Goal: Answer question/provide support: Share knowledge or assist other users

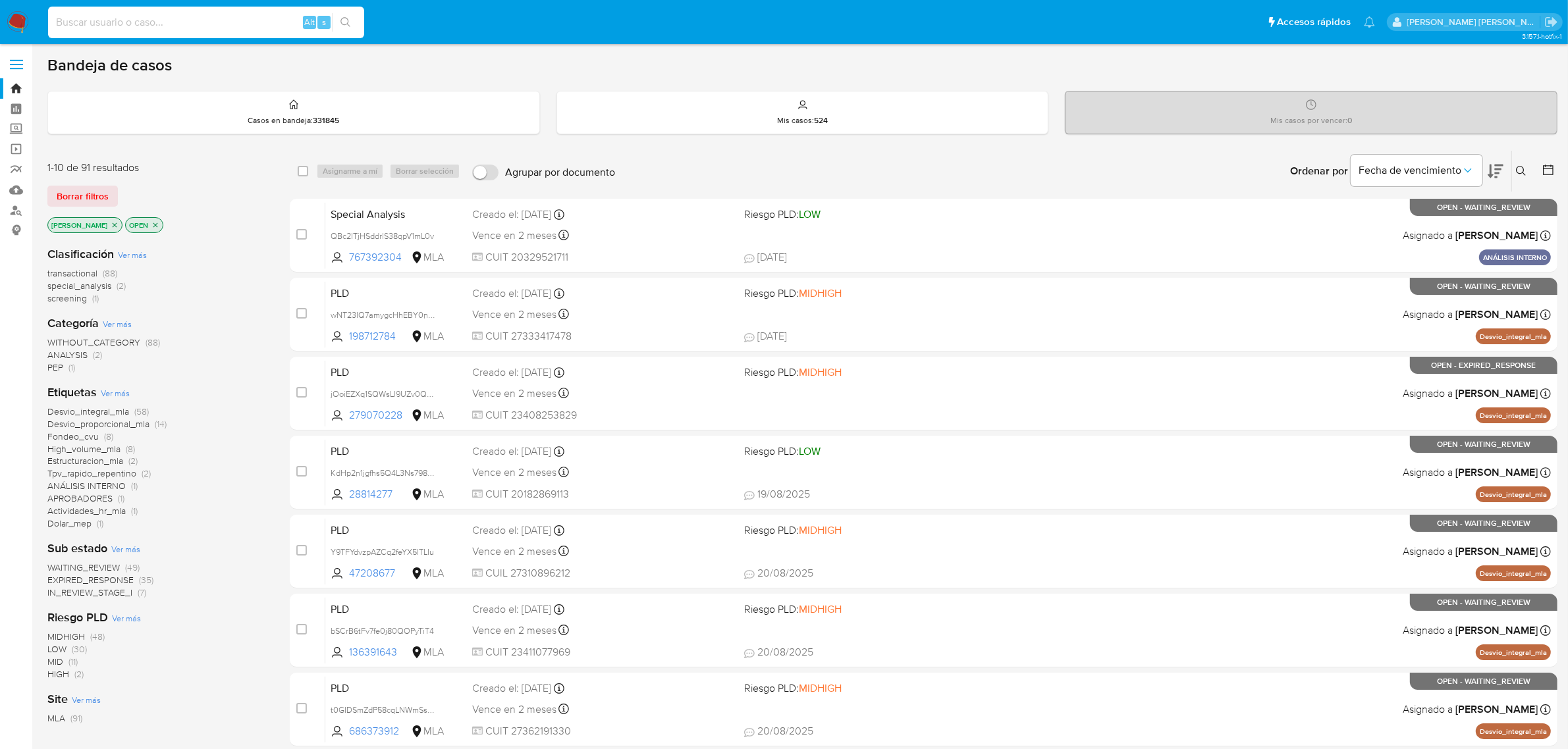
click at [235, 21] on input at bounding box center [207, 22] width 316 height 17
paste input "402432927"
type input "402432927"
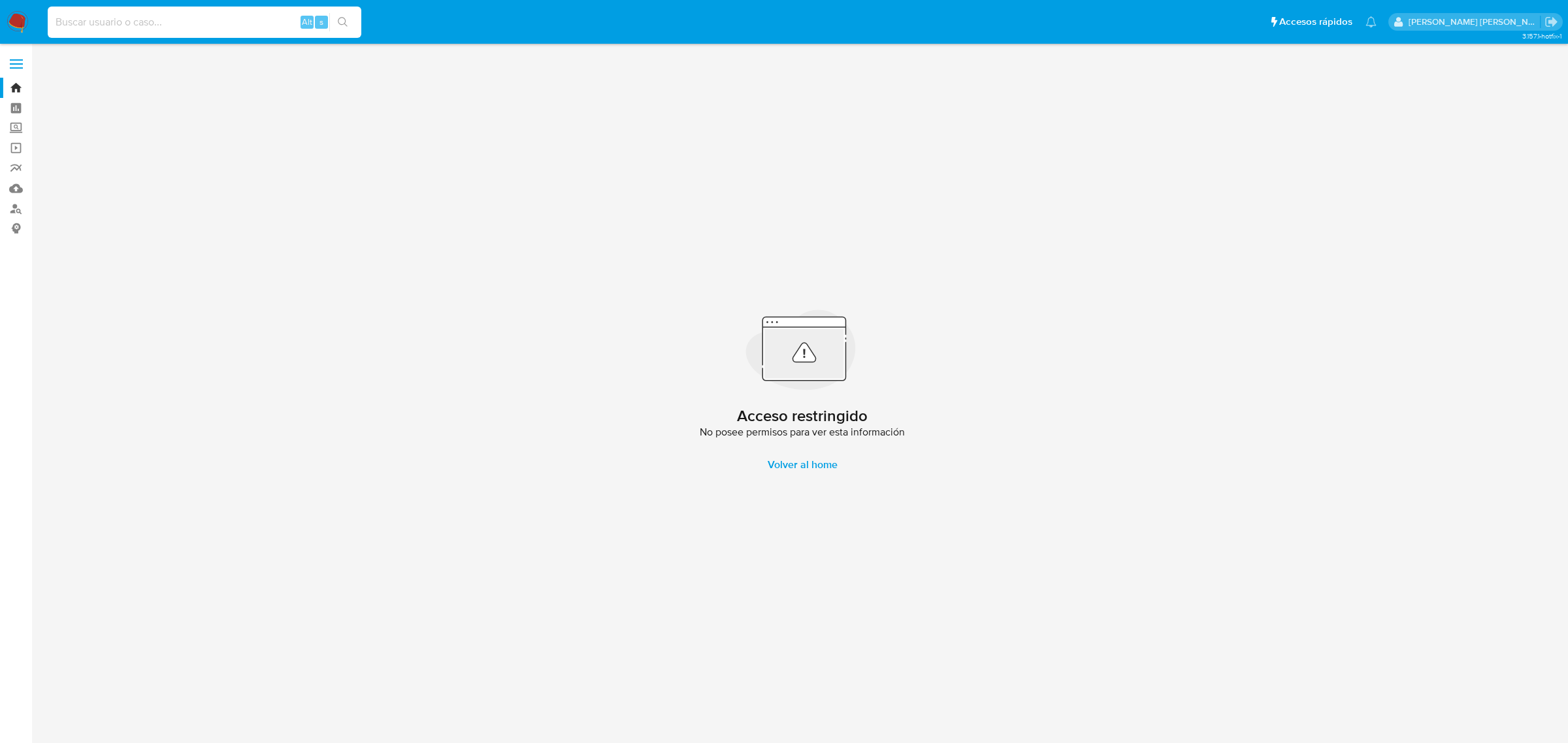
click at [203, 22] on input at bounding box center [205, 22] width 314 height 17
paste input "396023557"
type input "396023557"
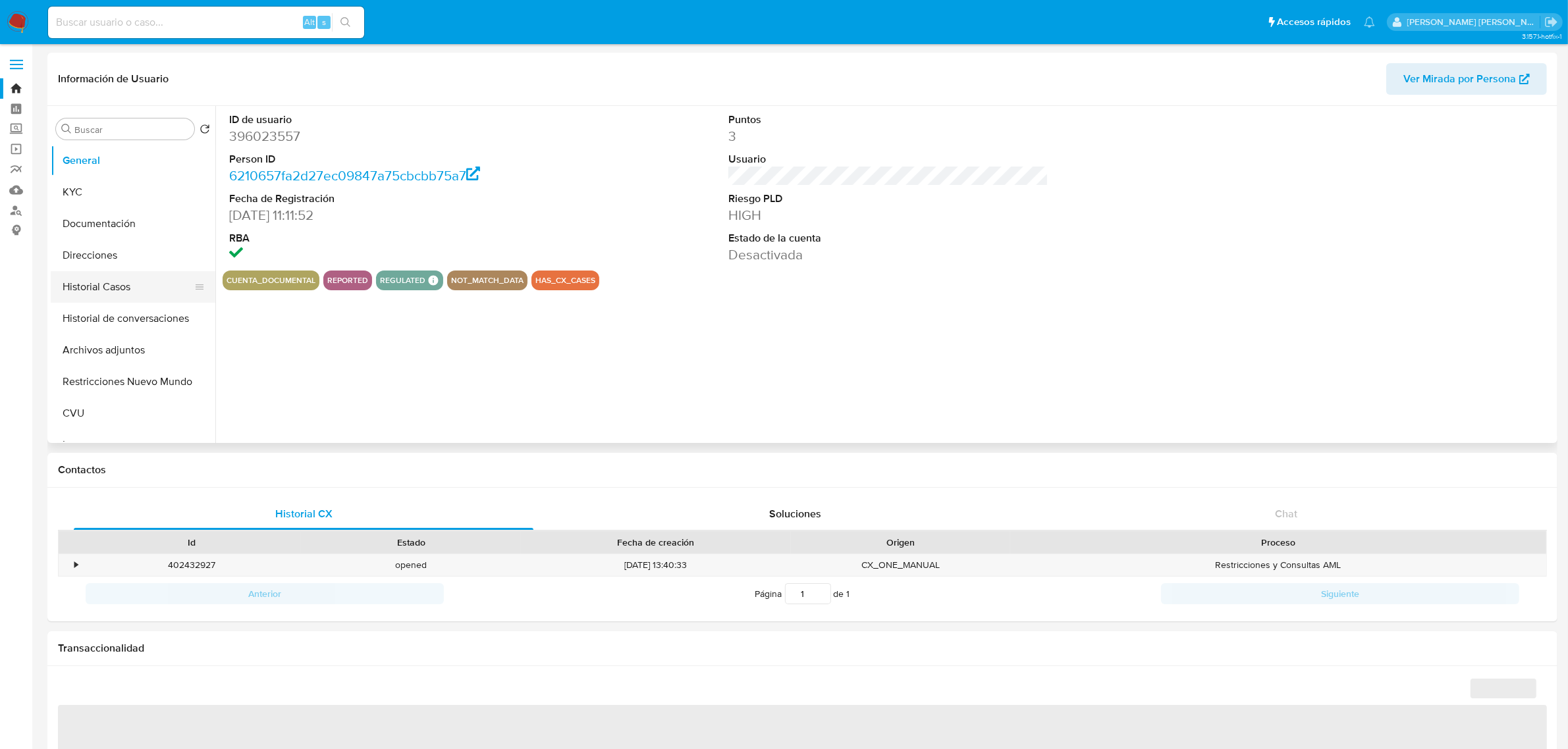
click at [121, 280] on button "Historial Casos" at bounding box center [128, 287] width 154 height 32
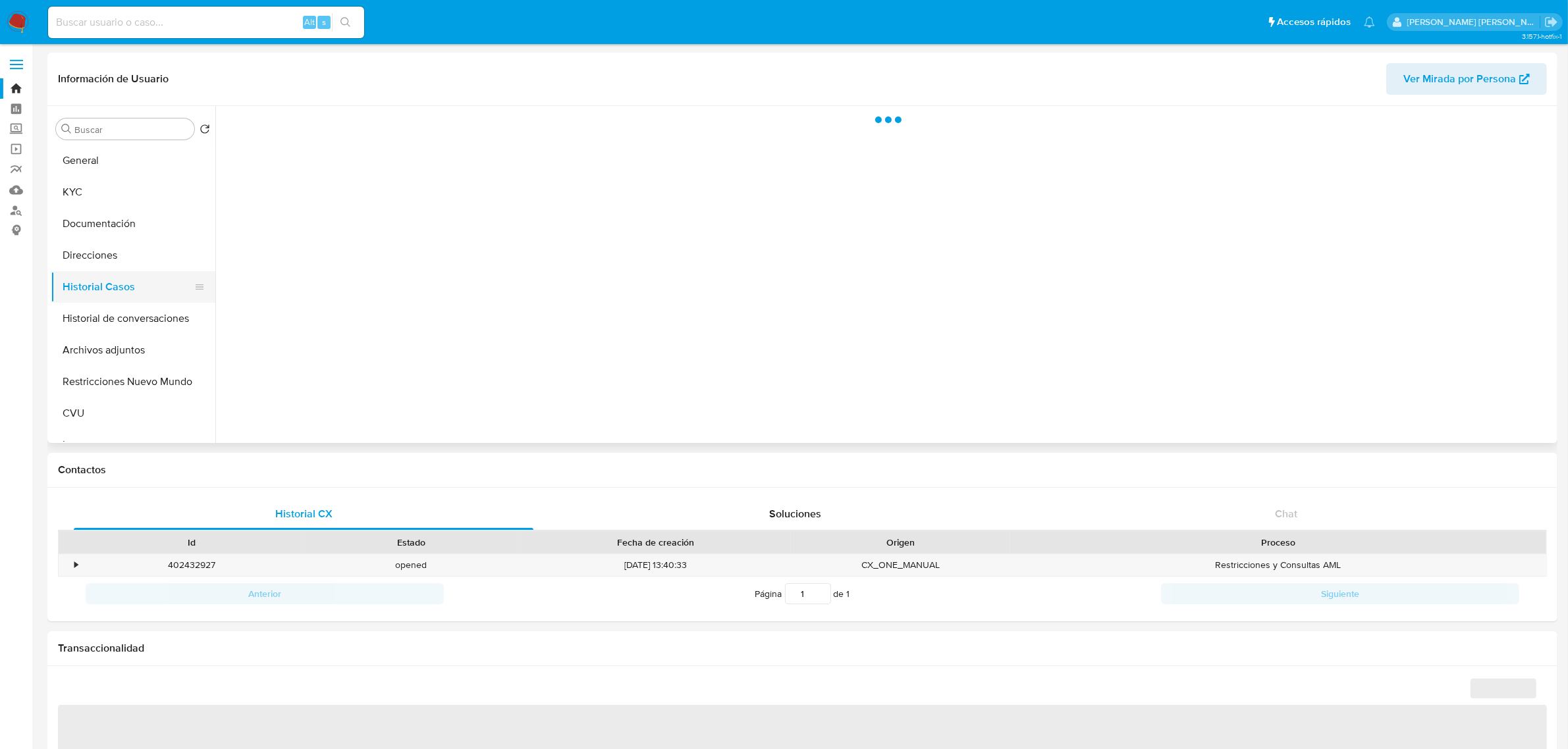
select select "10"
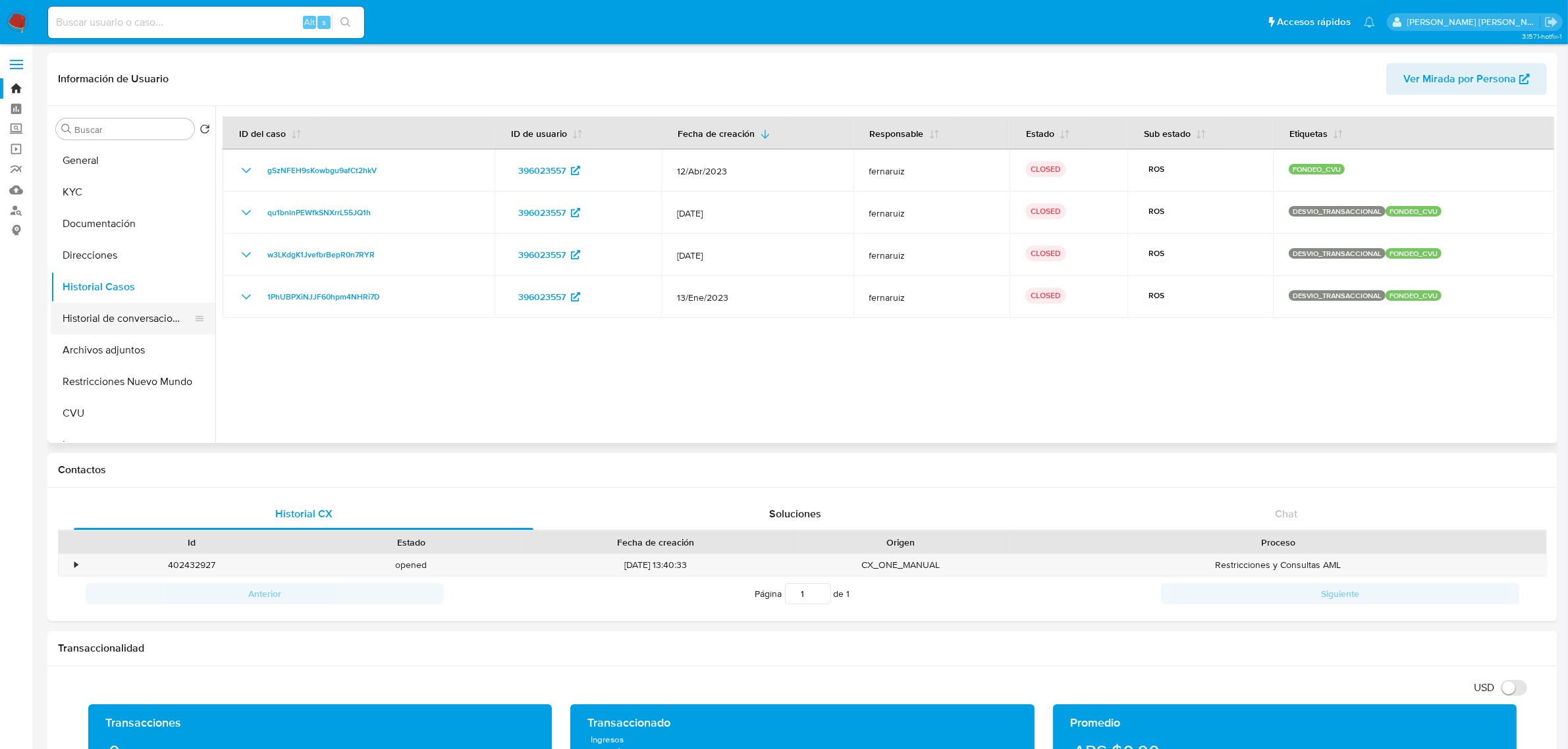
click at [116, 320] on button "Historial de conversaciones" at bounding box center [128, 318] width 154 height 32
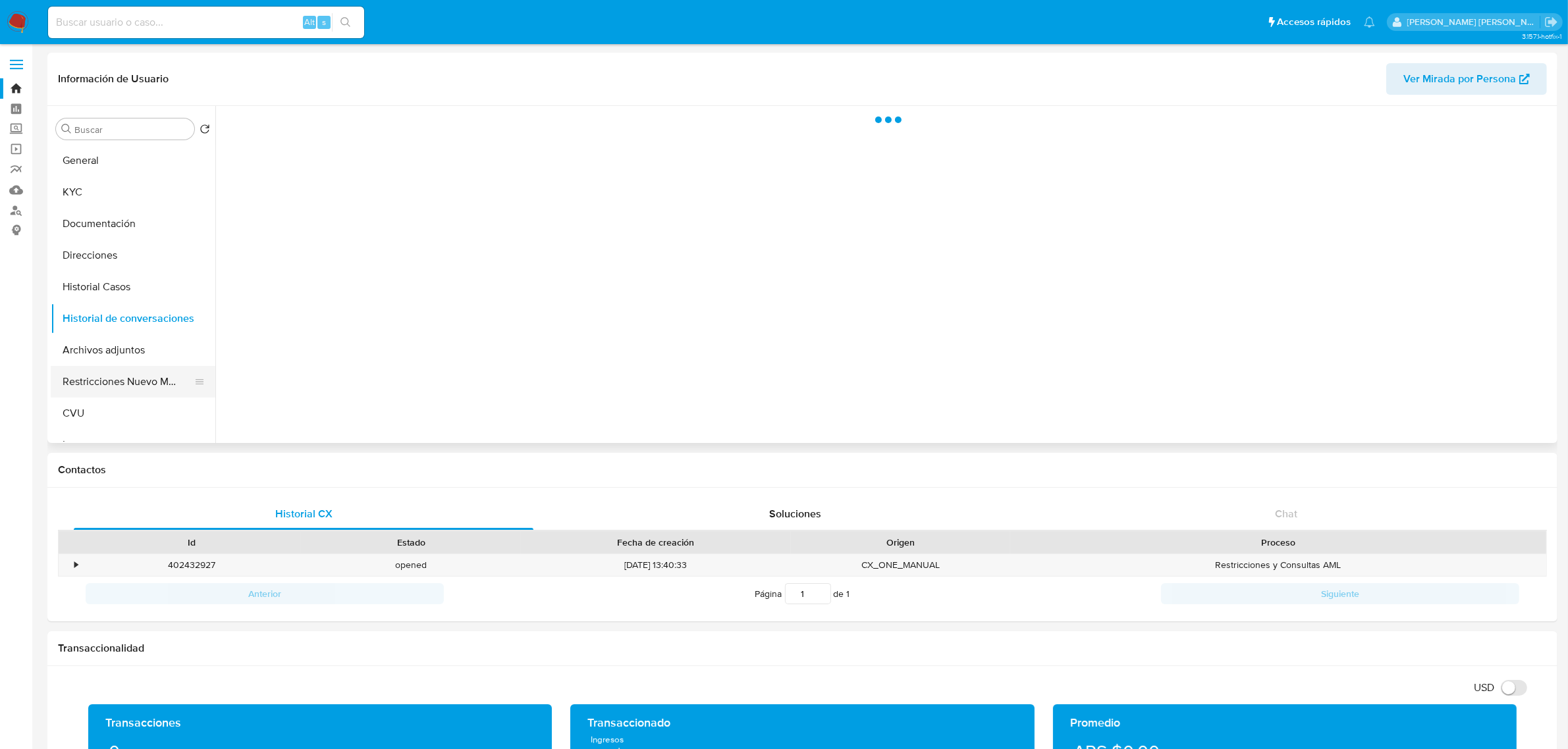
click at [119, 376] on button "Restricciones Nuevo Mundo" at bounding box center [128, 381] width 154 height 32
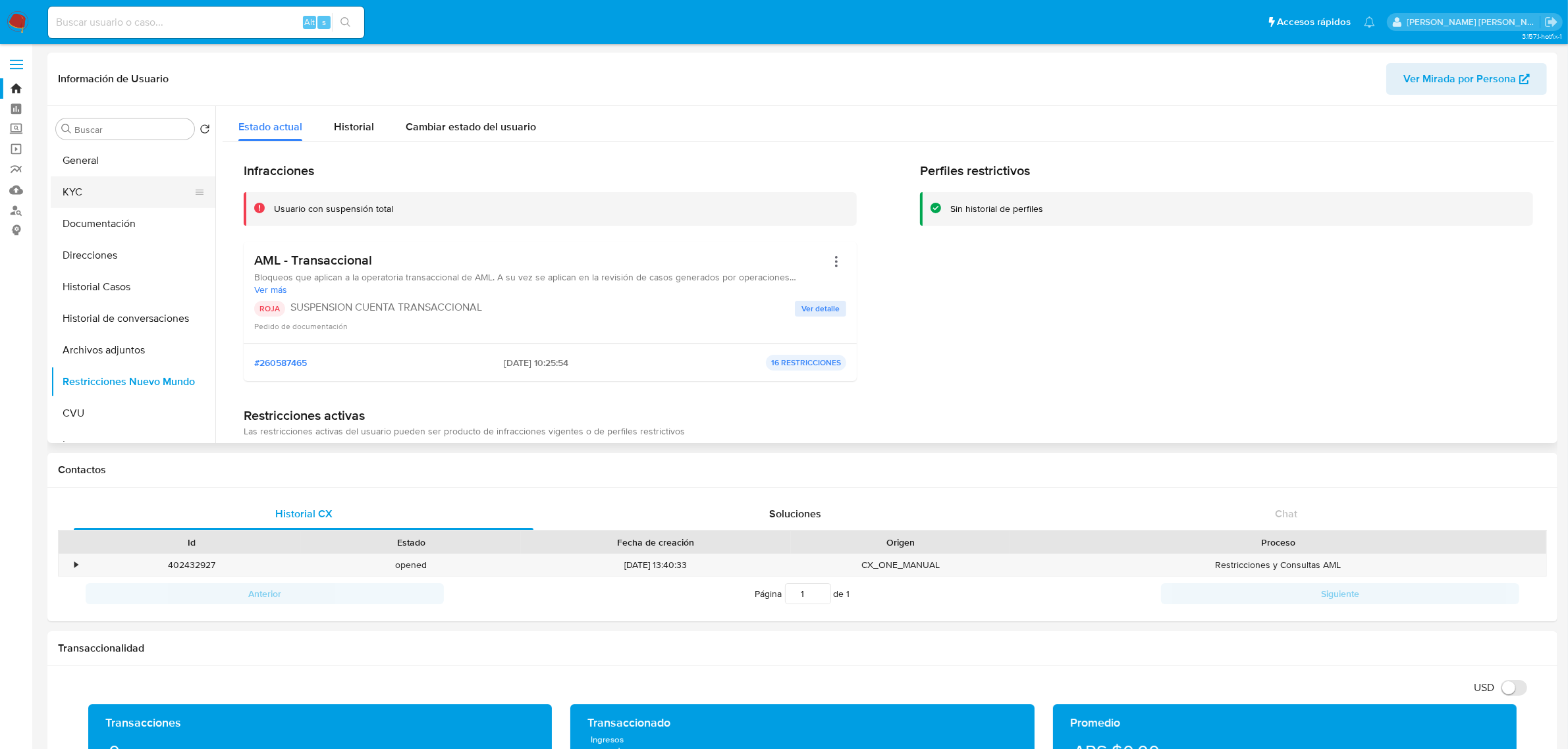
click at [84, 200] on button "KYC" at bounding box center [128, 193] width 154 height 32
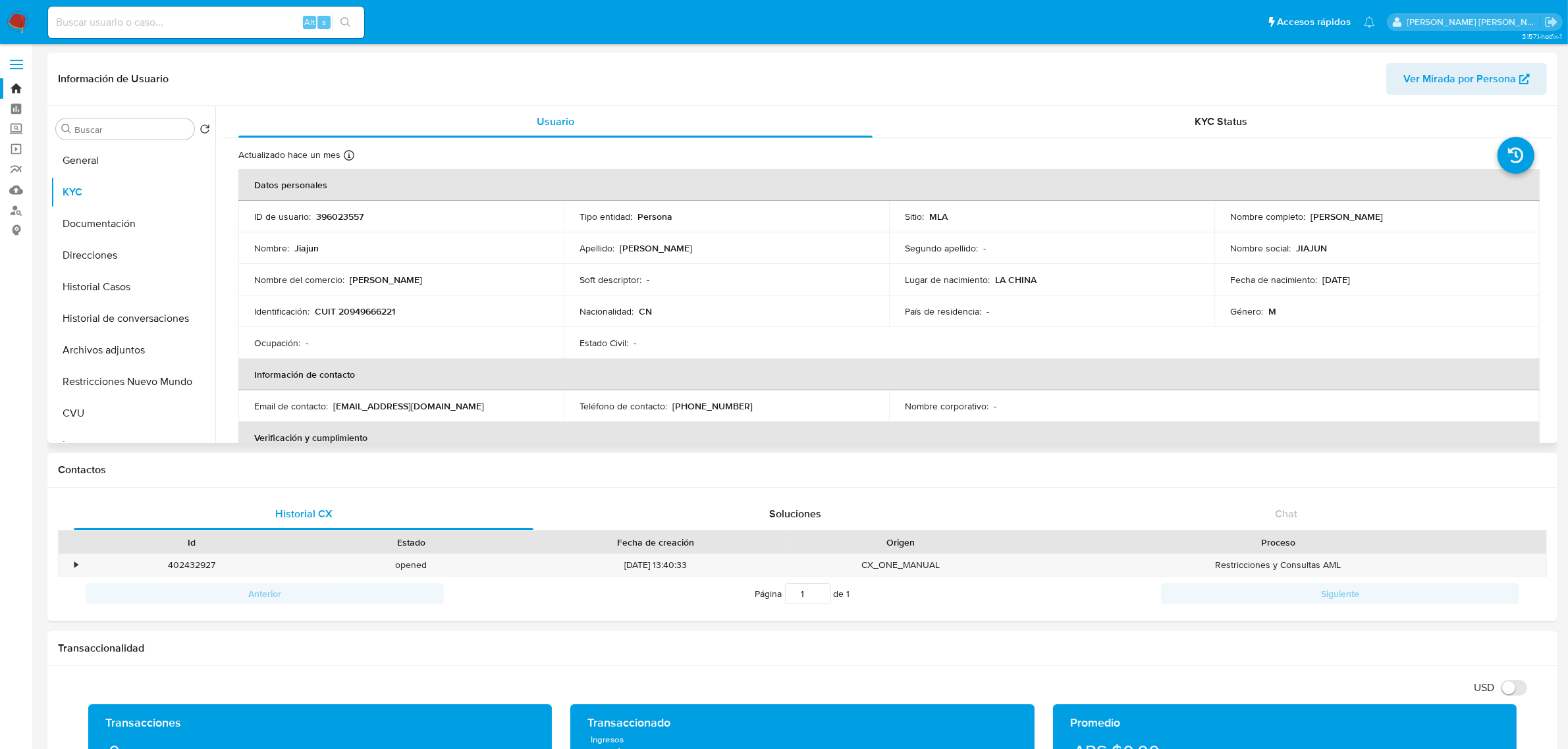
click at [364, 306] on p "CUIT 20949666221" at bounding box center [354, 311] width 80 height 12
copy p "20949666221"
click at [21, 87] on link "Bandeja" at bounding box center [78, 88] width 157 height 21
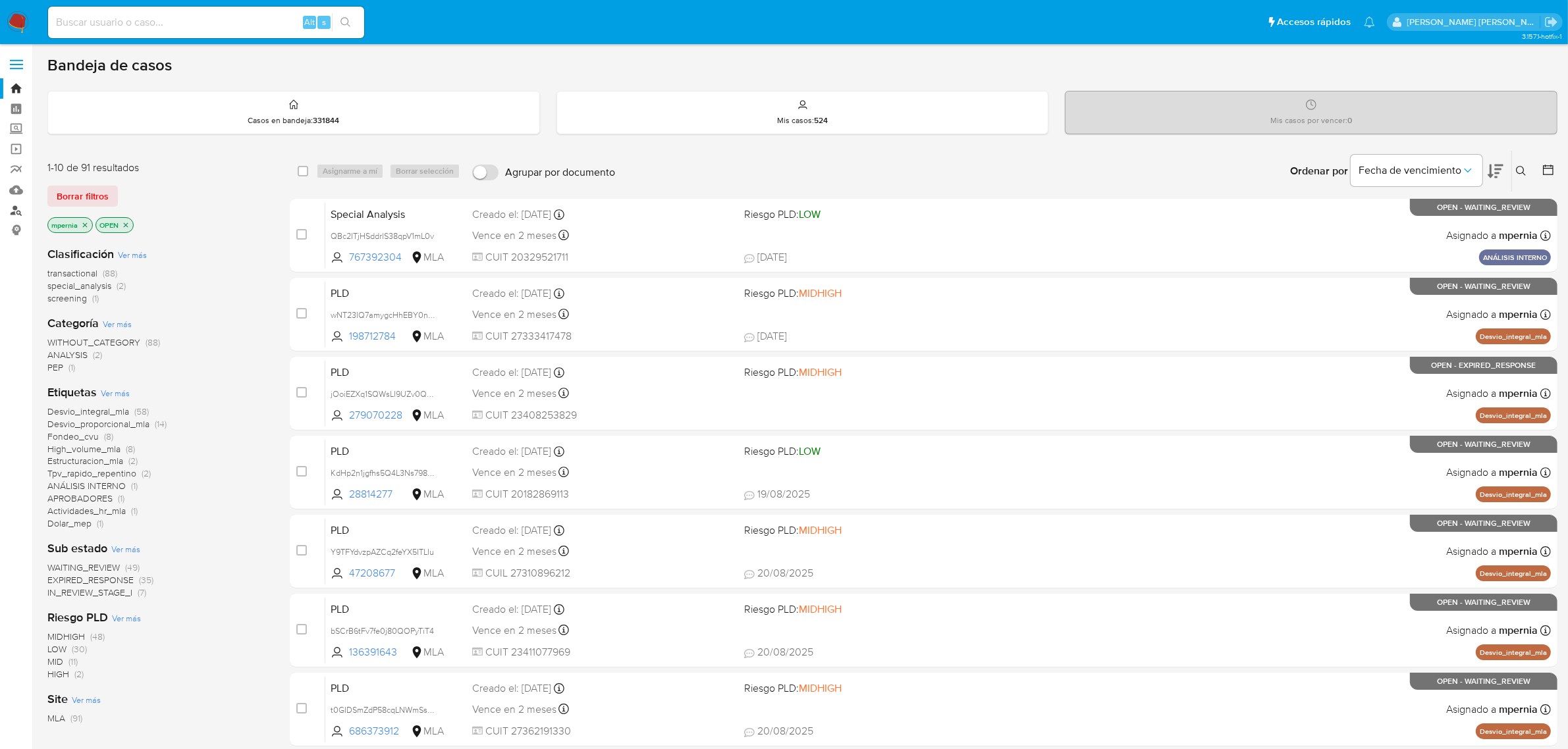
click at [24, 211] on link "Buscador de personas" at bounding box center [78, 210] width 157 height 21
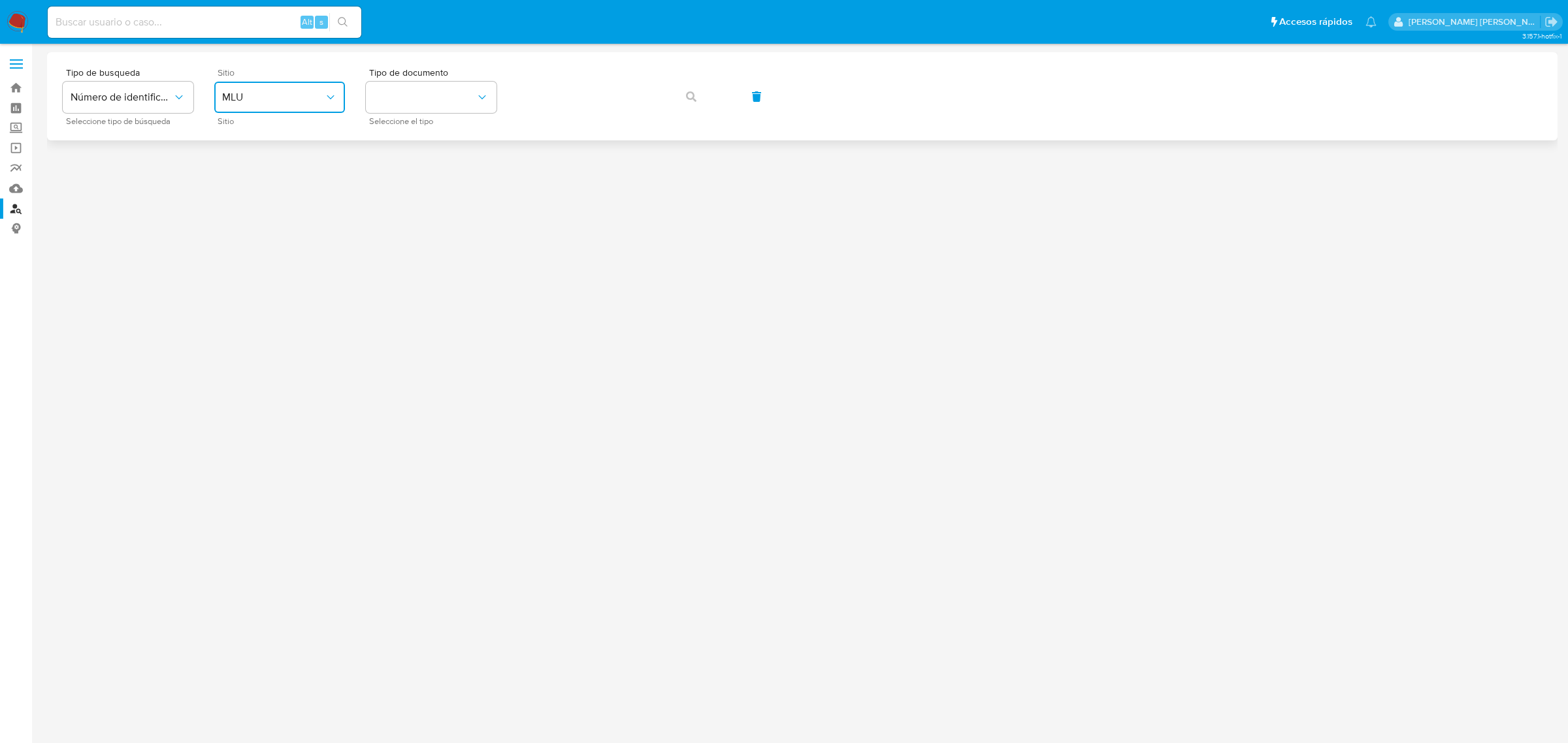
click at [278, 95] on span "MLU" at bounding box center [273, 97] width 102 height 13
click at [268, 165] on div "MLA" at bounding box center [275, 164] width 107 height 31
click at [491, 83] on button "identificationType" at bounding box center [430, 97] width 130 height 31
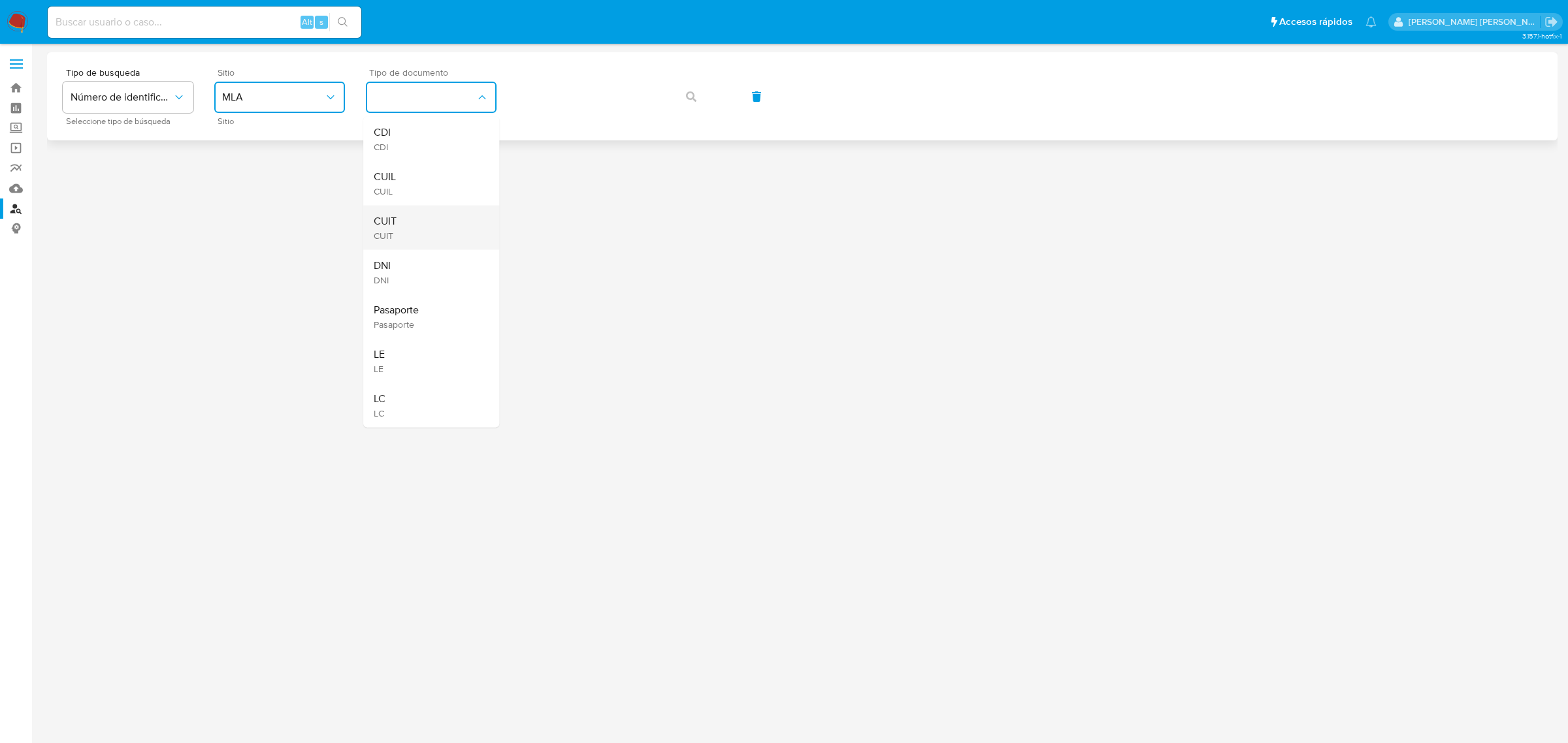
click at [402, 220] on div "CUIT CUIT" at bounding box center [427, 227] width 107 height 44
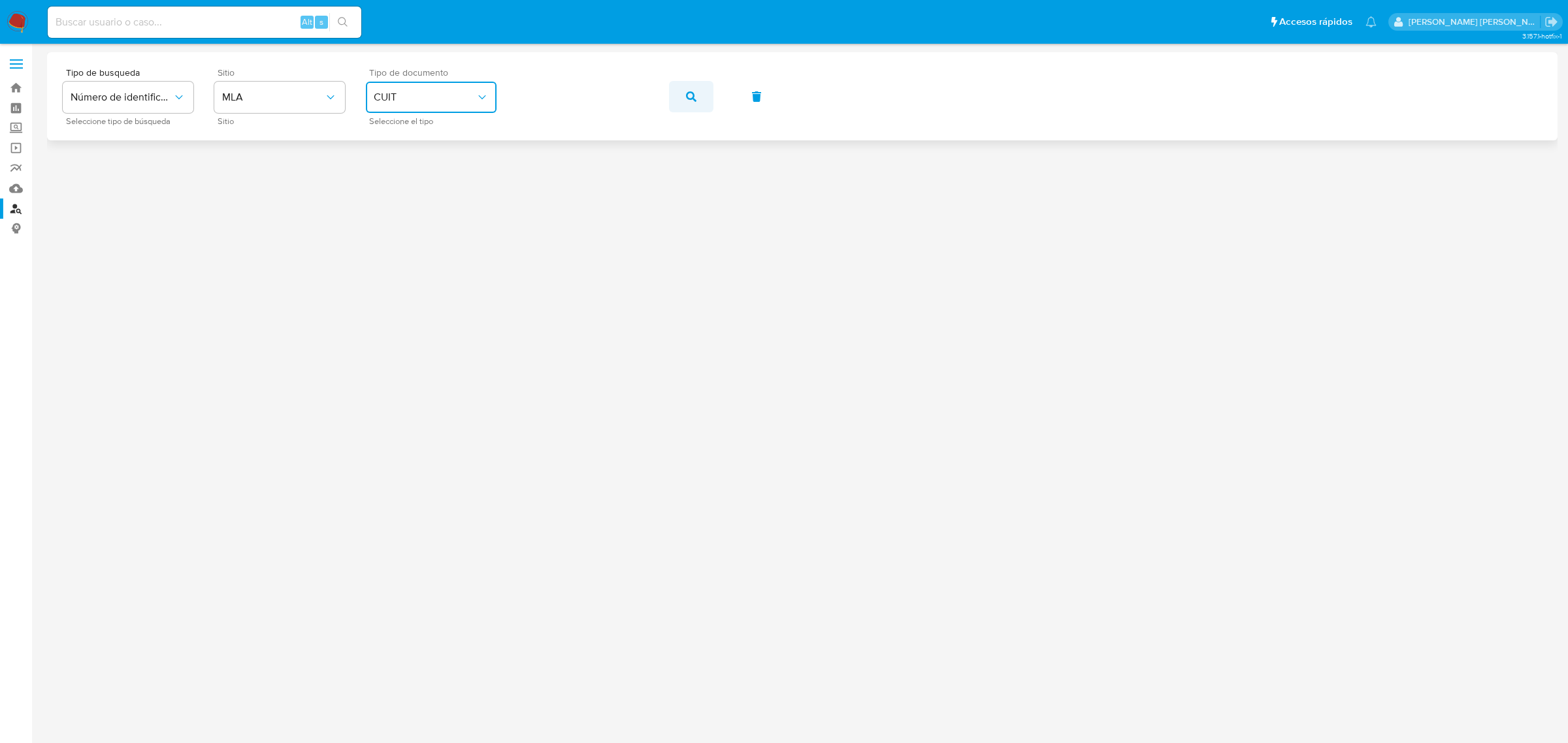
click at [690, 95] on icon "button" at bounding box center [690, 96] width 11 height 11
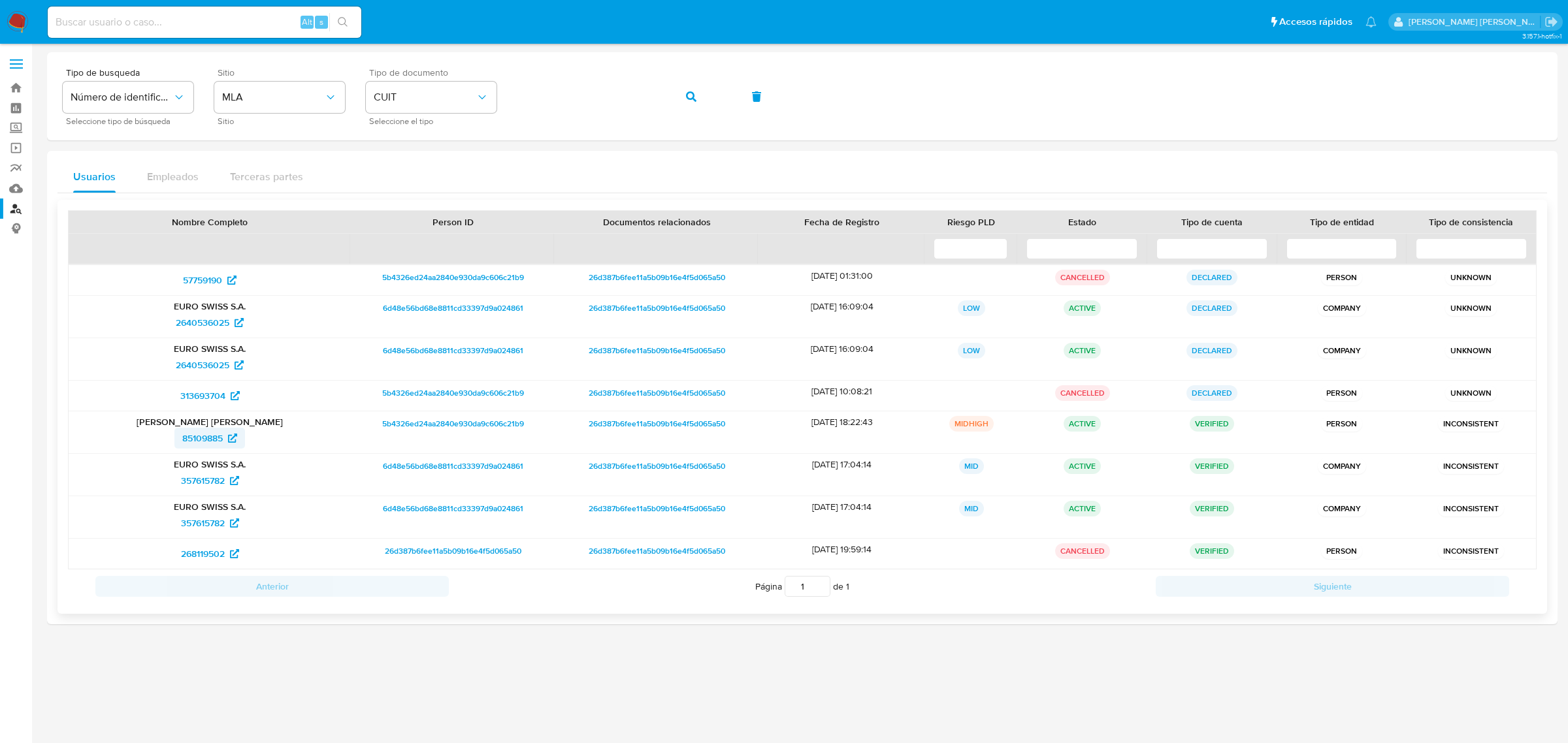
click at [209, 441] on span "85109885" at bounding box center [202, 437] width 40 height 21
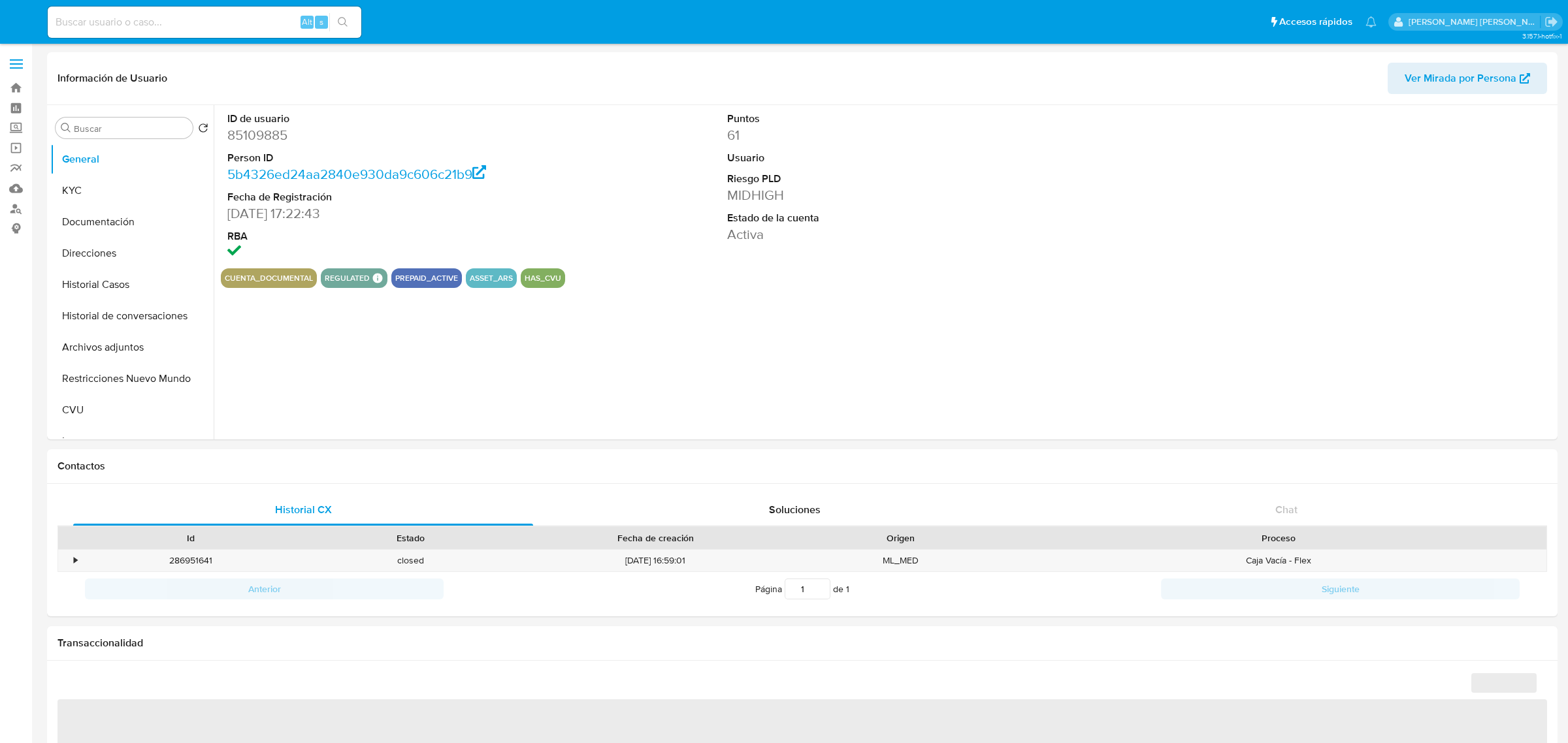
select select "10"
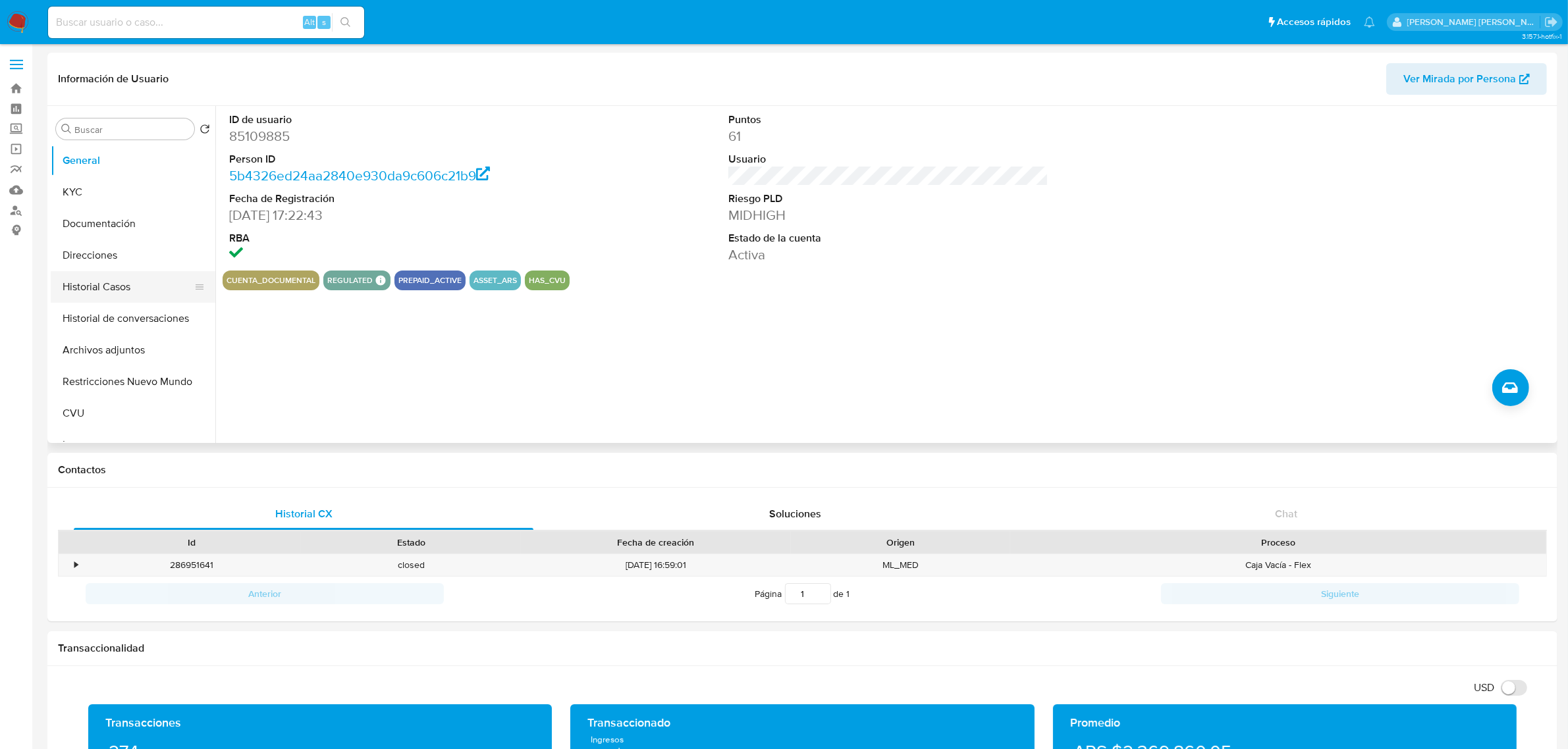
click at [76, 289] on button "Historial Casos" at bounding box center [128, 287] width 154 height 32
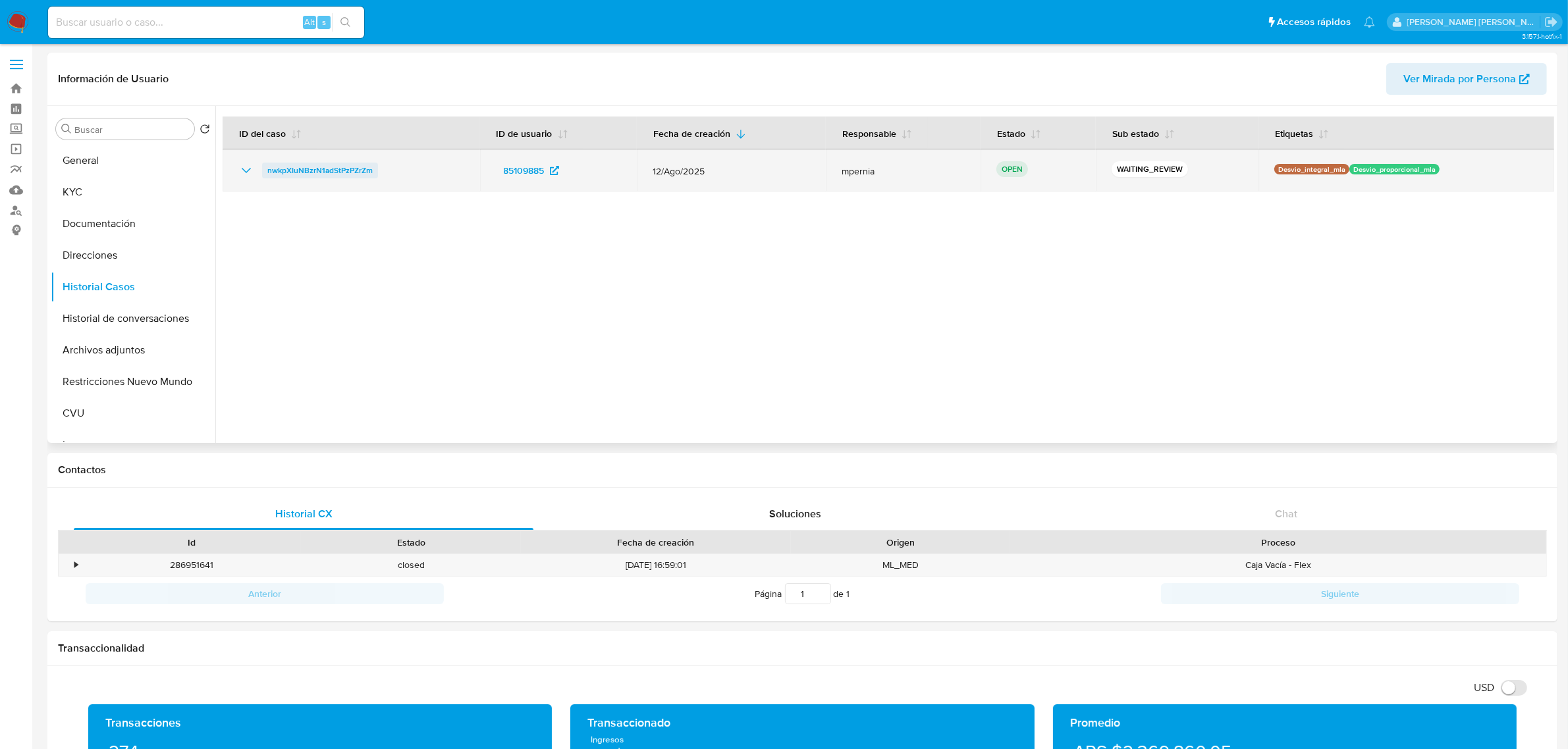
drag, startPoint x: 379, startPoint y: 171, endPoint x: 268, endPoint y: 175, distance: 111.1
click at [268, 175] on div "nwkpXIuNBzrN1adStPzPZrZm" at bounding box center [351, 171] width 225 height 16
click at [306, 178] on span "nwkpXIuNBzrN1adStPzPZrZm" at bounding box center [319, 171] width 106 height 16
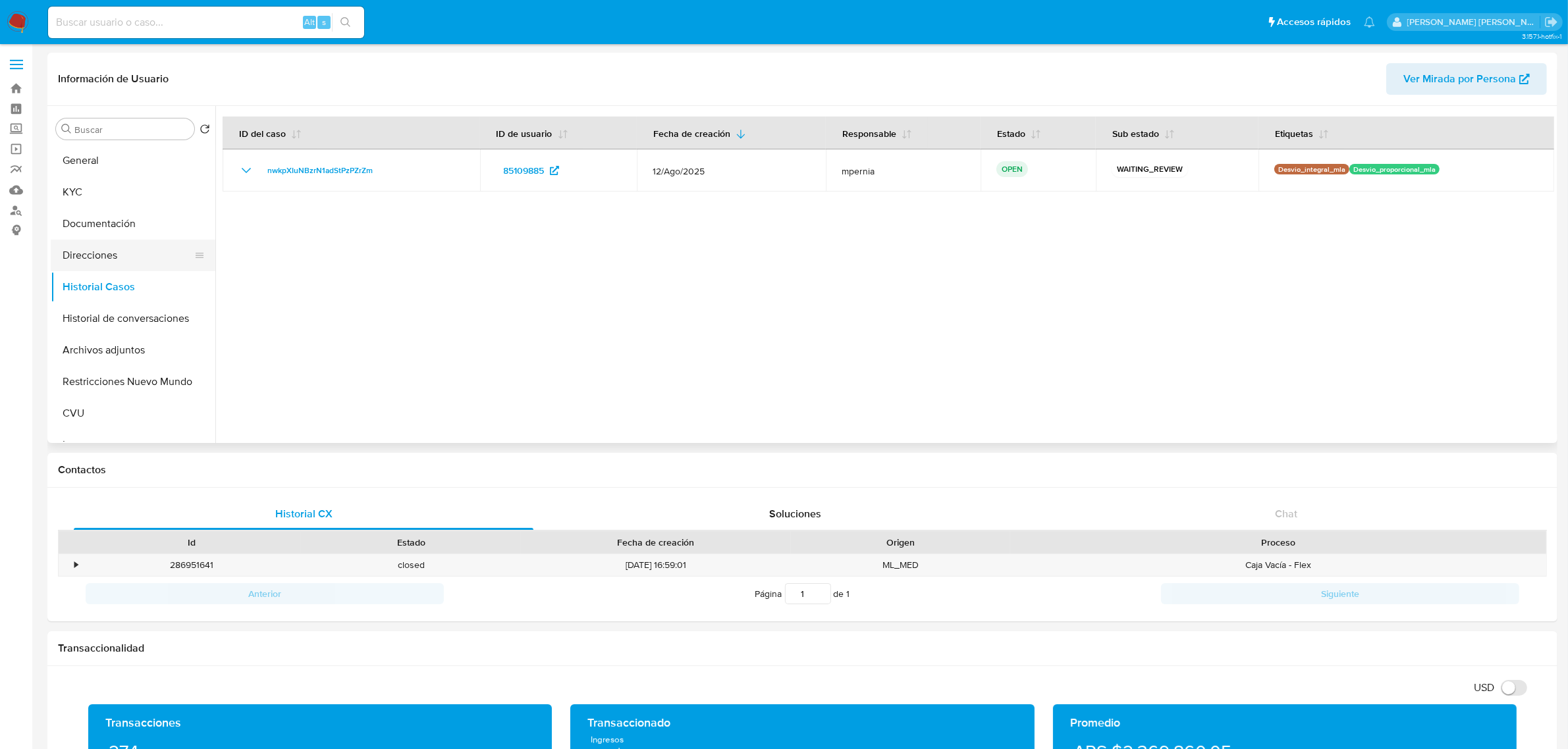
drag, startPoint x: 112, startPoint y: 228, endPoint x: 107, endPoint y: 244, distance: 16.8
click at [112, 228] on button "Documentación" at bounding box center [132, 224] width 165 height 32
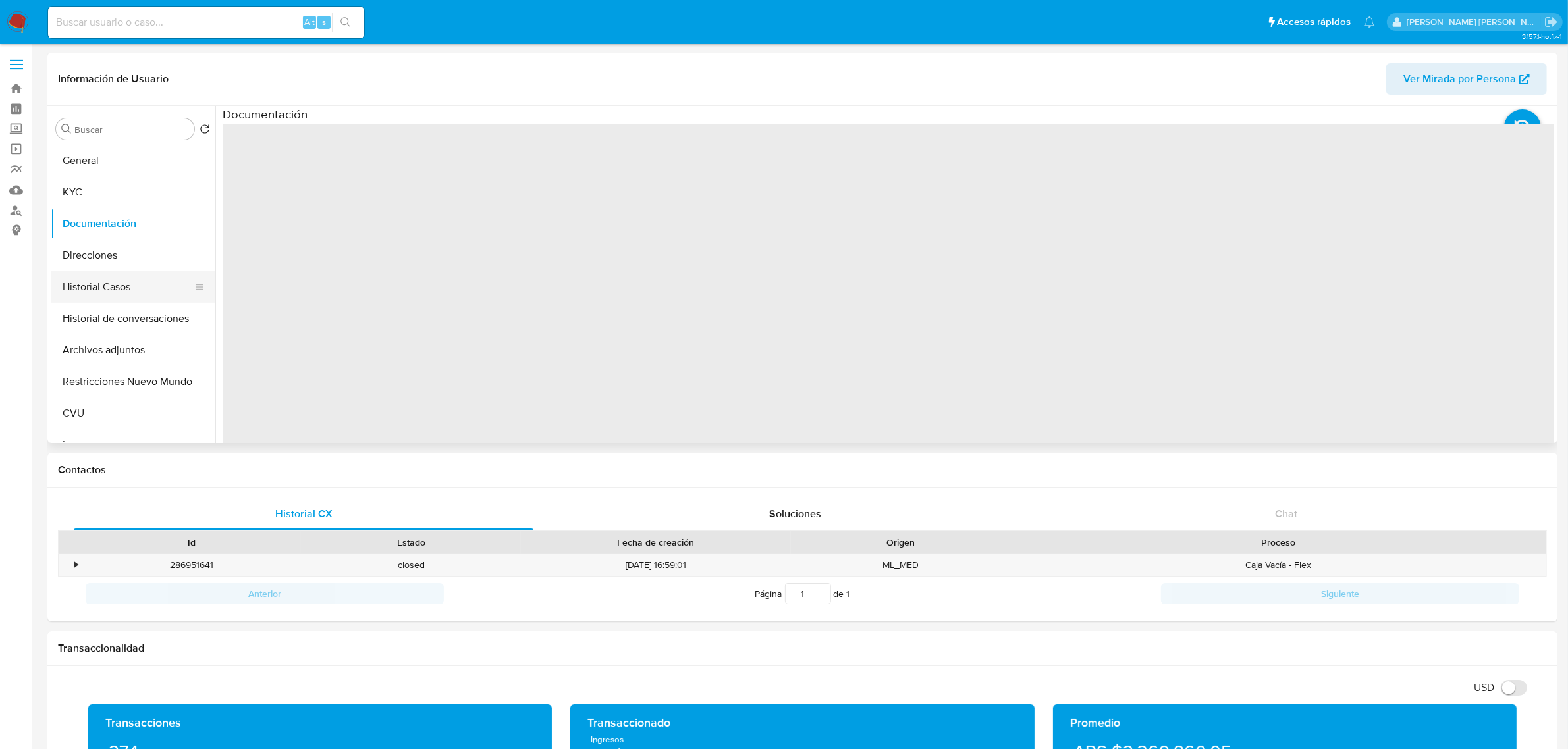
click at [91, 287] on button "Historial Casos" at bounding box center [128, 287] width 154 height 32
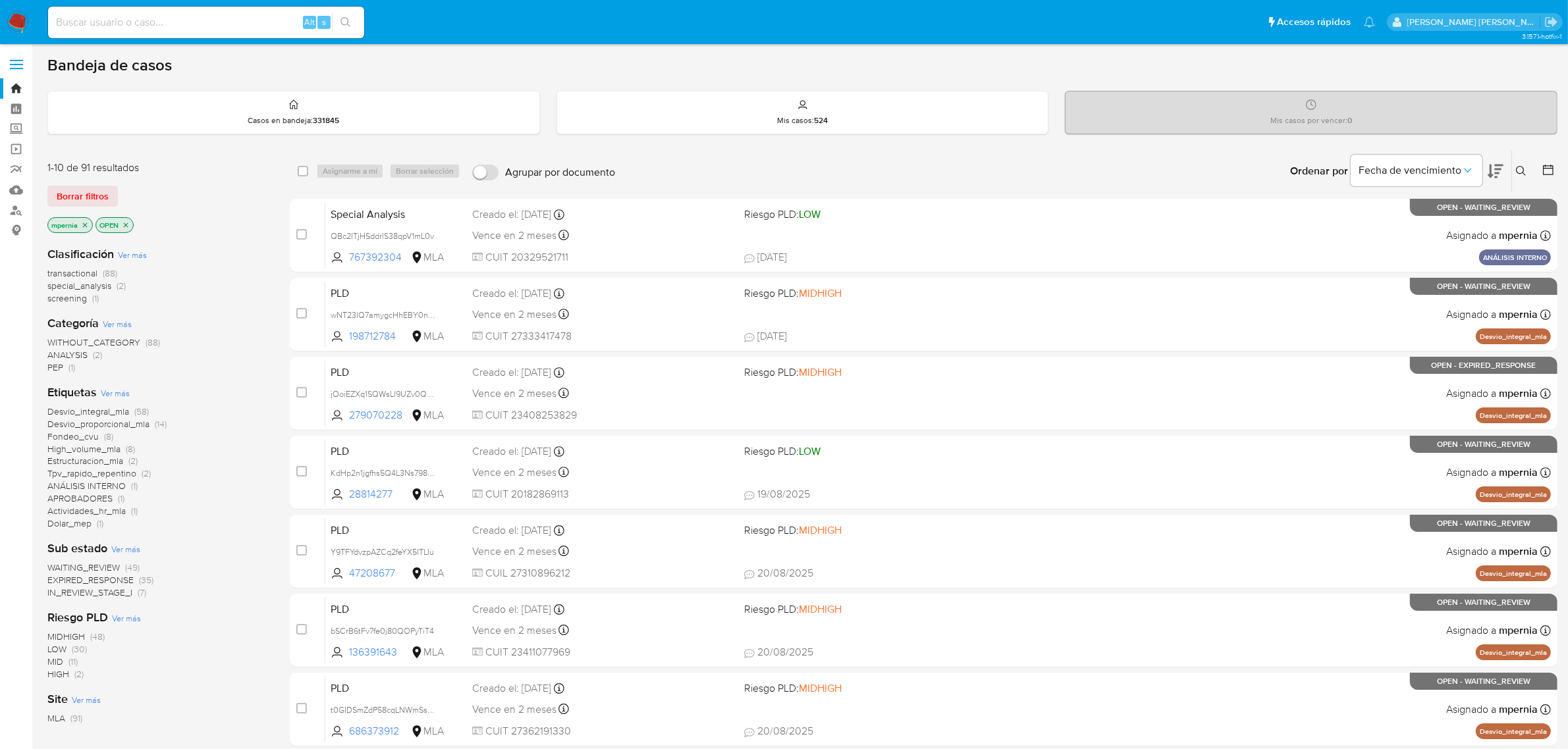
click at [86, 221] on icon "close-filter" at bounding box center [85, 225] width 8 height 8
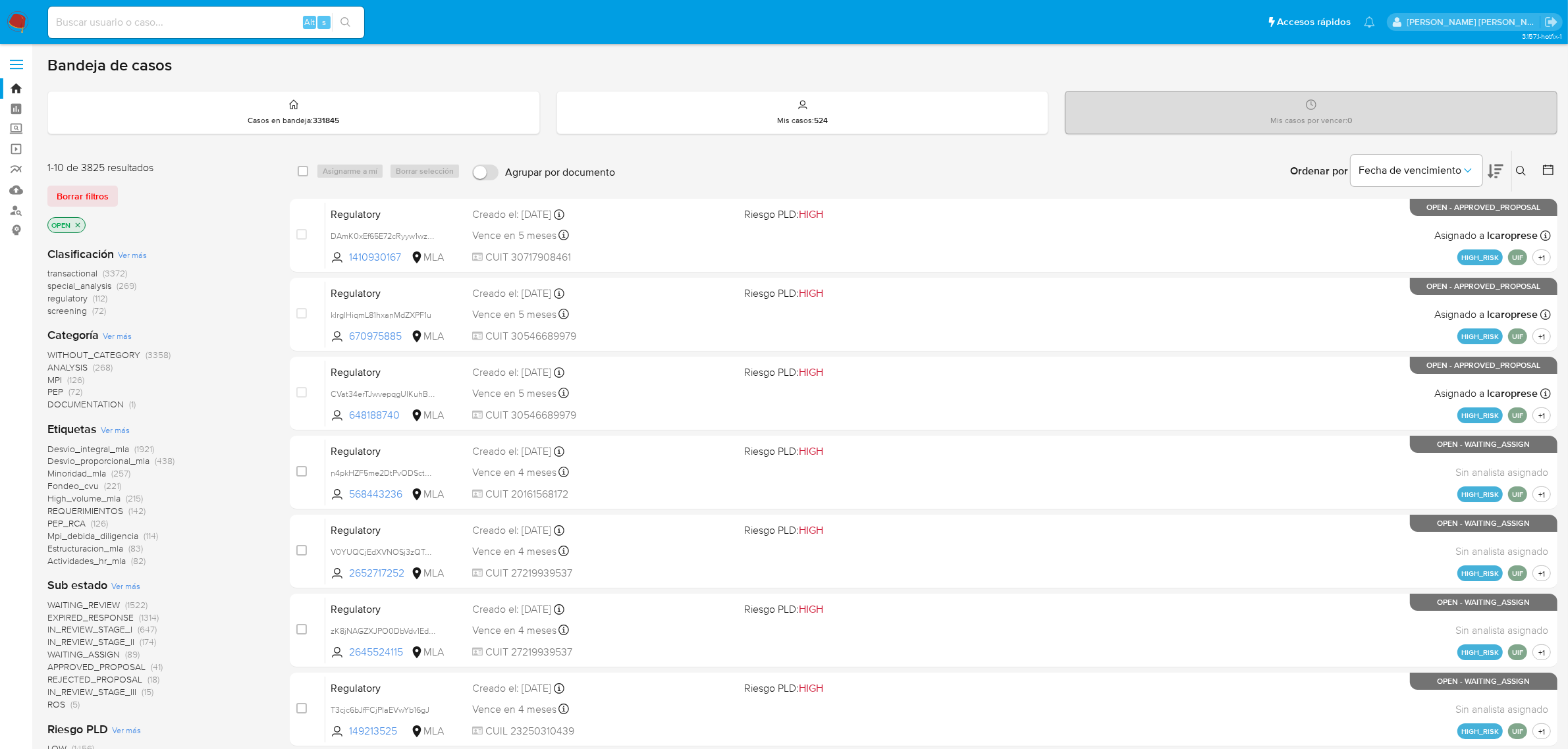
click at [1522, 169] on icon at bounding box center [1521, 171] width 11 height 11
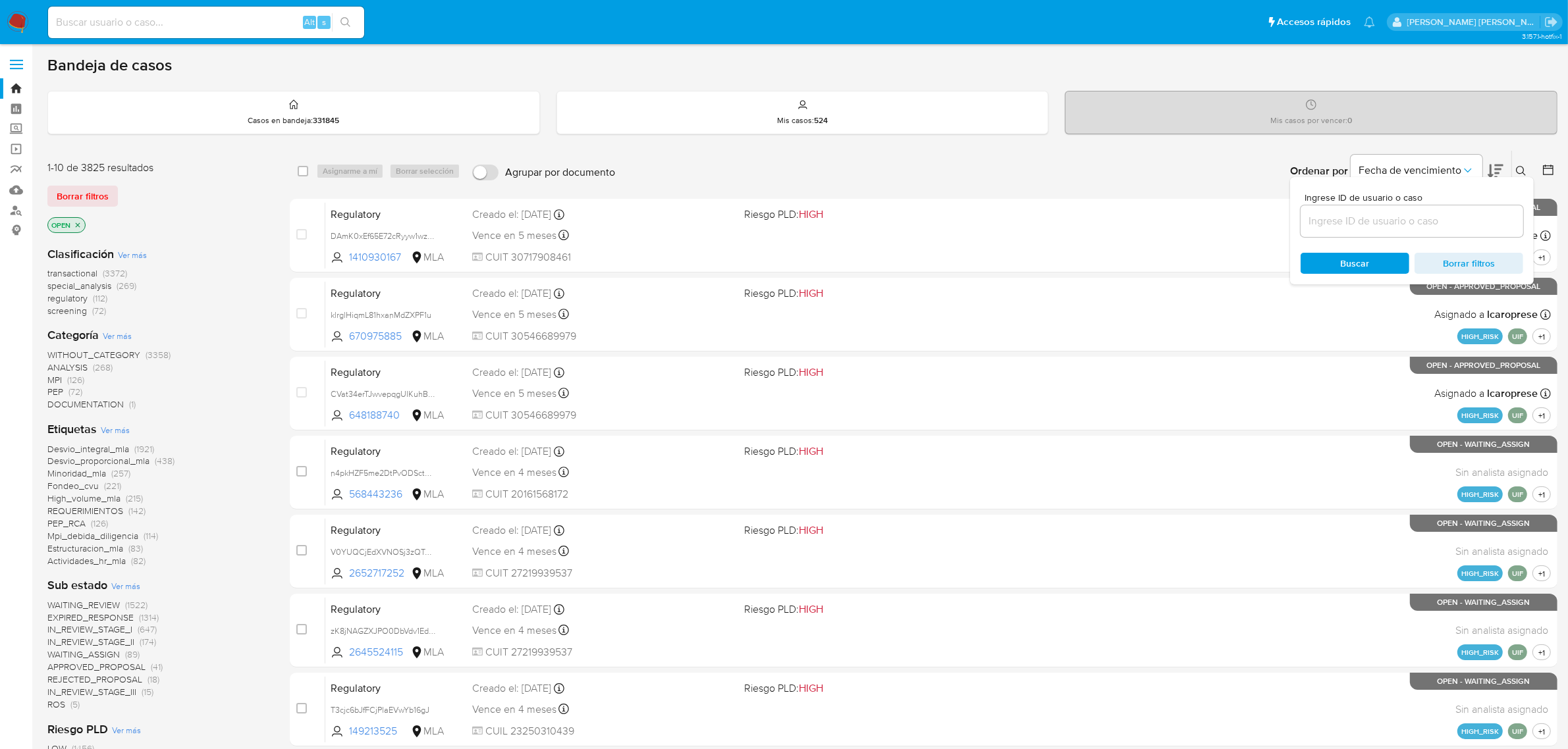
click at [1418, 210] on div at bounding box center [1412, 221] width 222 height 32
click at [1416, 213] on input at bounding box center [1412, 220] width 222 height 17
paste input "nwkpXIuNBzrN1adStPzPZrZm"
type input "nwkpXIuNBzrN1adStPzPZrZm"
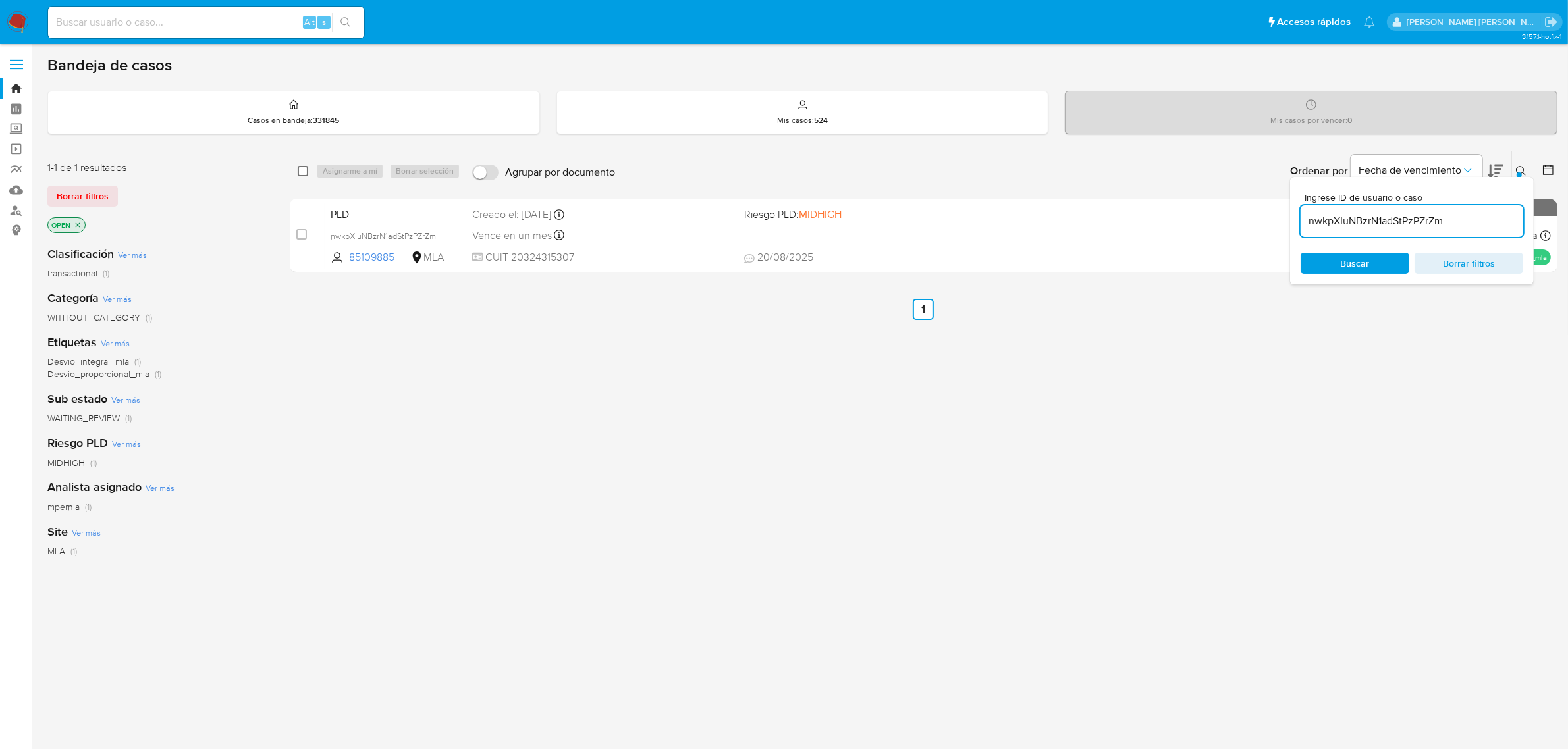
click at [298, 168] on input "checkbox" at bounding box center [303, 171] width 11 height 11
checkbox input "true"
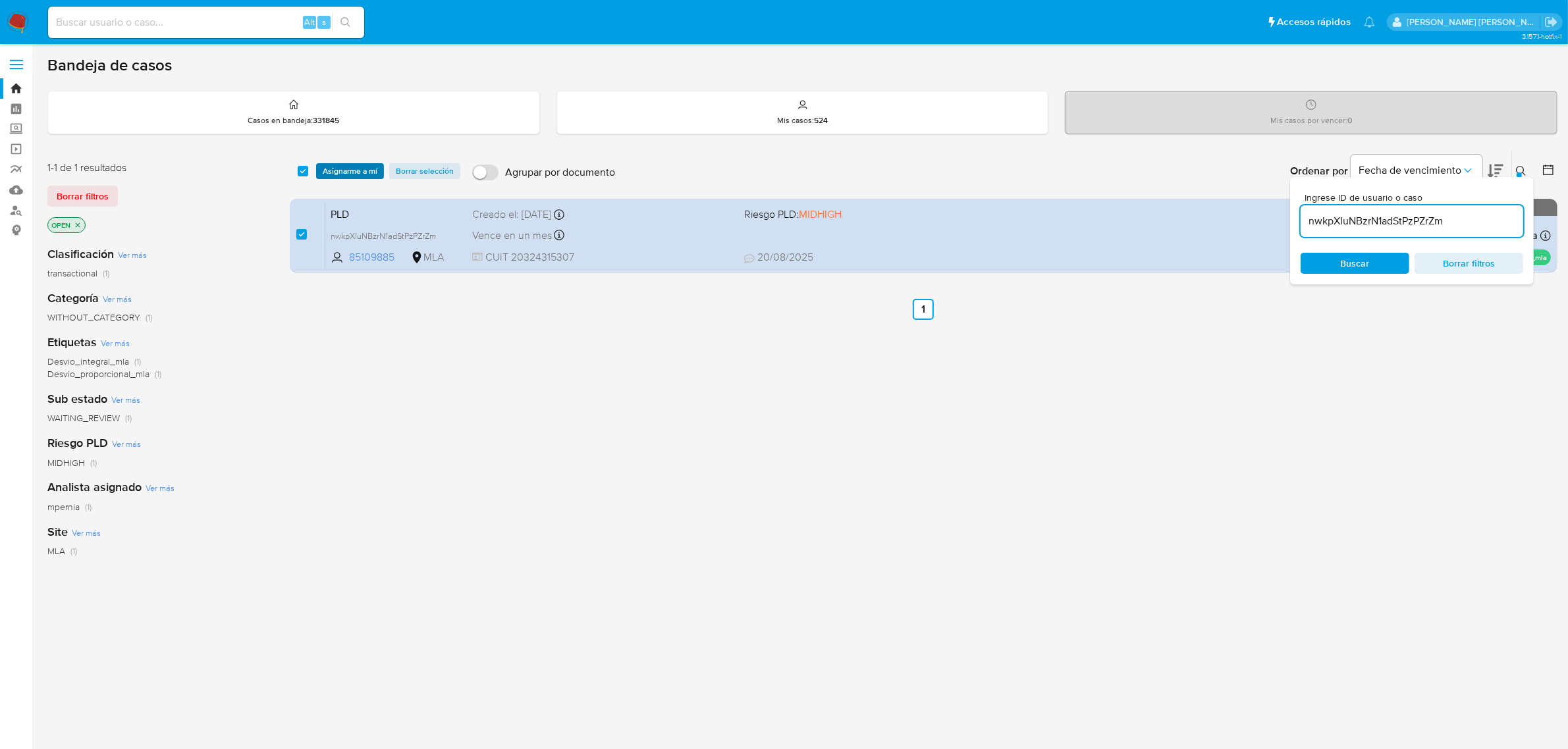
click at [336, 169] on span "Asignarme a mí" at bounding box center [349, 171] width 54 height 13
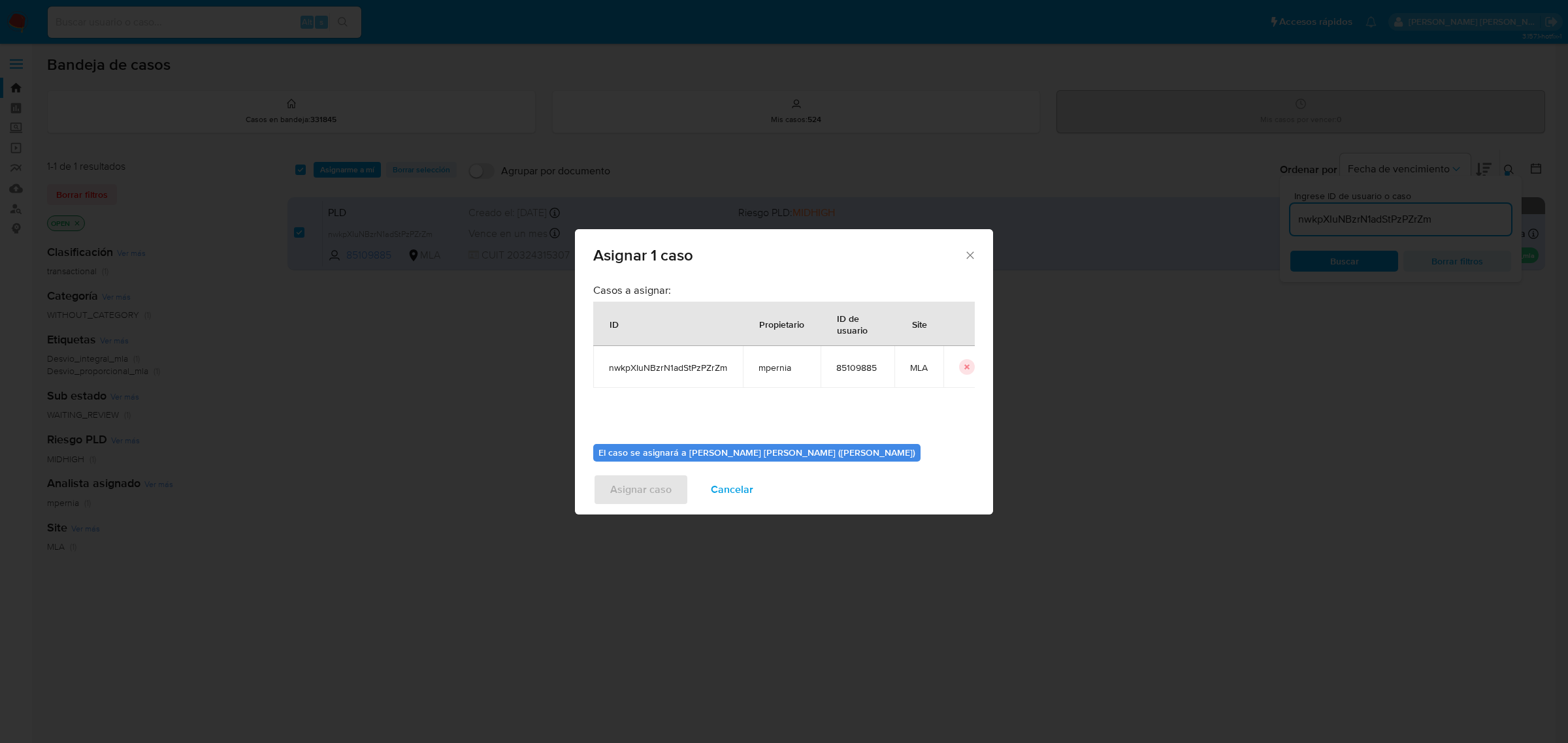
scroll to position [67, 0]
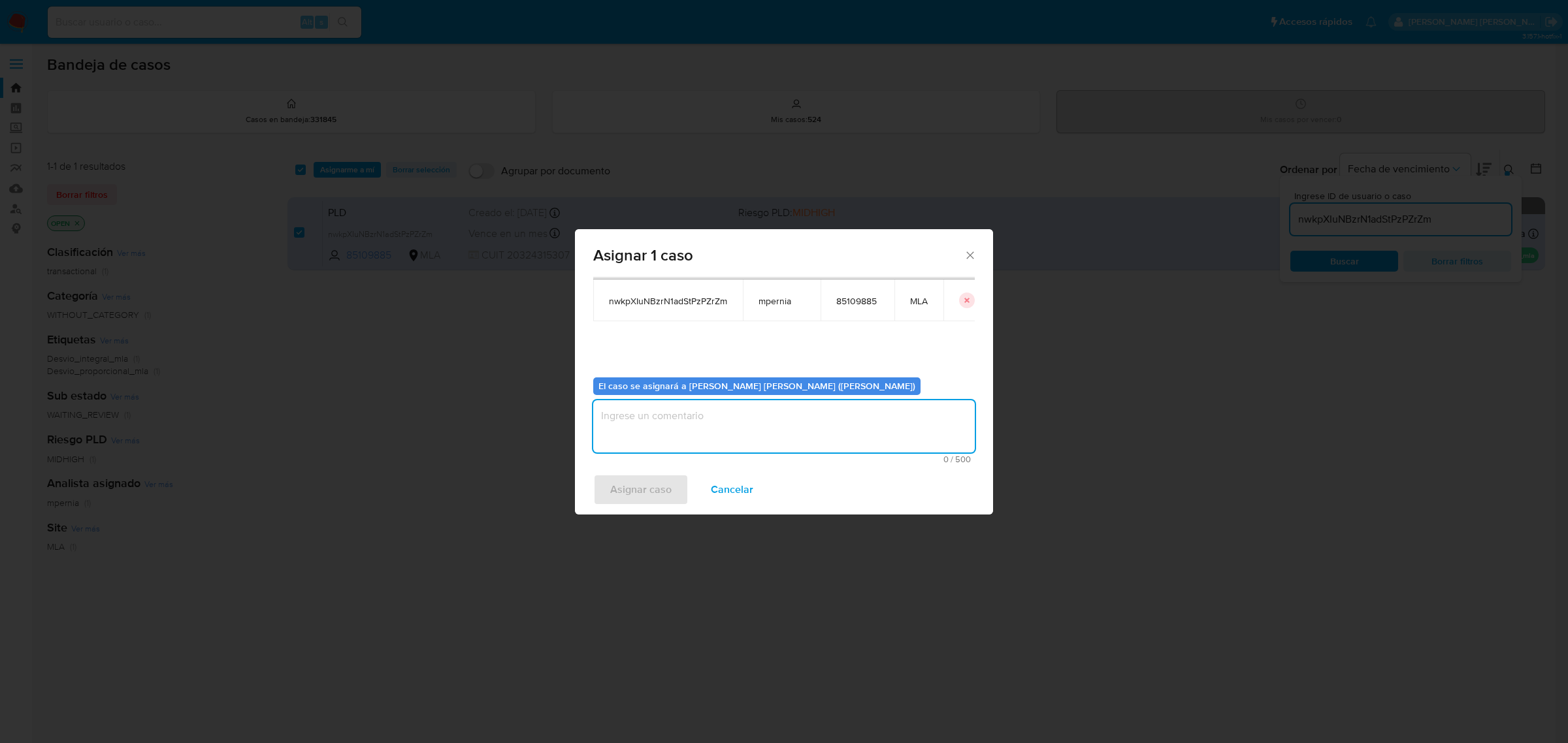
click at [700, 432] on textarea "assign-modal" at bounding box center [784, 425] width 381 height 52
type textarea "-"
click at [648, 478] on span "Asignar caso" at bounding box center [640, 489] width 62 height 28
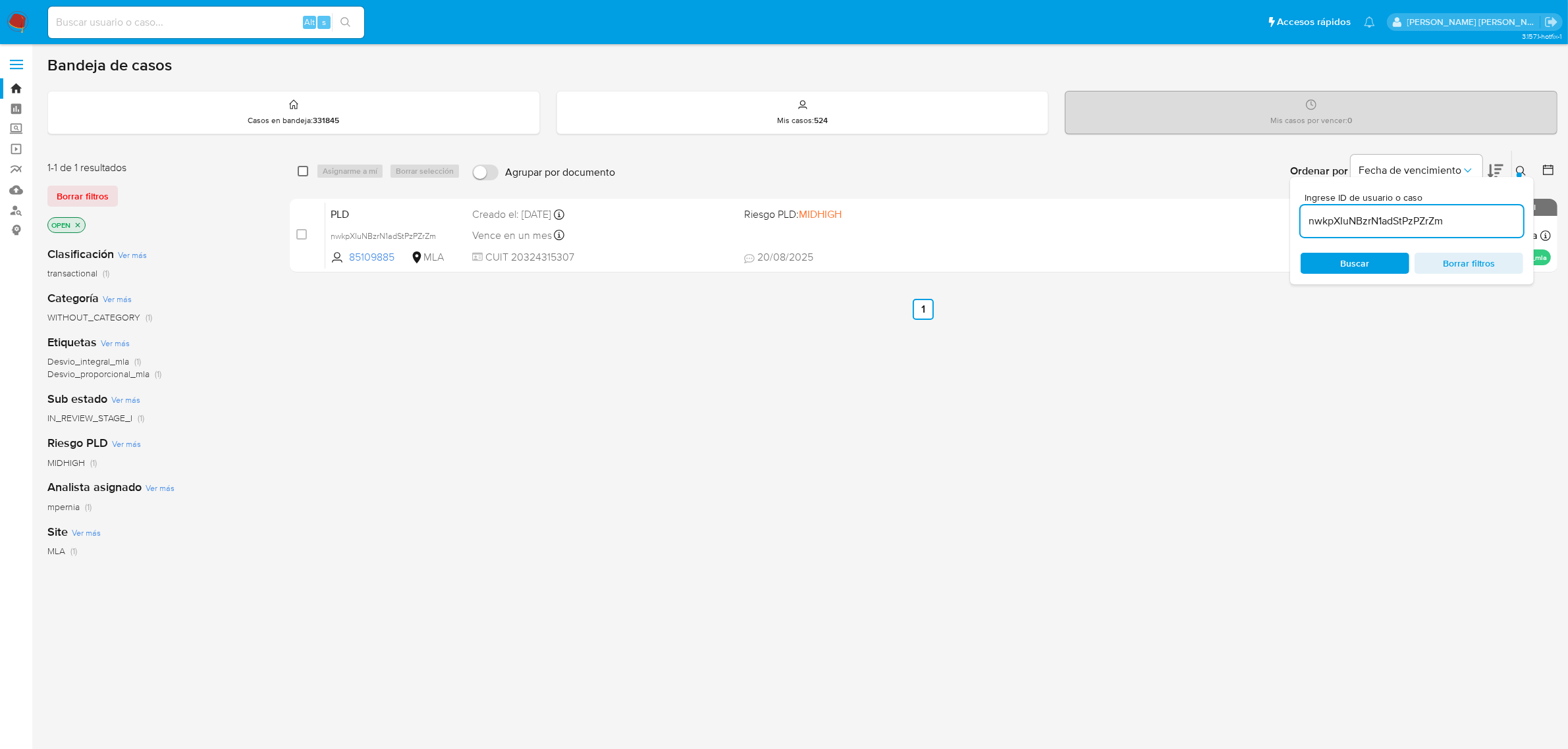
click at [306, 172] on input "checkbox" at bounding box center [303, 171] width 11 height 11
checkbox input "true"
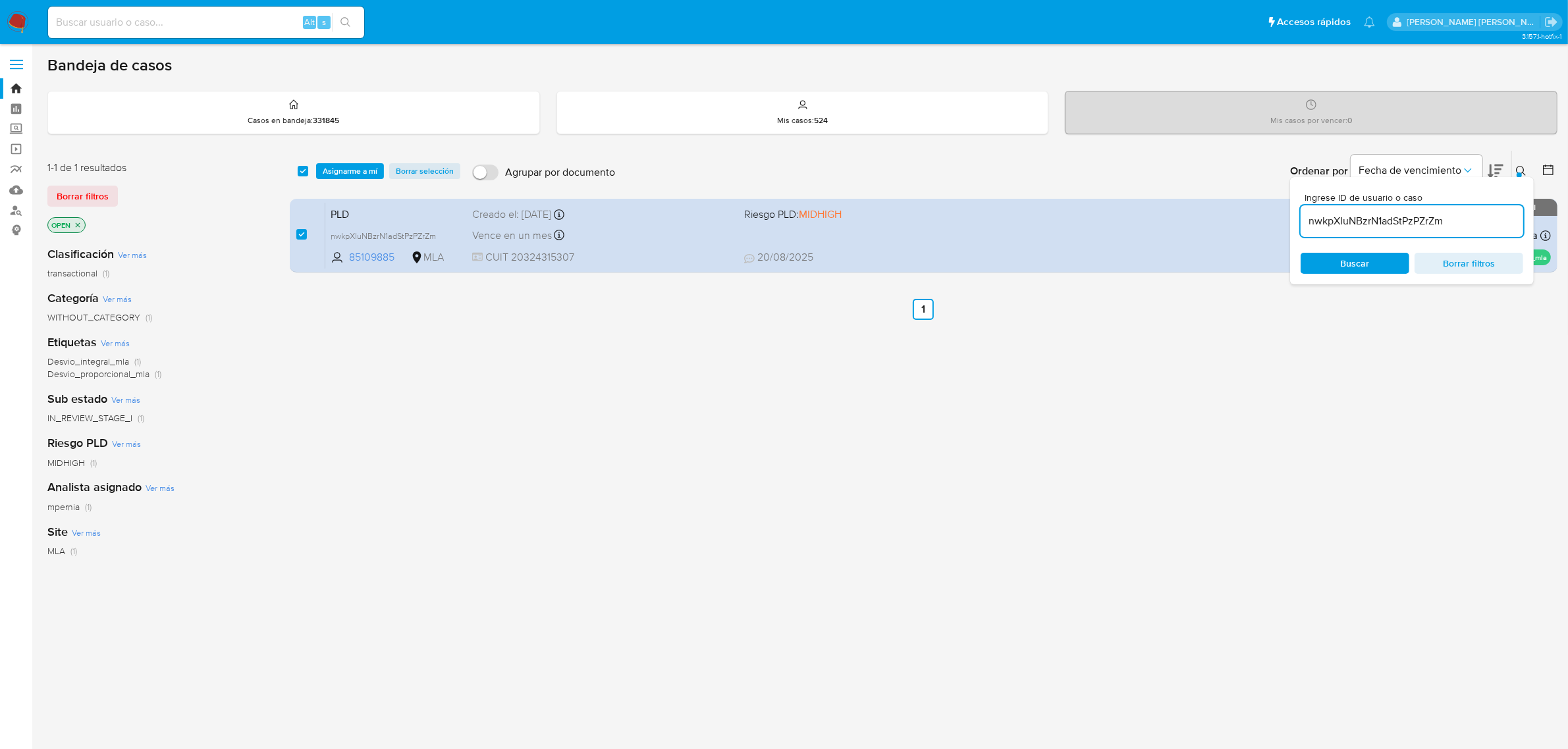
click at [354, 161] on div "select-all-cases-checkbox Asignarme a mí Borrar selección Agrupar por documento…" at bounding box center [923, 171] width 1267 height 41
click at [354, 173] on span "Asignarme a mí" at bounding box center [349, 171] width 54 height 13
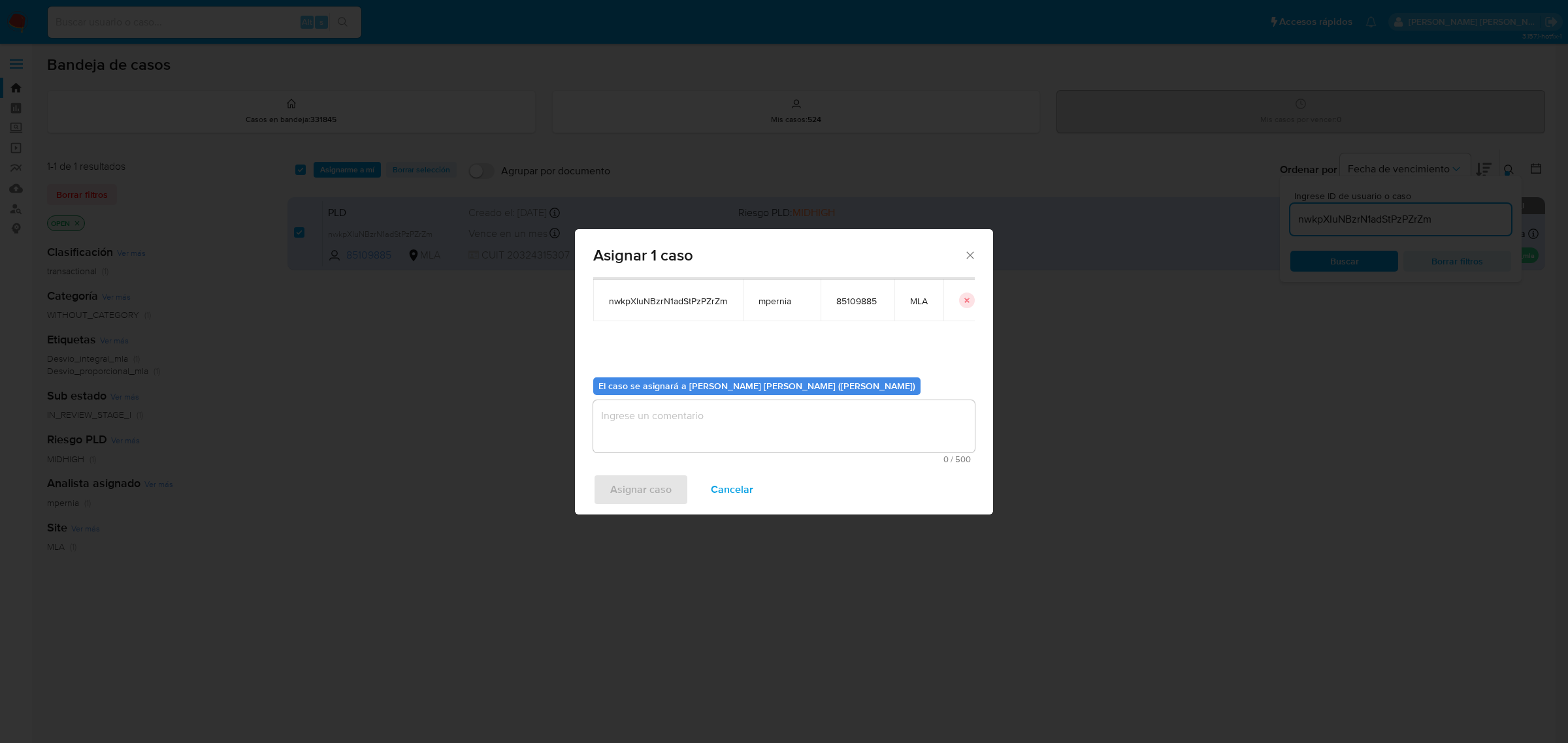
click at [720, 417] on textarea "assign-modal" at bounding box center [784, 425] width 381 height 52
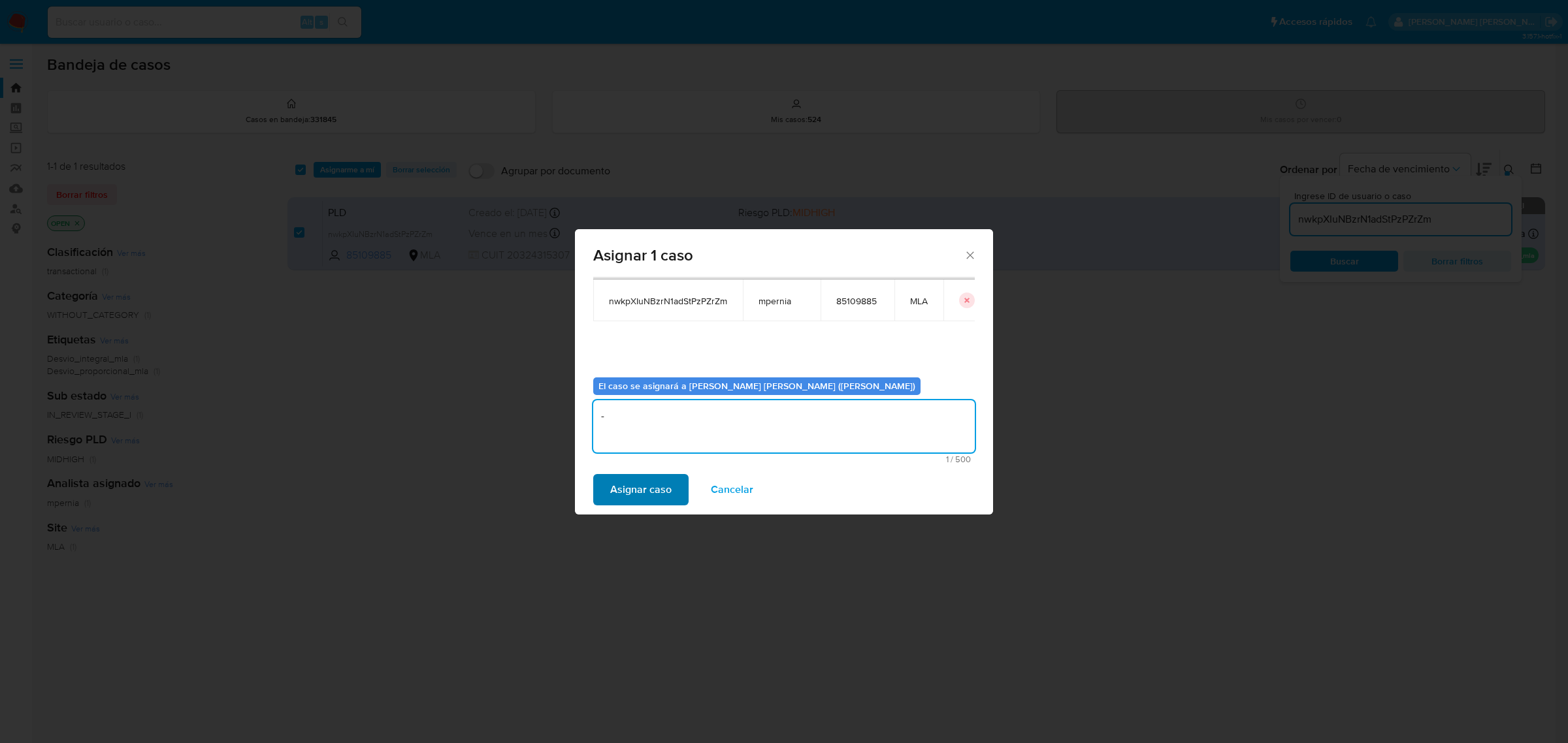
type textarea "-"
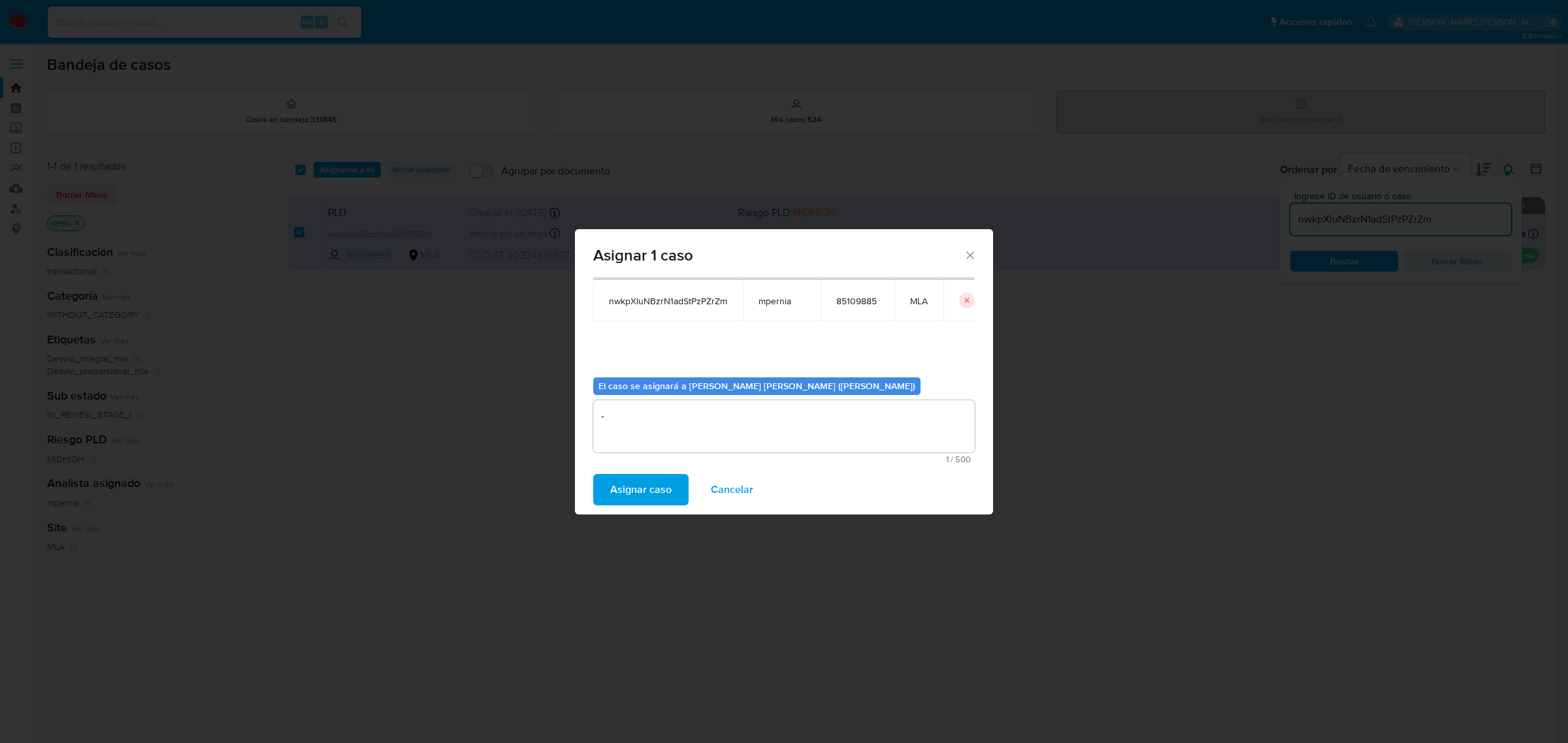
click at [647, 492] on span "Asignar caso" at bounding box center [640, 489] width 62 height 28
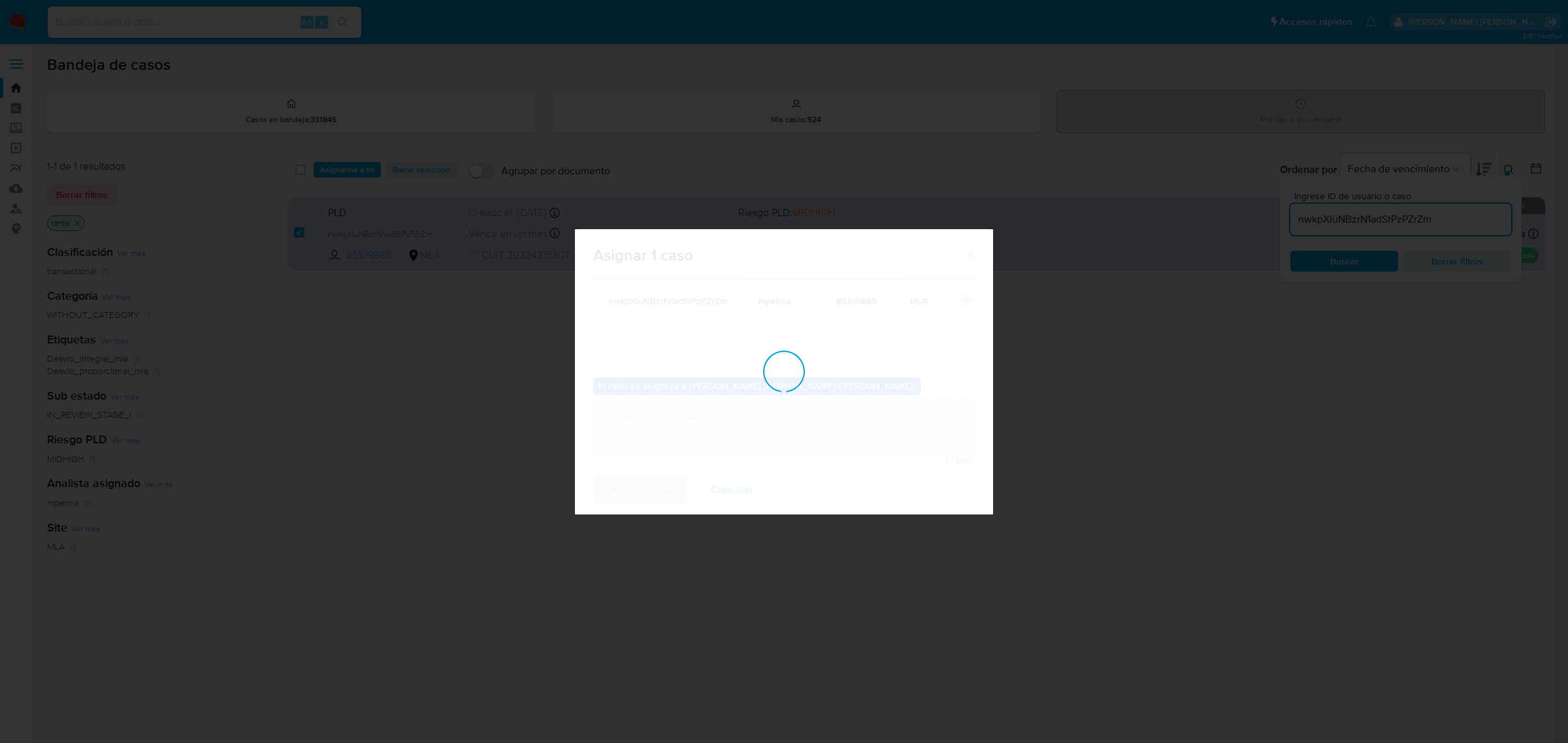
checkbox input "false"
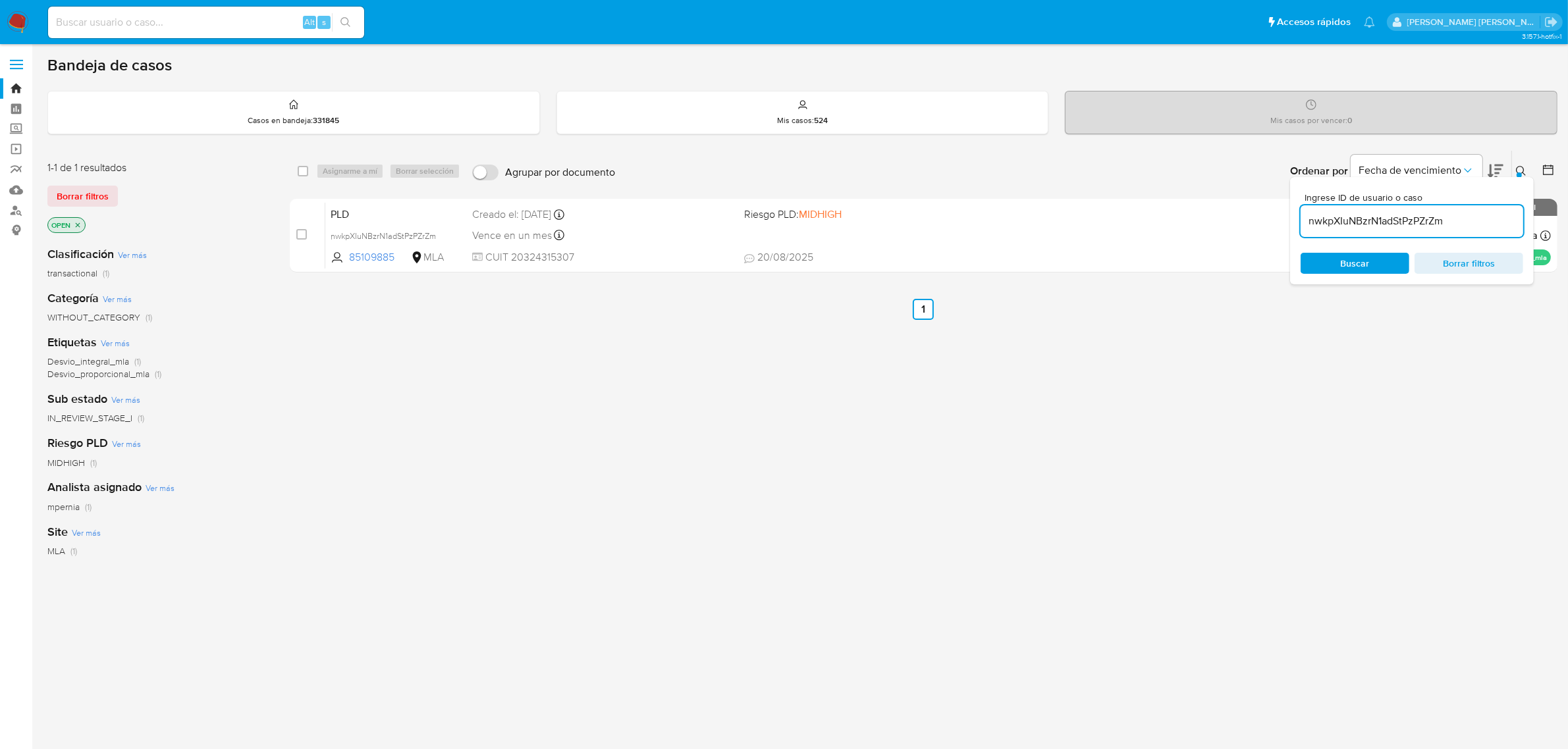
click at [1311, 213] on input "nwkpXIuNBzrN1adStPzPZrZm" at bounding box center [1412, 220] width 222 height 17
paste input "8cdAv70VvZitJ4It8pJ5OVyb"
type input "8cdAv70VvZitJ4It8pJ5OVyb"
click at [298, 175] on input "checkbox" at bounding box center [303, 171] width 11 height 11
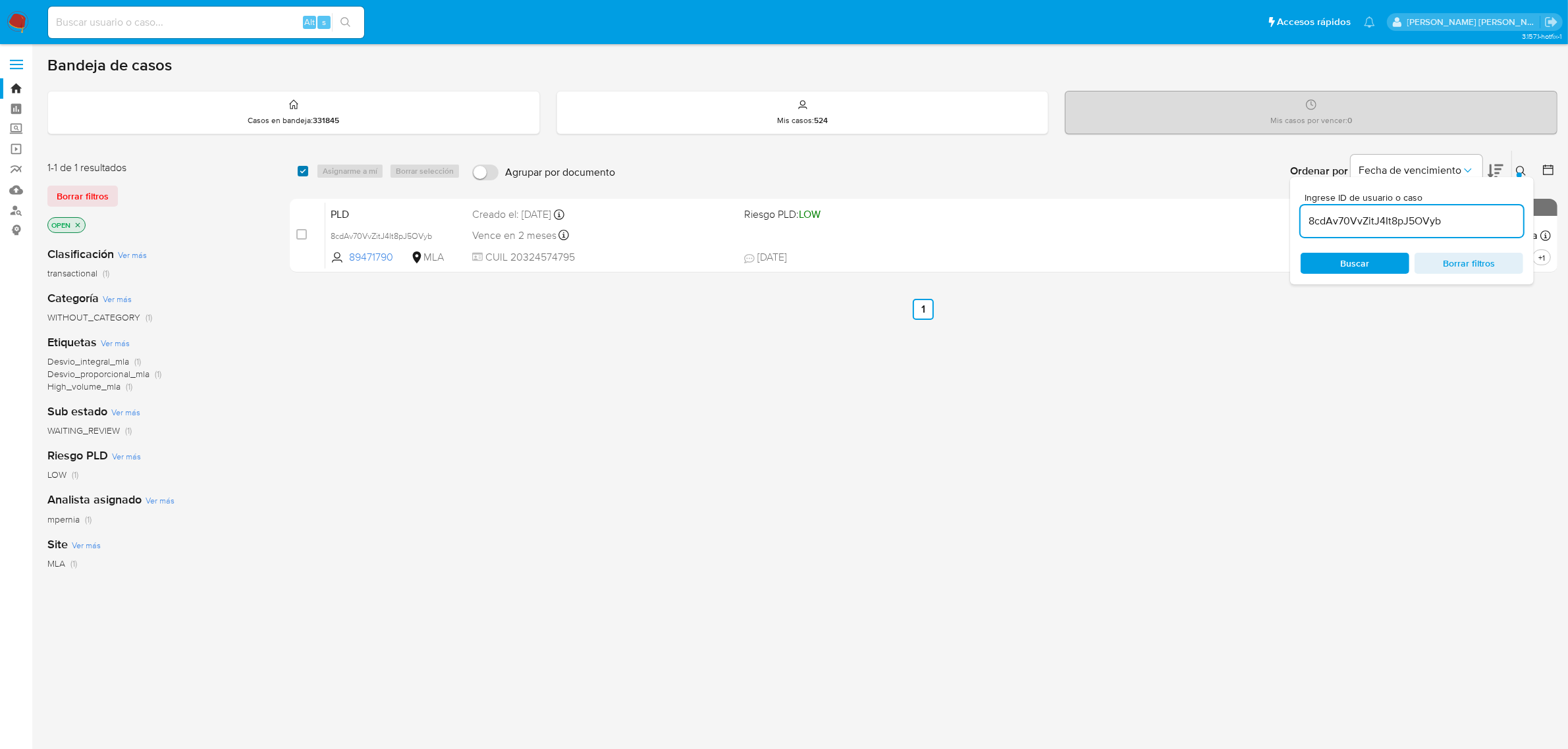
checkbox input "true"
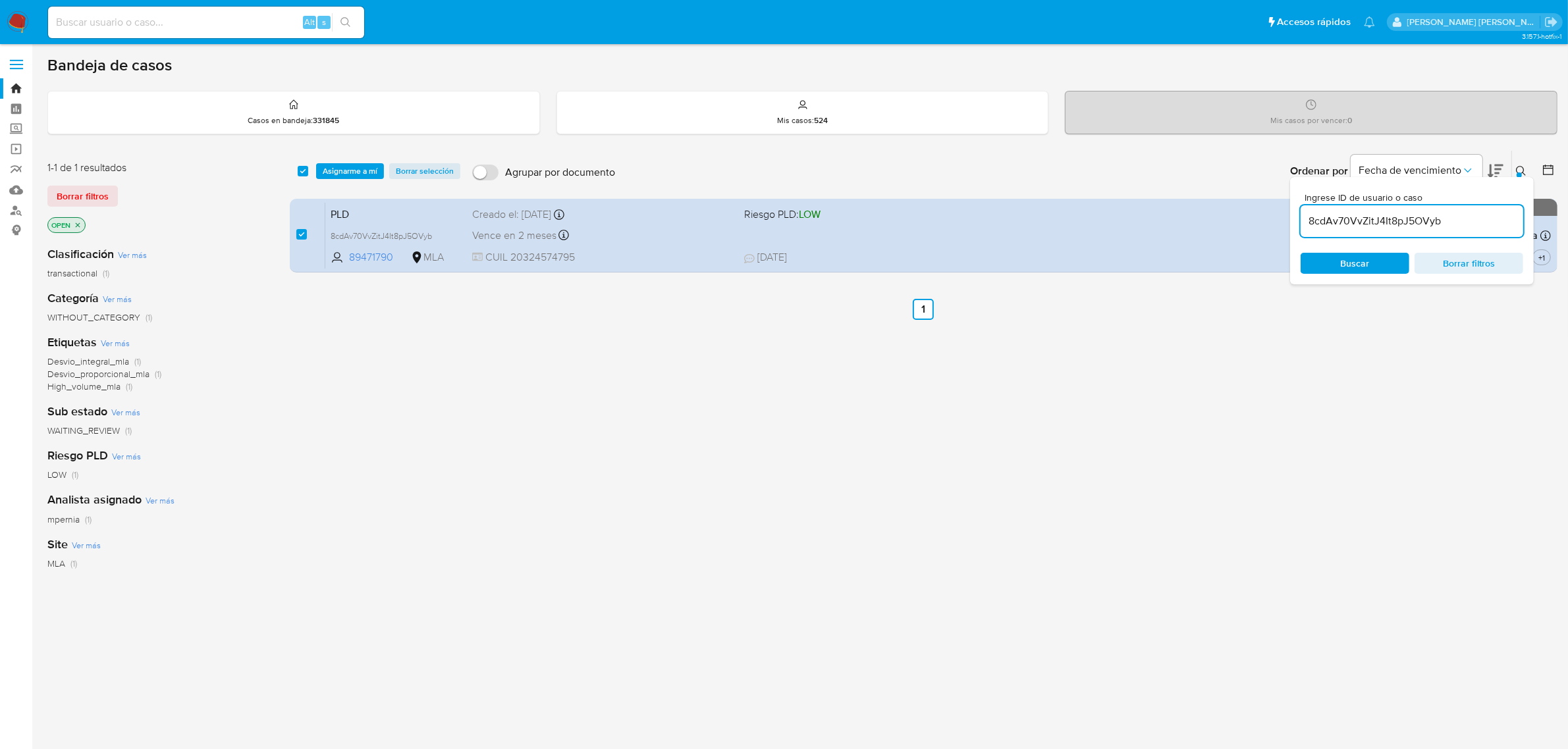
click at [361, 160] on div "select-all-cases-checkbox Asignarme a mí Borrar selección Agrupar por documento…" at bounding box center [923, 171] width 1267 height 41
click at [362, 165] on span "Asignarme a mí" at bounding box center [349, 171] width 54 height 13
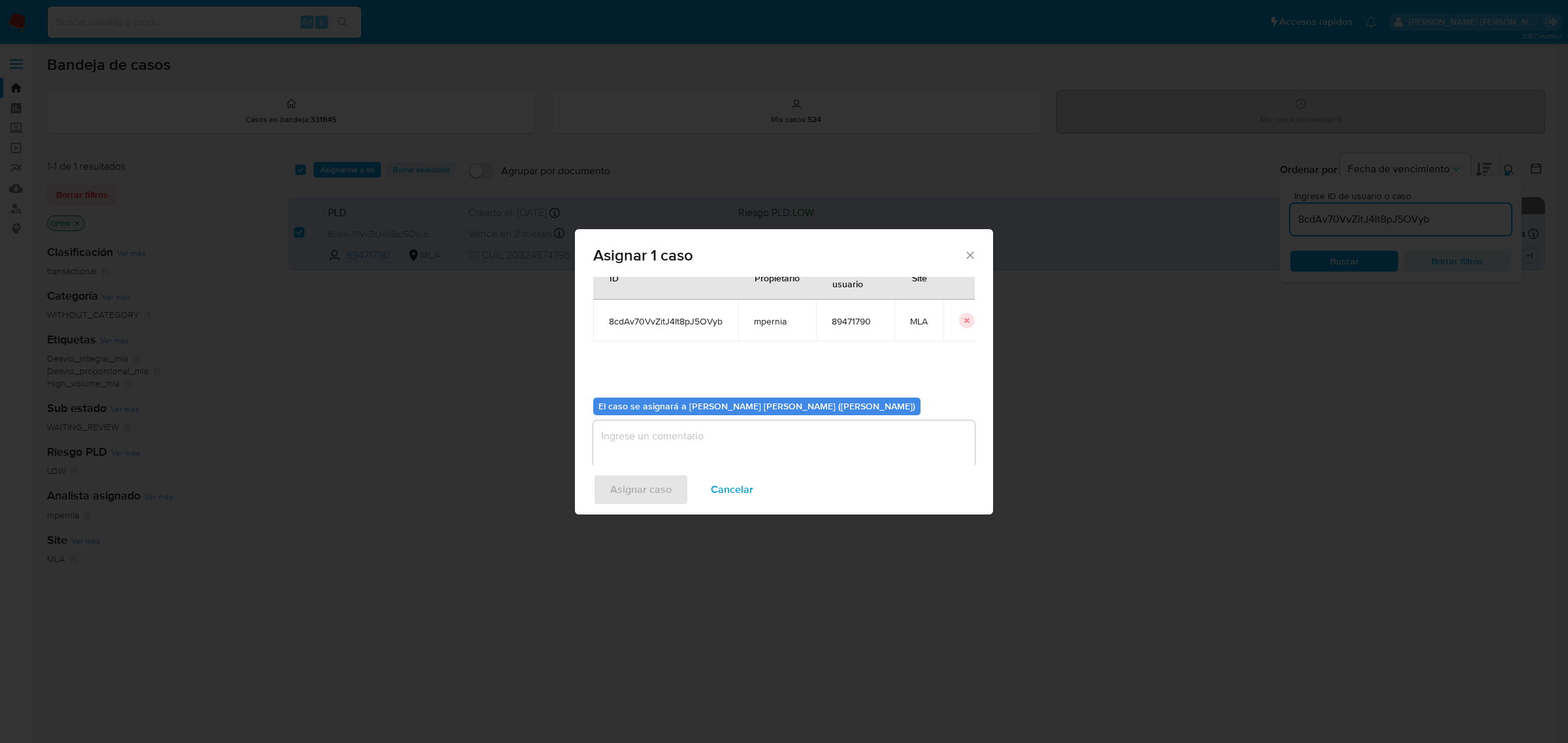
scroll to position [67, 0]
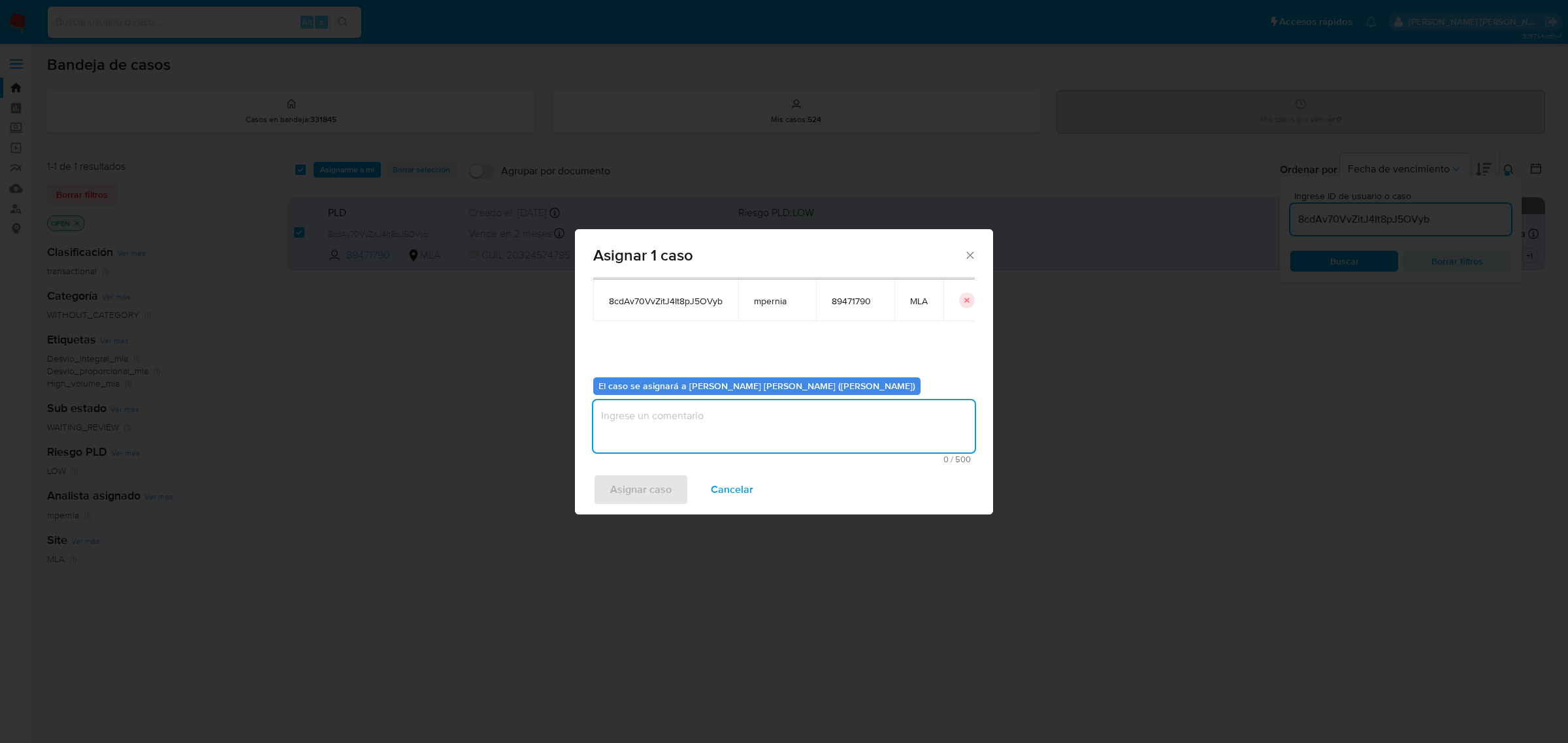
click at [699, 417] on textarea "assign-modal" at bounding box center [784, 425] width 381 height 52
type textarea "-"
click at [664, 484] on span "Asignar caso" at bounding box center [640, 489] width 62 height 28
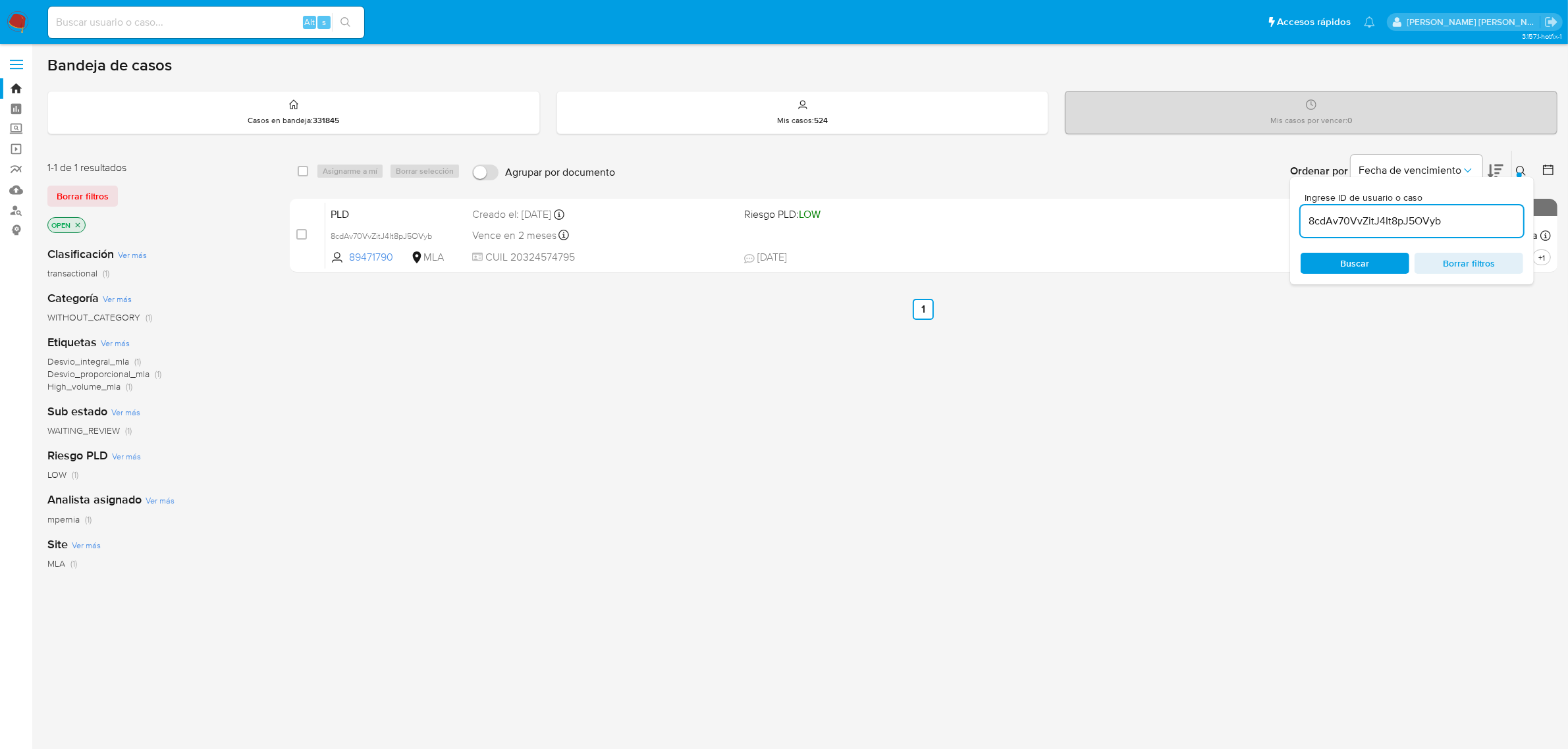
drag, startPoint x: 301, startPoint y: 173, endPoint x: 309, endPoint y: 169, distance: 8.9
click at [301, 173] on input "checkbox" at bounding box center [303, 171] width 11 height 11
checkbox input "true"
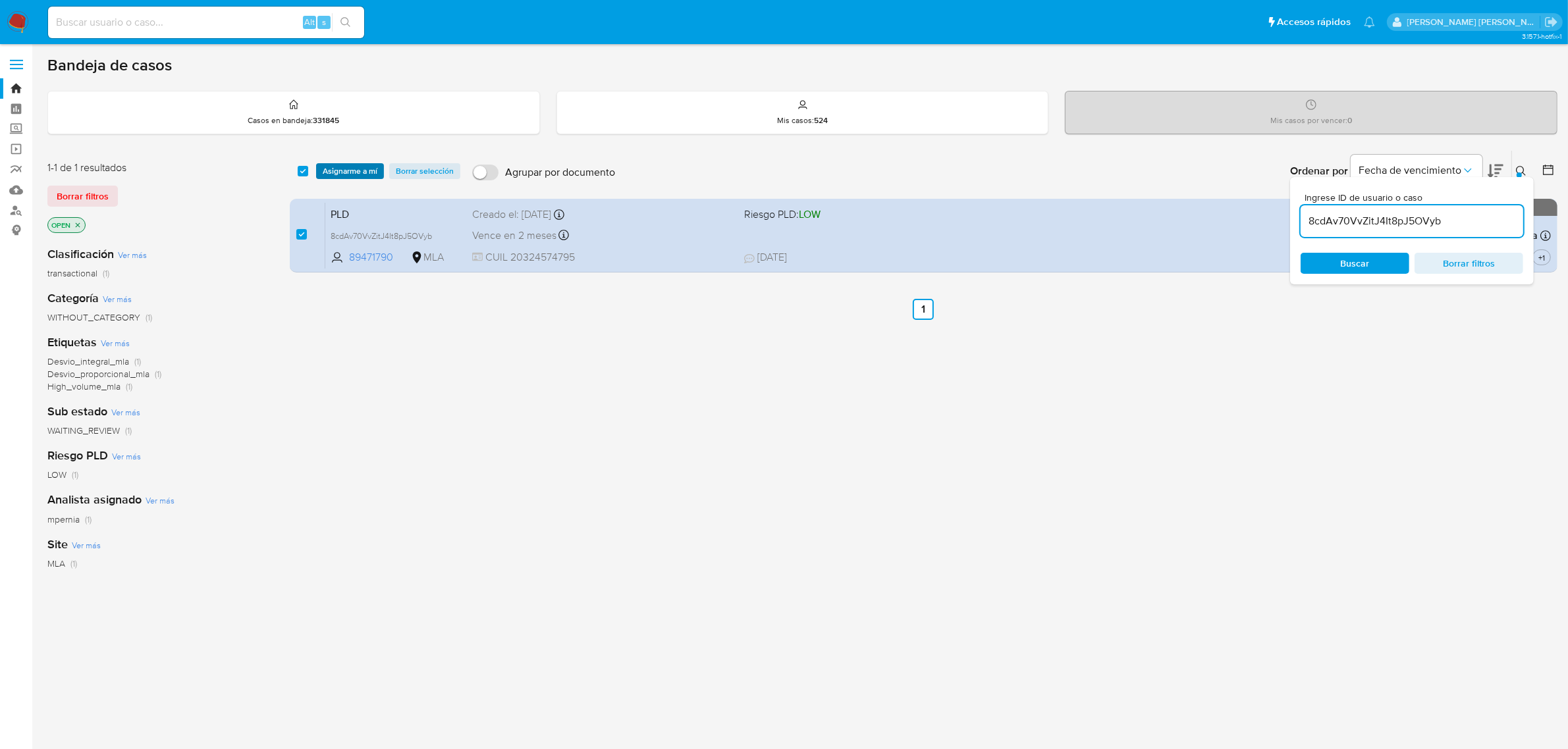
click at [336, 165] on span "Asignarme a mí" at bounding box center [349, 171] width 54 height 13
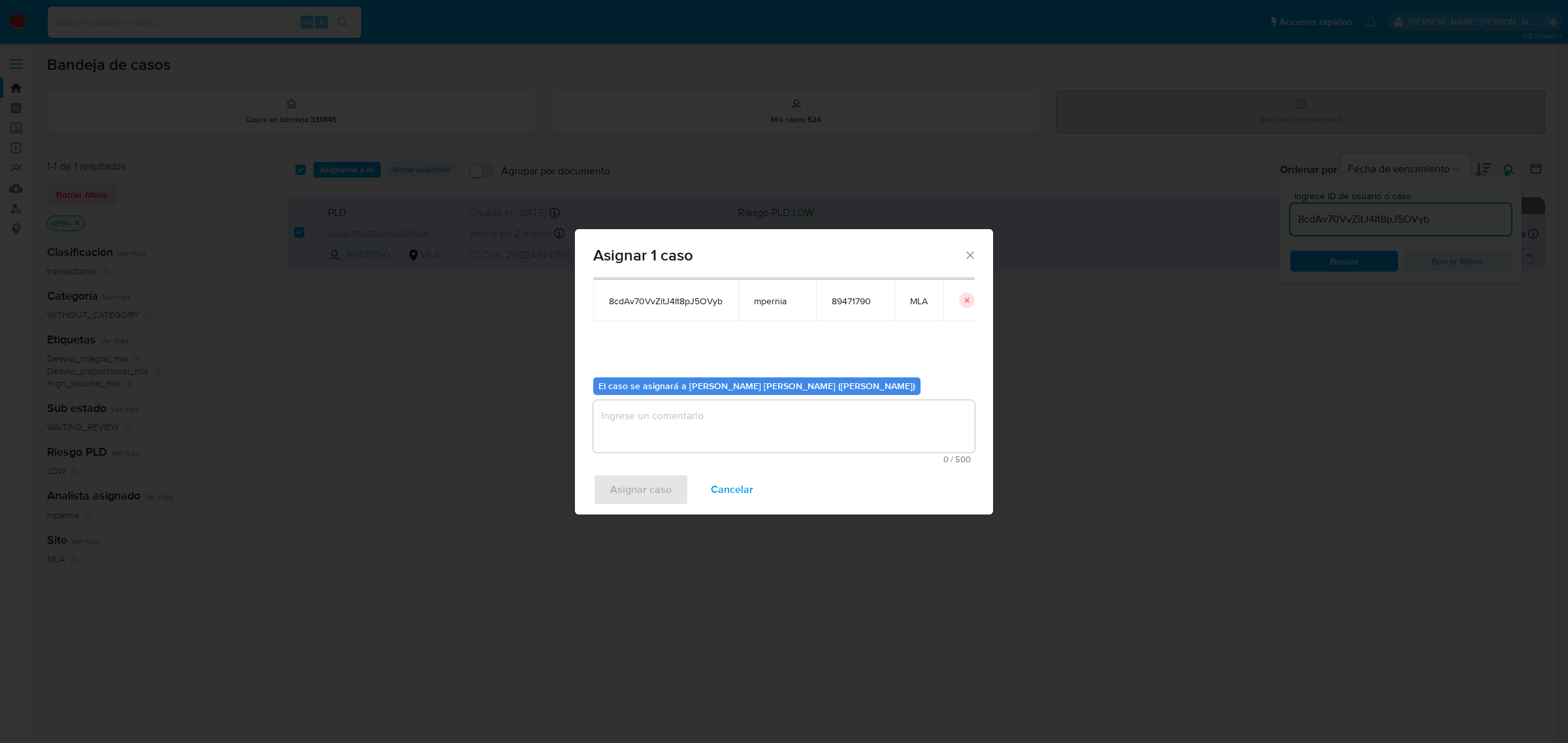
click at [661, 429] on textarea "assign-modal" at bounding box center [784, 425] width 381 height 52
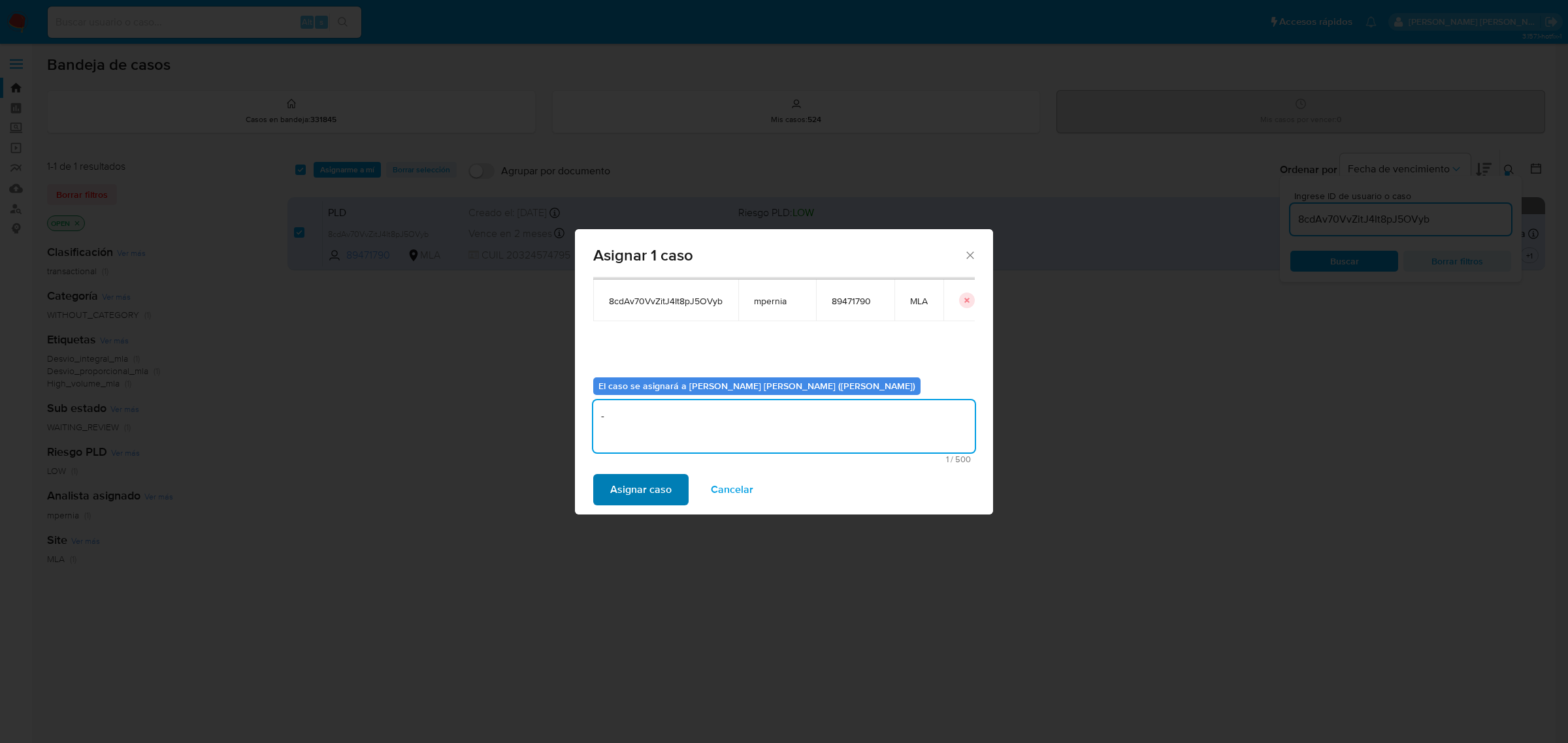
type textarea "-"
click at [632, 478] on span "Asignar caso" at bounding box center [640, 489] width 62 height 28
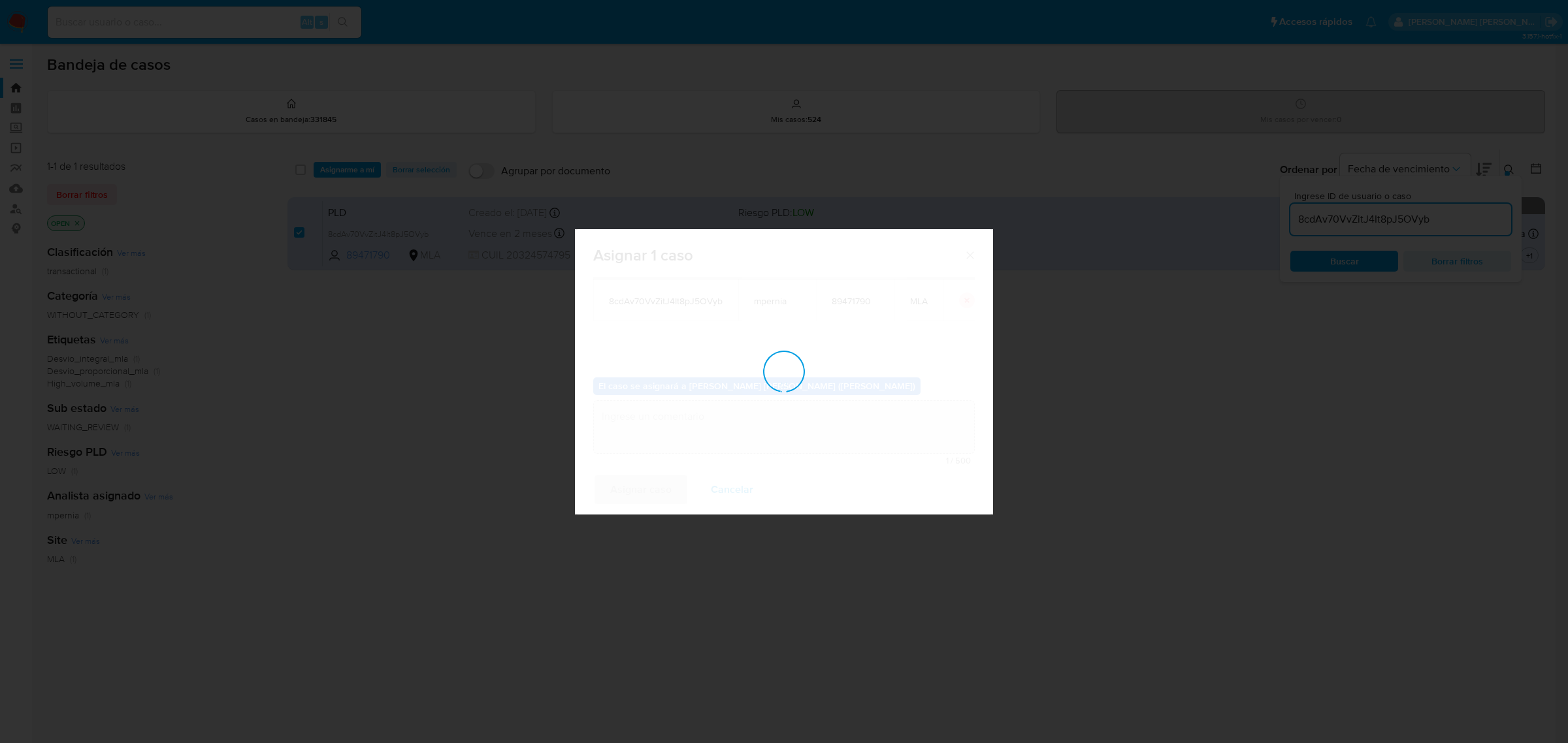
checkbox input "false"
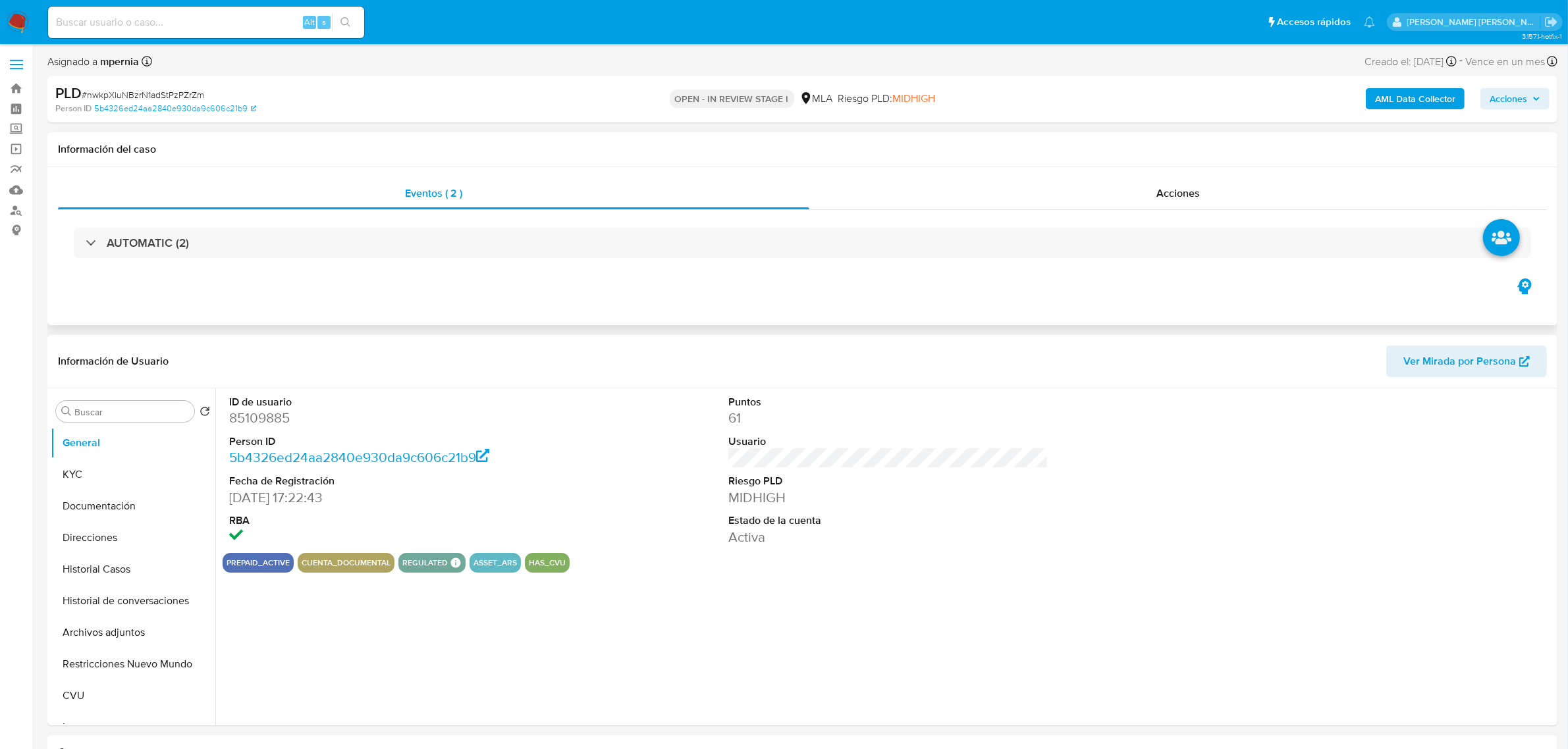
select select "10"
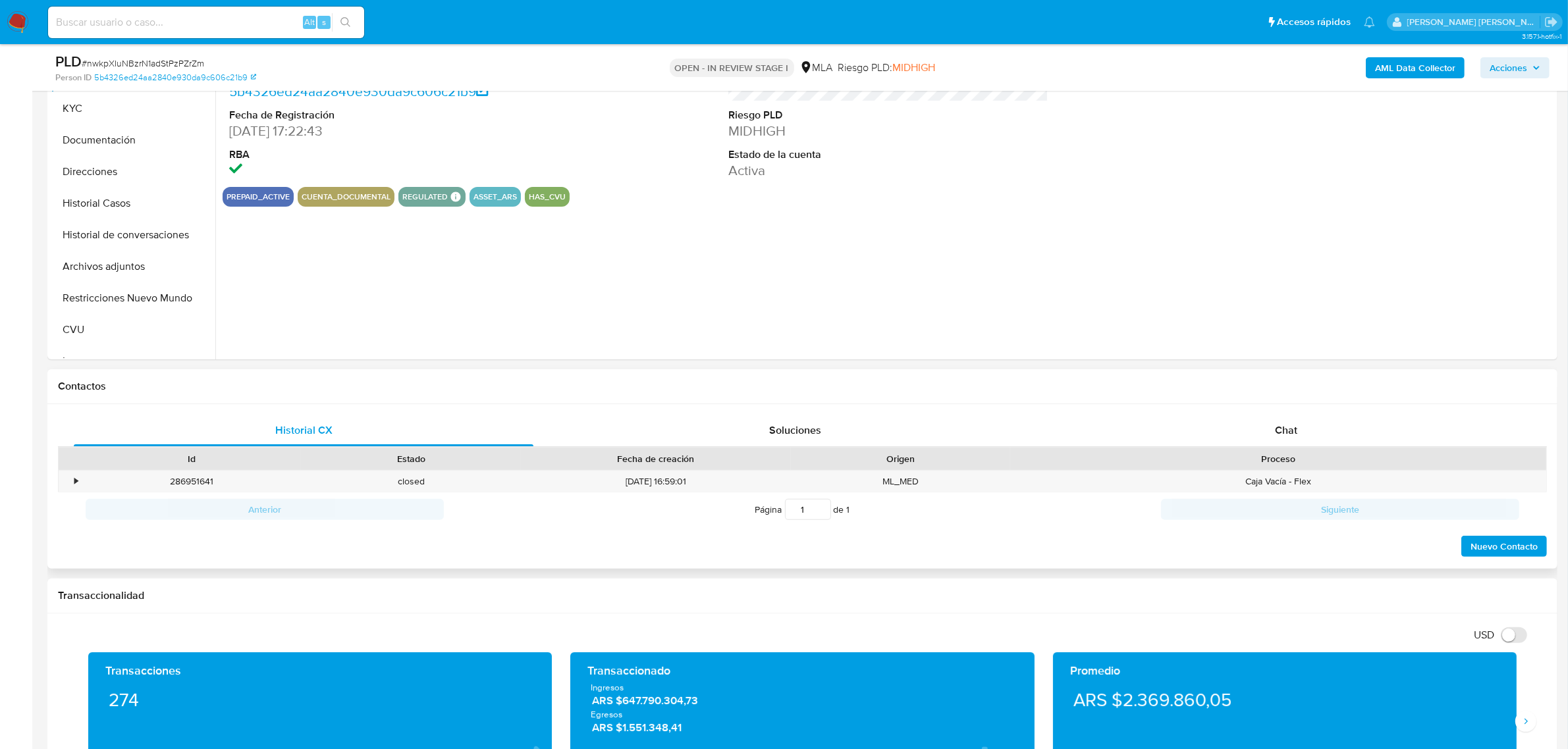
scroll to position [329, 0]
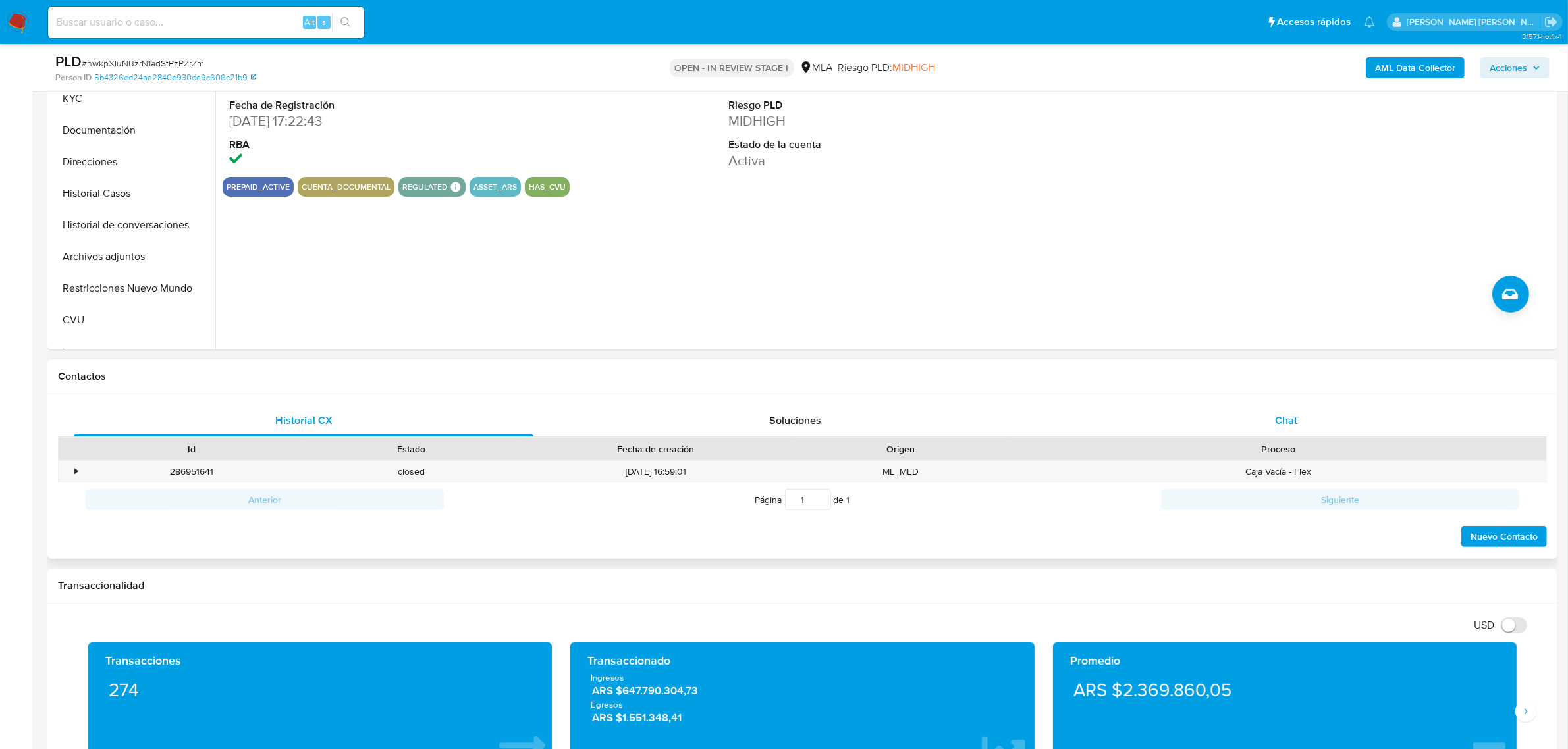
click at [1269, 422] on div "Chat" at bounding box center [1285, 421] width 460 height 32
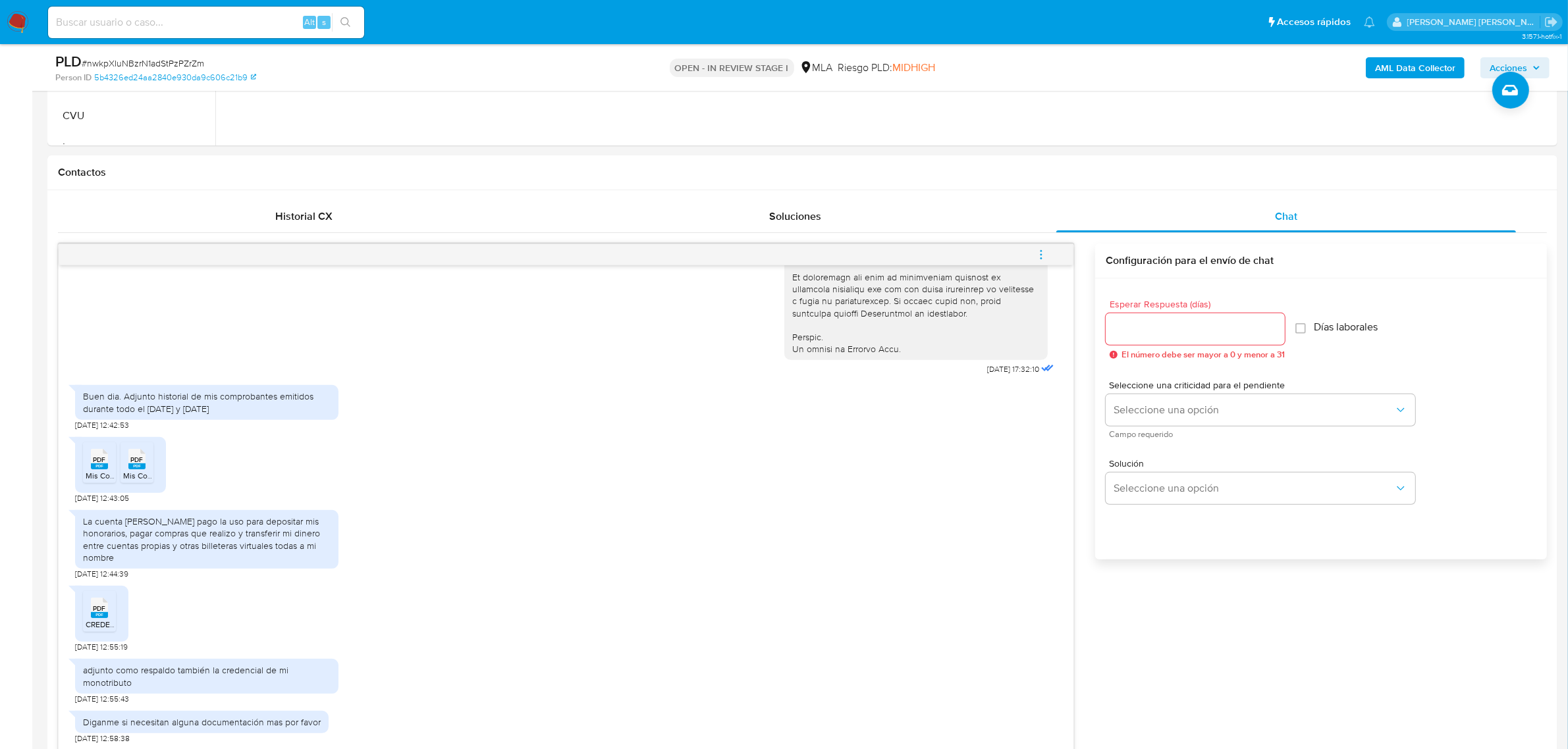
scroll to position [658, 0]
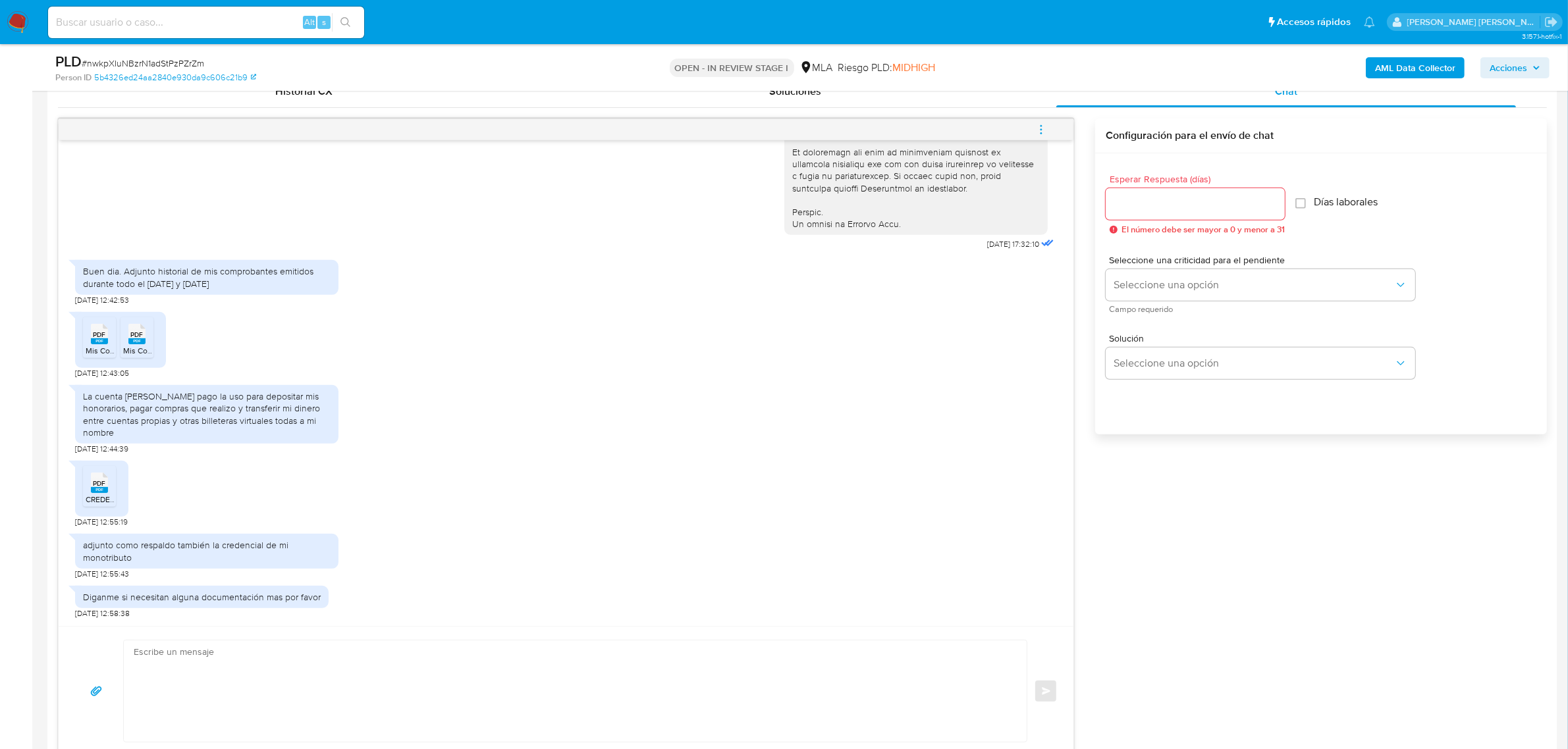
click at [96, 356] on span "Mis Comprobantes Emitidos - CUIT 20324315307.pdf" at bounding box center [179, 350] width 187 height 11
click at [128, 349] on span "Mis Comprobantes Emitidos - CUIT 20324315307 (1).pdf" at bounding box center [221, 350] width 196 height 11
drag, startPoint x: 130, startPoint y: 273, endPoint x: 213, endPoint y: 288, distance: 84.3
click at [213, 288] on div "Buen dia. Adjunto historial de mis comprobantes emitidos durante todo el 2024 y…" at bounding box center [207, 277] width 247 height 24
copy div "Adjunto historial de mis comprobantes emitidos durante todo el 2024 y 2025"
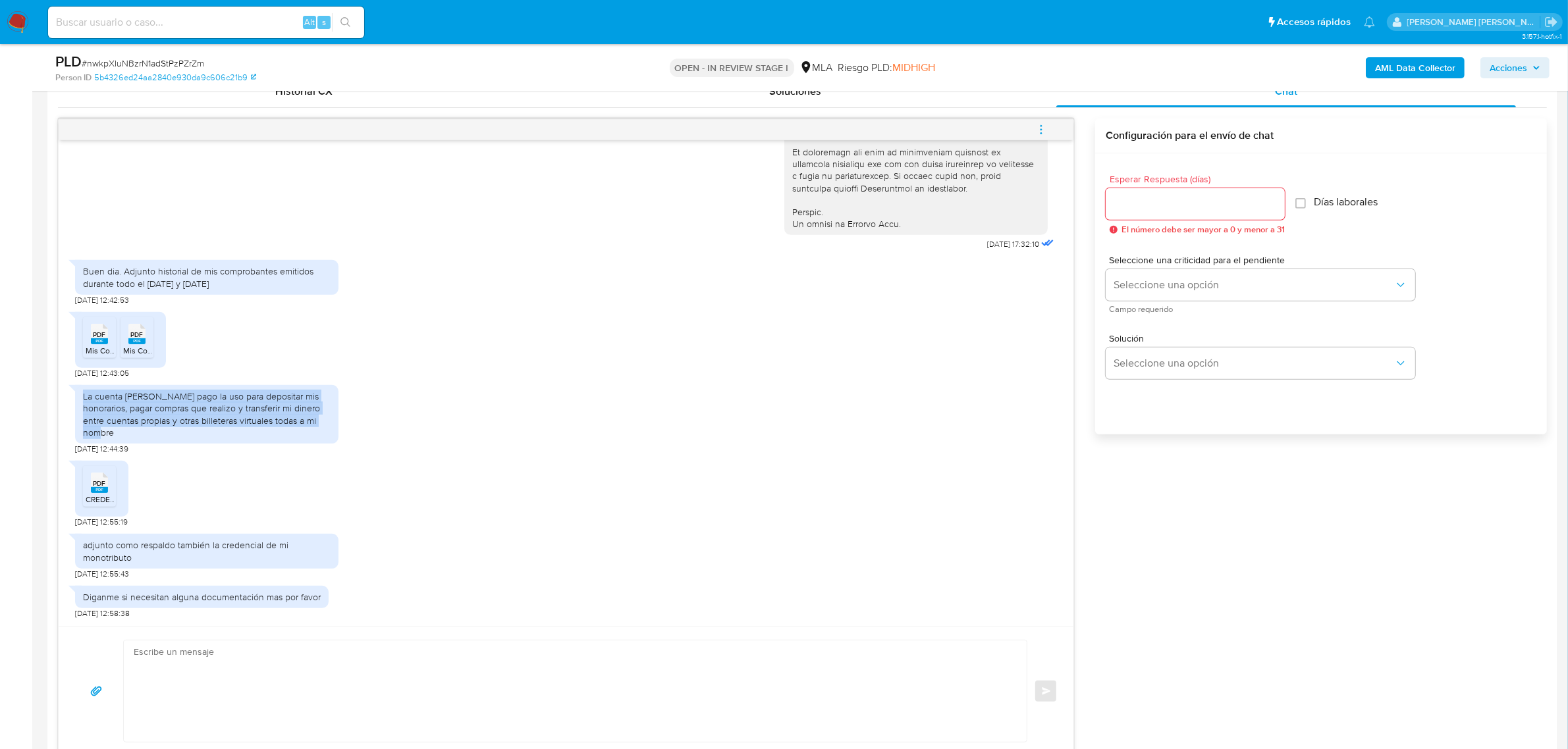
drag, startPoint x: 80, startPoint y: 399, endPoint x: 122, endPoint y: 429, distance: 51.6
click at [122, 429] on div "La cuenta [PERSON_NAME] pago la uso para depositar mis honorarios, pagar compra…" at bounding box center [207, 414] width 263 height 58
copy div "La cuenta [PERSON_NAME] pago la uso para depositar mis honorarios, pagar compra…"
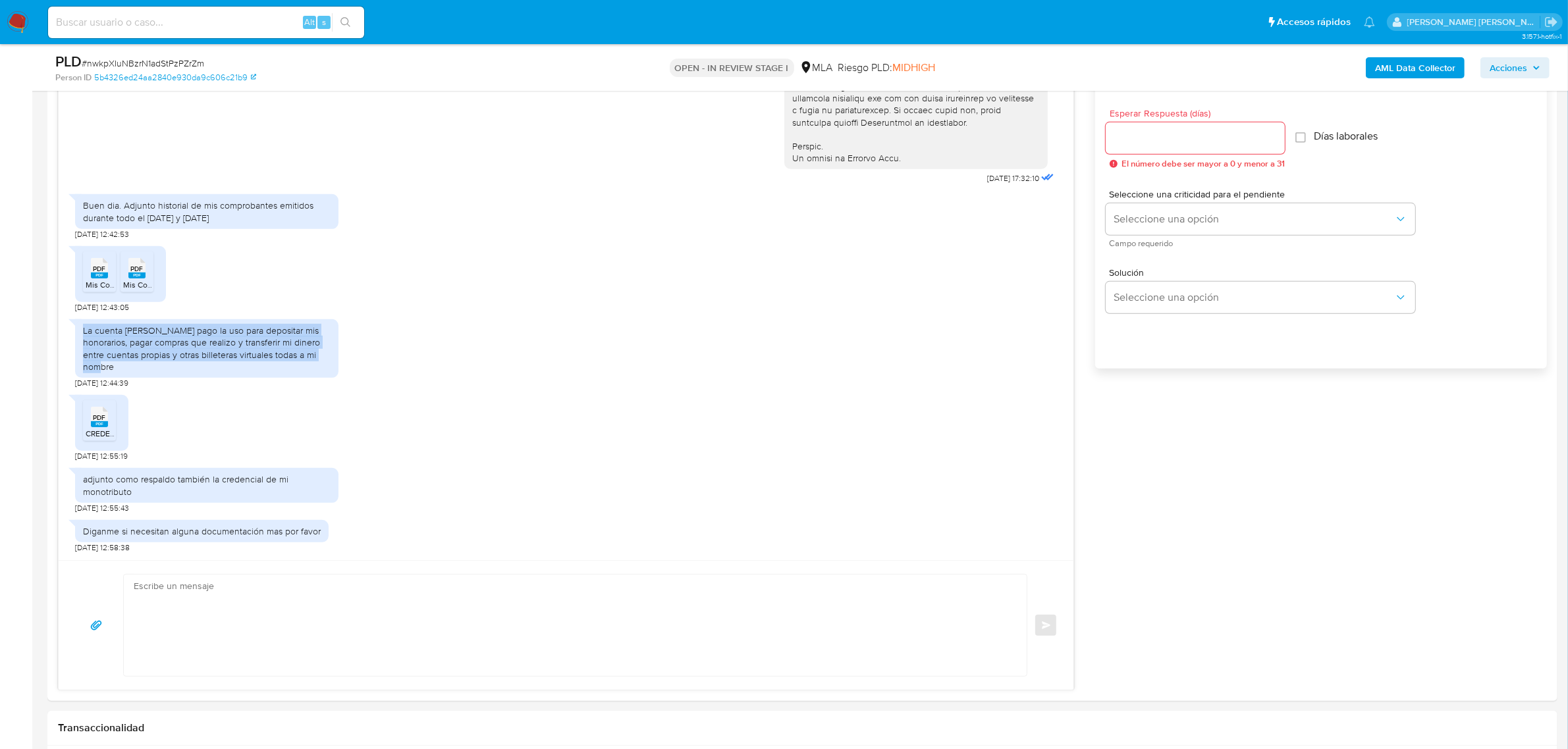
scroll to position [823, 0]
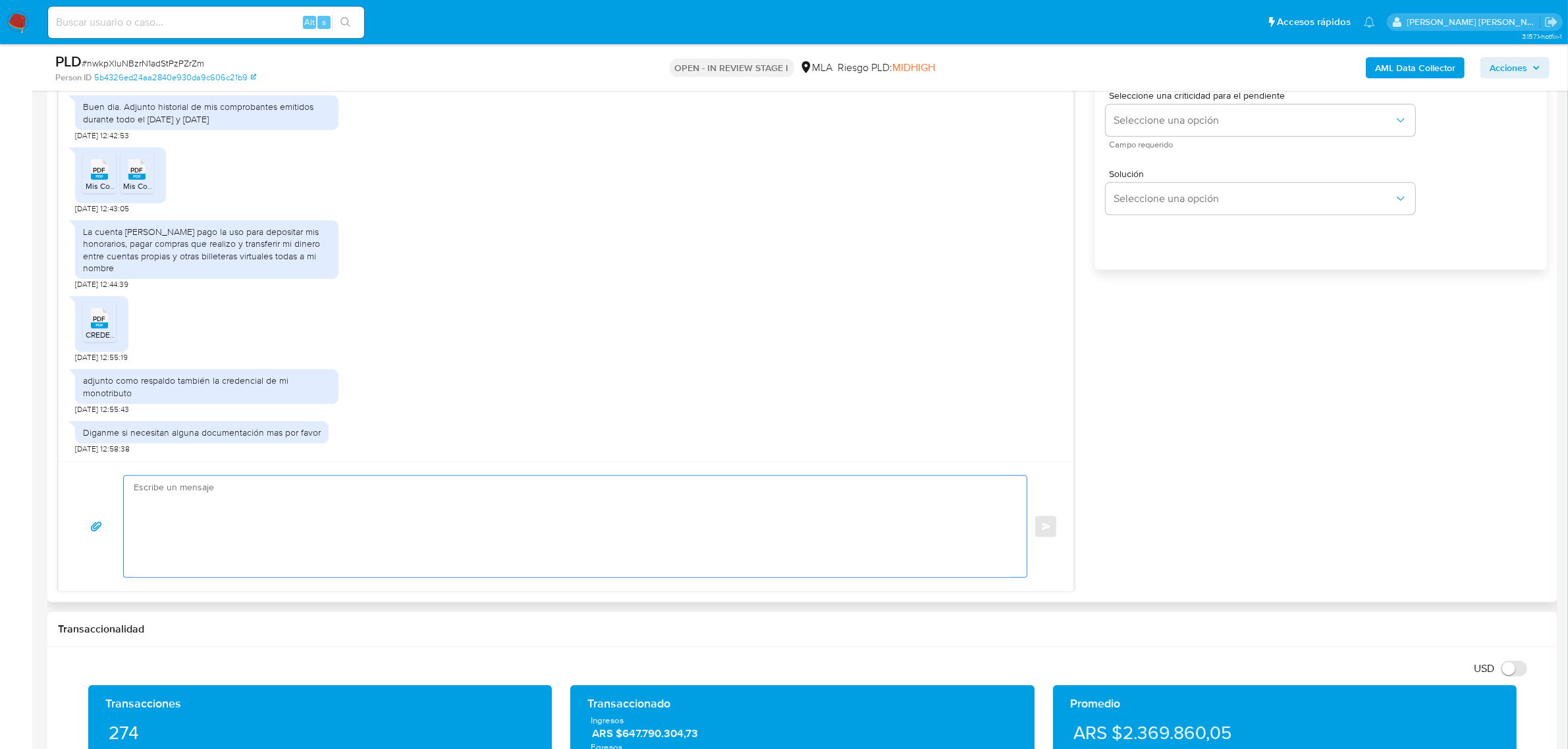
click at [255, 522] on textarea at bounding box center [571, 527] width 877 height 102
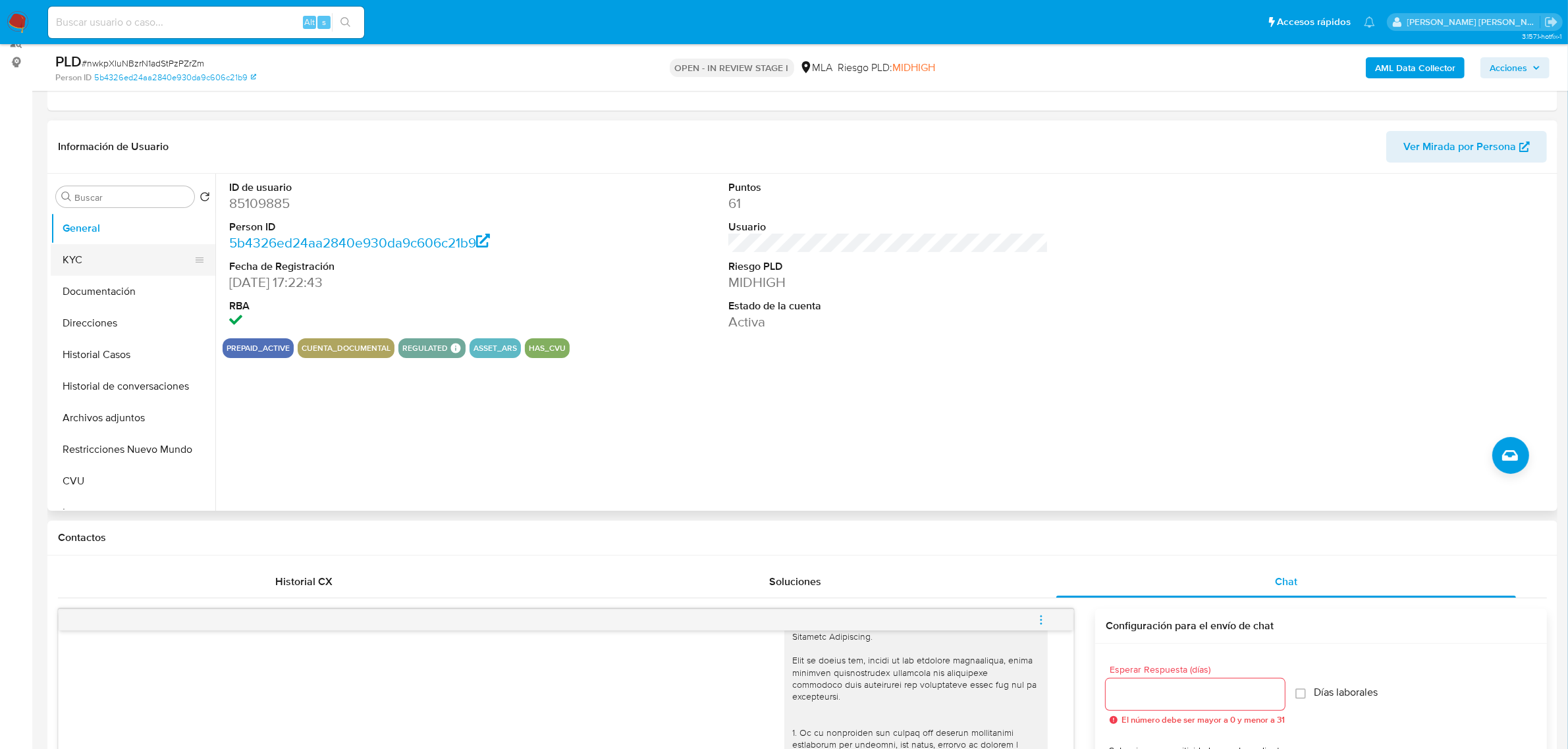
scroll to position [165, 0]
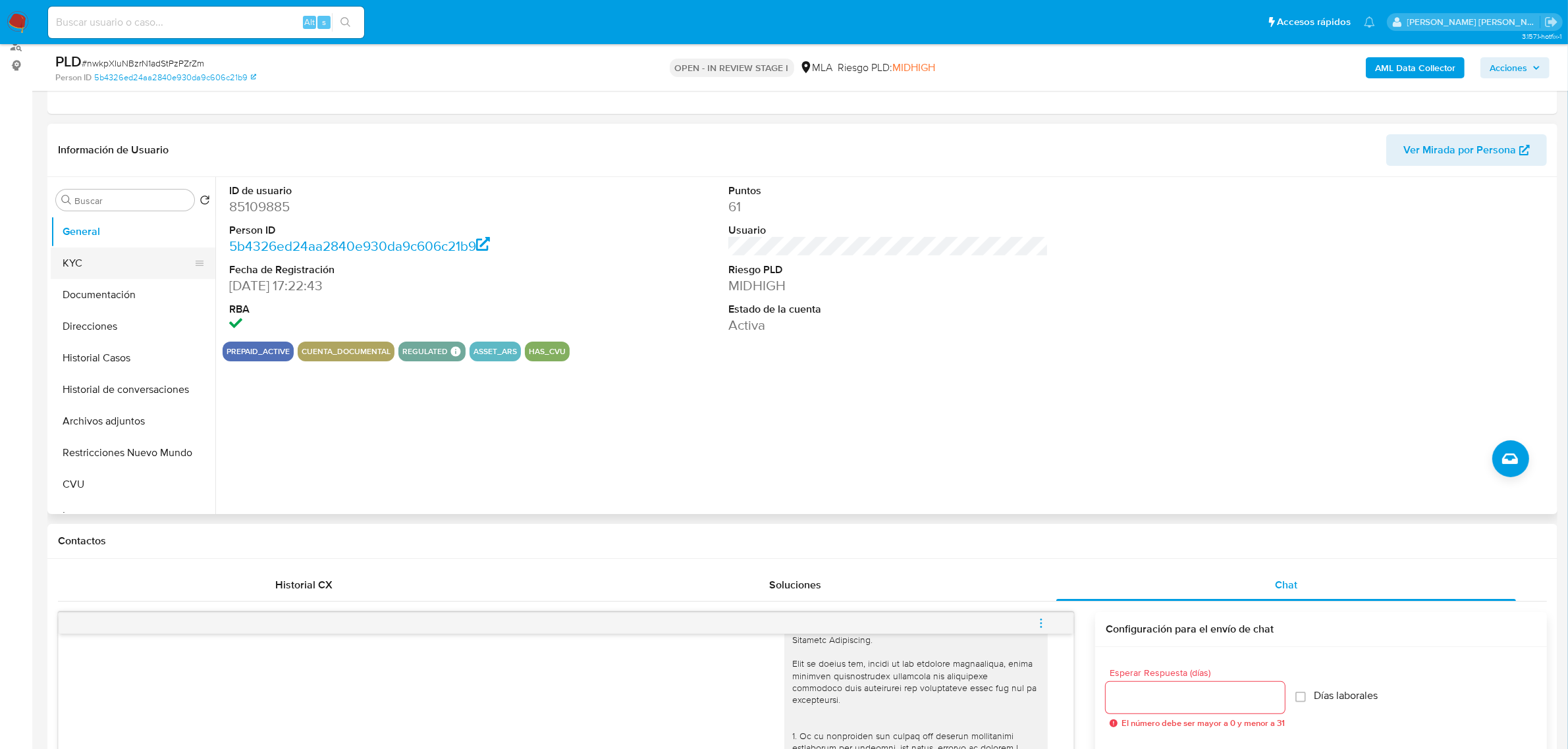
click at [79, 261] on button "KYC" at bounding box center [128, 263] width 154 height 32
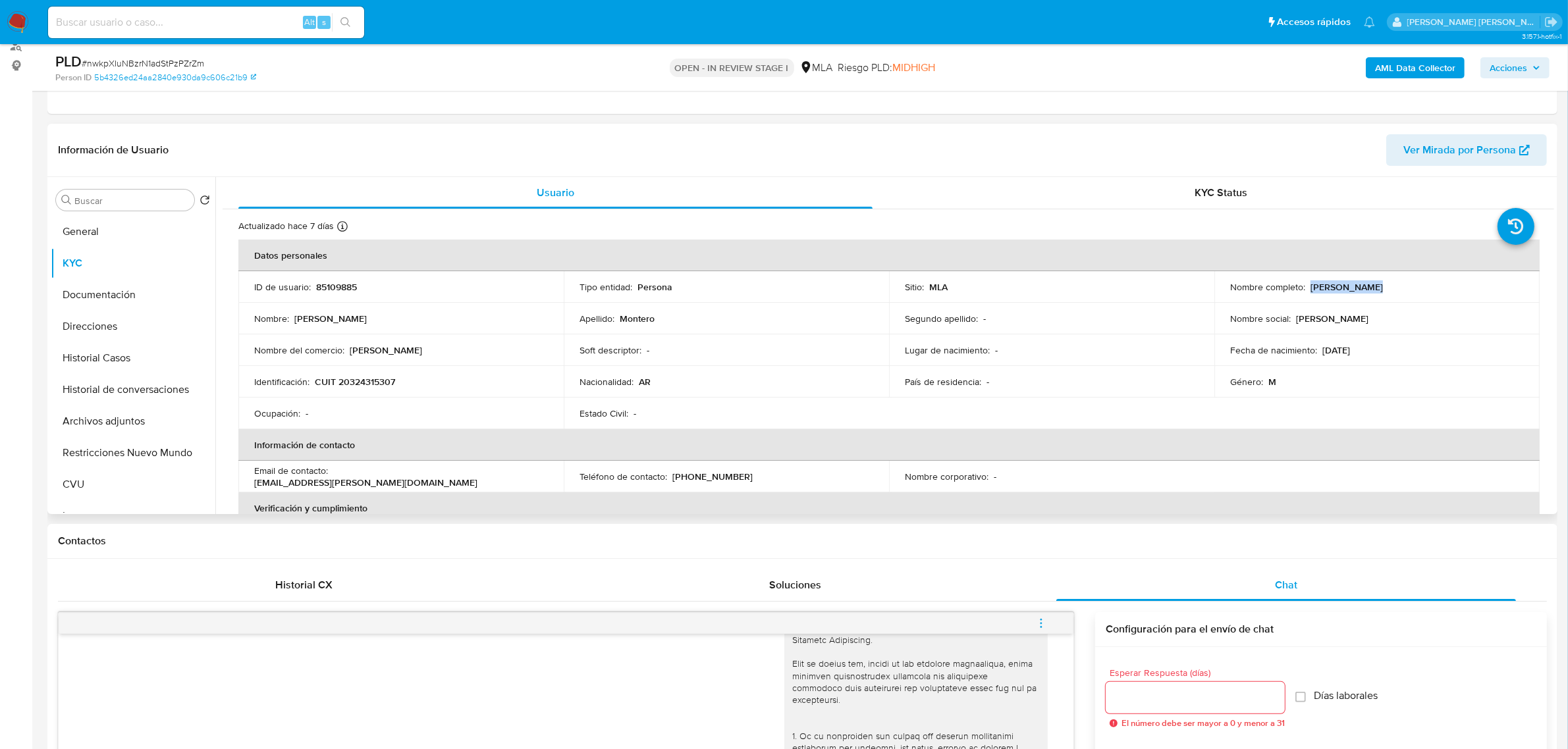
drag, startPoint x: 1306, startPoint y: 287, endPoint x: 1365, endPoint y: 285, distance: 59.0
click at [1365, 285] on p "[PERSON_NAME]" at bounding box center [1347, 287] width 72 height 12
copy p "Pablo Ezequie"
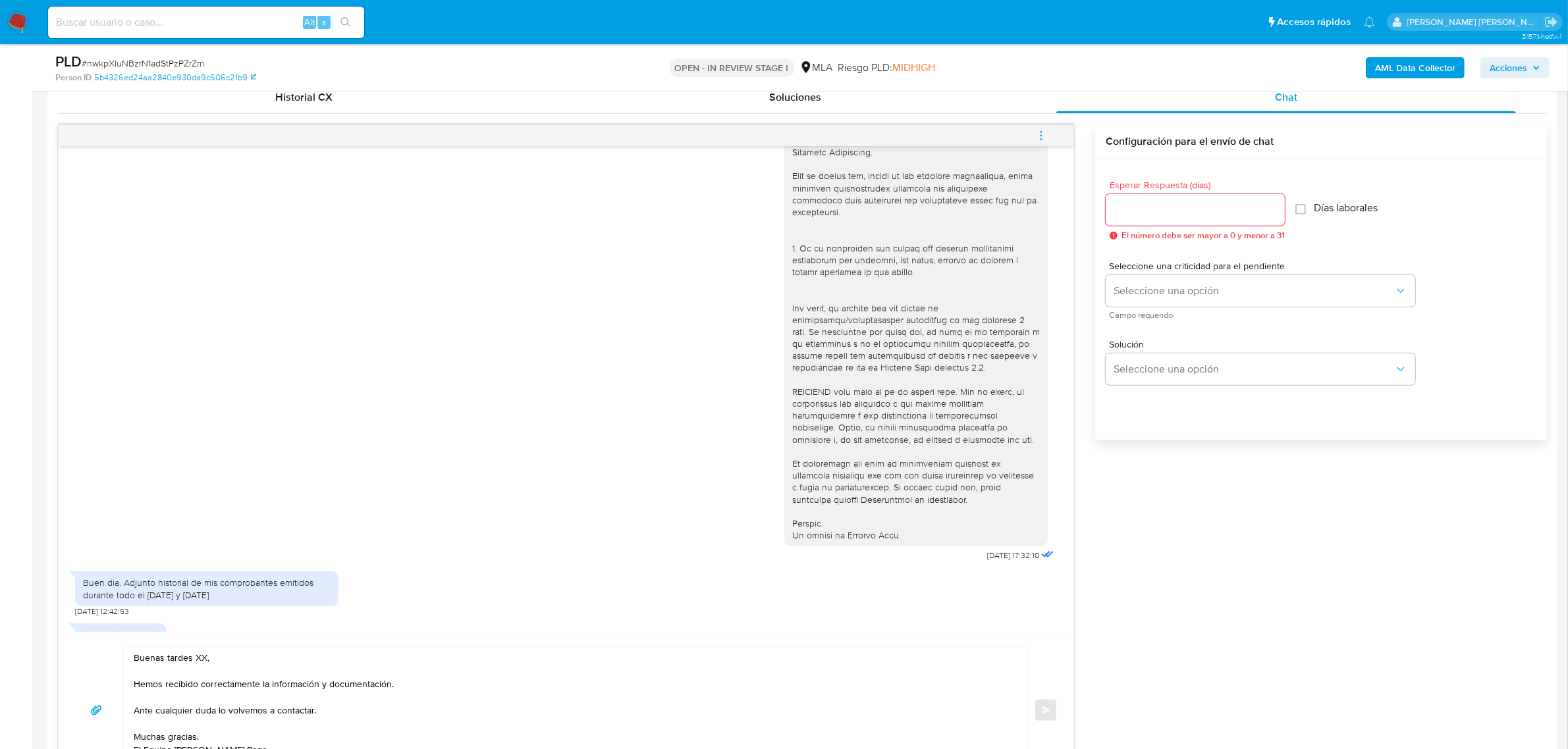
scroll to position [658, 0]
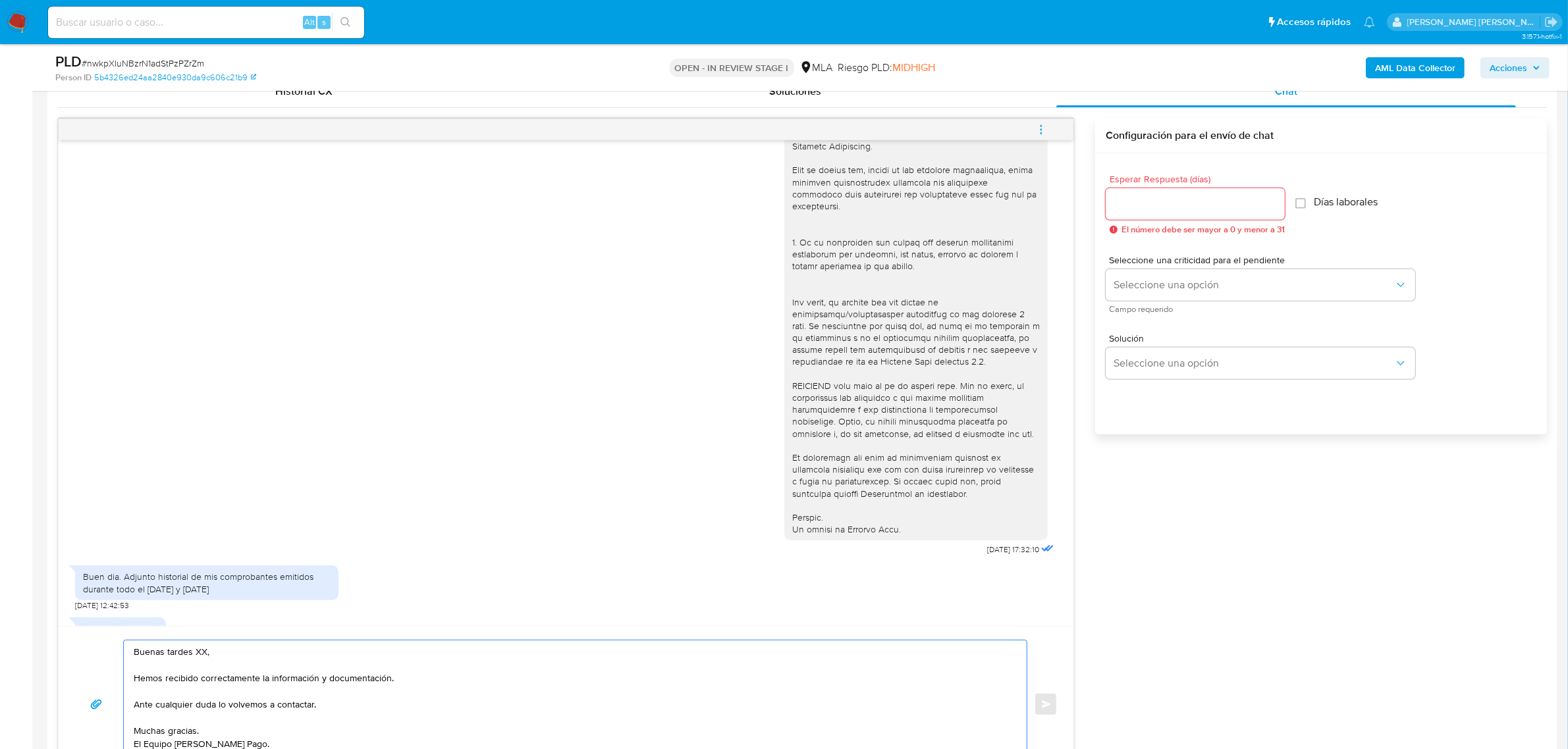
drag, startPoint x: 208, startPoint y: 656, endPoint x: 153, endPoint y: 655, distance: 55.0
click at [153, 655] on textarea "Buenas tardes XX, Hemos recibido correctamente la información y documentación. …" at bounding box center [571, 704] width 877 height 127
paste textarea "Pablo Ezequie"
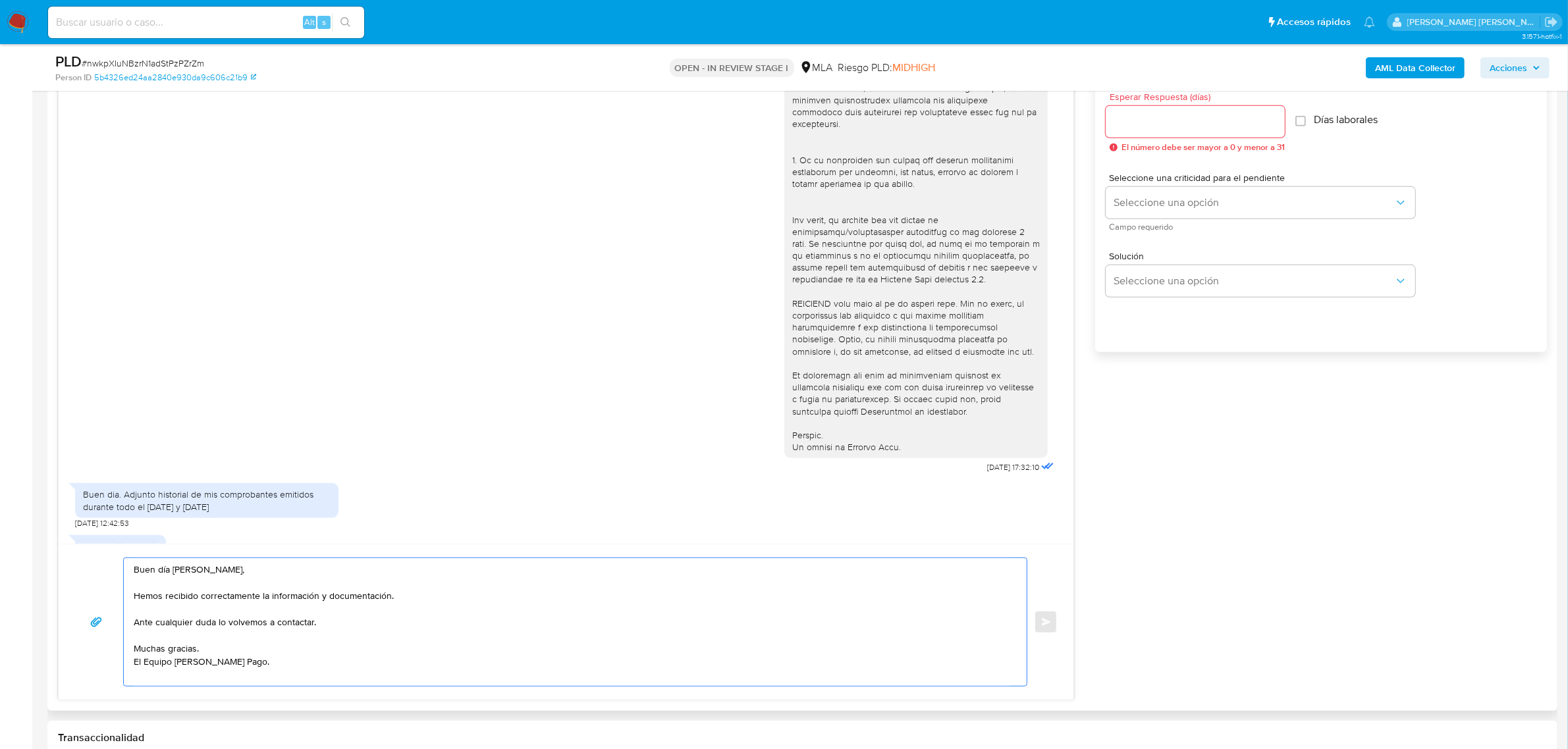
scroll to position [143, 0]
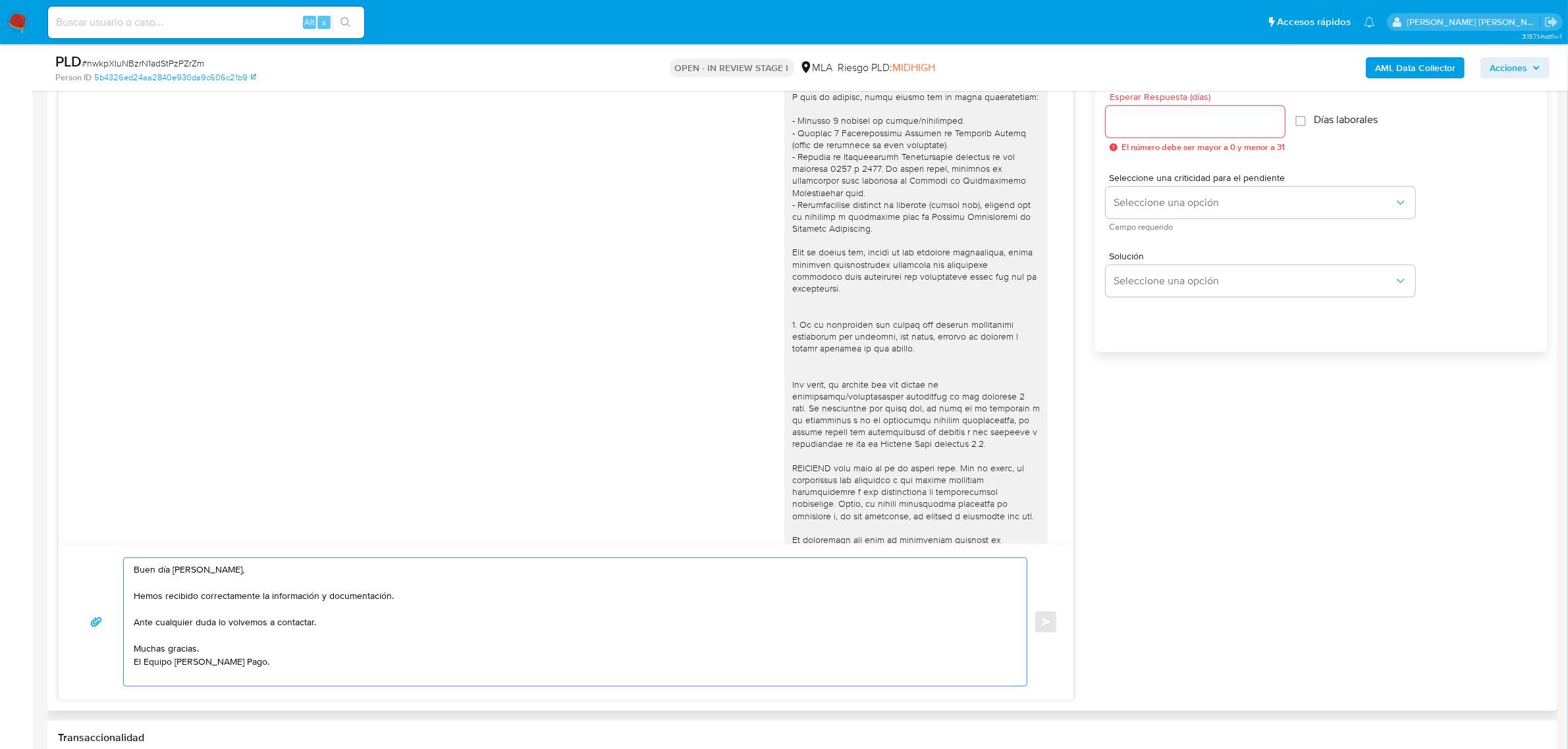
type textarea "Buen día Pablo Ezequiel, Hemos recibido correctamente la información y document…"
click at [1153, 119] on input "Esperar Respuesta (días)" at bounding box center [1194, 122] width 179 height 17
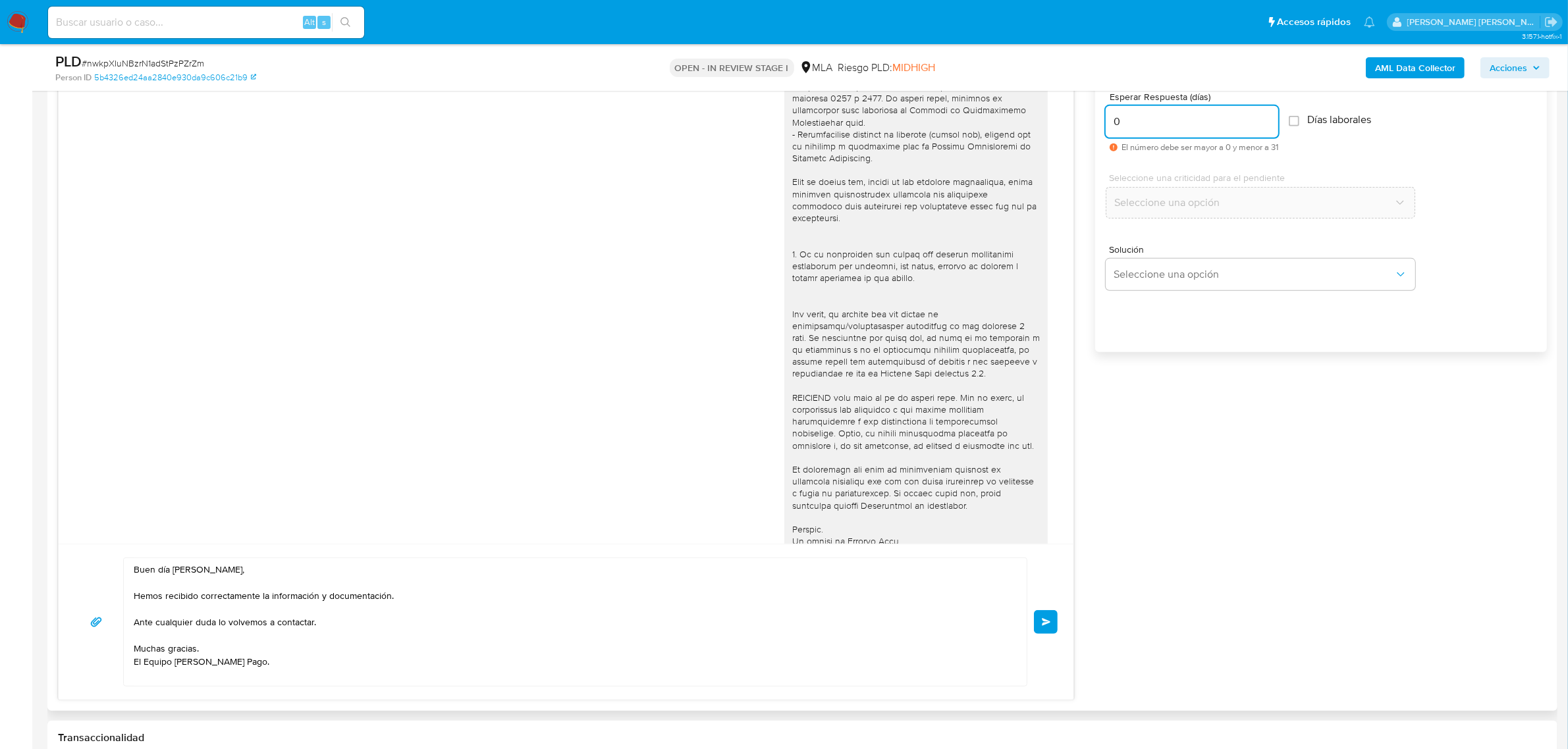
scroll to position [308, 0]
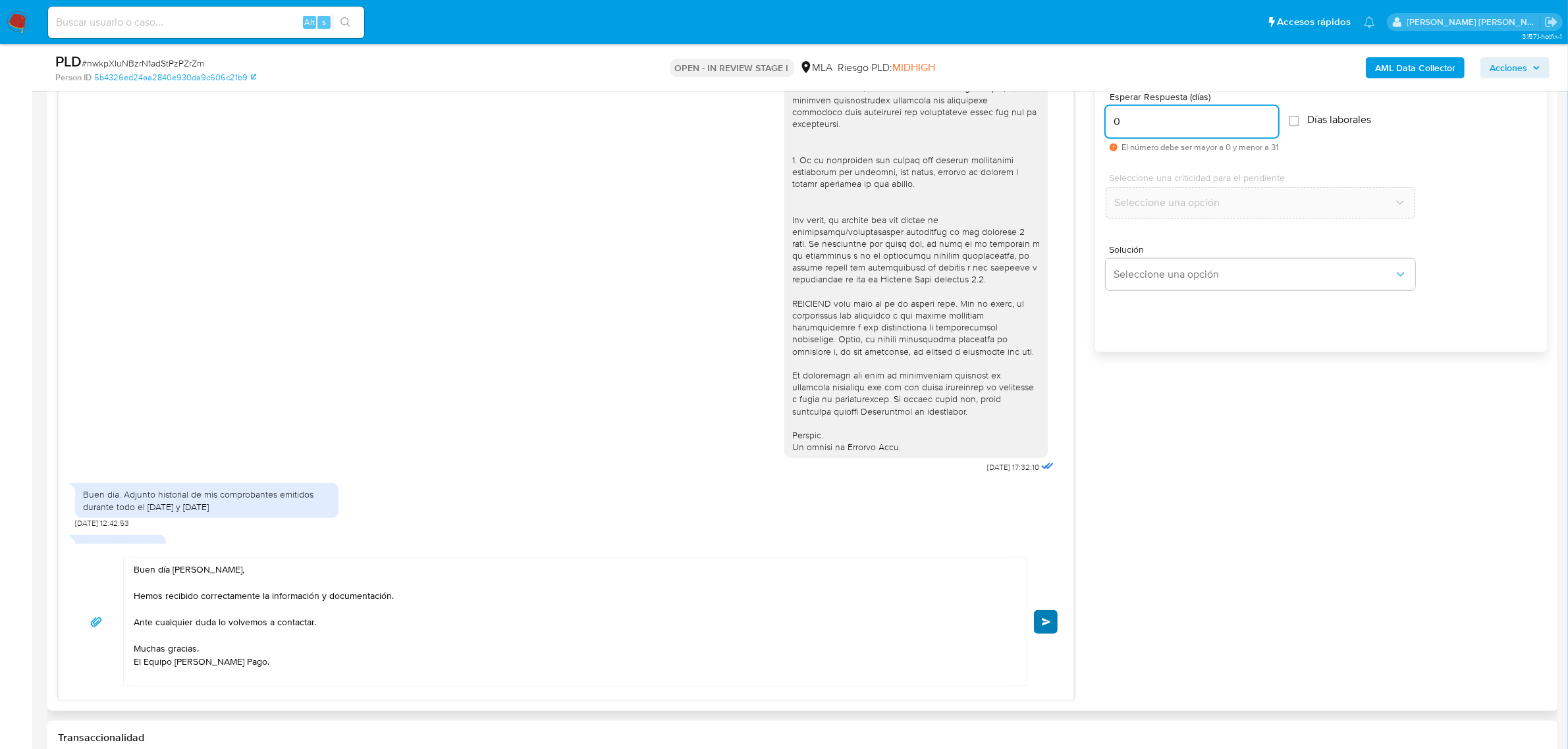
type input "0"
click at [1048, 630] on button "Enviar" at bounding box center [1046, 623] width 24 height 24
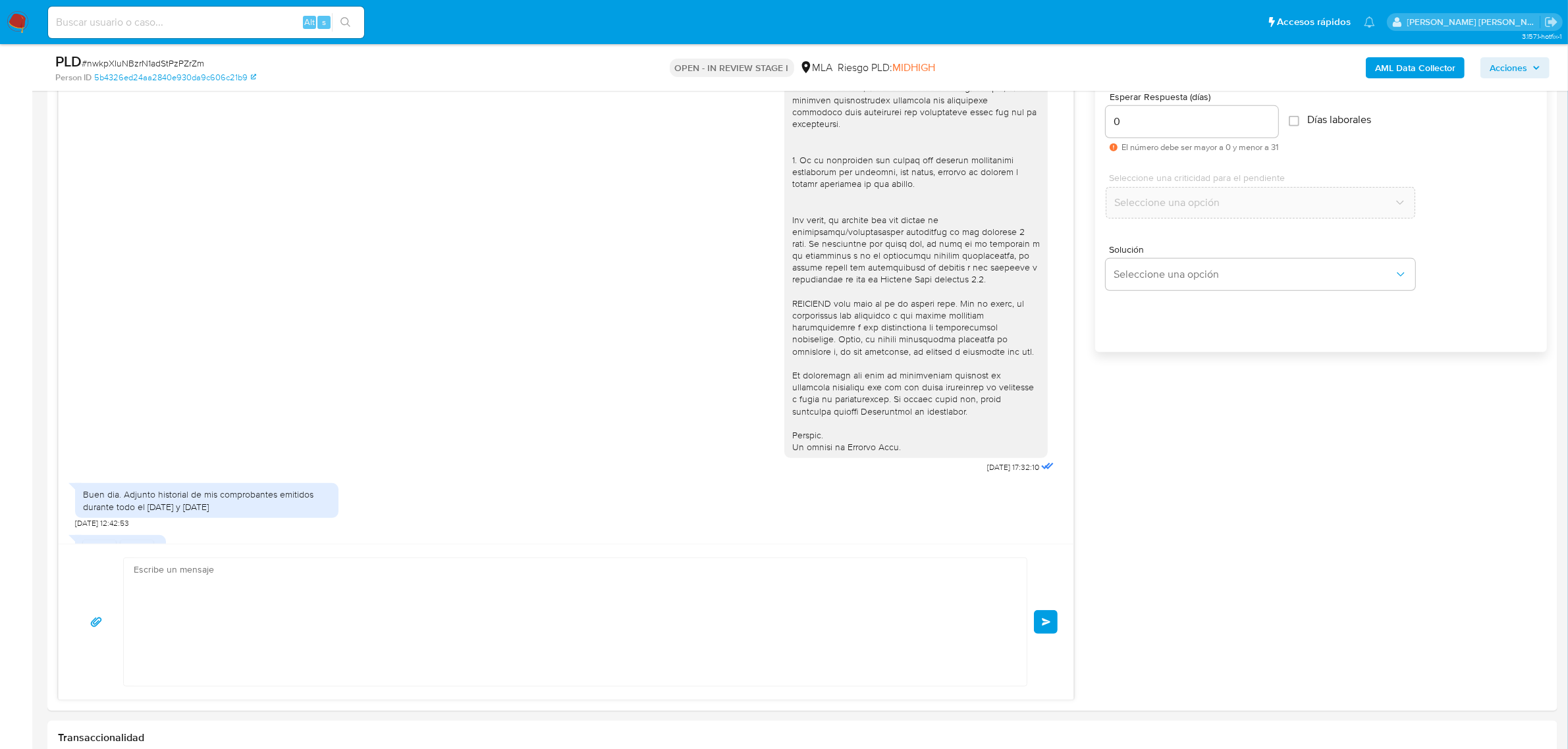
scroll to position [784, 0]
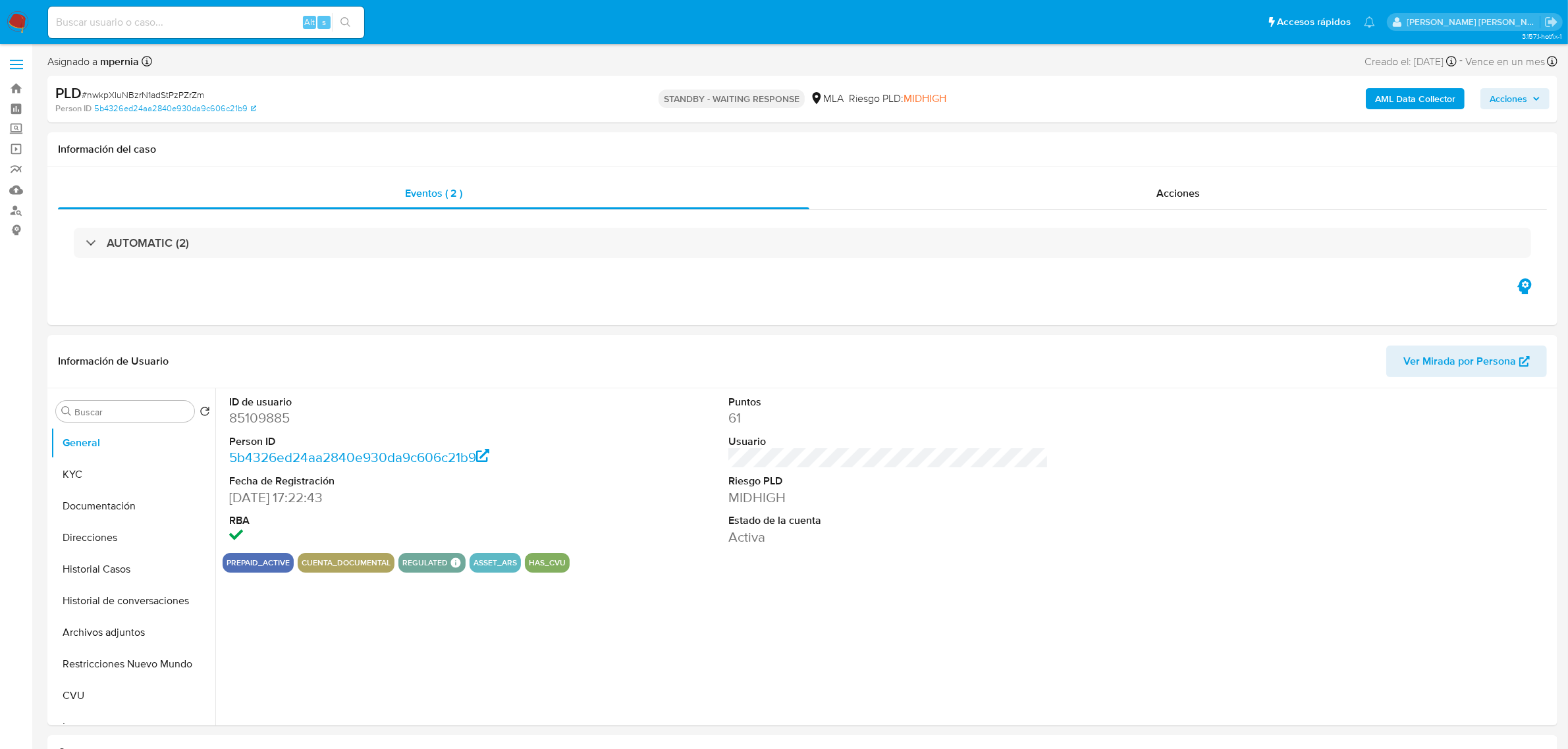
select select "10"
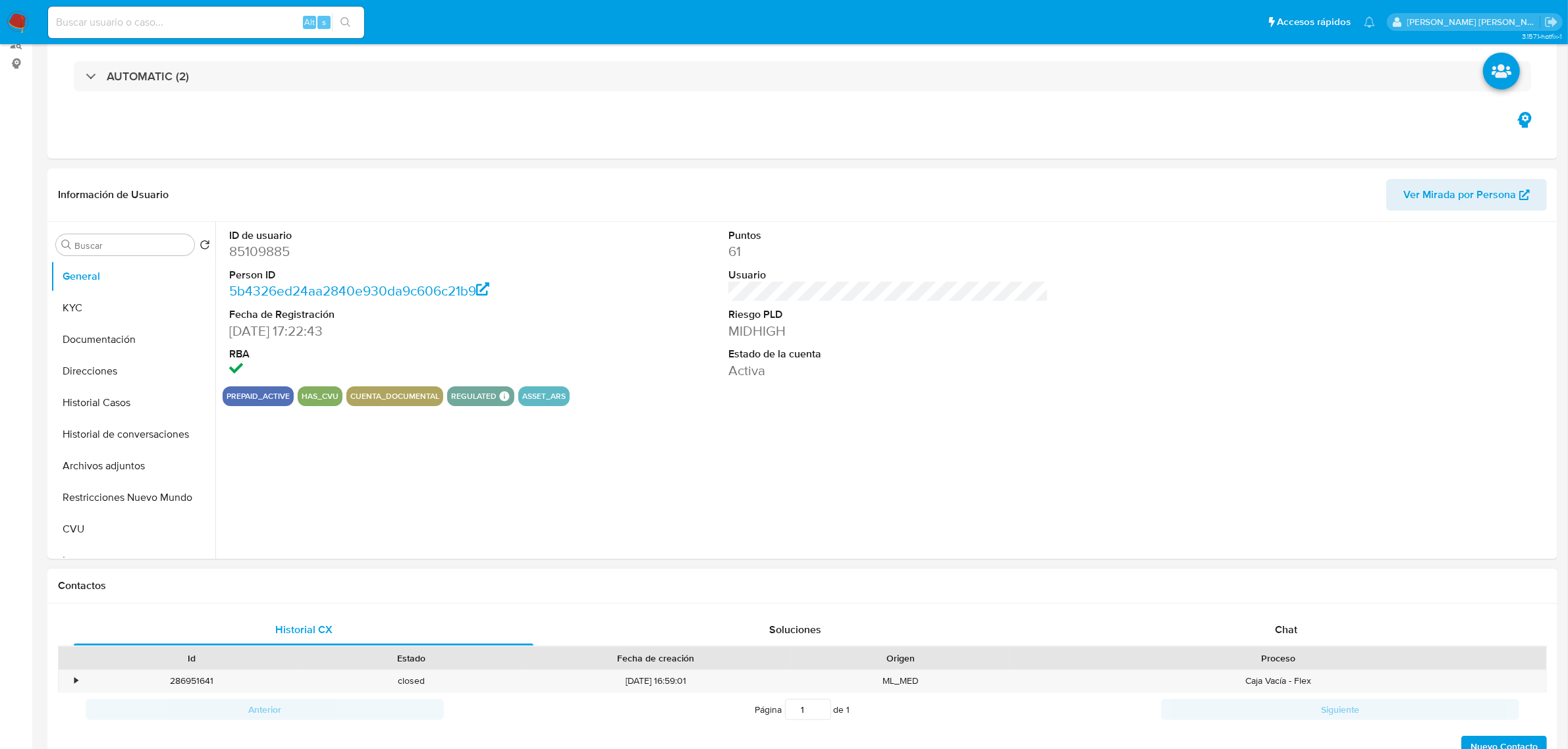
scroll to position [329, 0]
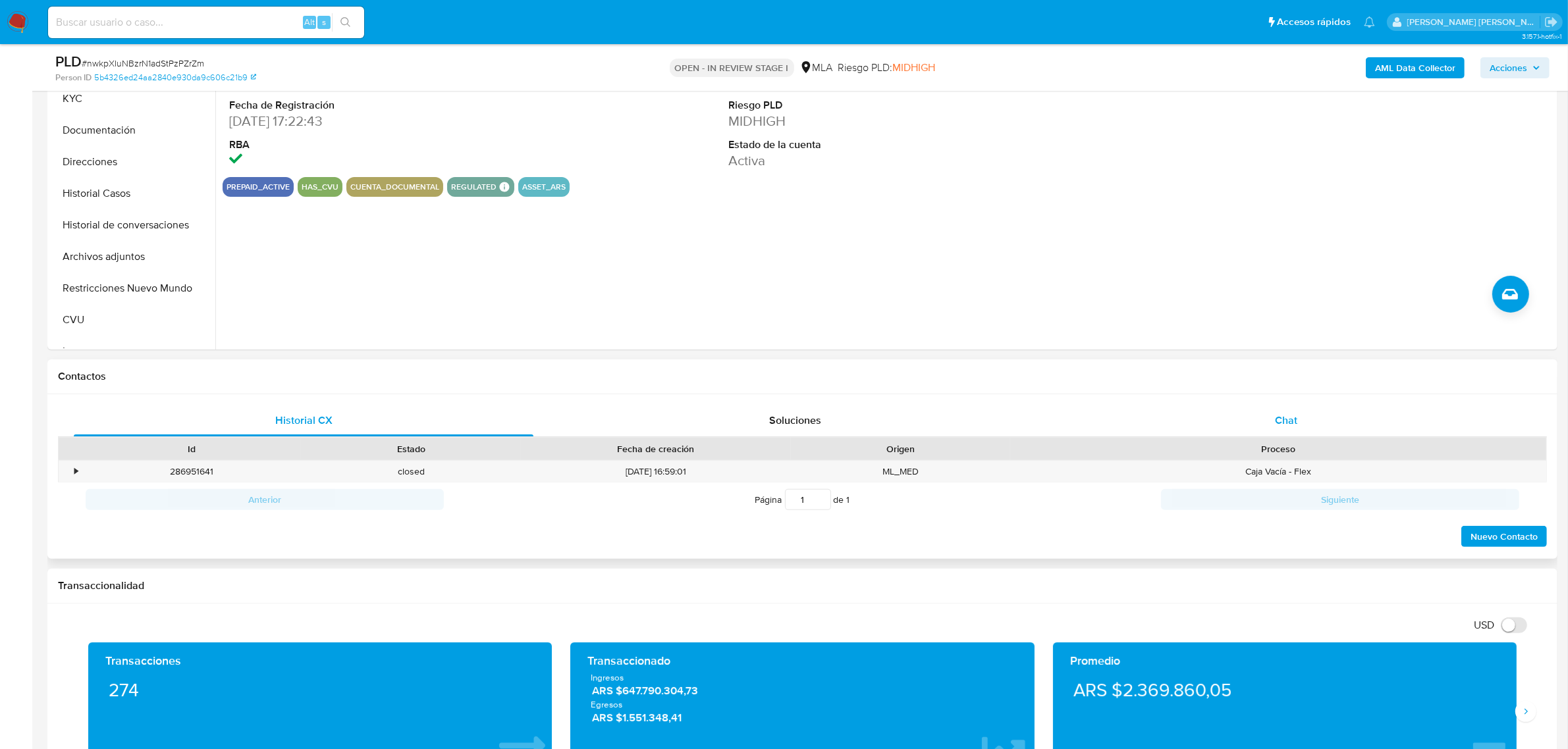
click at [1273, 432] on div "Chat" at bounding box center [1285, 421] width 460 height 32
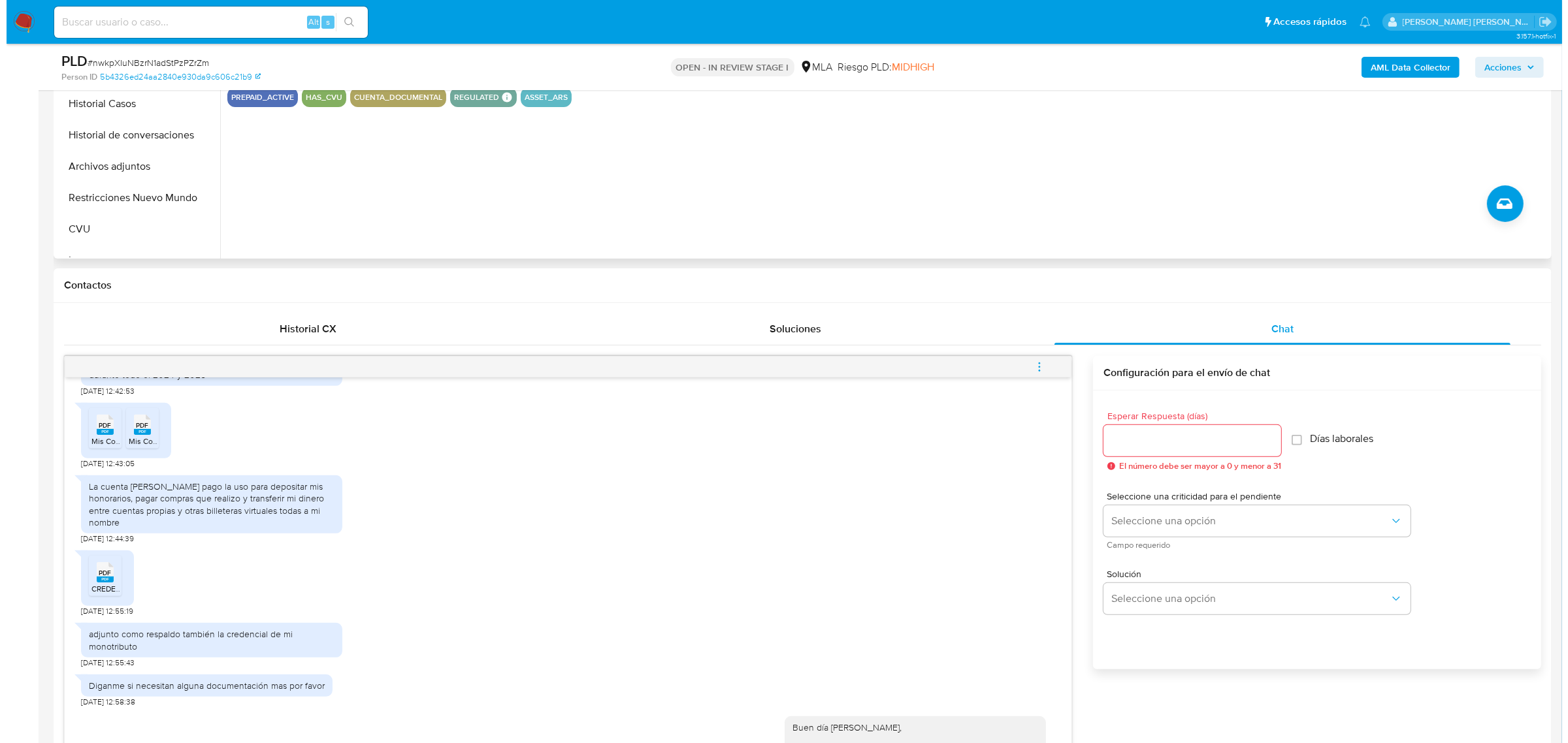
scroll to position [245, 0]
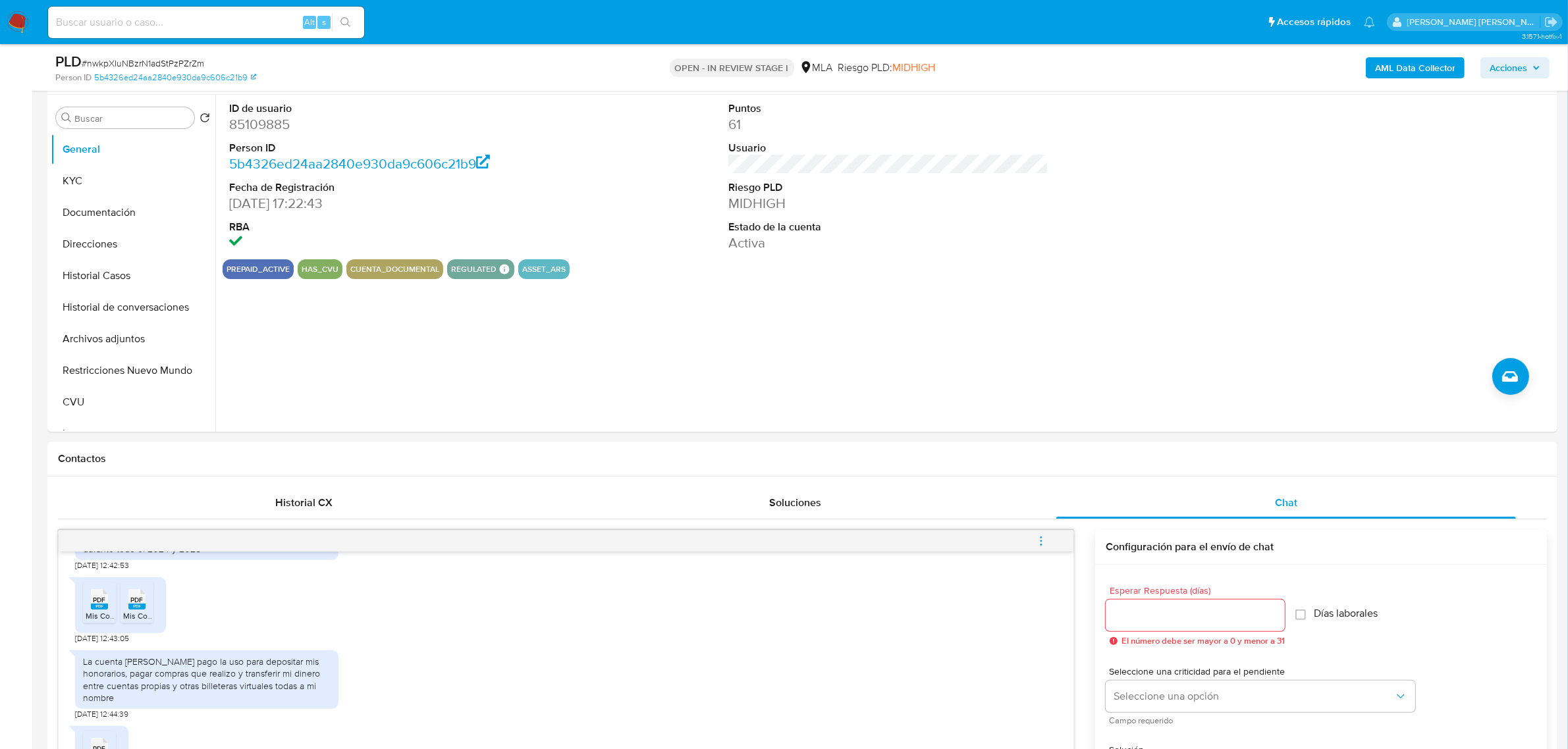
click at [1394, 60] on b "AML Data Collector" at bounding box center [1415, 67] width 80 height 21
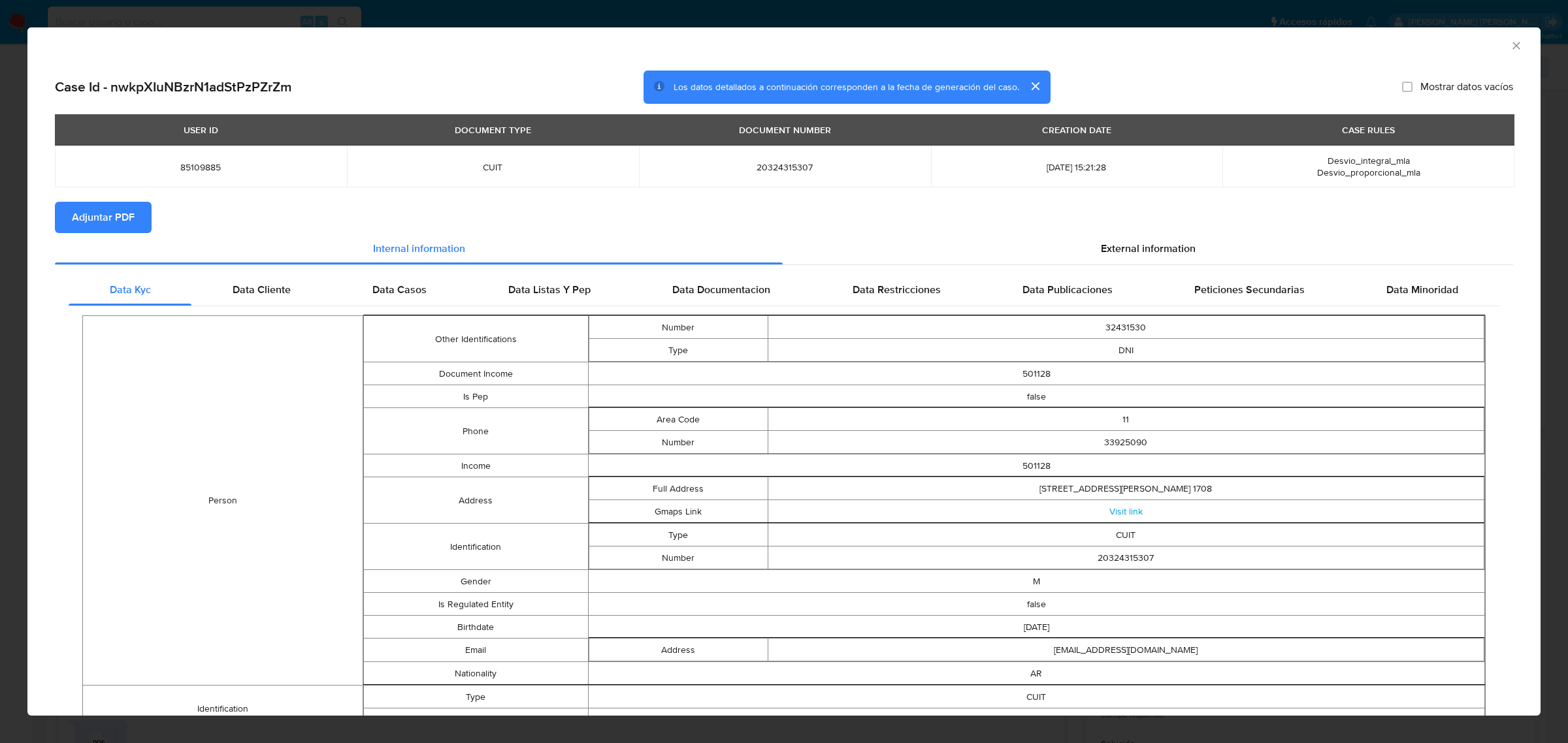
click at [119, 212] on span "Adjuntar PDF" at bounding box center [103, 217] width 63 height 28
click at [1505, 37] on div "AML Data Collector" at bounding box center [784, 43] width 1513 height 32
click at [1509, 44] on icon "Cerrar ventana" at bounding box center [1515, 45] width 13 height 13
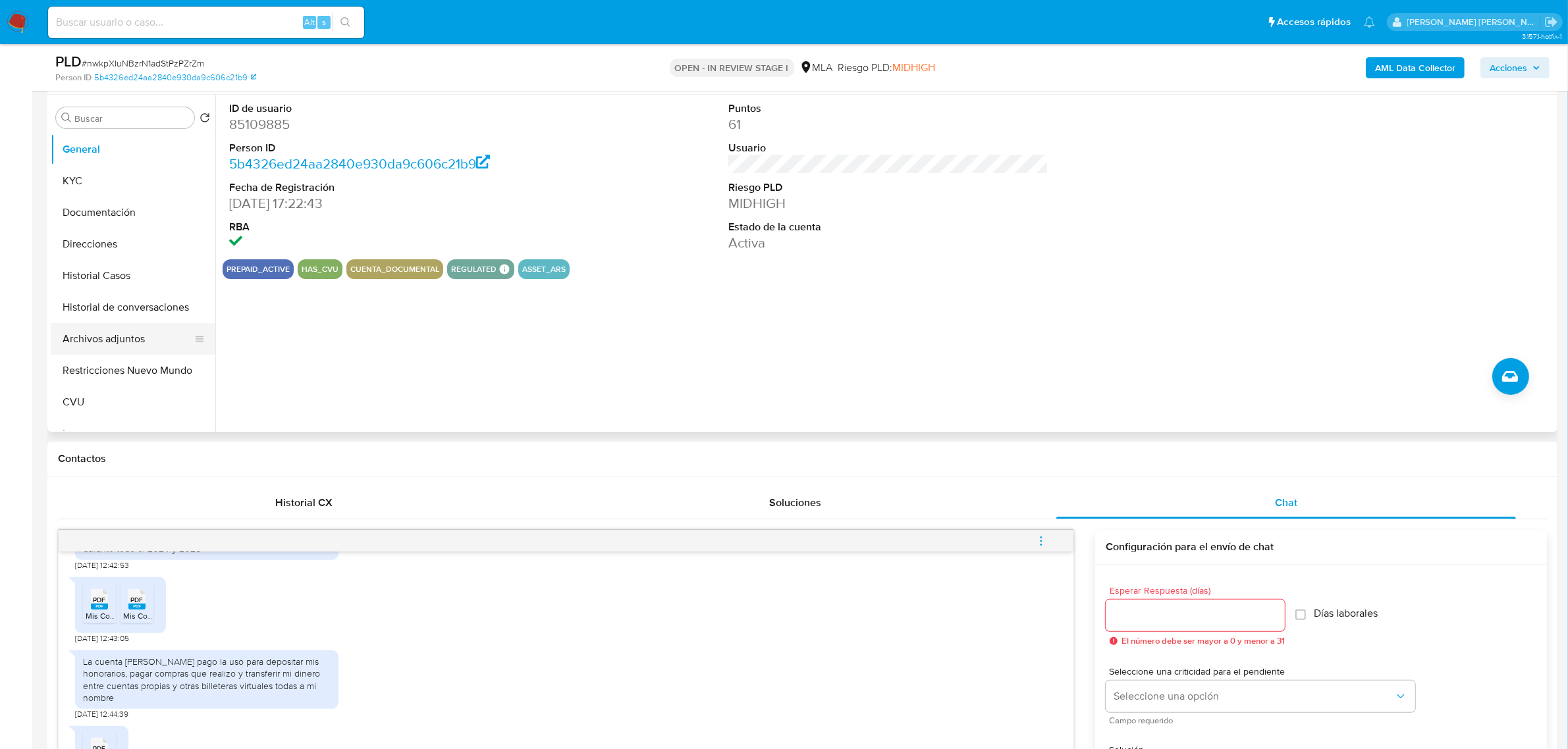
click at [81, 337] on button "Archivos adjuntos" at bounding box center [128, 339] width 154 height 32
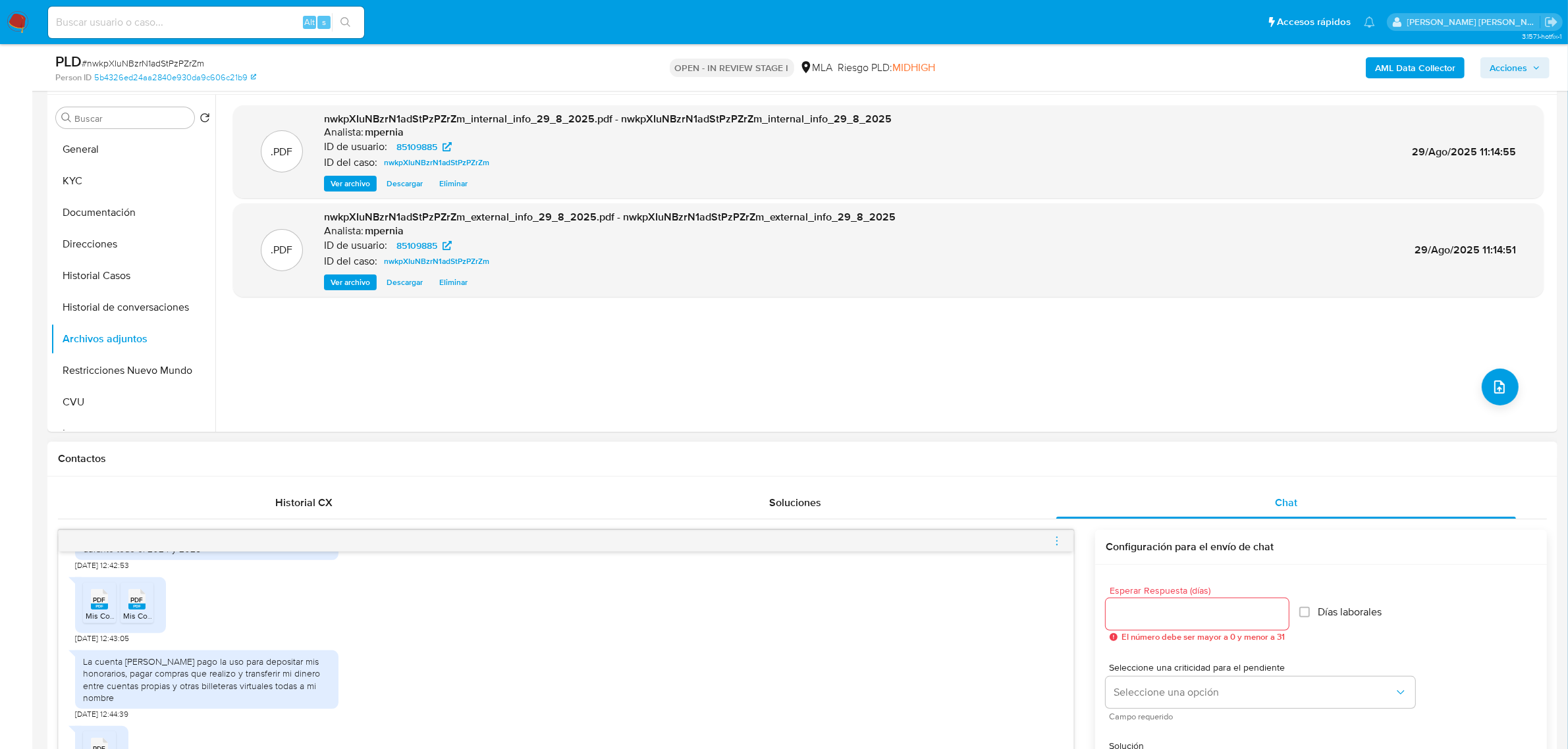
click at [1055, 547] on icon "menu-action" at bounding box center [1057, 541] width 12 height 12
click at [1033, 541] on li "Abrir gestor de archivos" at bounding box center [984, 541] width 135 height 24
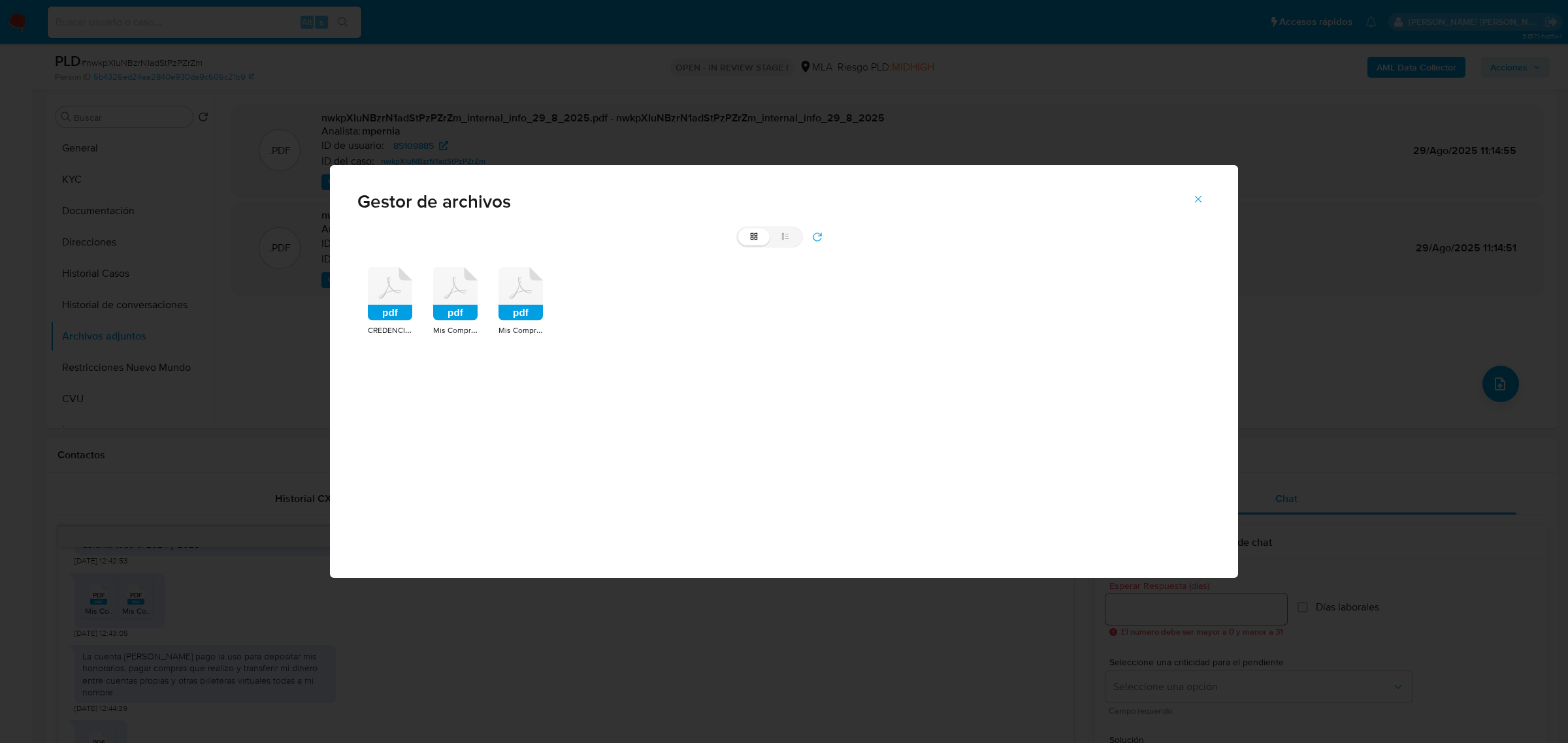
click at [445, 314] on rect at bounding box center [455, 313] width 44 height 16
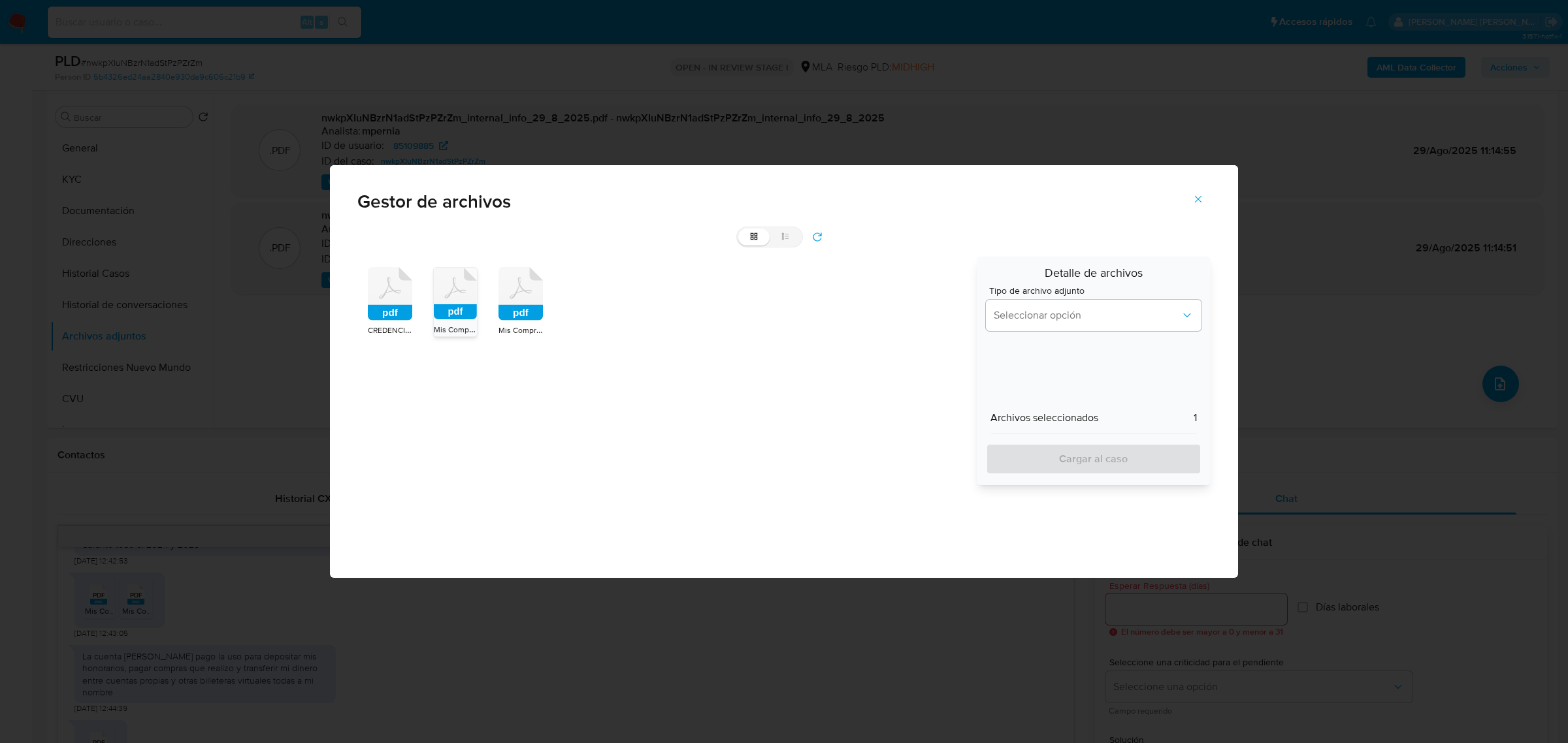
click at [412, 300] on icon at bounding box center [389, 293] width 44 height 54
click at [1053, 325] on button "Seleccionar opción" at bounding box center [1093, 316] width 216 height 31
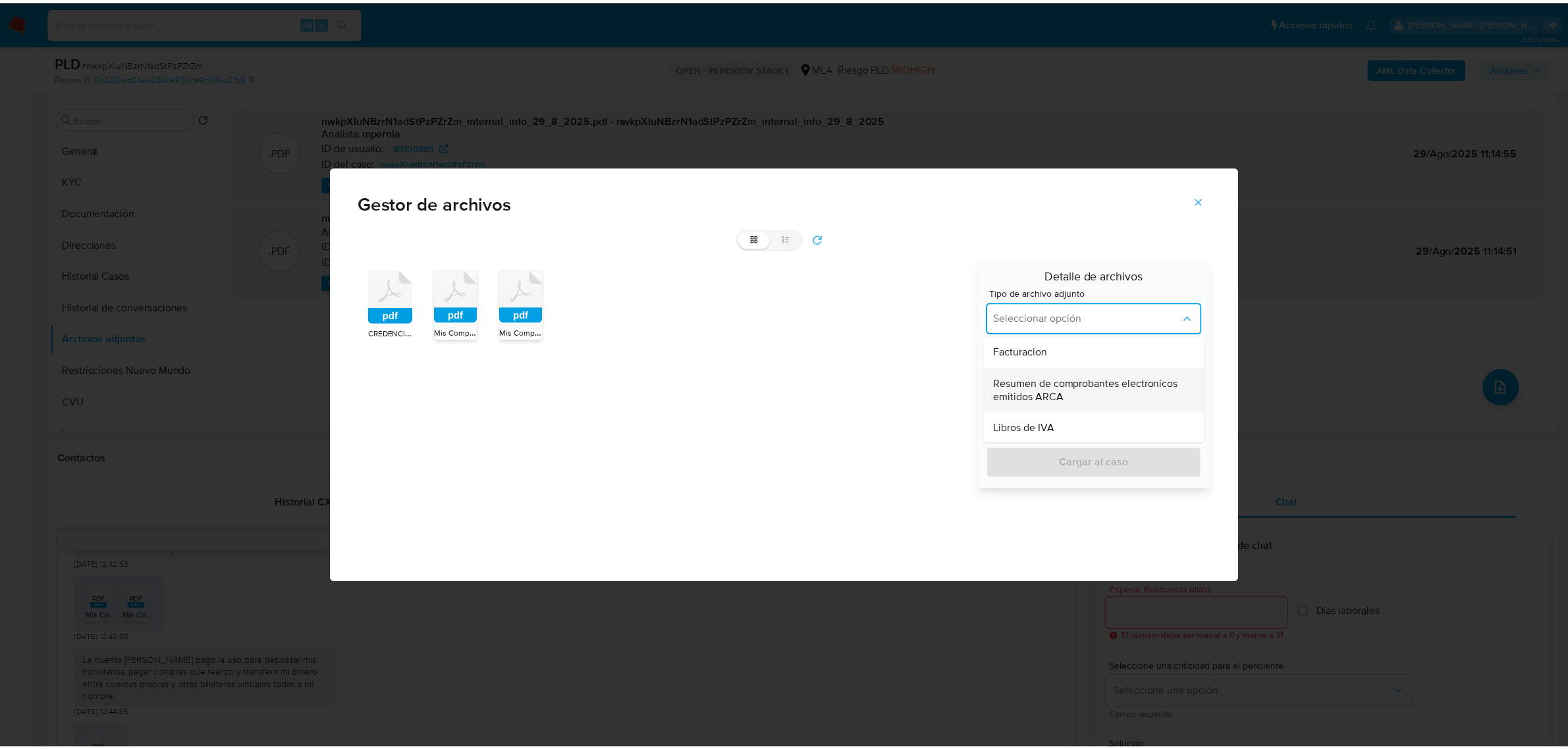
scroll to position [576, 0]
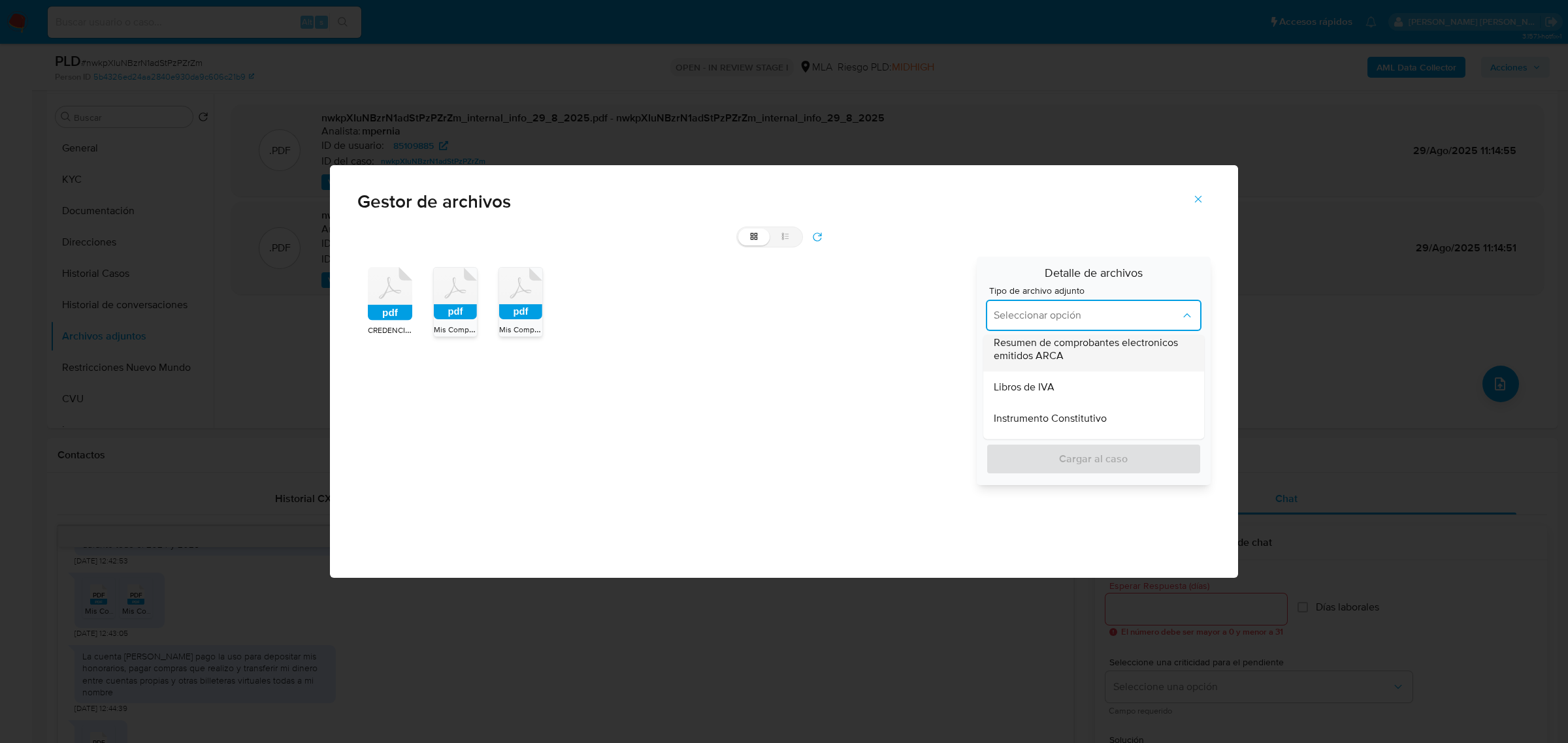
click at [1048, 353] on span "Resumen de comprobantes electronicos emitidos ARCA" at bounding box center [1089, 350] width 192 height 26
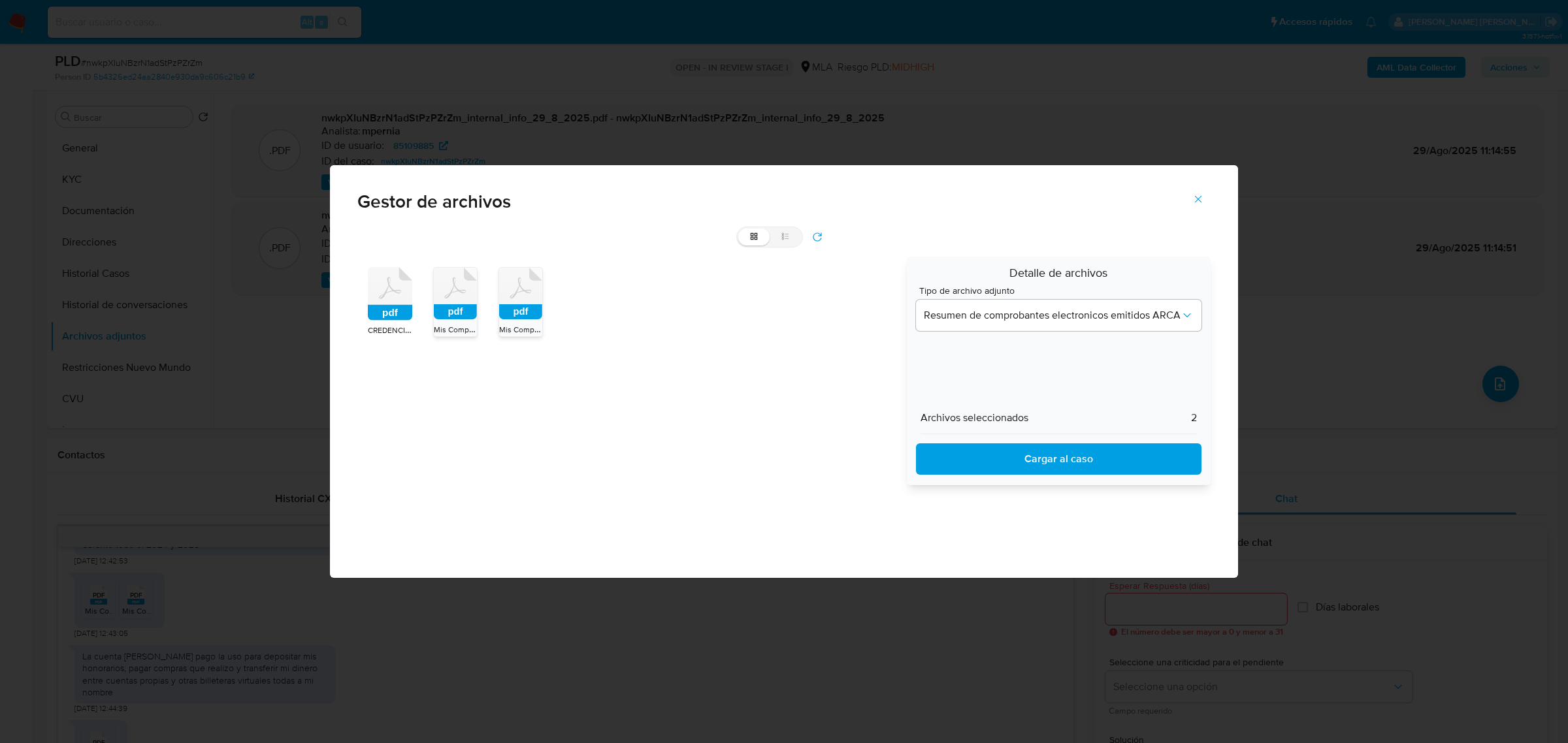
click at [1057, 455] on span "Cargar al caso" at bounding box center [1058, 459] width 251 height 28
click at [1200, 201] on icon "Cerrar" at bounding box center [1197, 199] width 7 height 7
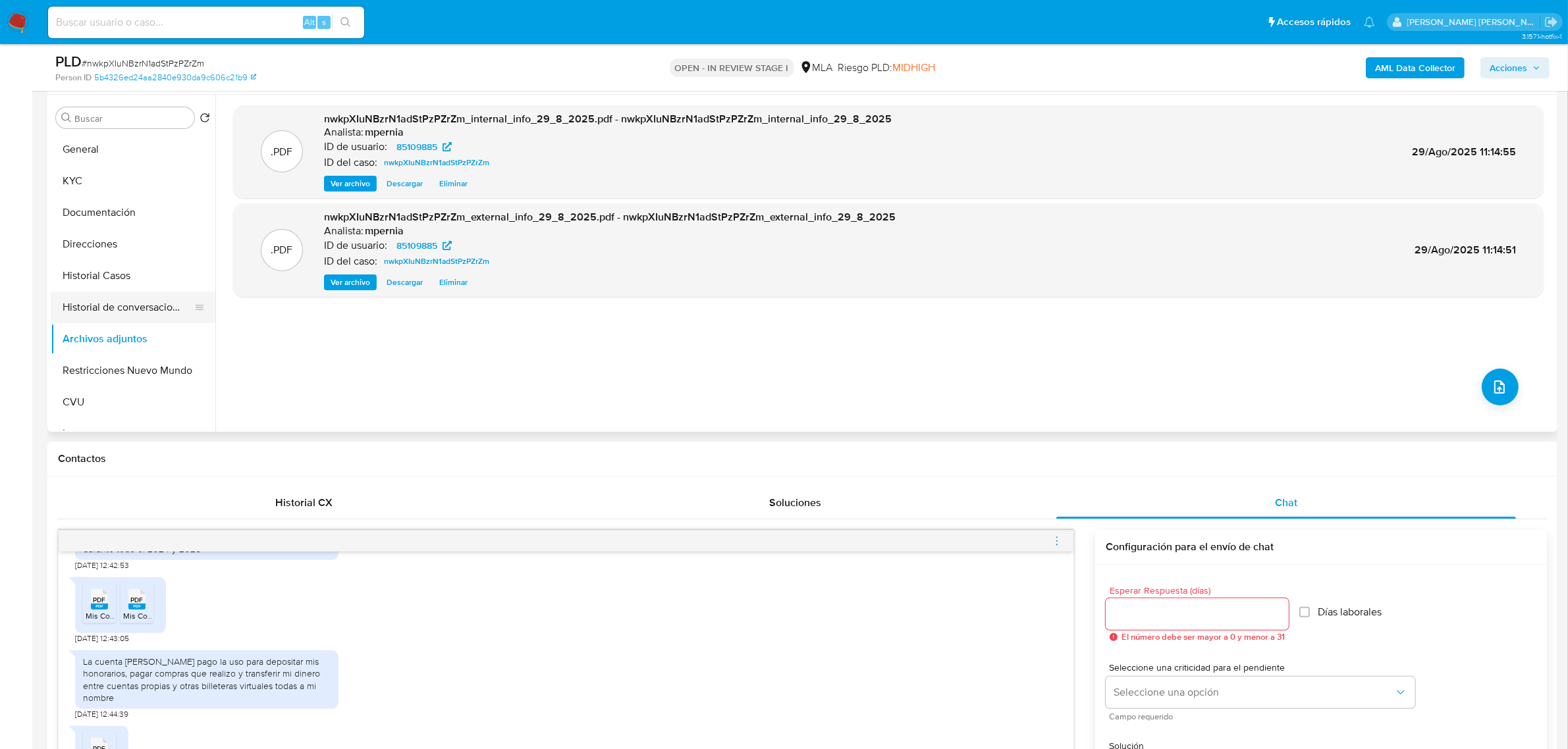
click at [176, 301] on button "Historial de conversaciones" at bounding box center [128, 307] width 154 height 32
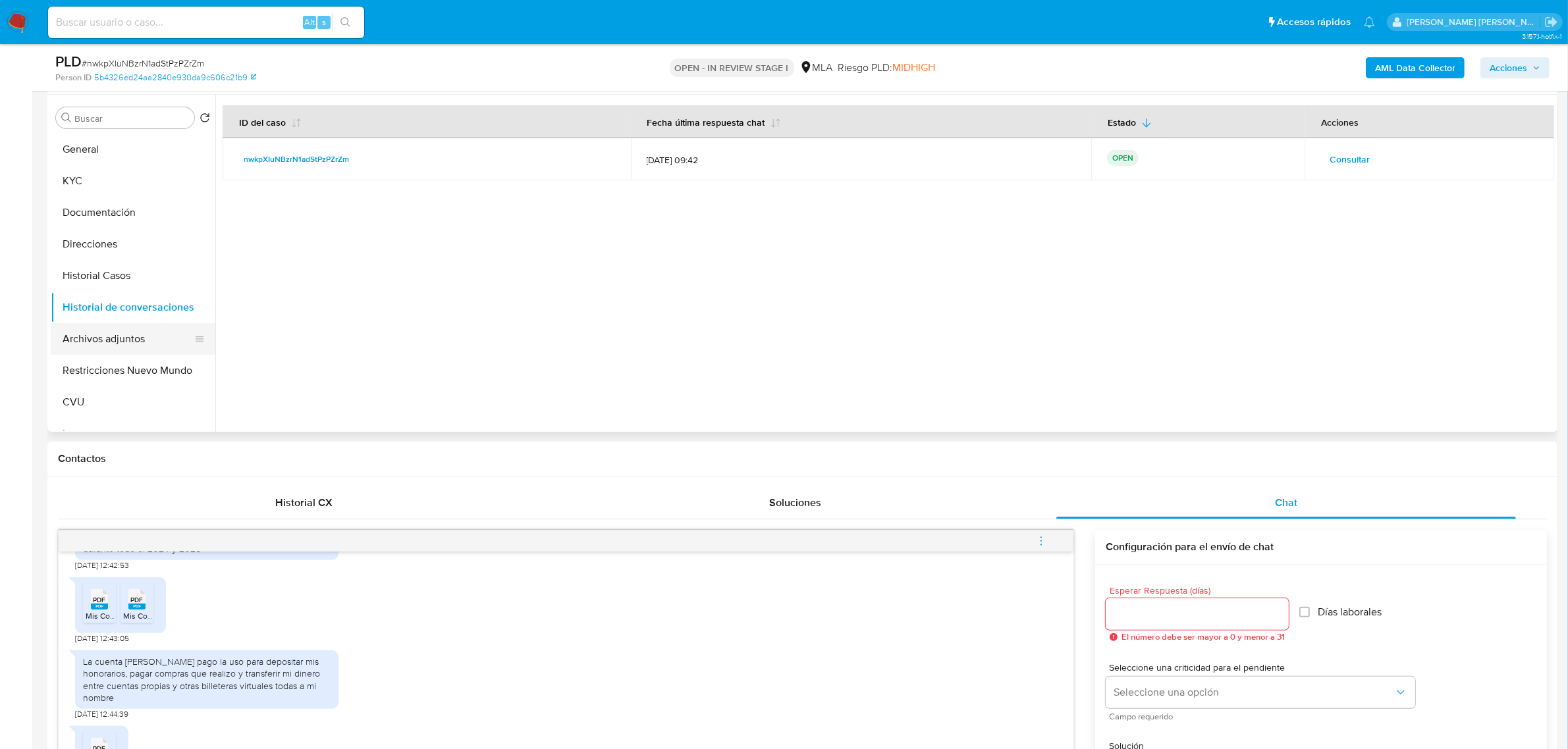
click at [108, 342] on button "Archivos adjuntos" at bounding box center [128, 339] width 154 height 32
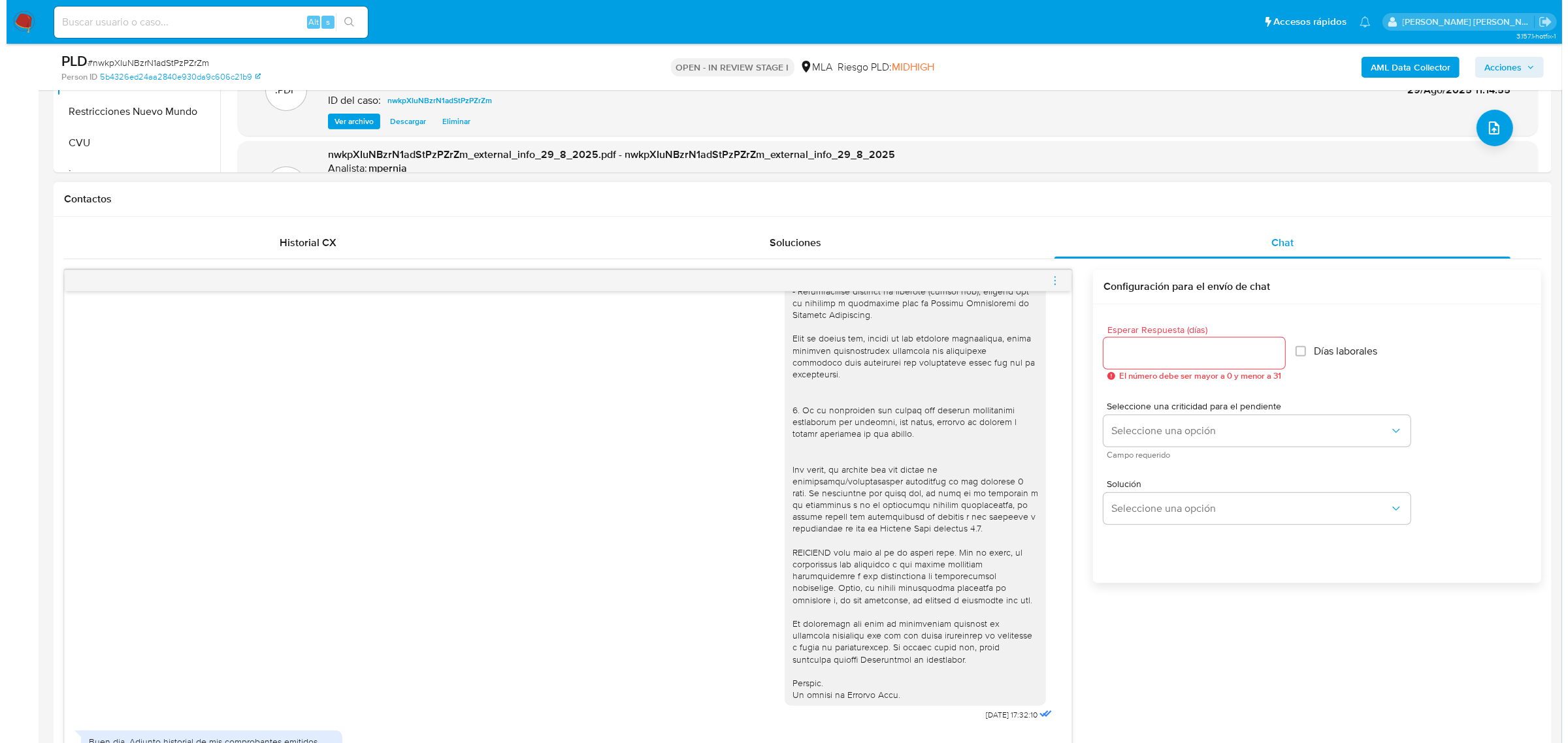
scroll to position [326, 0]
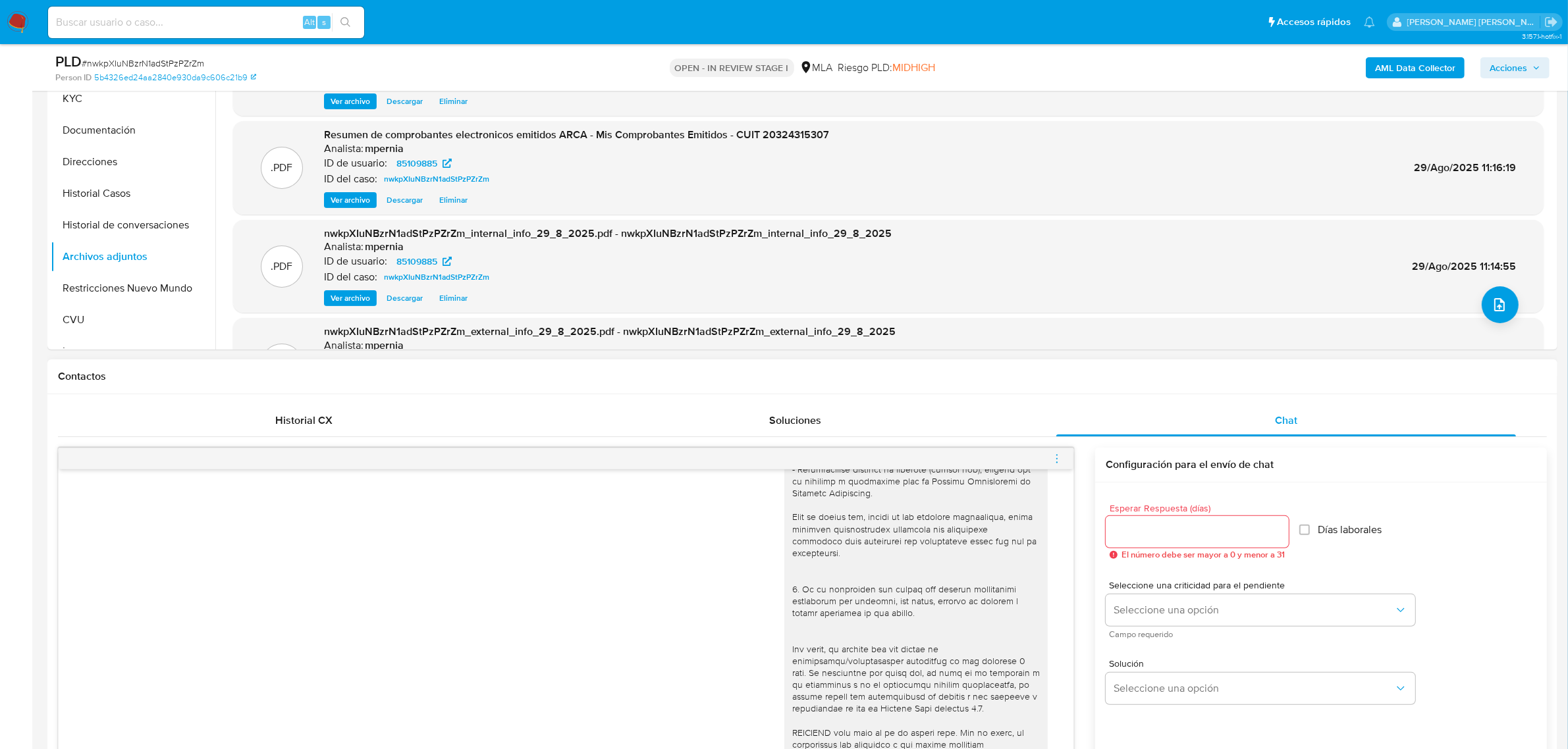
click at [1062, 457] on icon "menu-action" at bounding box center [1057, 458] width 12 height 12
click at [946, 433] on li "Cerrar conversación" at bounding box center [984, 435] width 135 height 24
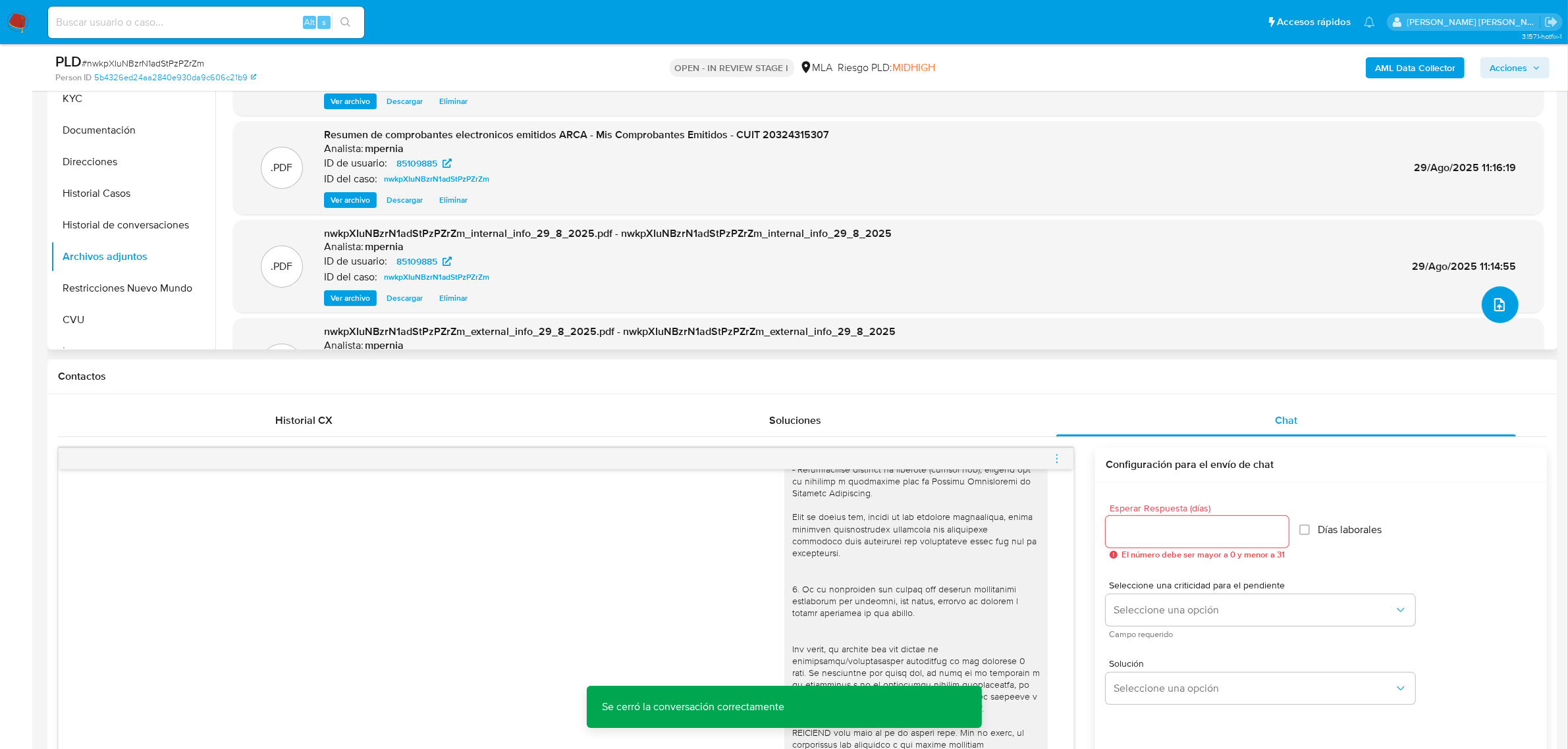
click at [1492, 301] on icon "upload-file" at bounding box center [1500, 304] width 16 height 16
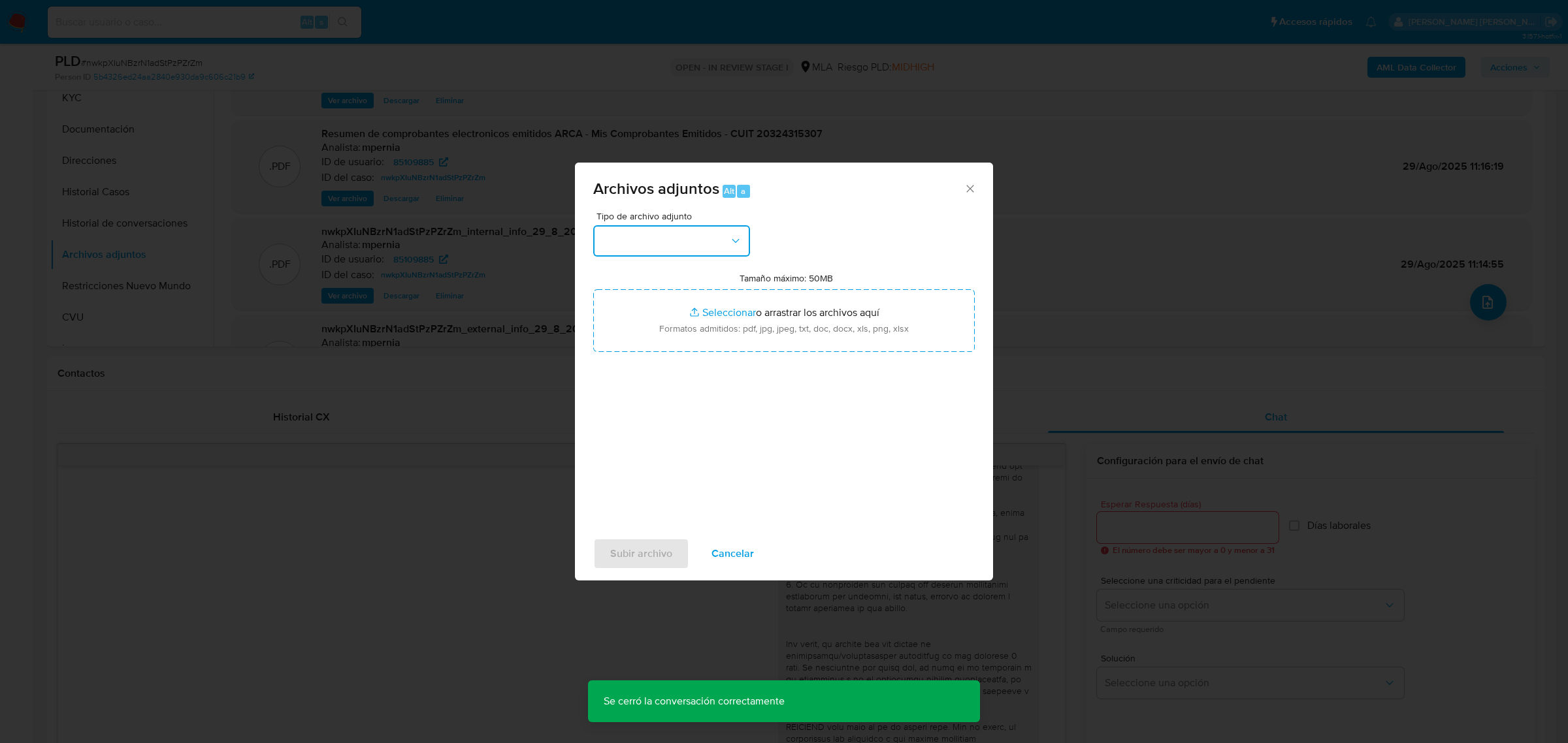
click at [736, 243] on icon "button" at bounding box center [734, 240] width 13 height 13
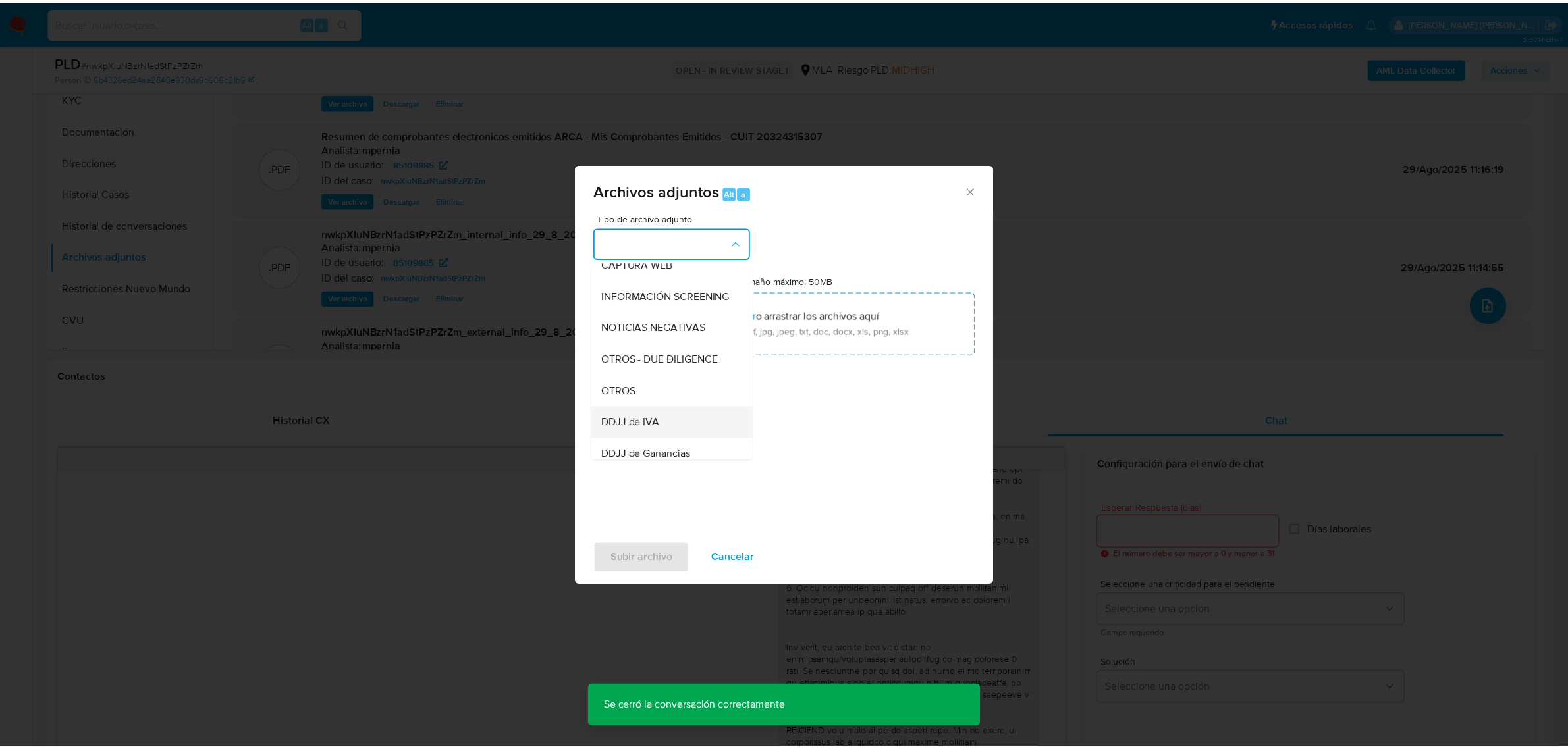
scroll to position [165, 0]
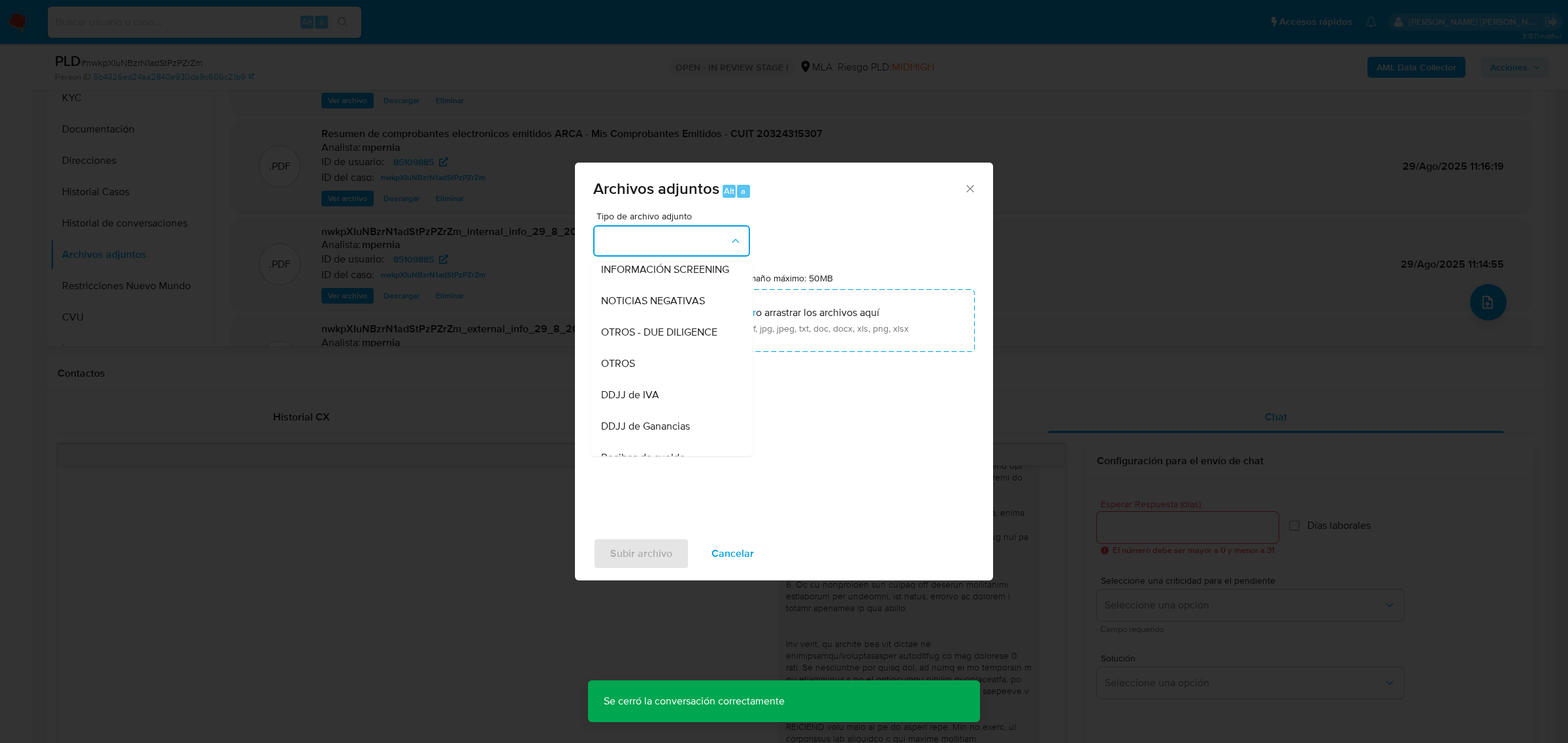
click at [623, 370] on span "OTROS" at bounding box center [618, 363] width 34 height 13
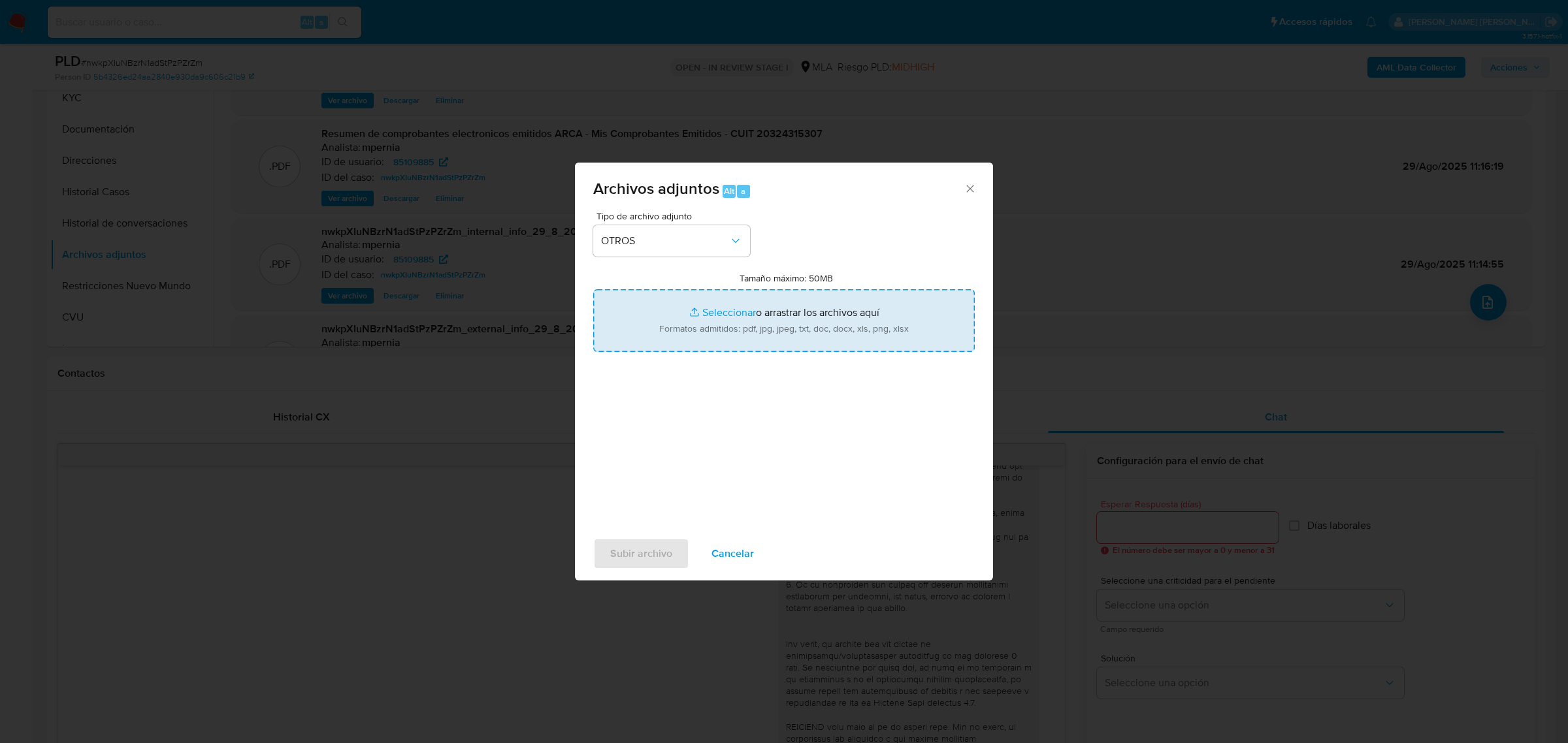
type input "C:\fakepath\Movimientos-Aladdin-85109885.xlsx"
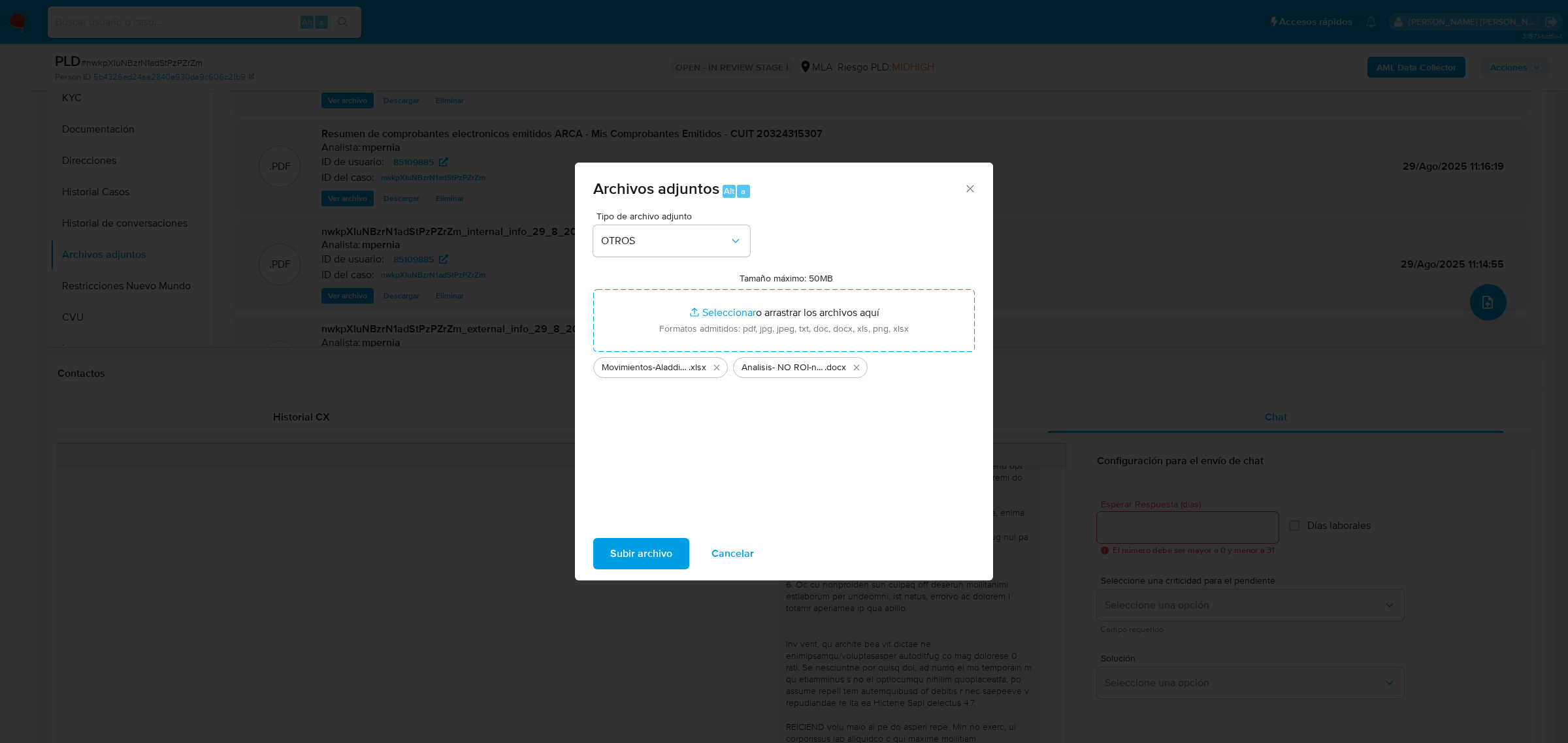
click at [650, 553] on span "Subir archivo" at bounding box center [640, 553] width 62 height 28
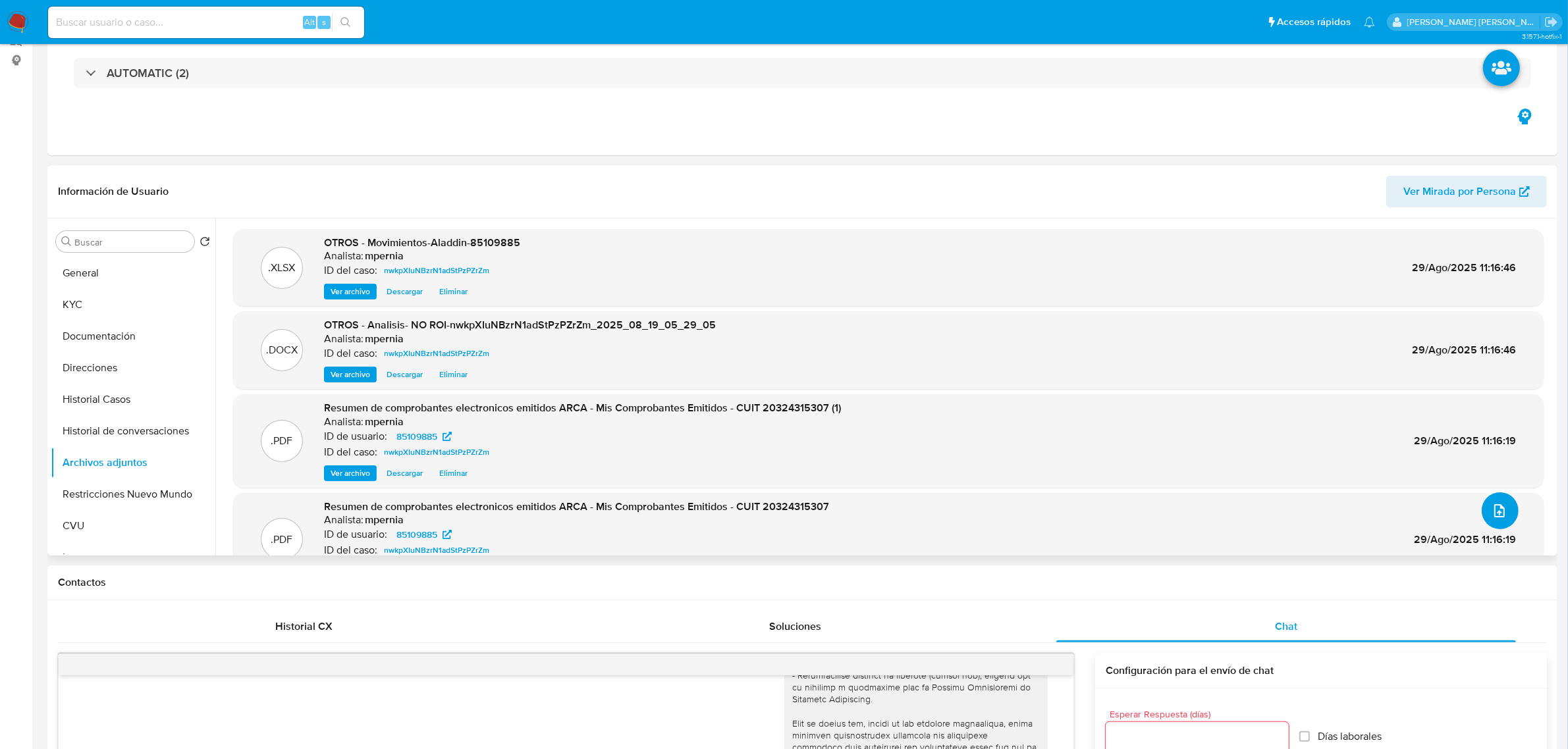
scroll to position [0, 0]
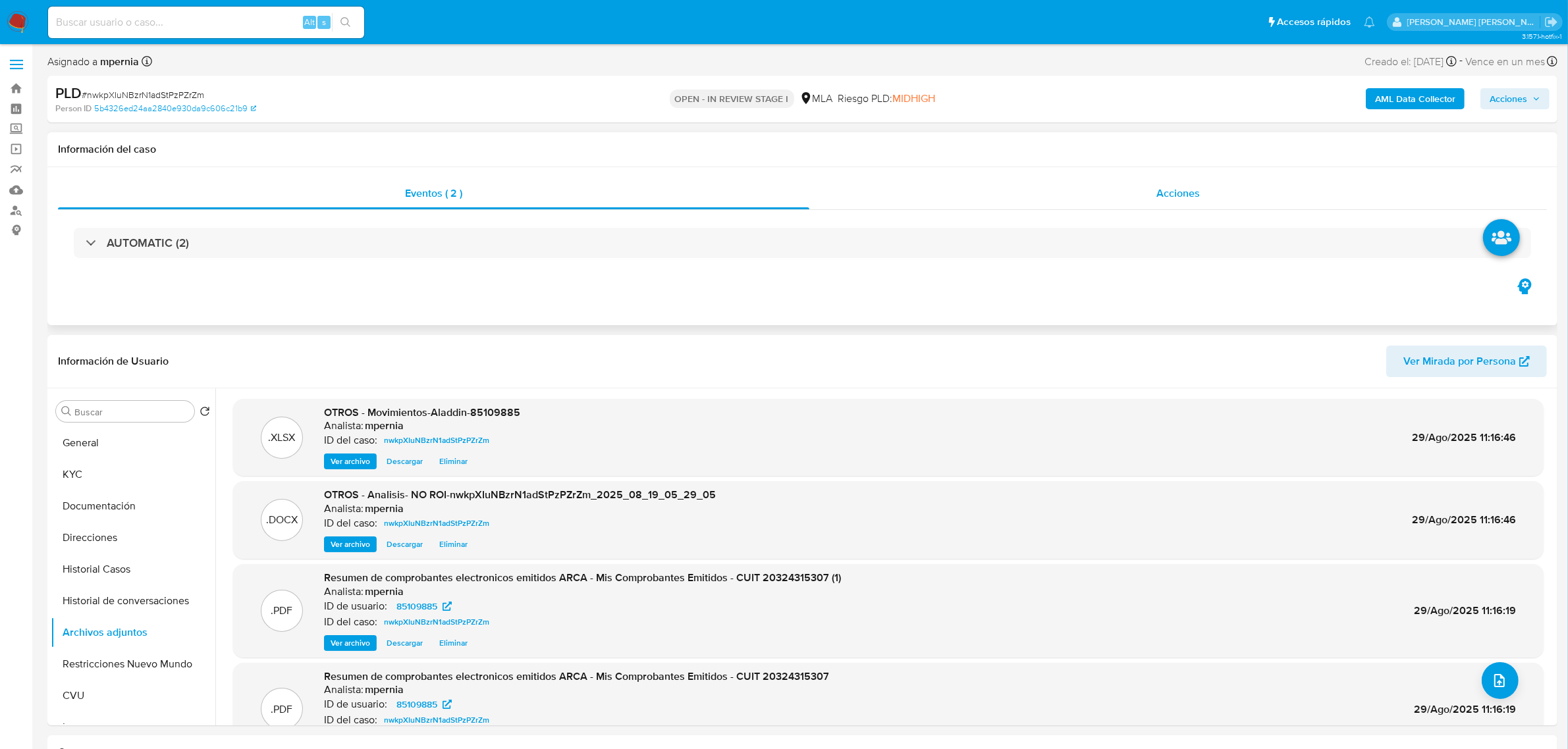
click at [1163, 201] on span "Acciones" at bounding box center [1178, 193] width 44 height 15
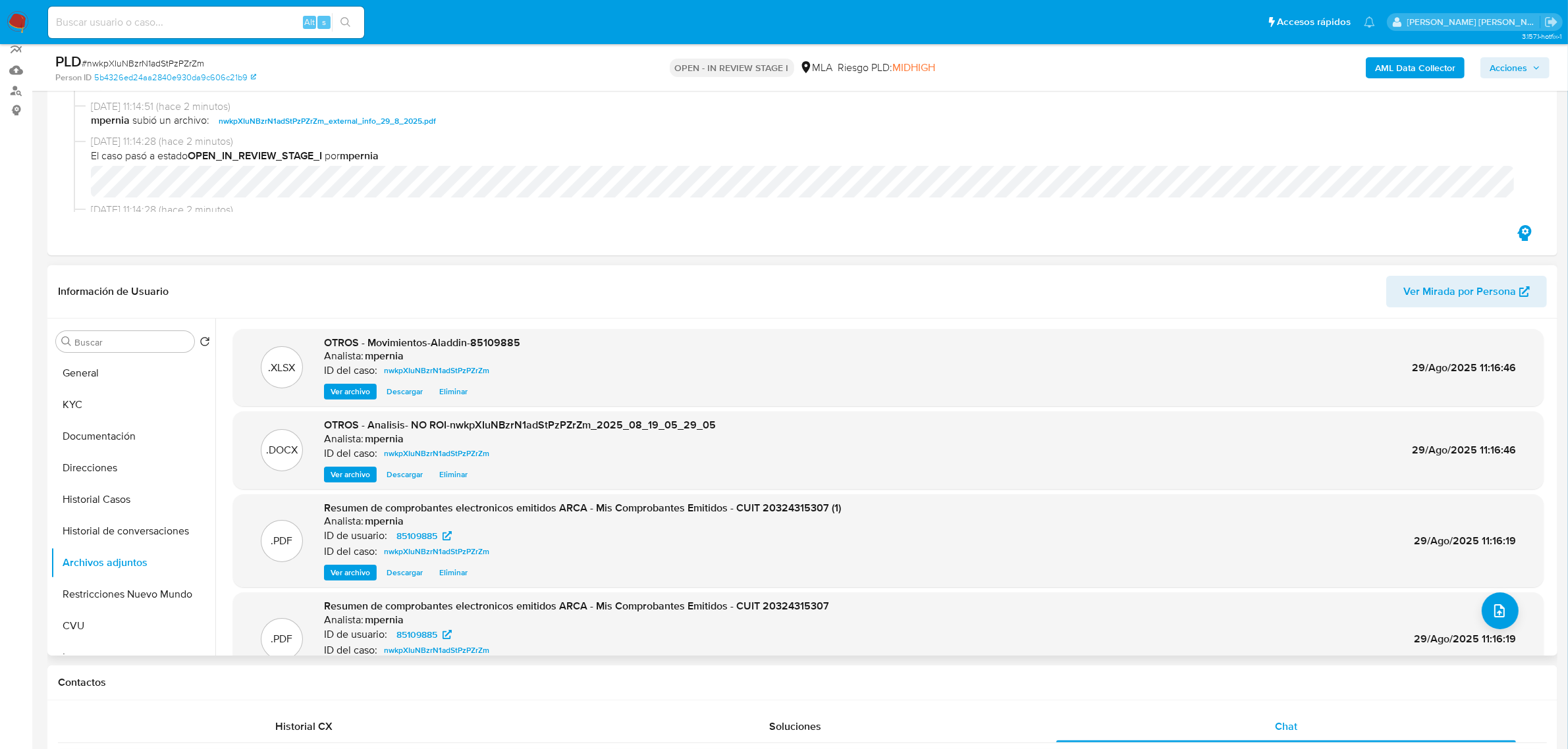
scroll to position [165, 0]
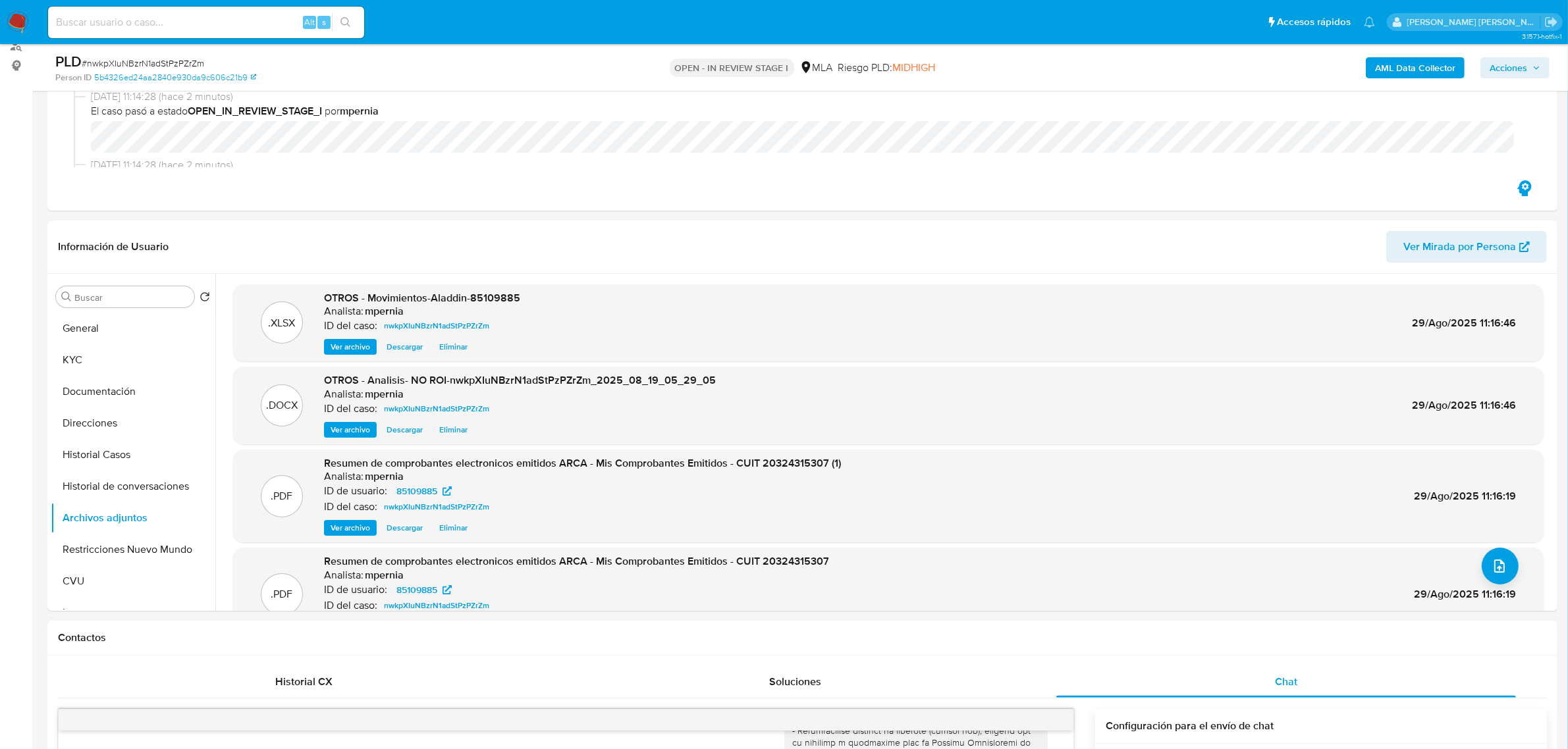
click at [1532, 71] on icon "button" at bounding box center [1536, 68] width 8 height 8
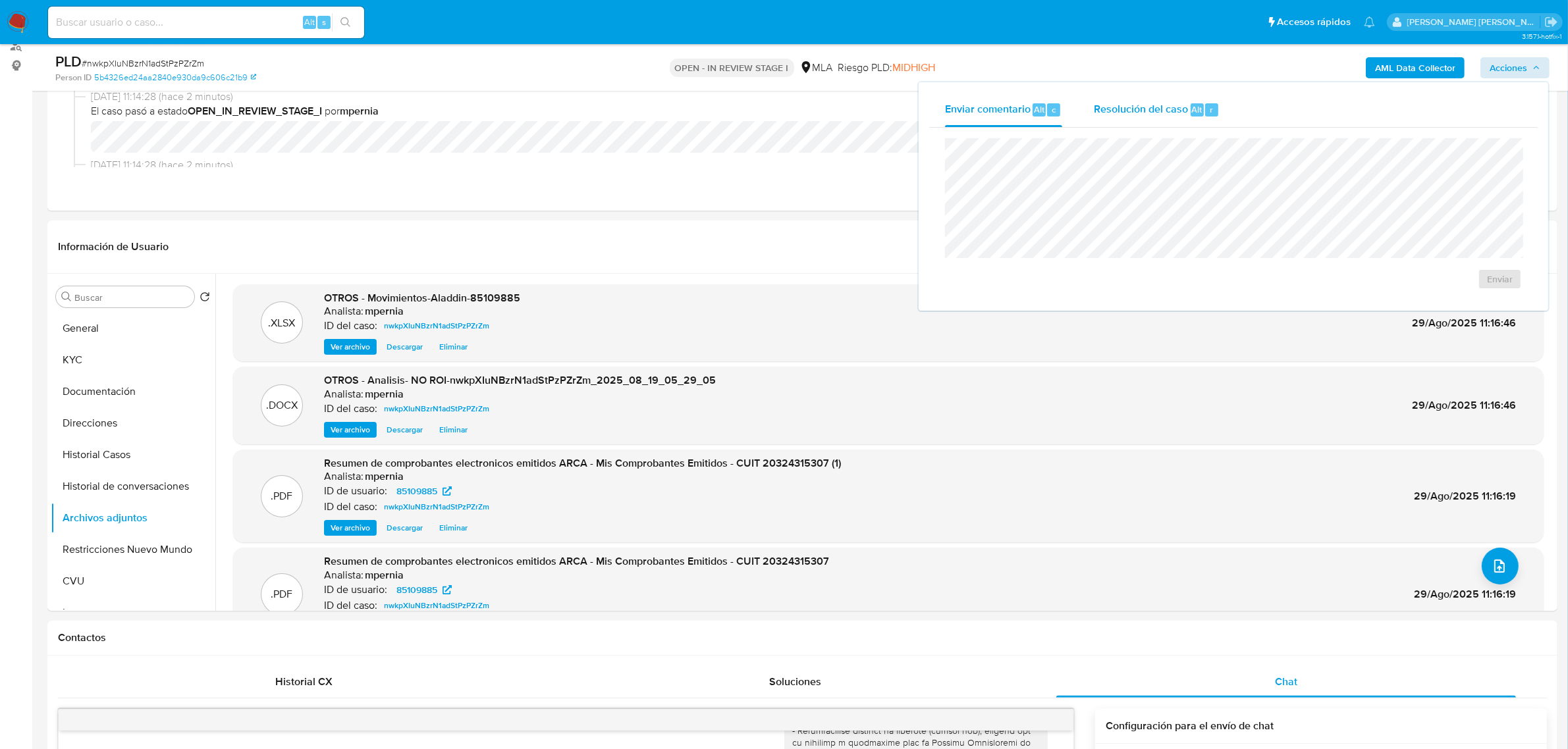
click at [1196, 116] on div "Alt" at bounding box center [1196, 110] width 13 height 13
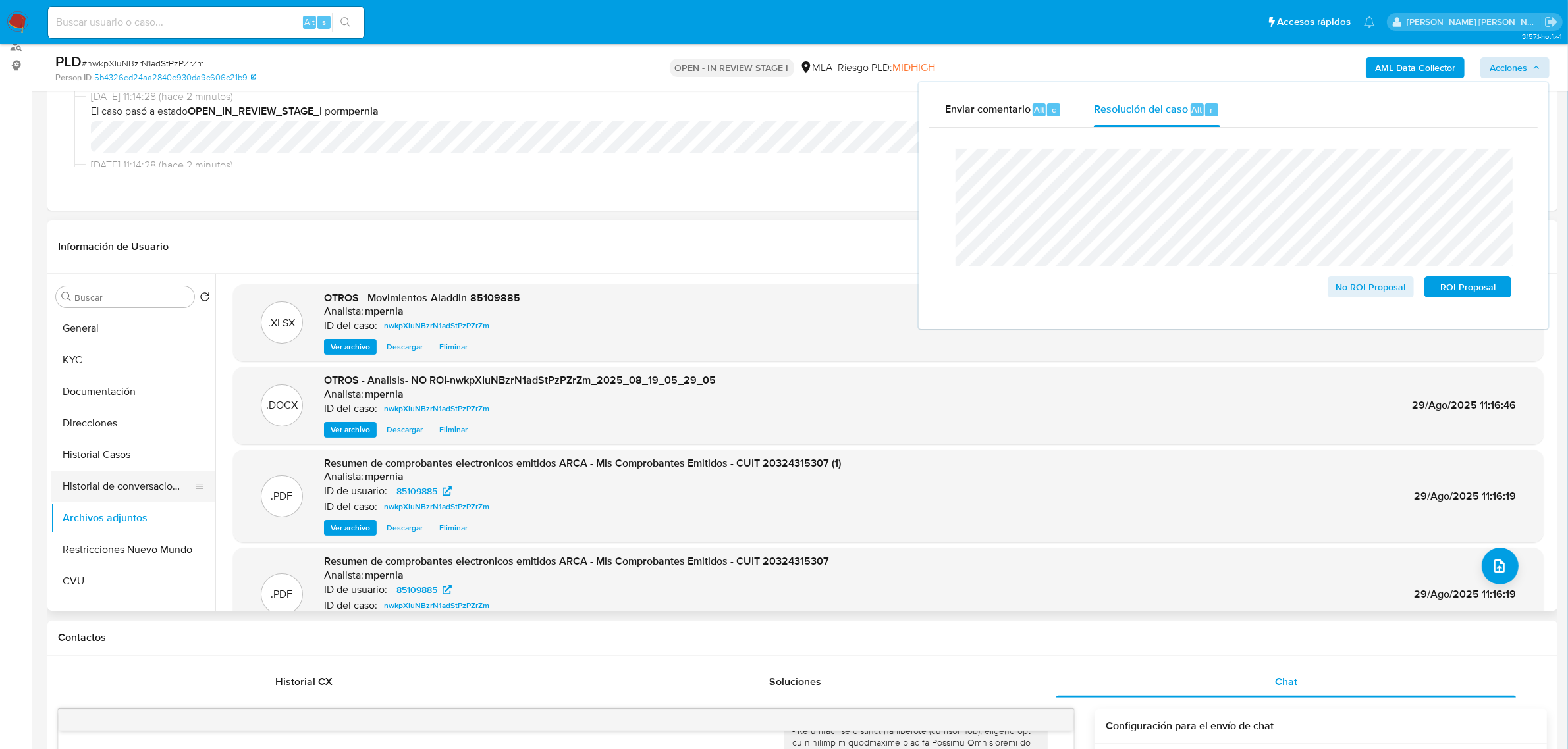
click at [110, 478] on button "Historial de conversaciones" at bounding box center [128, 486] width 154 height 32
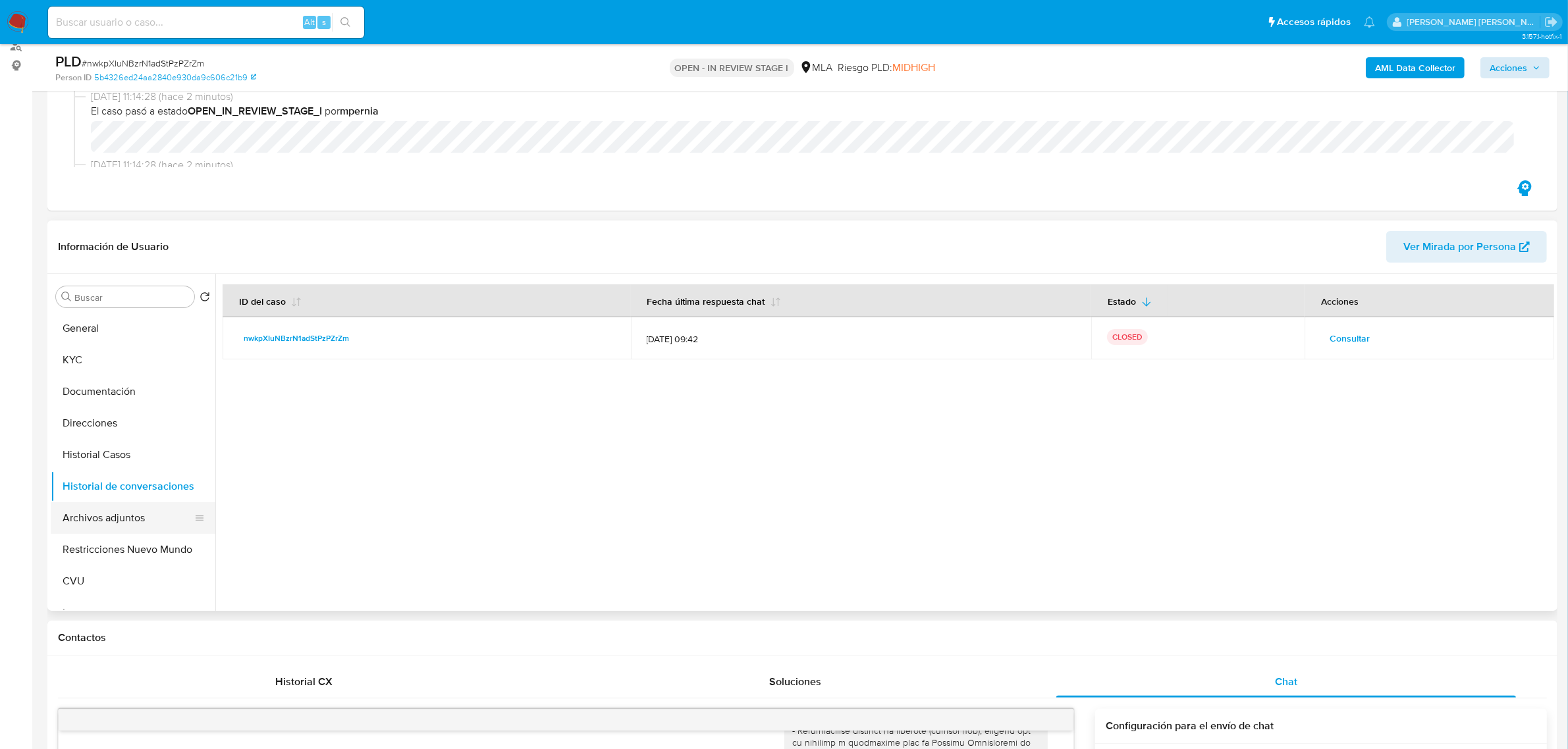
click at [89, 519] on button "Archivos adjuntos" at bounding box center [128, 518] width 154 height 32
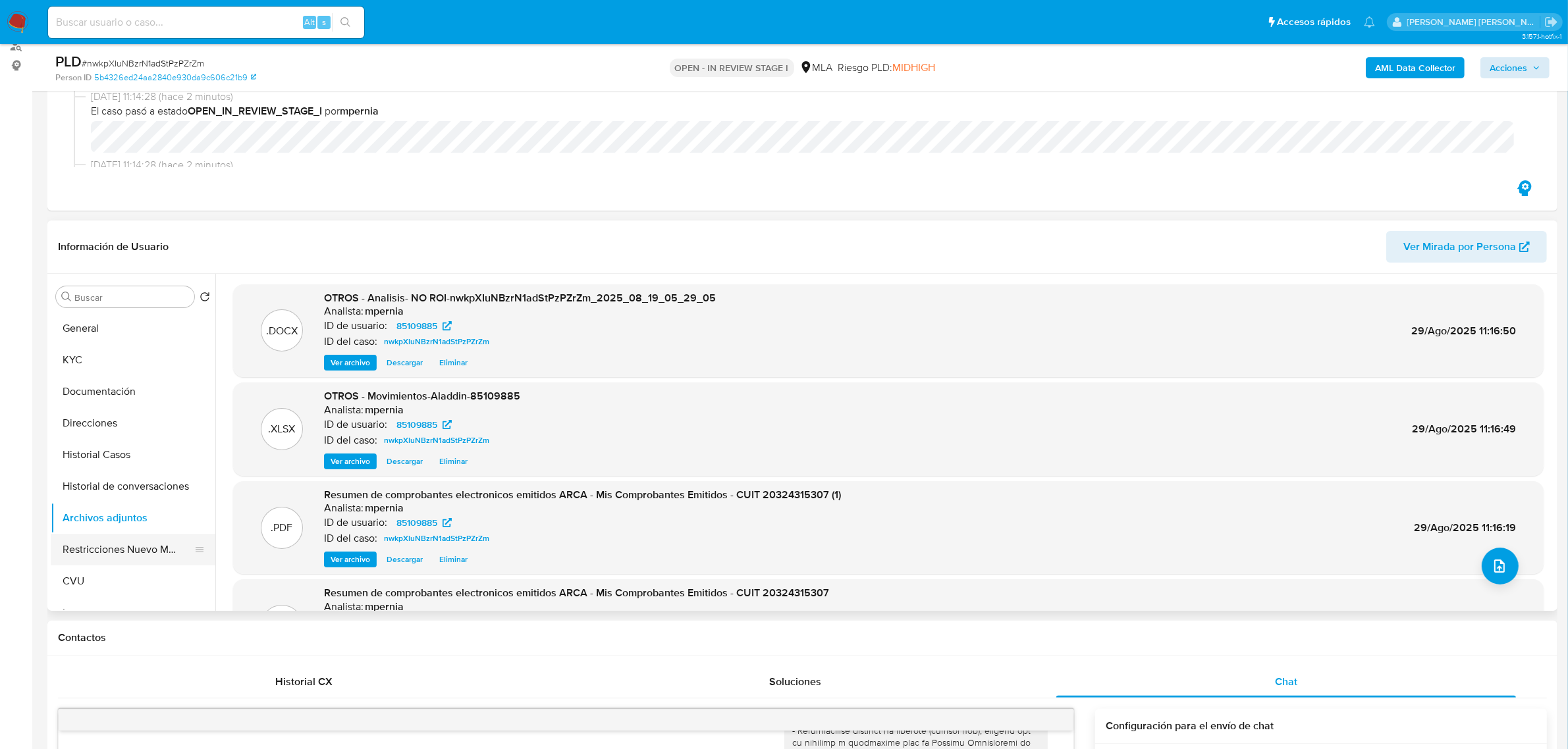
click at [122, 551] on button "Restricciones Nuevo Mundo" at bounding box center [128, 549] width 154 height 32
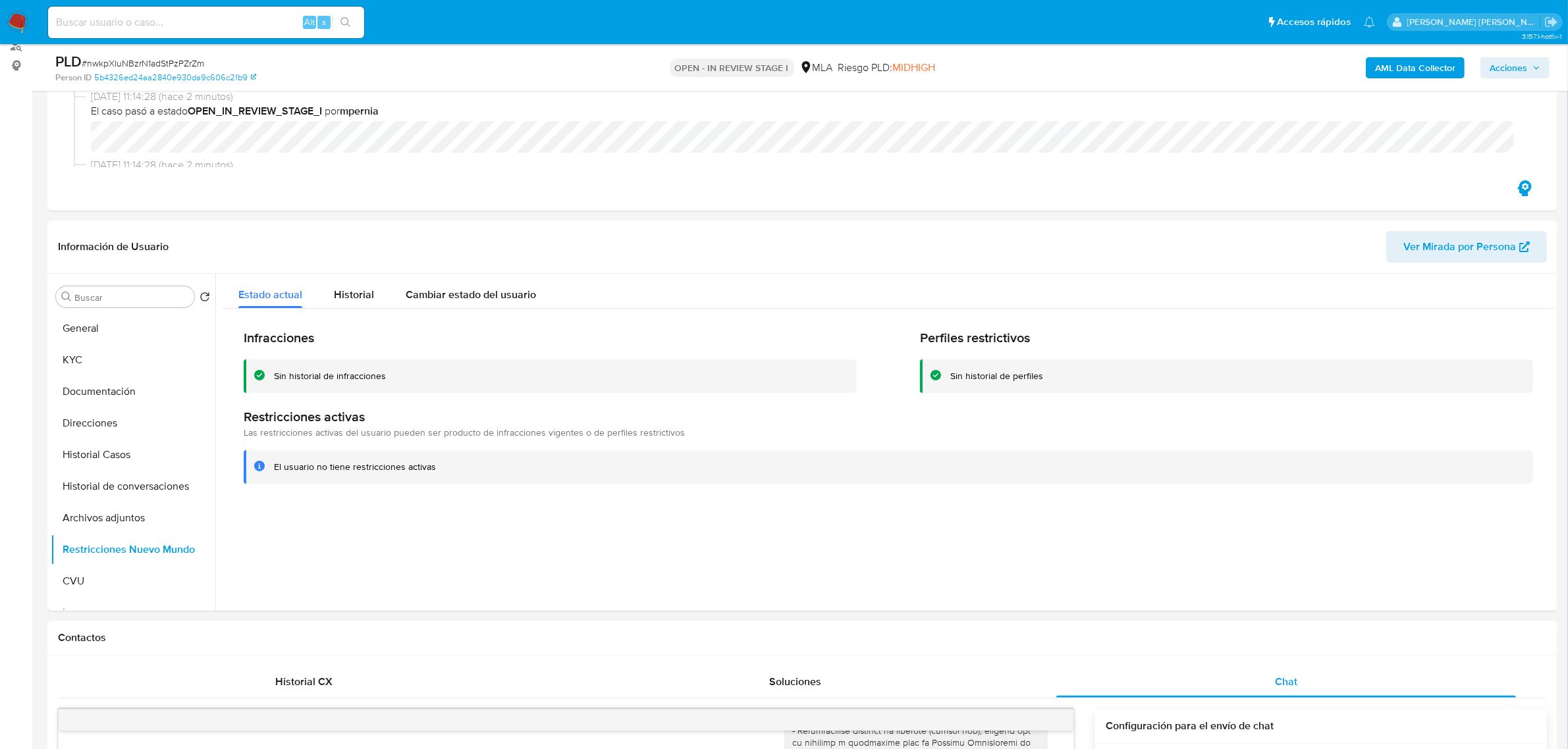
click at [1510, 70] on span "Acciones" at bounding box center [1509, 67] width 38 height 21
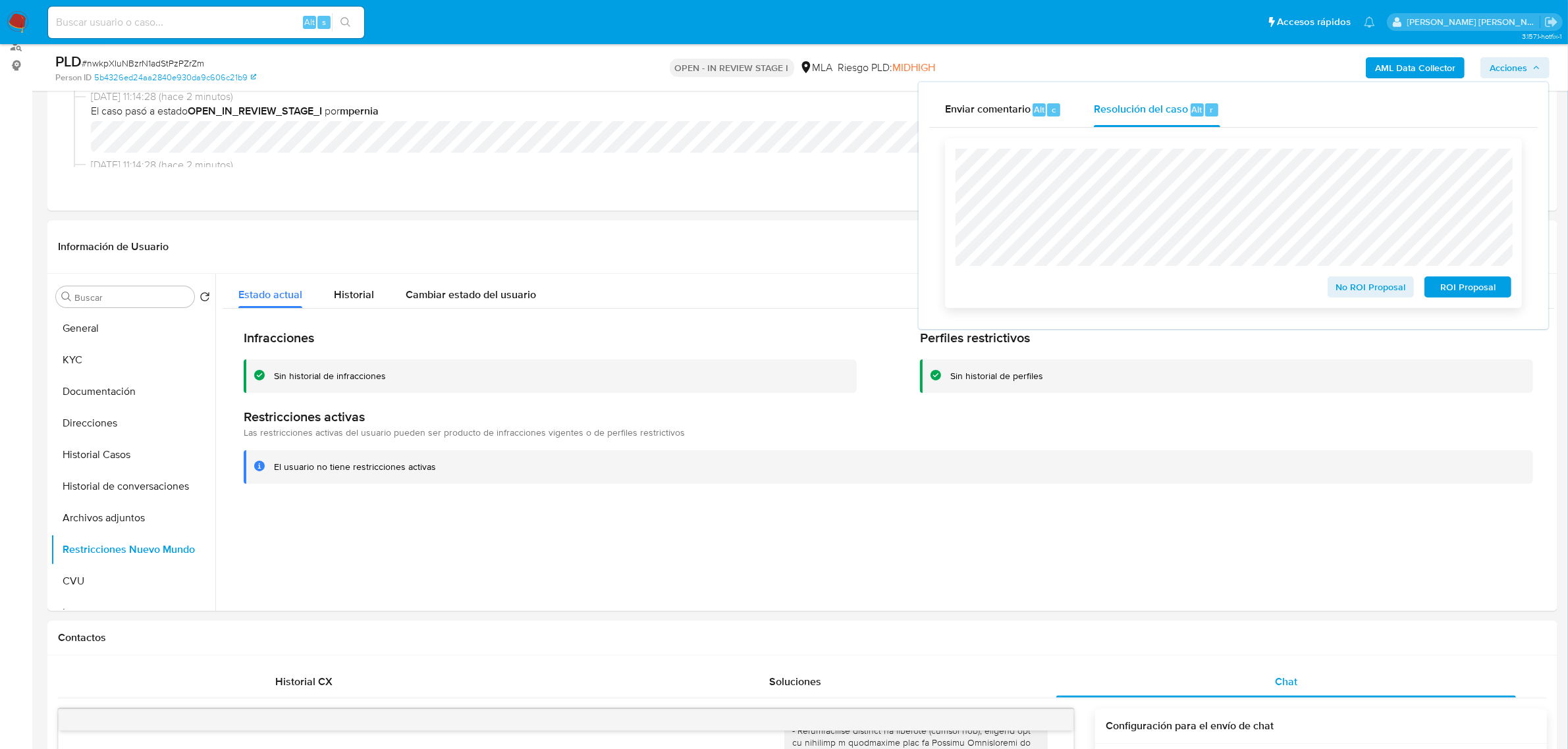
click at [1368, 291] on span "No ROI Proposal" at bounding box center [1370, 287] width 68 height 19
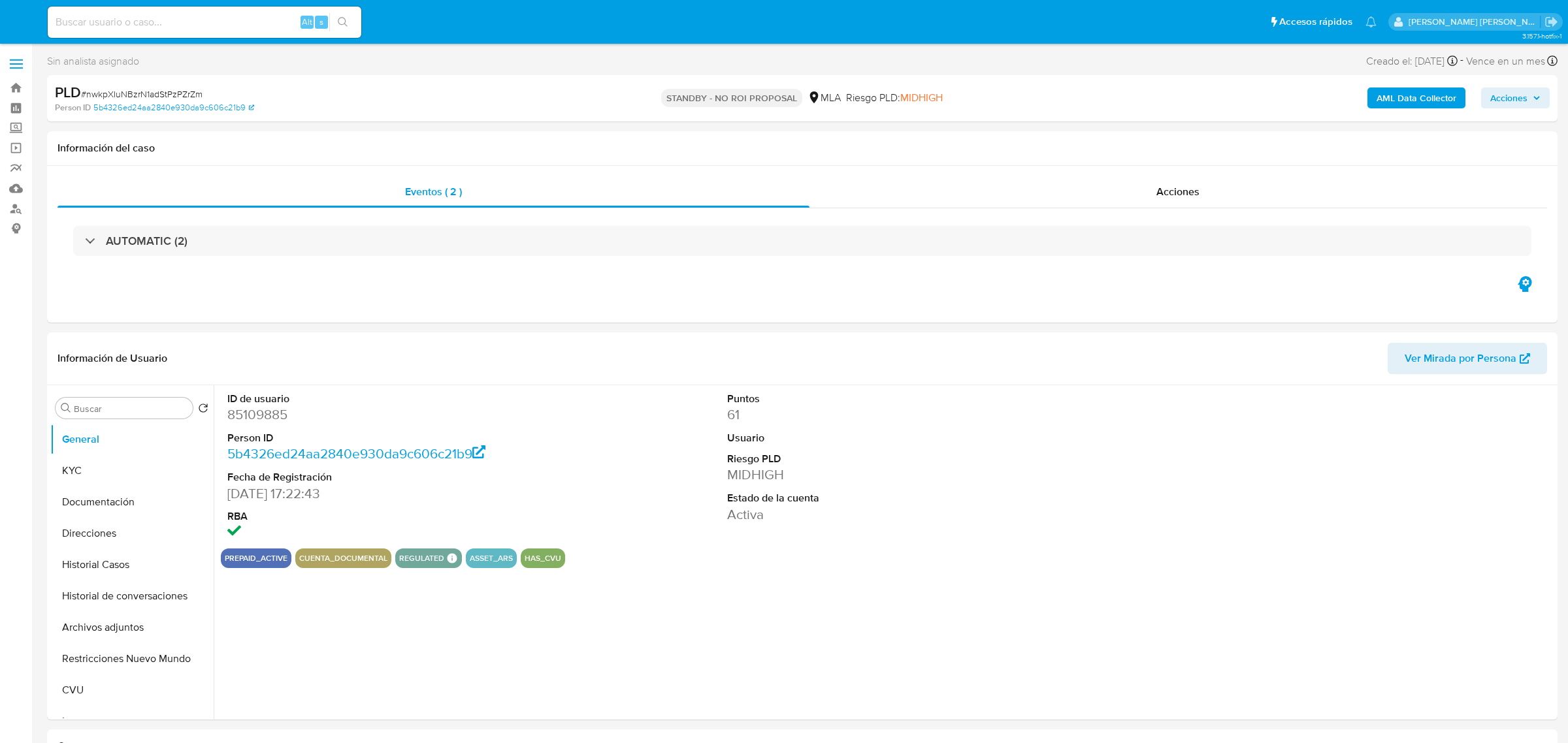
select select "10"
click at [1160, 194] on span "Acciones" at bounding box center [1169, 191] width 43 height 15
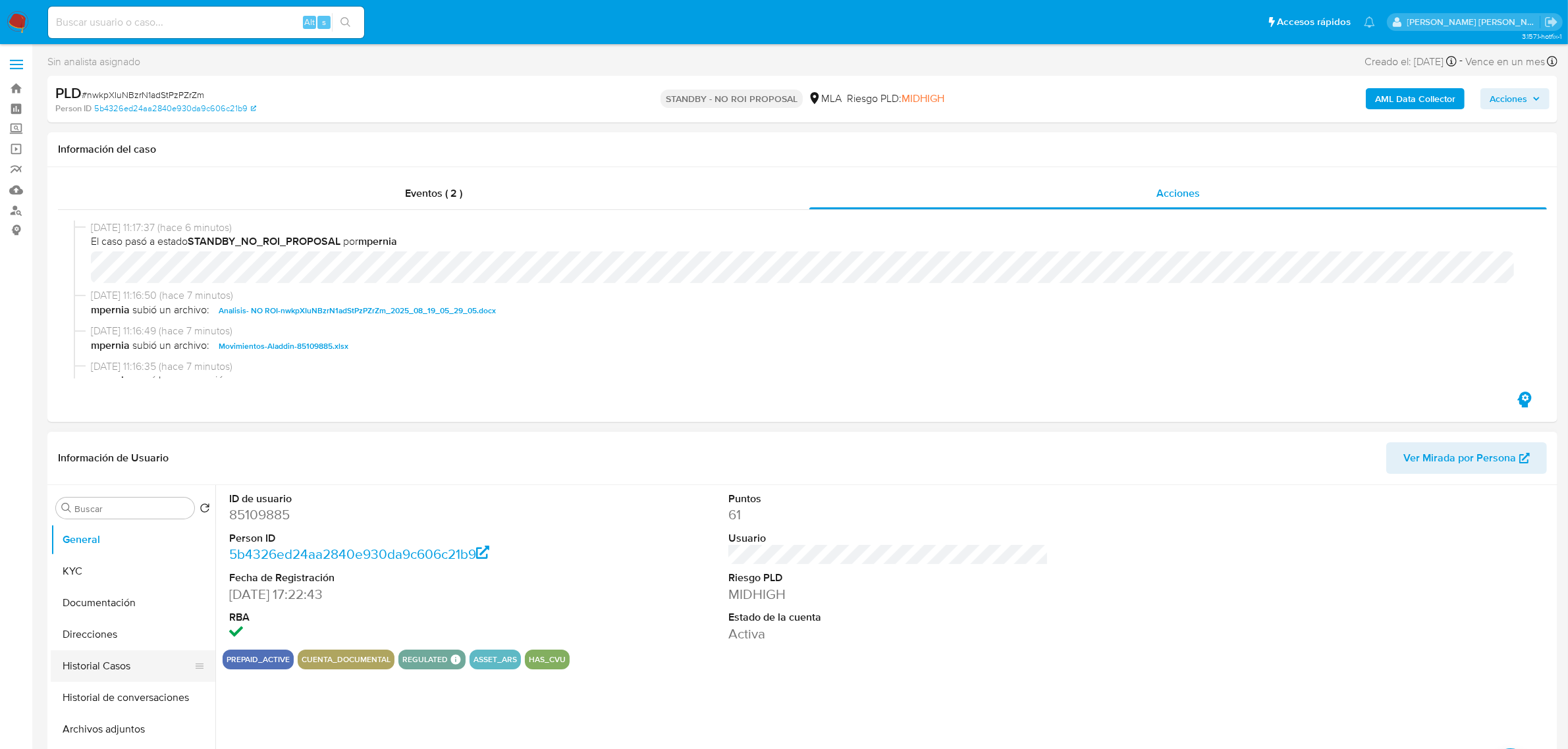
click at [81, 670] on button "Historial Casos" at bounding box center [128, 666] width 154 height 32
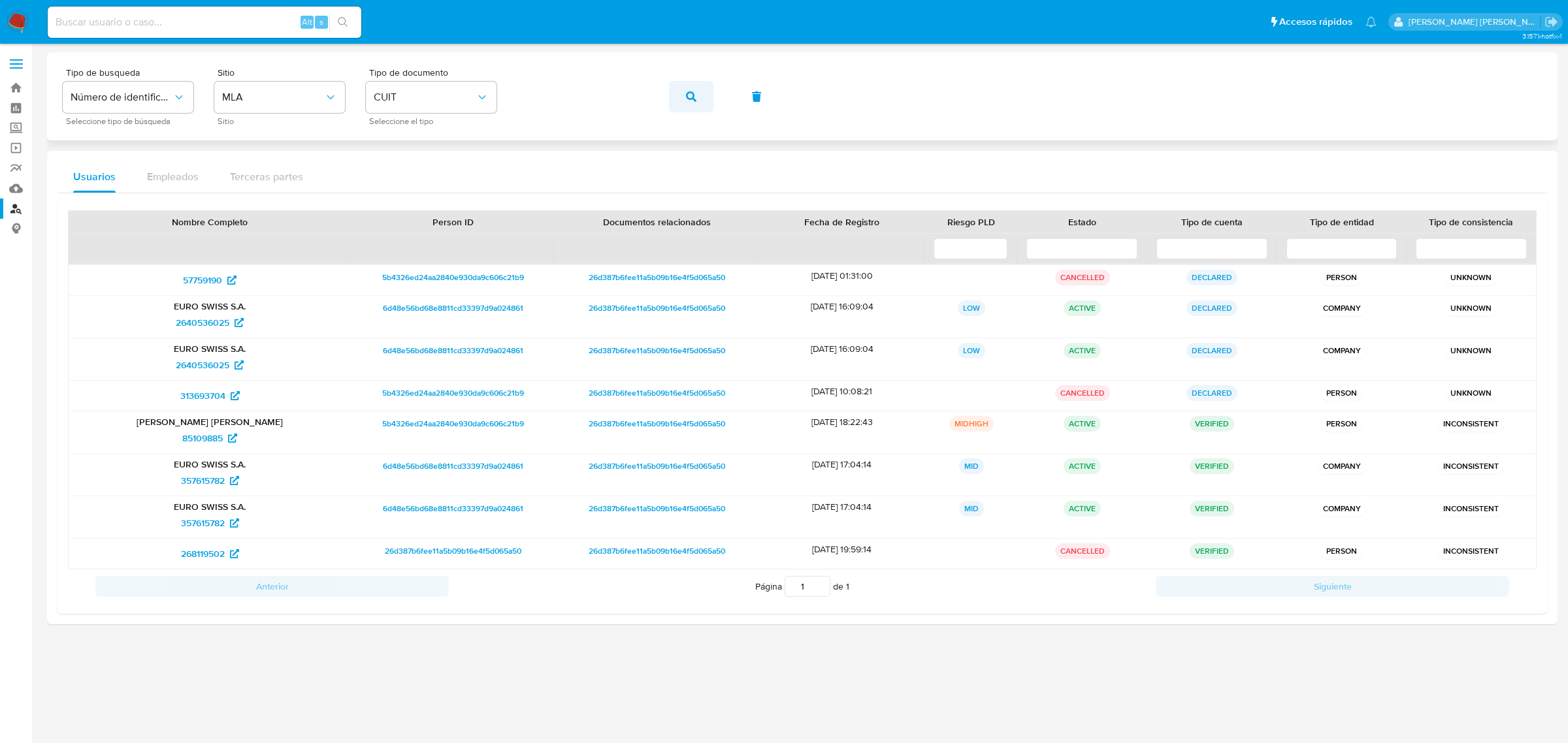
click at [687, 99] on icon "button" at bounding box center [690, 96] width 11 height 11
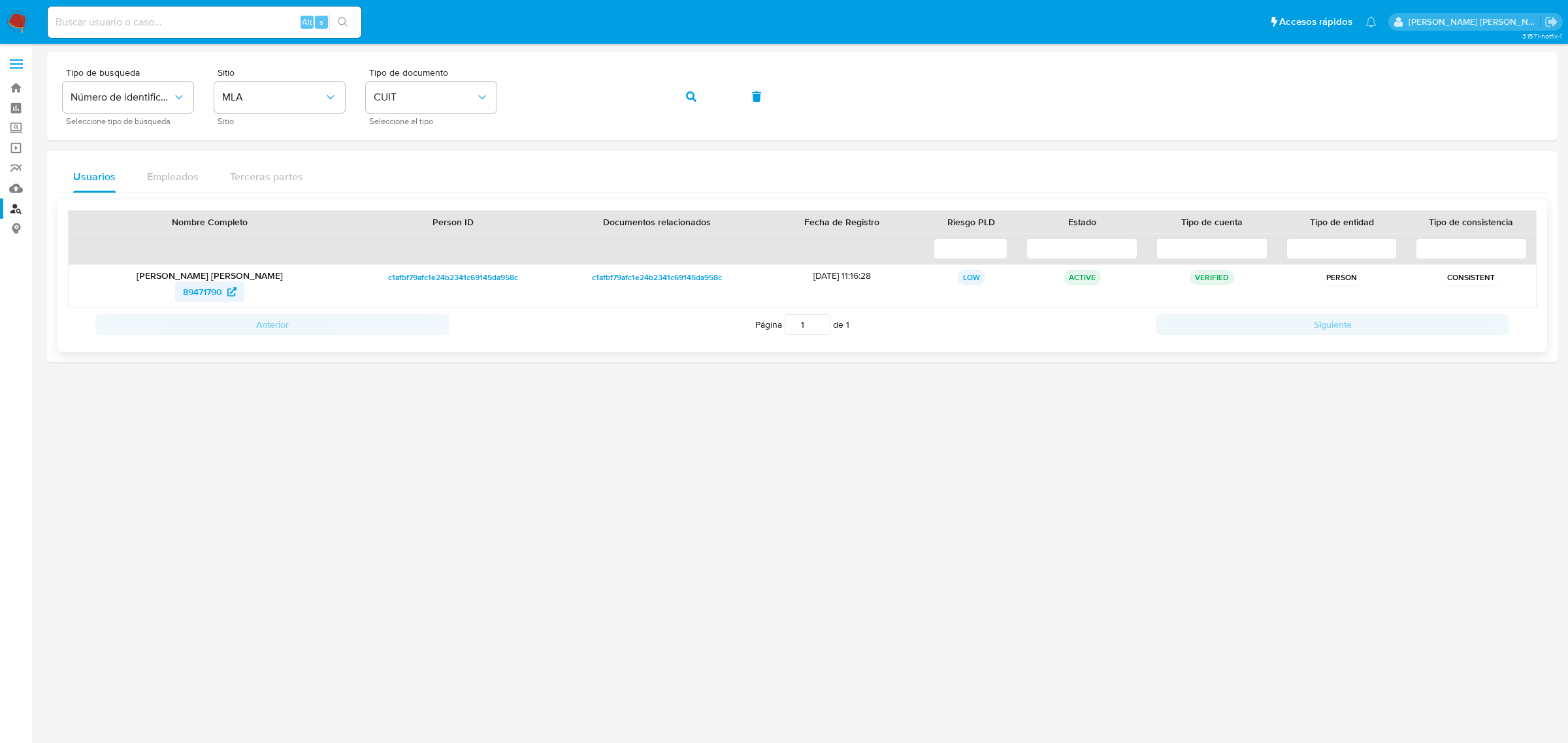
click at [188, 295] on span "89471790" at bounding box center [203, 291] width 39 height 21
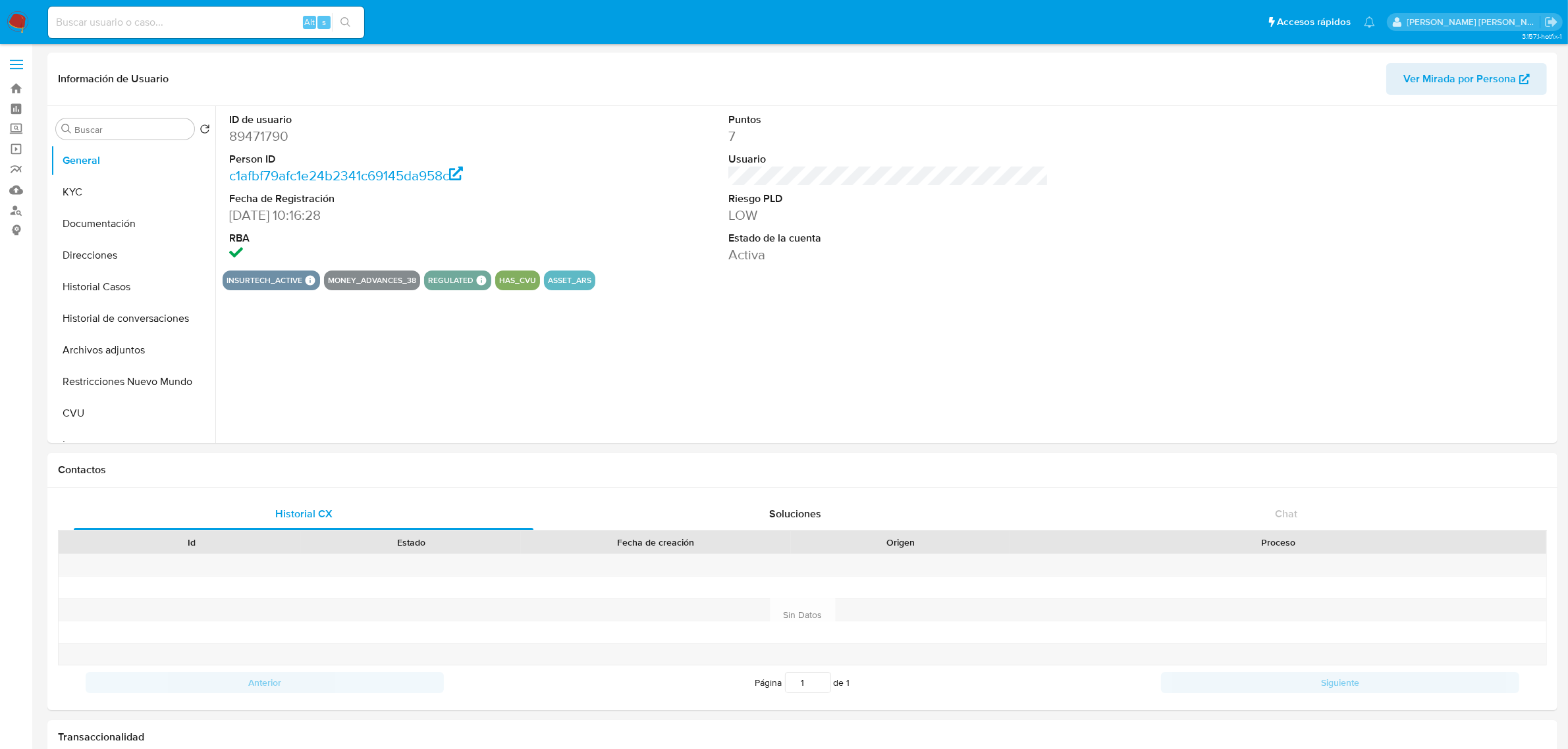
select select "10"
click at [99, 287] on button "Historial Casos" at bounding box center [128, 287] width 154 height 32
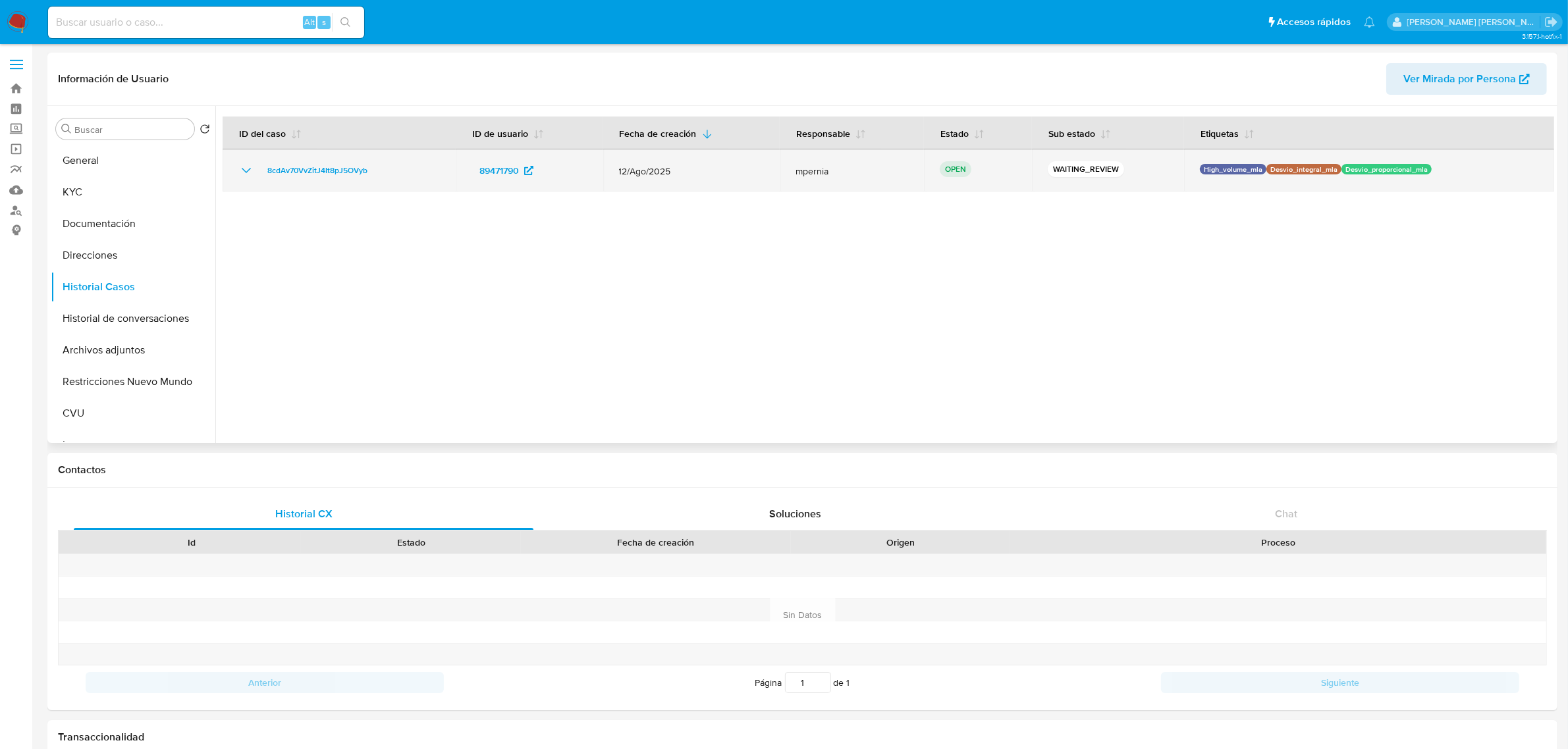
drag, startPoint x: 386, startPoint y: 168, endPoint x: 259, endPoint y: 170, distance: 127.0
click at [259, 170] on div "8cdAv70VvZitJ4It8pJ5OVyb" at bounding box center [339, 171] width 202 height 16
click at [336, 175] on span "8cdAv70VvZitJ4It8pJ5OVyb" at bounding box center [316, 171] width 100 height 16
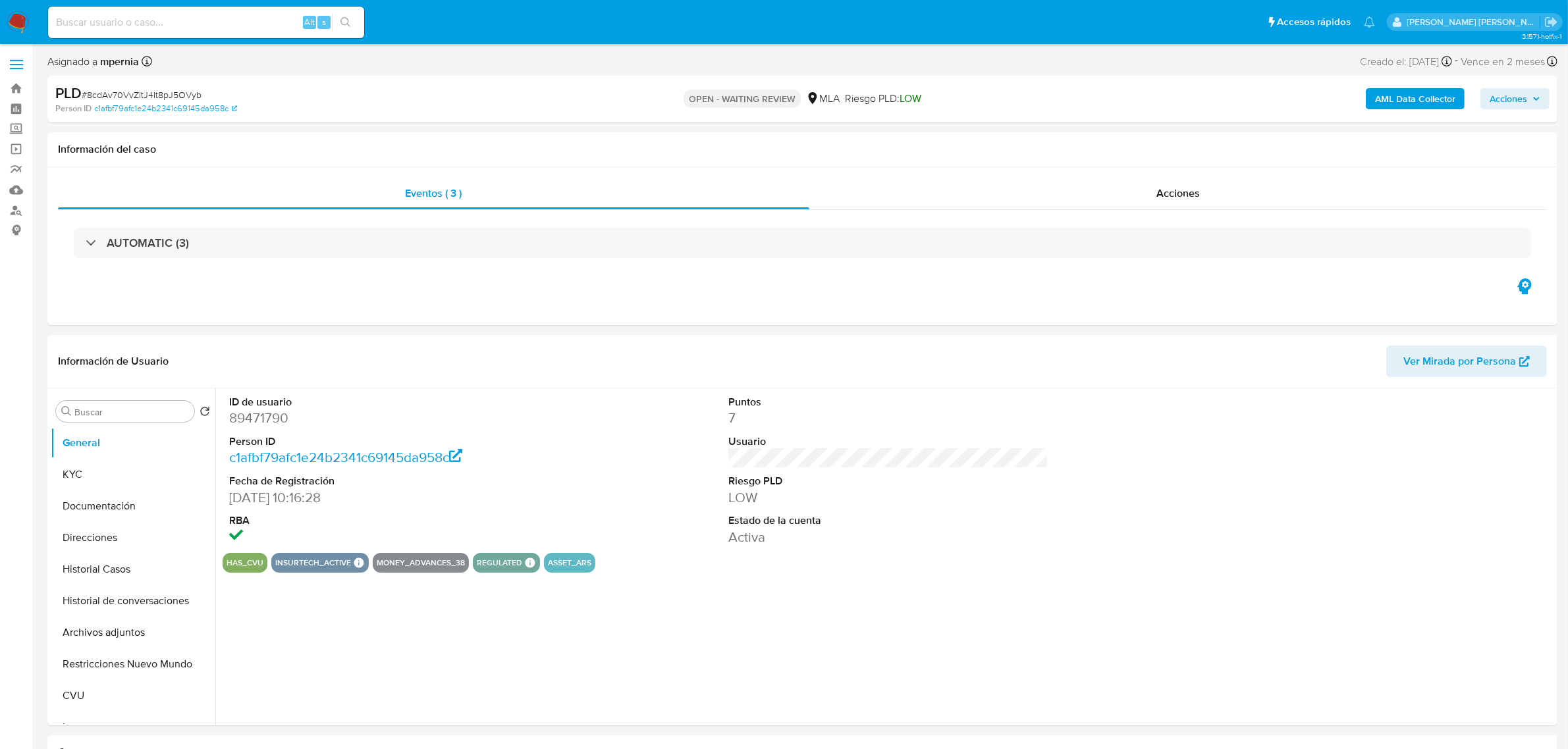
select select "10"
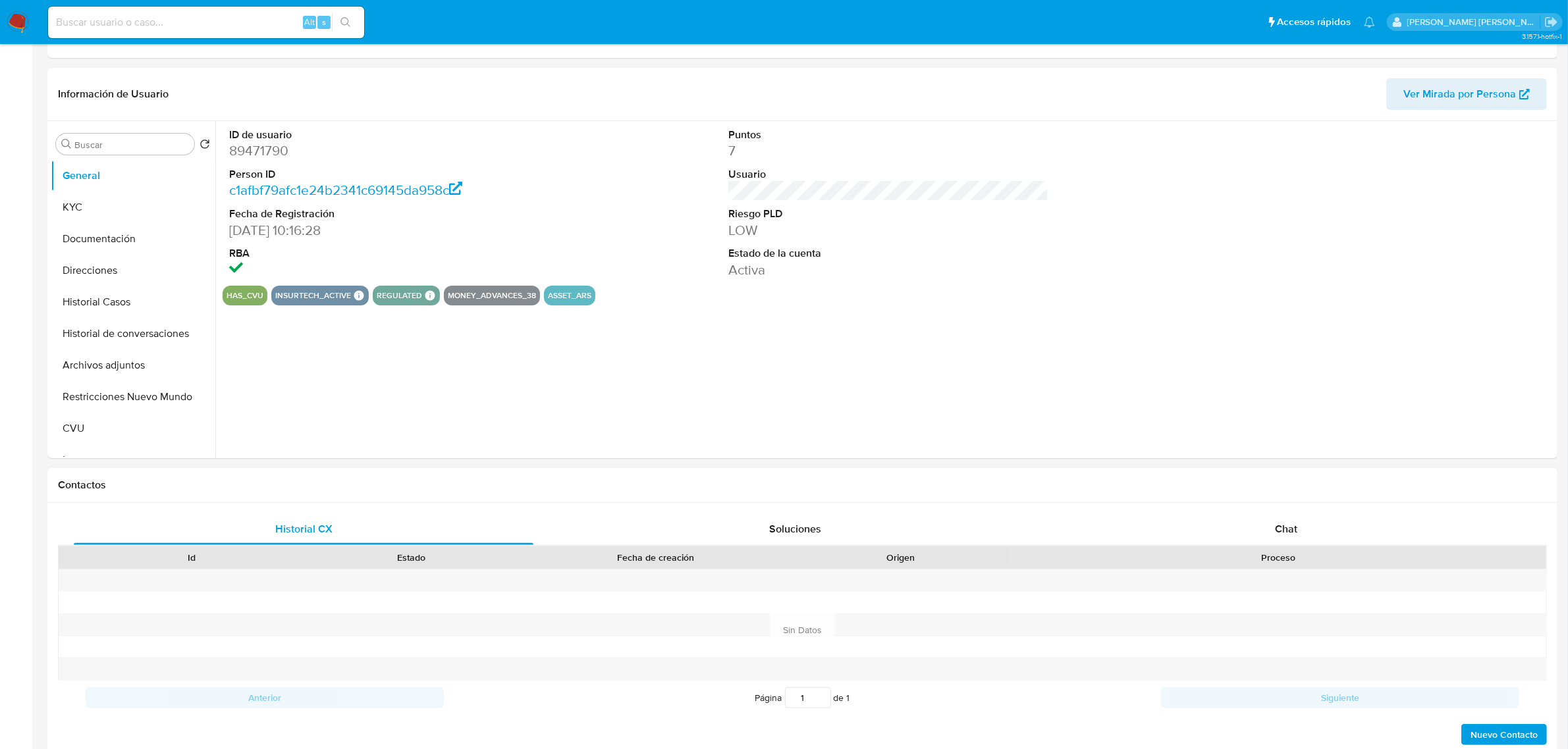
select select "10"
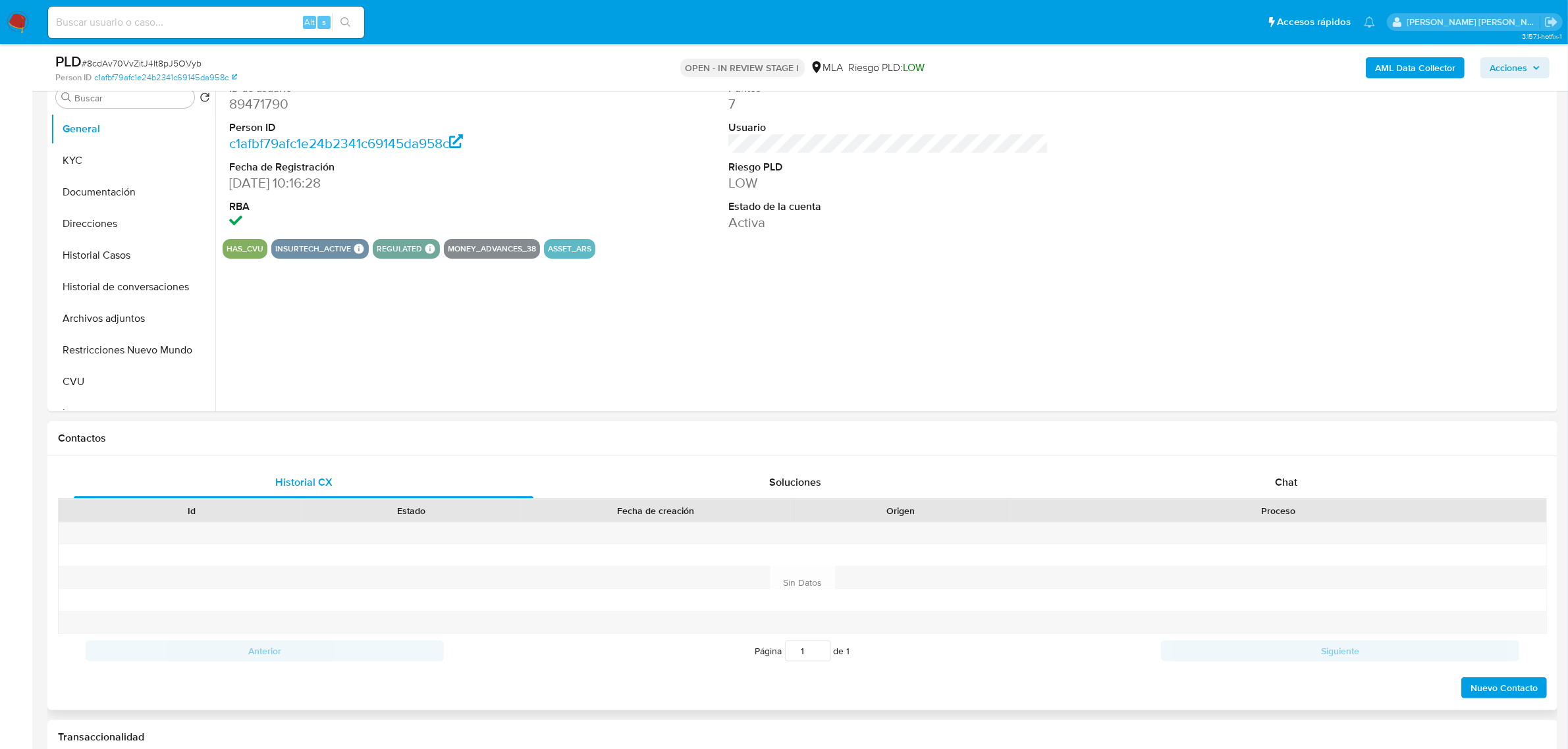
scroll to position [411, 0]
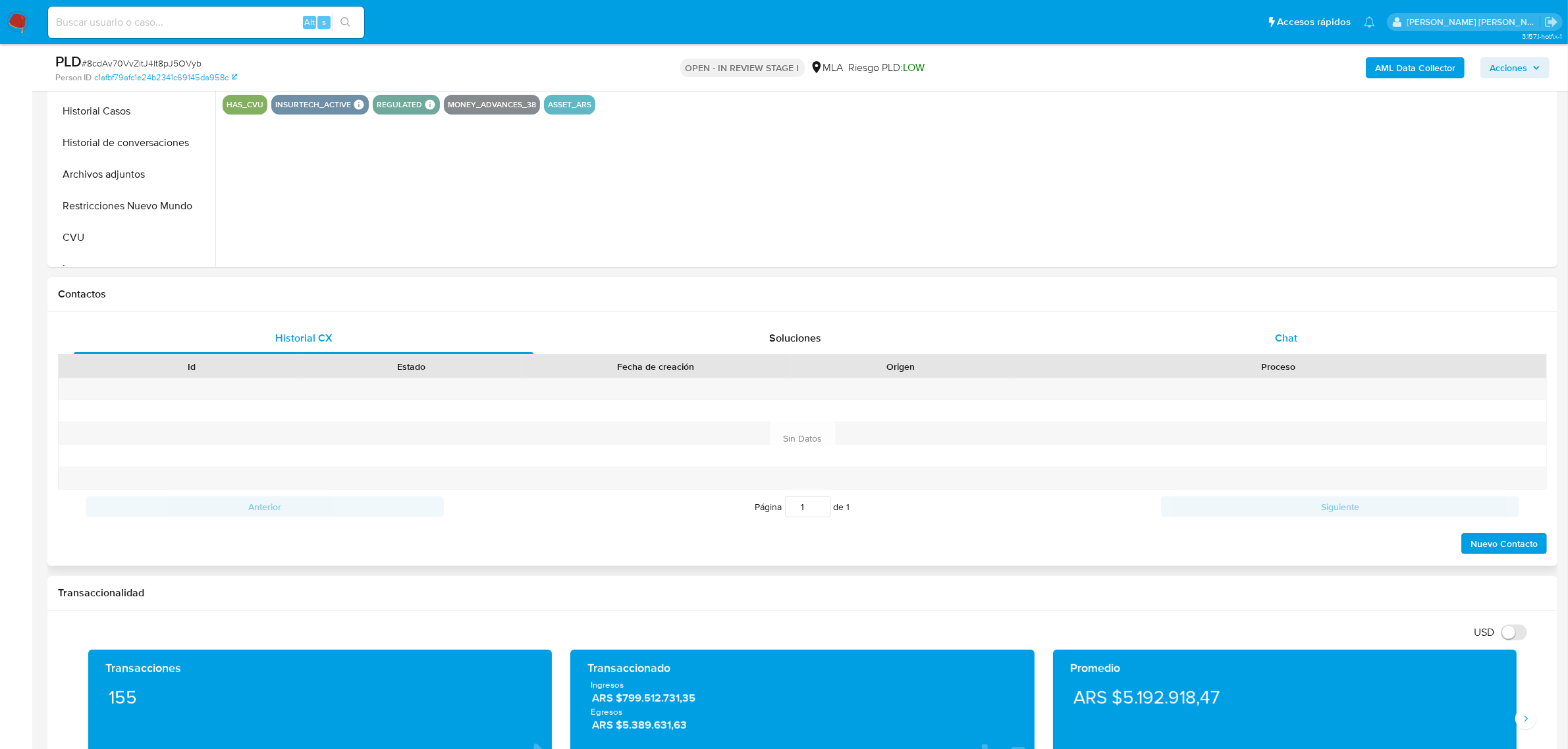
click at [1287, 347] on div "Chat" at bounding box center [1285, 338] width 460 height 32
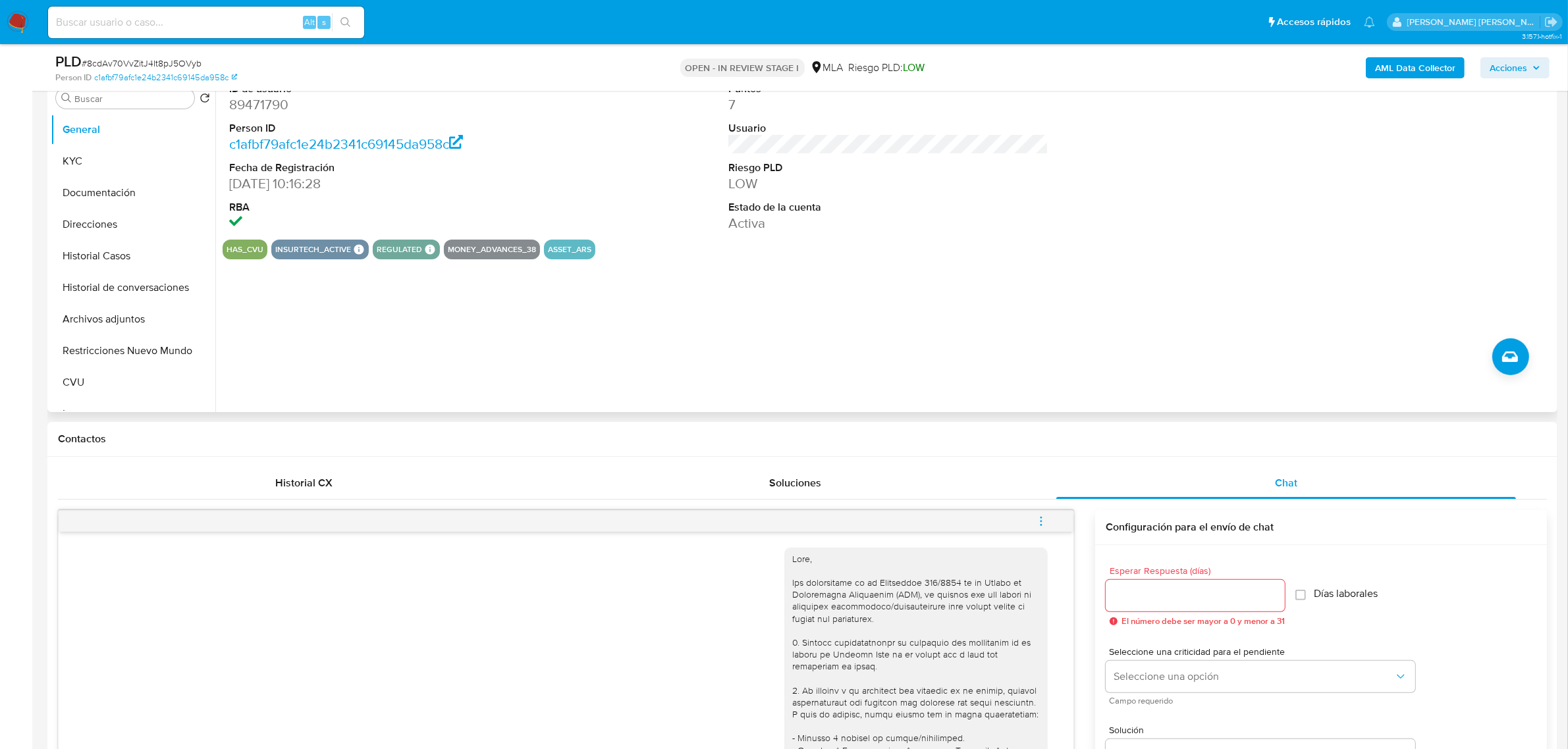
scroll to position [165, 0]
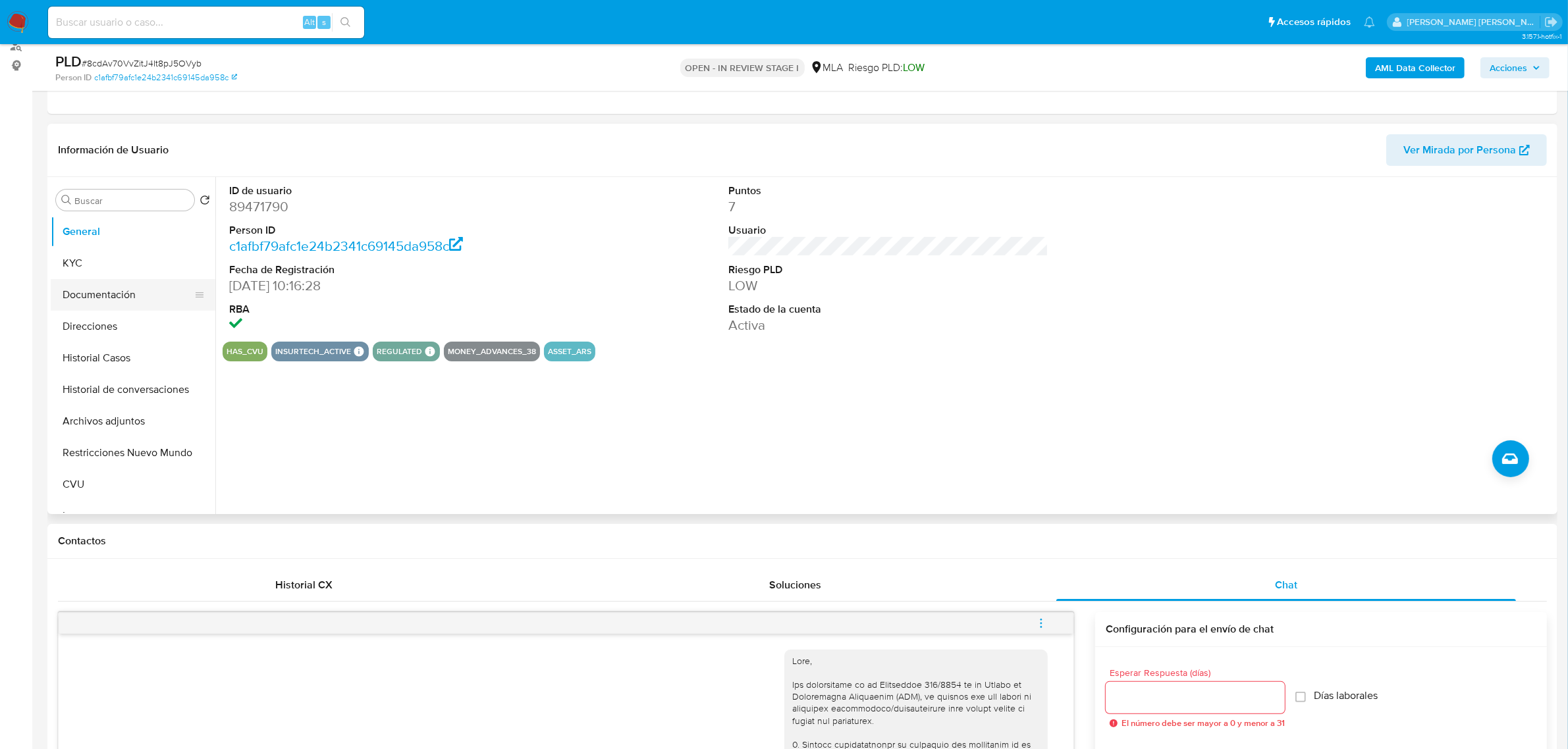
click at [122, 296] on button "Documentación" at bounding box center [128, 294] width 154 height 32
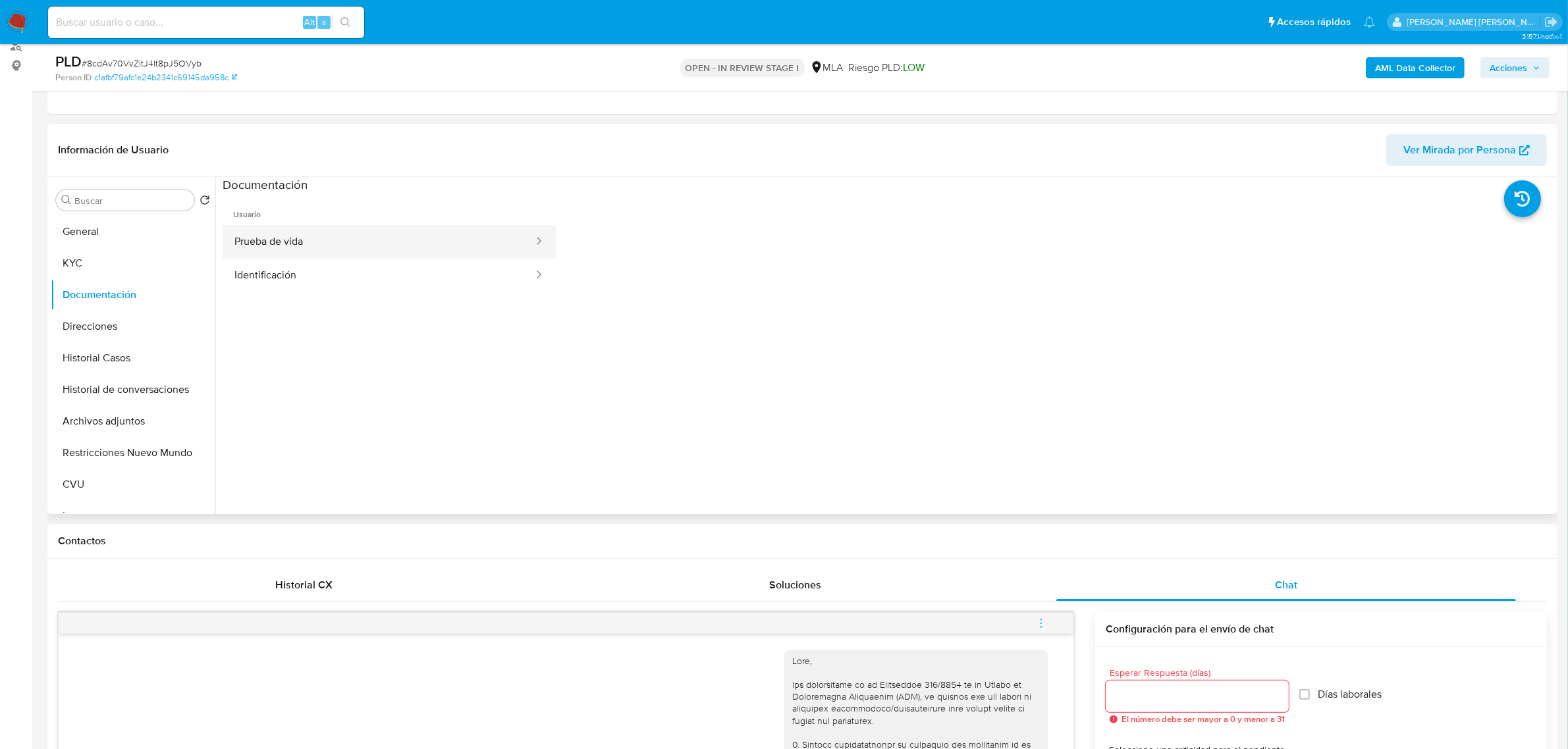
click at [340, 231] on button "Prueba de vida" at bounding box center [379, 242] width 312 height 34
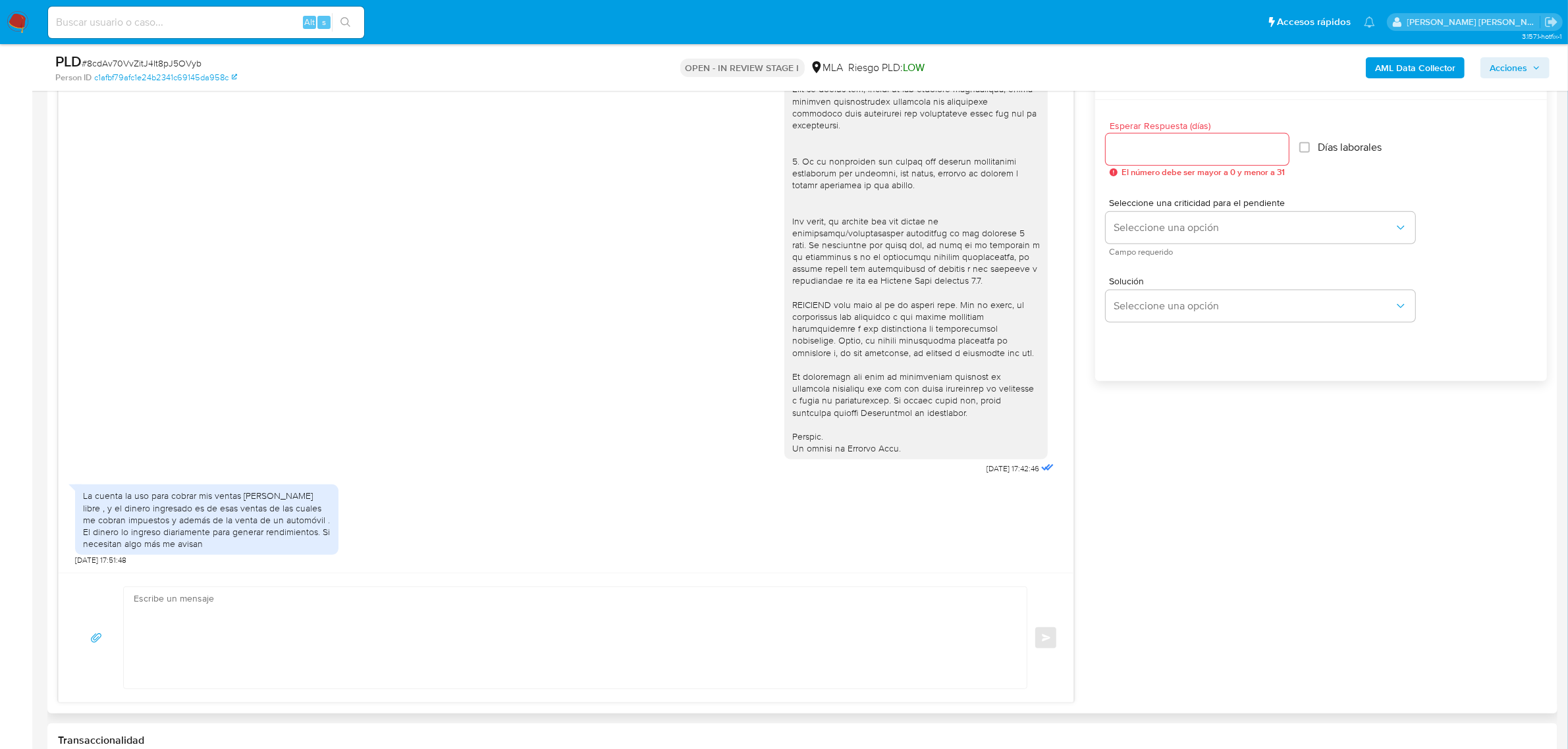
scroll to position [740, 0]
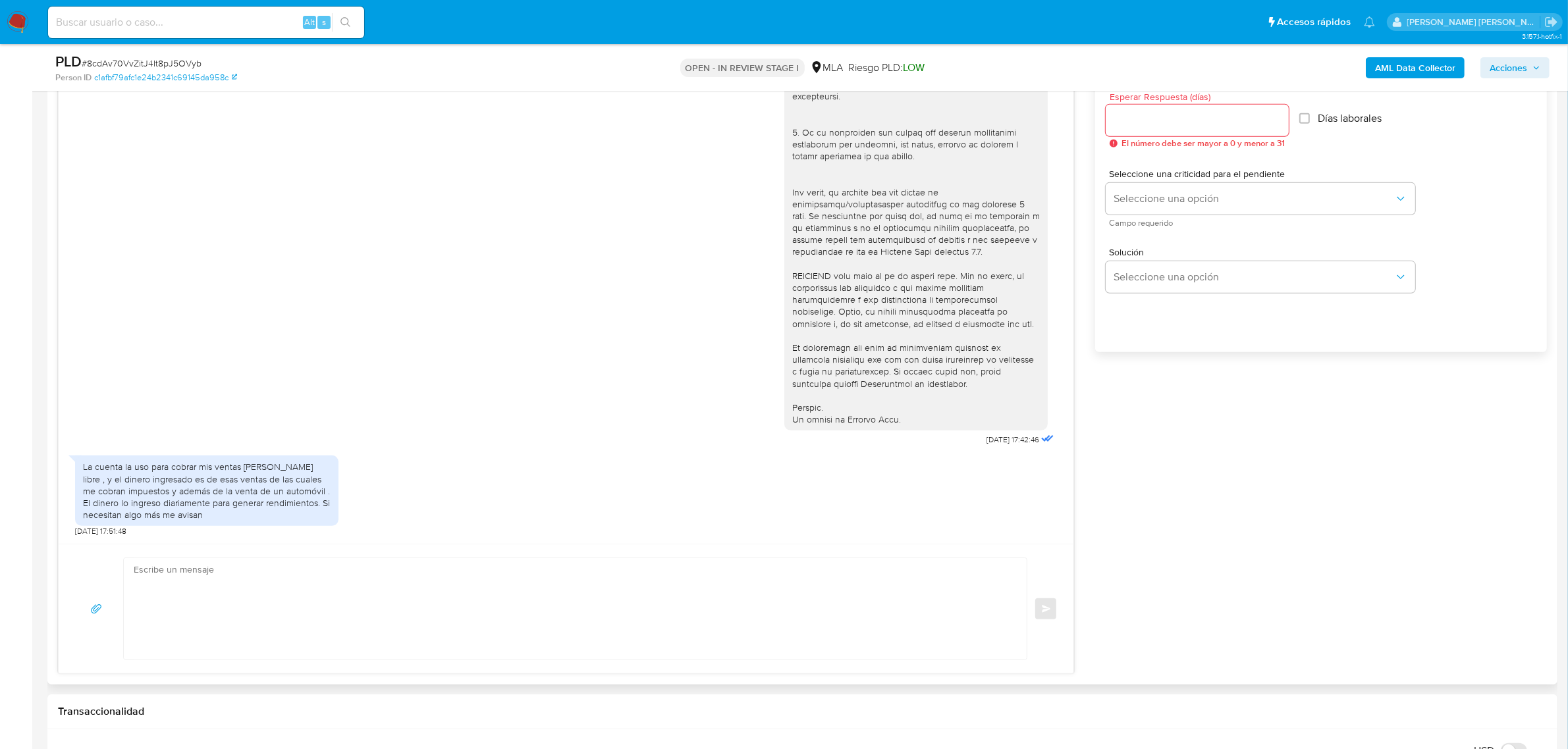
click at [205, 583] on textarea at bounding box center [571, 609] width 877 height 102
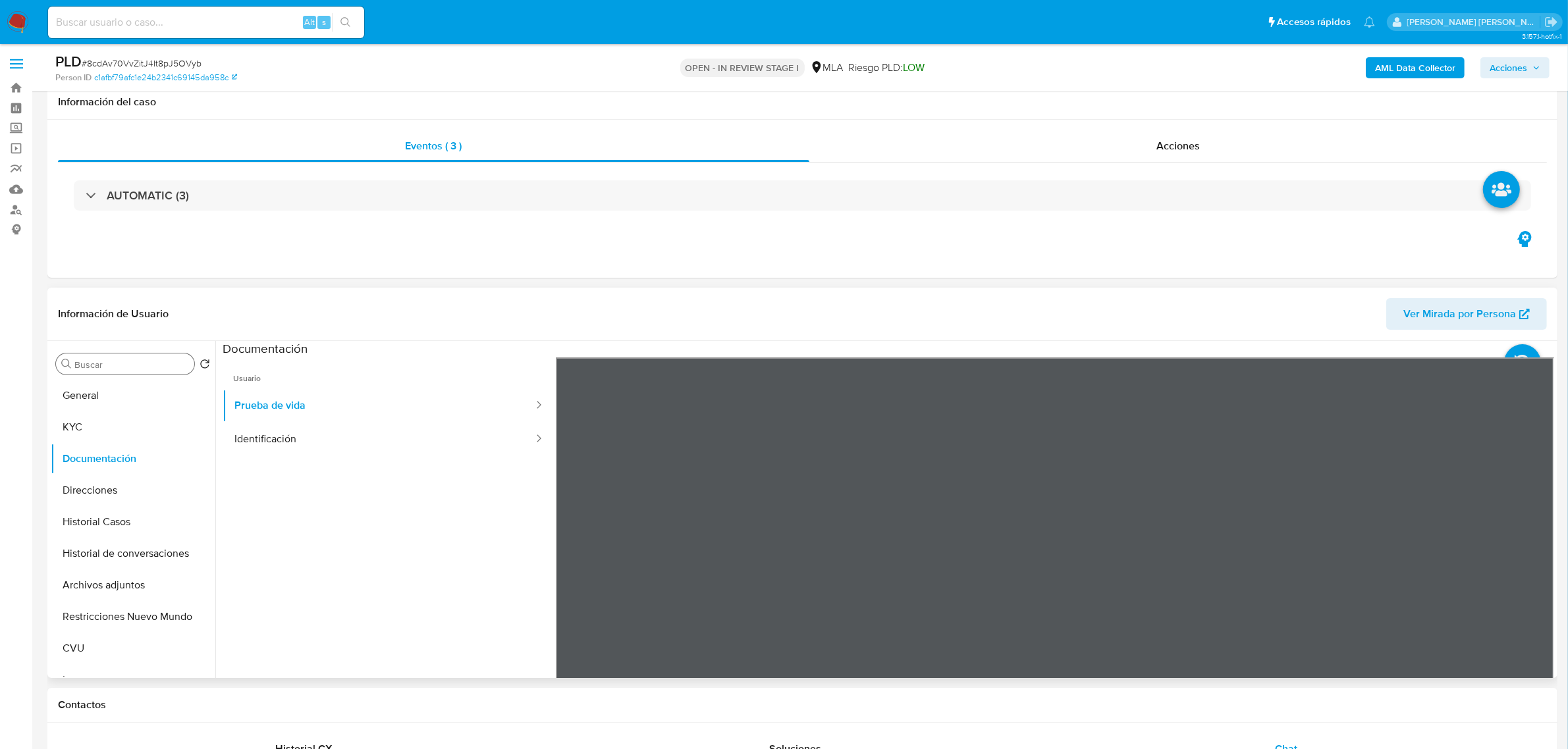
scroll to position [0, 0]
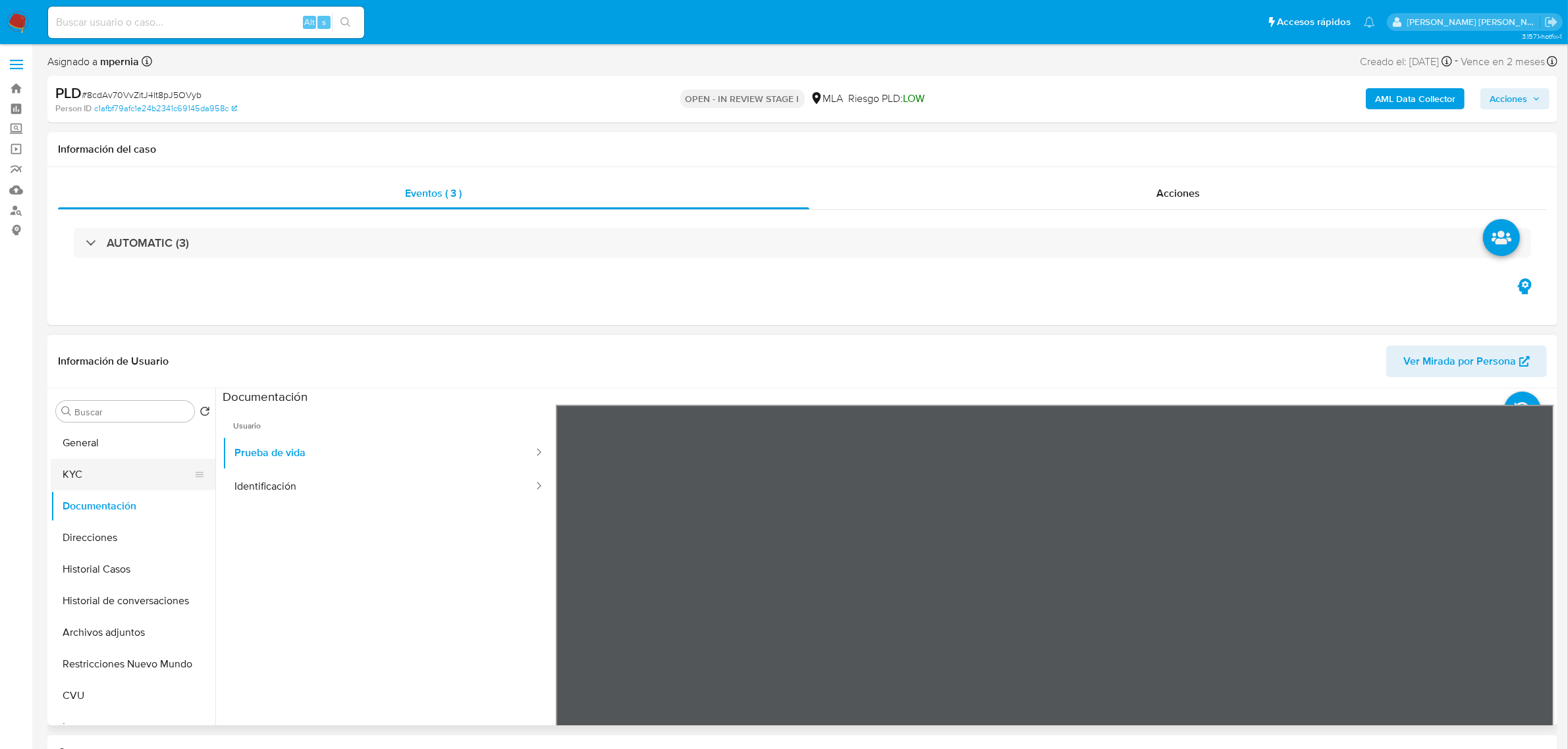
click at [82, 476] on button "KYC" at bounding box center [128, 474] width 154 height 32
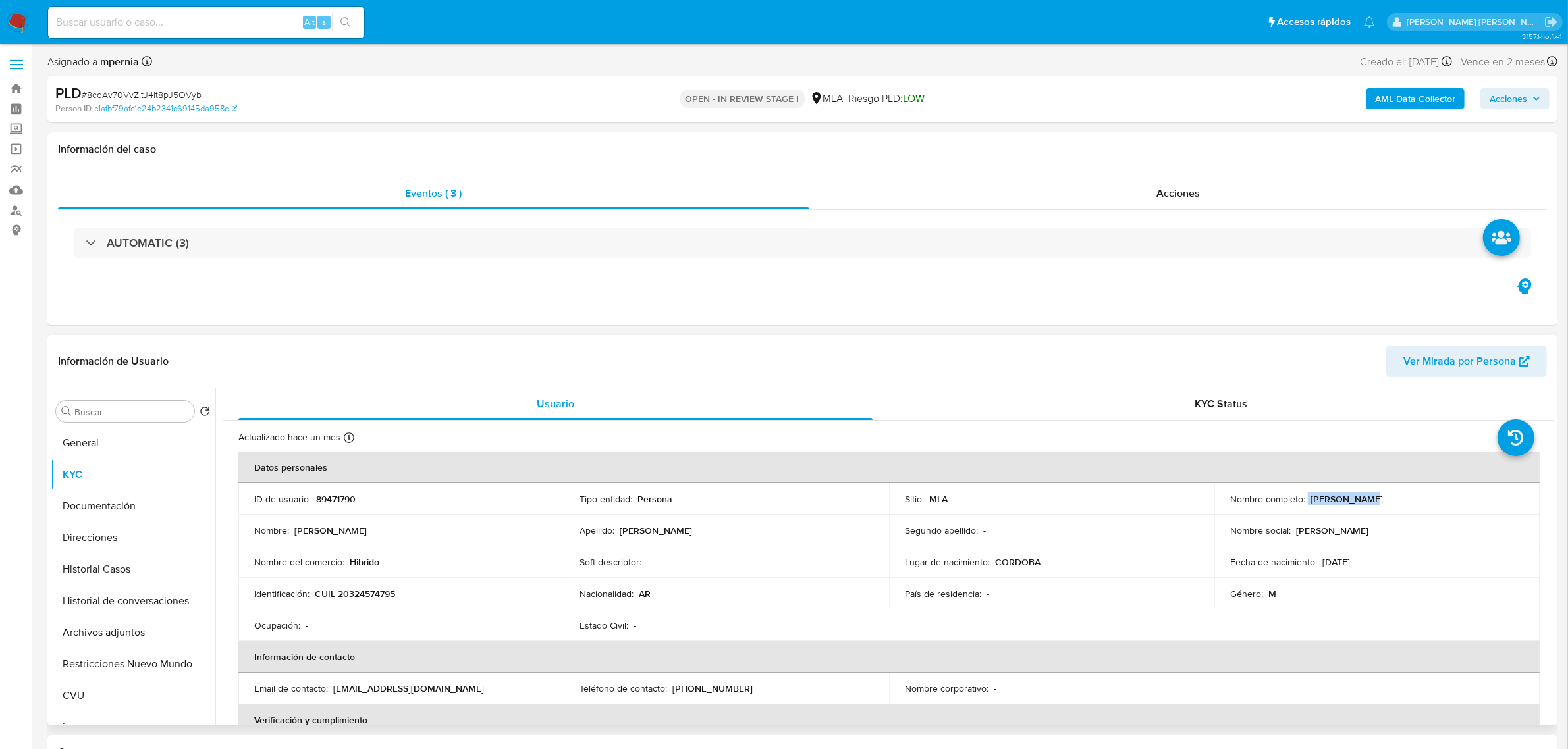
drag, startPoint x: 1303, startPoint y: 501, endPoint x: 1360, endPoint y: 498, distance: 57.1
click at [1360, 498] on div "Nombre completo : Matias David Protasowicki" at bounding box center [1376, 499] width 294 height 12
copy div "Matias David"
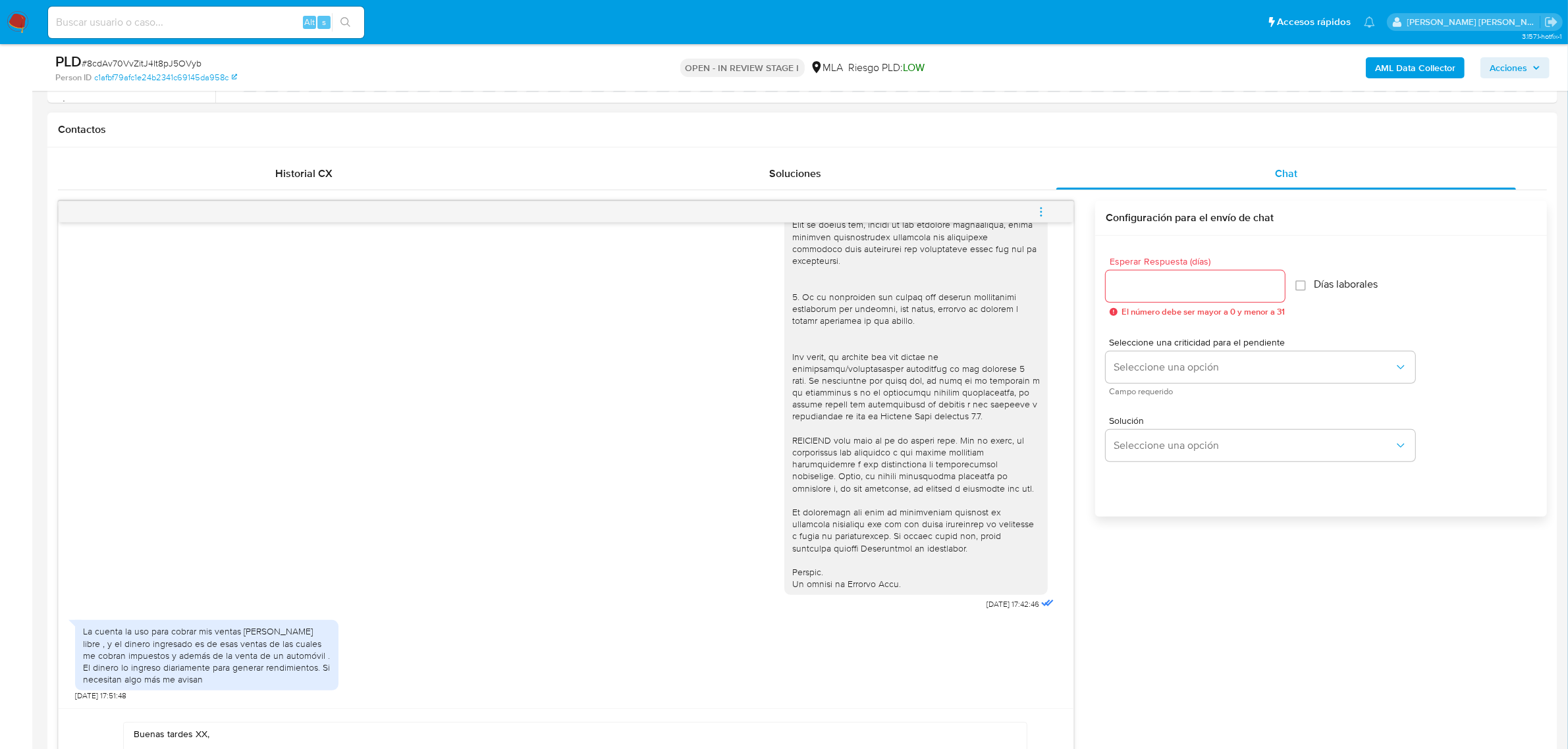
scroll to position [823, 0]
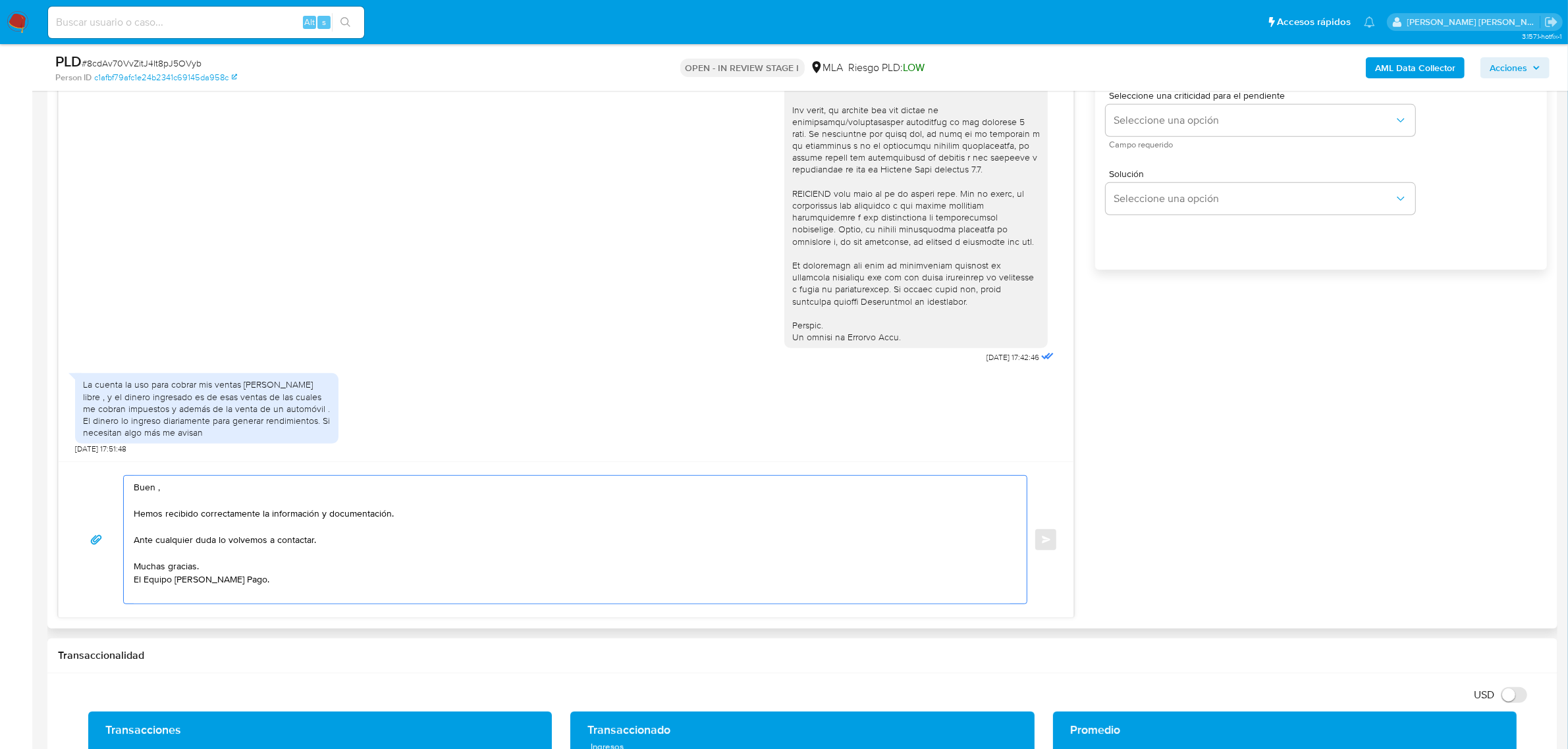
drag, startPoint x: 207, startPoint y: 489, endPoint x: 156, endPoint y: 488, distance: 51.0
paste textarea "Matias David"
click at [165, 570] on textarea "Buen día Matias David, Hemos recibido correctamente la información y documentac…" at bounding box center [571, 540] width 877 height 127
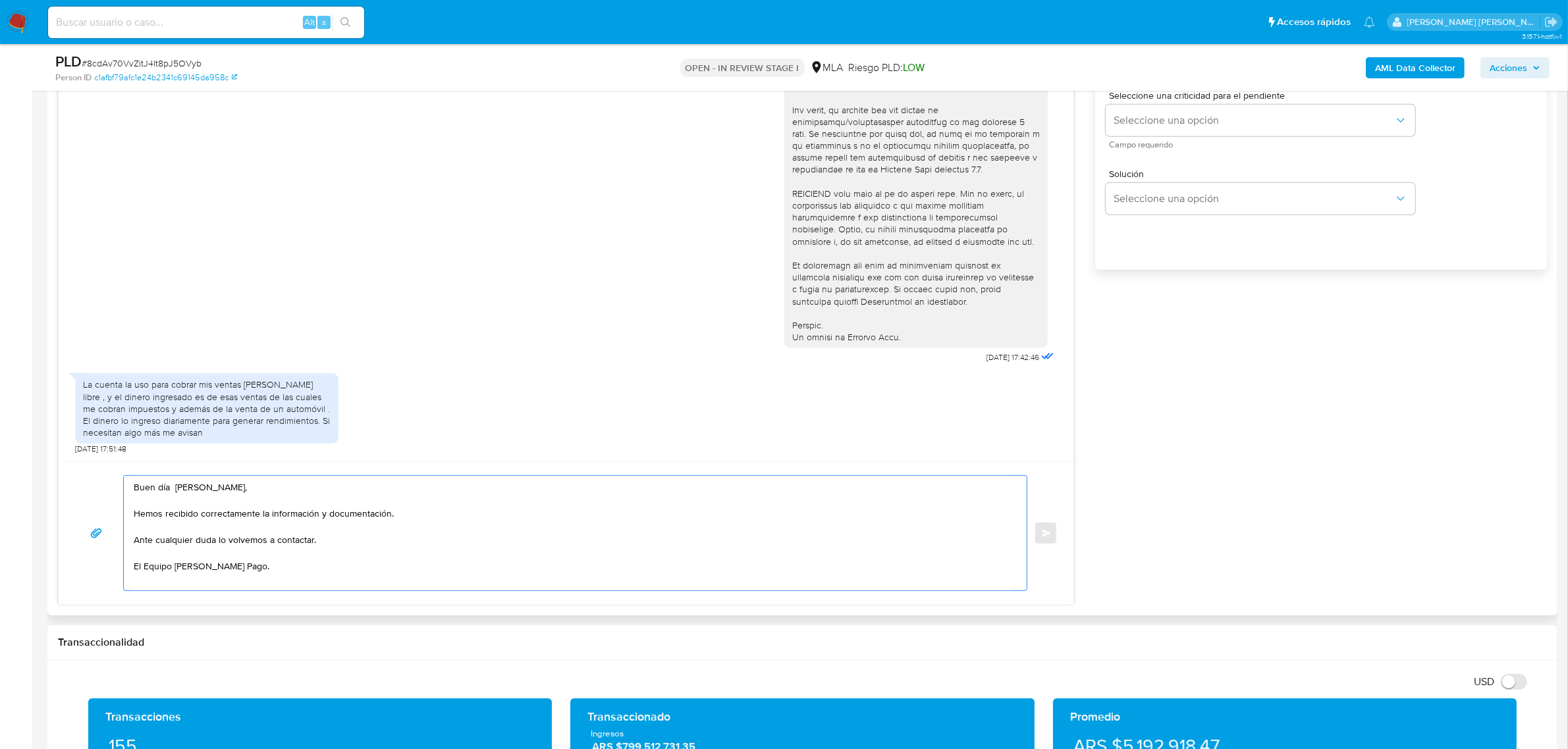
click at [135, 515] on textarea "Buen día Matias David, Hemos recibido correctamente la información y documentac…" at bounding box center [571, 534] width 877 height 115
drag, startPoint x: 399, startPoint y: 516, endPoint x: 130, endPoint y: 518, distance: 269.0
click at [130, 518] on div "Buen día Matias David, Hemos recibido correctamente la información y documentac…" at bounding box center [571, 534] width 897 height 115
click at [159, 516] on textarea "Buen día Matias David, Hemos recibido correctamente la información y documentac…" at bounding box center [571, 534] width 877 height 115
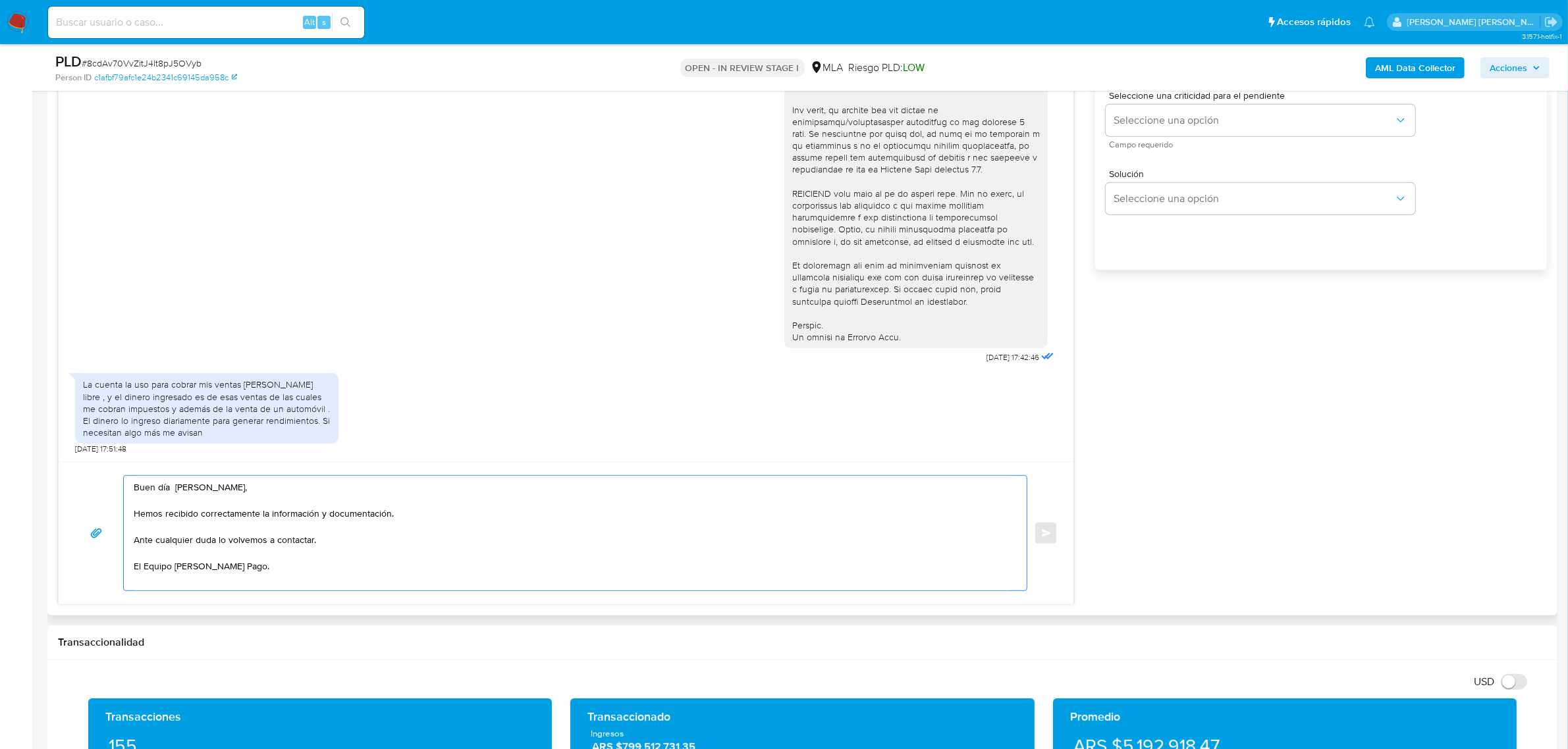
click at [261, 514] on textarea "Buen día Matias David, Hemos recibido correctamente la información y documentac…" at bounding box center [571, 534] width 877 height 115
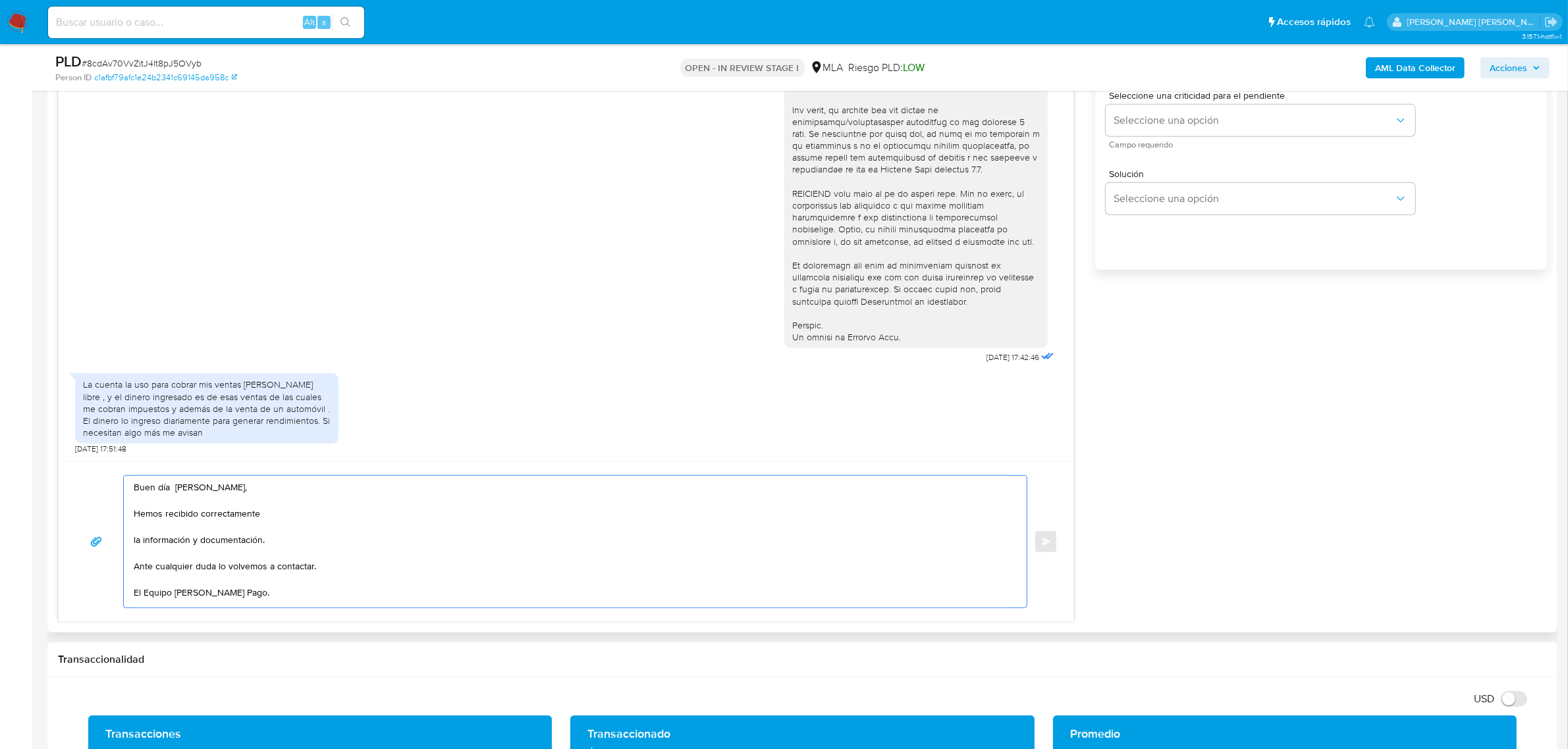
click at [250, 517] on textarea "Buen día Matias David, Hemos recibido correctamente la información y documentac…" at bounding box center [571, 541] width 877 height 131
paste textarea "Muchas gracias."
drag, startPoint x: 261, startPoint y: 541, endPoint x: 330, endPoint y: 543, distance: 69.0
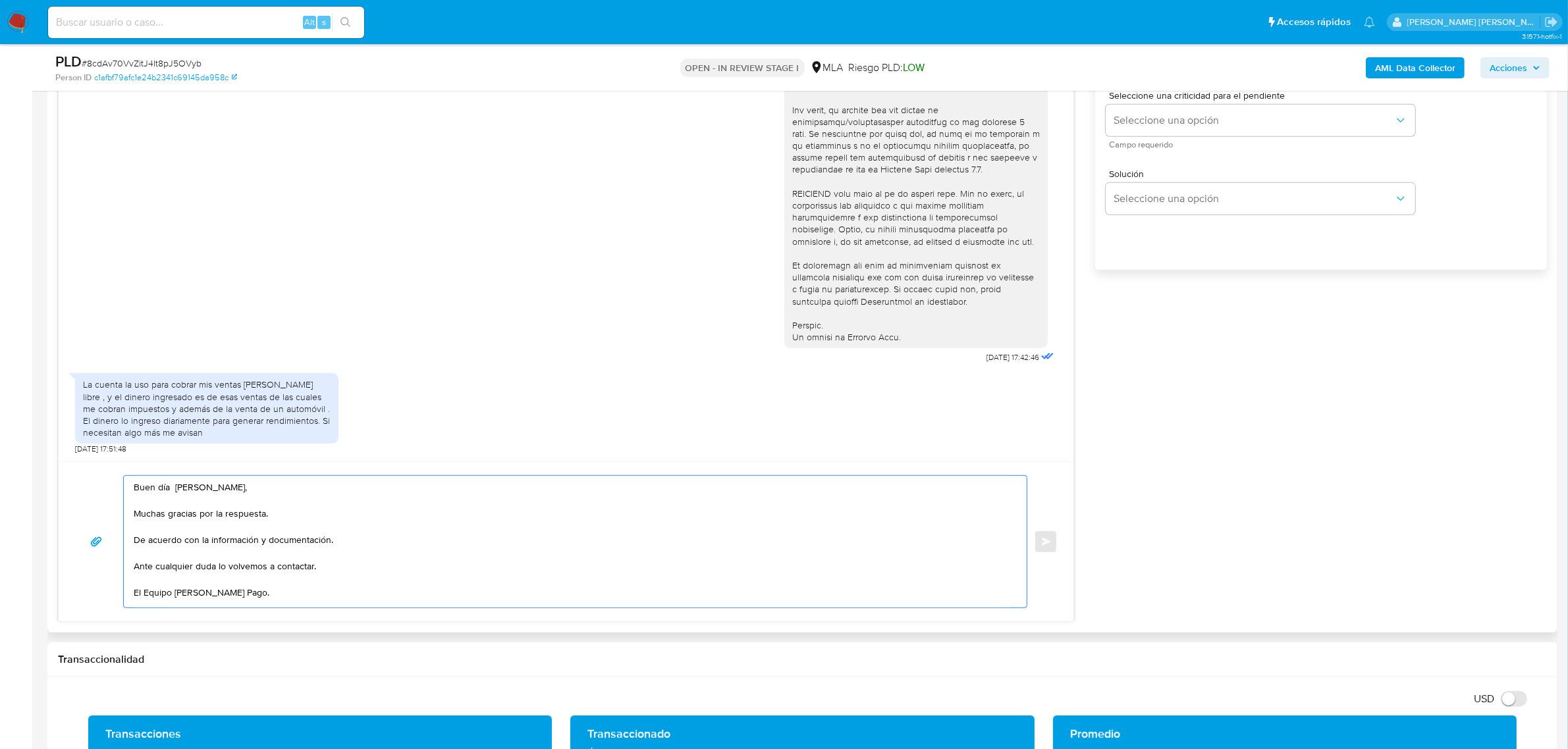
click at [330, 543] on textarea "Buen día Matias David, Muchas gracias por la respuesta. De acuerdo con la infor…" at bounding box center [571, 541] width 877 height 131
drag, startPoint x: 209, startPoint y: 411, endPoint x: 308, endPoint y: 413, distance: 99.0
click at [308, 413] on div "La cuenta la uso para cobrar mis ventas de mercado libre , y el dinero ingresad…" at bounding box center [207, 408] width 247 height 60
copy div "la venta de un automóvil"
click at [390, 540] on textarea "Buen día Matias David, Muchas gracias por la respuesta. De acuerdo con la infor…" at bounding box center [571, 541] width 877 height 131
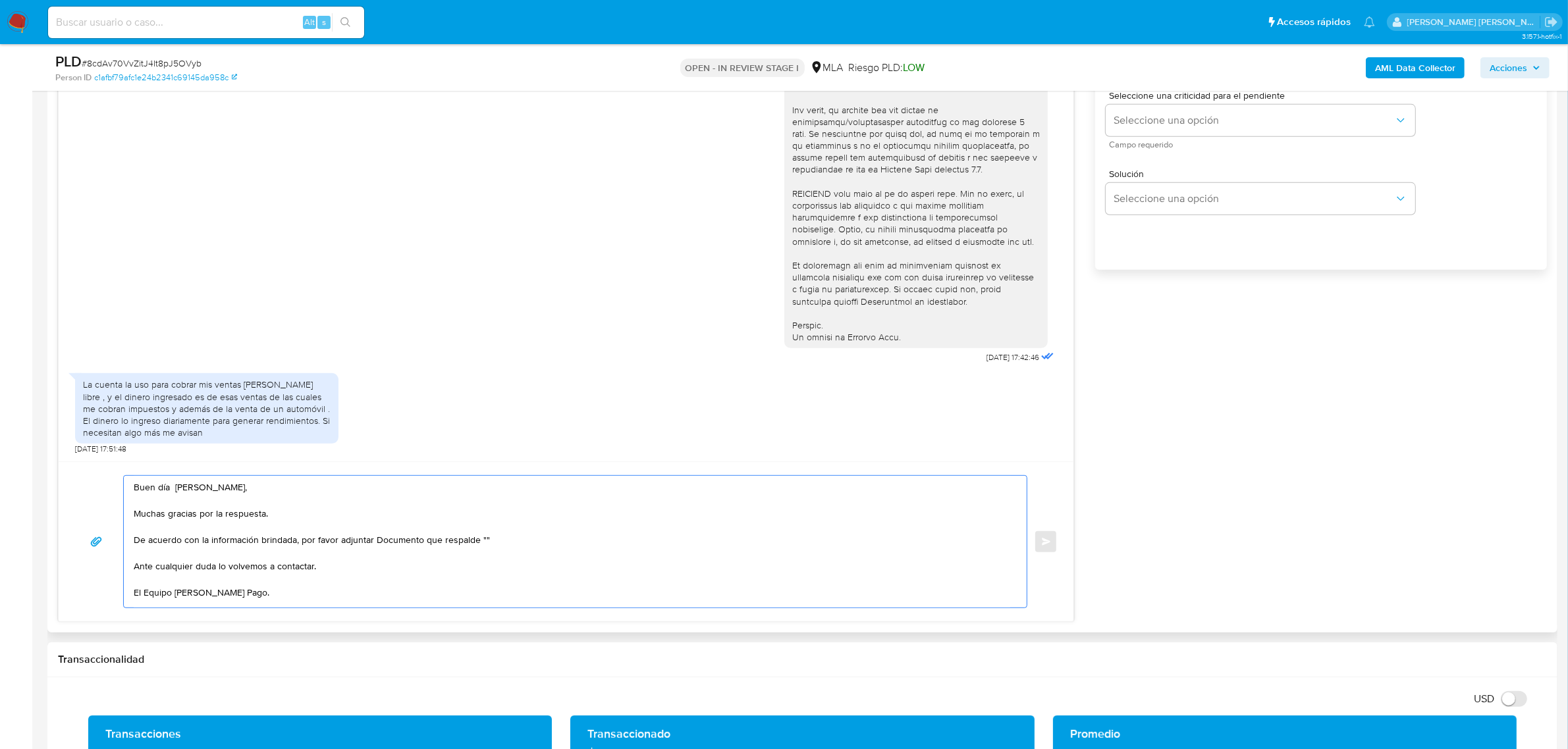
click at [476, 541] on textarea "Buen día Matias David, Muchas gracias por la respuesta. De acuerdo con la infor…" at bounding box center [571, 541] width 877 height 131
click at [562, 539] on textarea "Buen día Matias David, Muchas gracias por la respuesta. De acuerdo con la infor…" at bounding box center [571, 541] width 877 height 131
paste textarea "la venta de un automóvil"
click at [685, 539] on textarea "Buen día Matias David, Muchas gracias por la respuesta. De acuerdo con la infor…" at bounding box center [571, 541] width 877 height 131
click at [251, 566] on textarea "Buen día Matias David, Muchas gracias por la respuesta. De acuerdo con la infor…" at bounding box center [571, 541] width 877 height 131
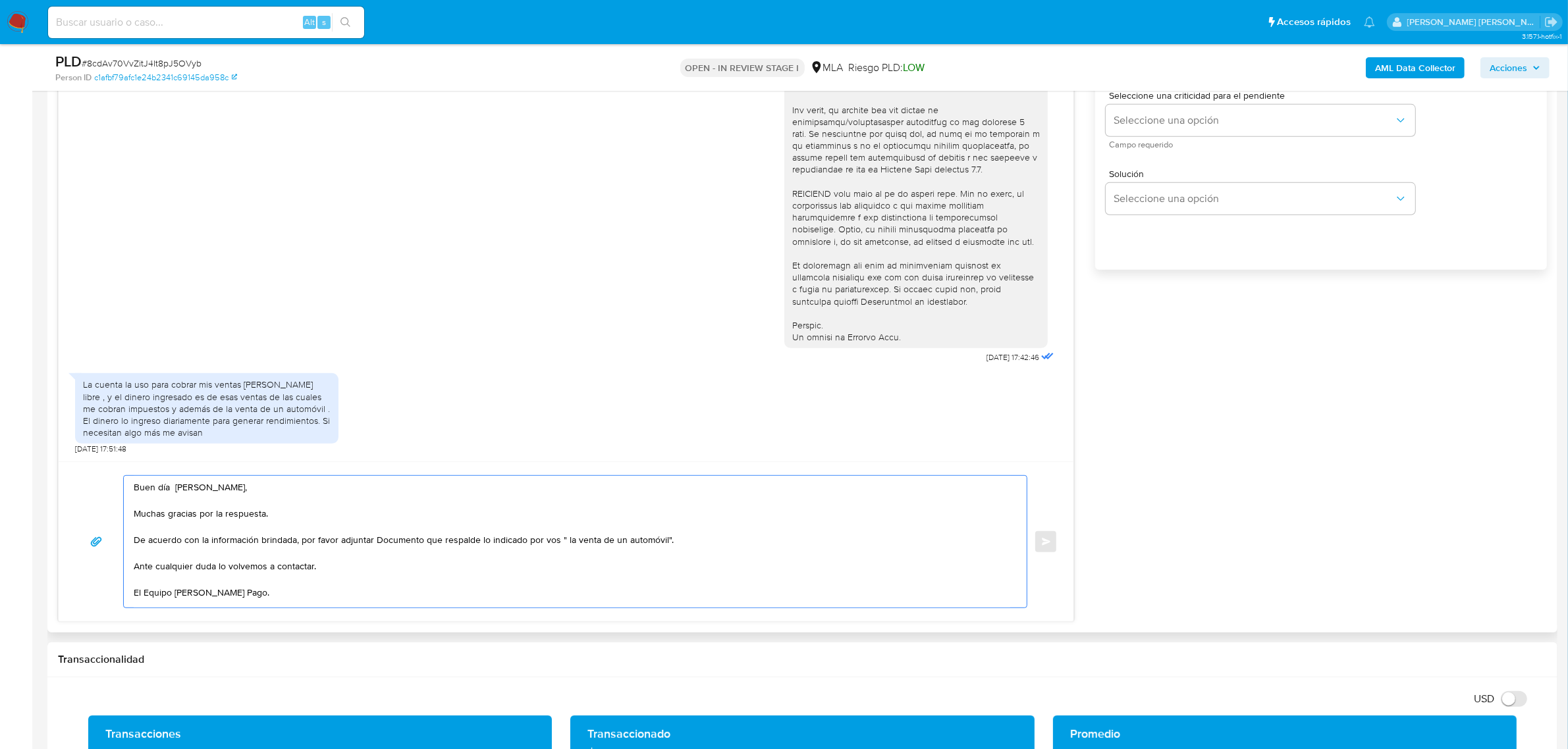
click at [251, 565] on textarea "Buen día Matias David, Muchas gracias por la respuesta. De acuerdo con la infor…" at bounding box center [571, 541] width 877 height 131
click at [304, 544] on textarea "Buen día Matias David, Muchas gracias por la respuesta. De acuerdo con la infor…" at bounding box center [571, 541] width 877 height 131
click at [301, 543] on textarea "Buen día Matias David, Muchas gracias por la respuesta. De acuerdo con la infor…" at bounding box center [571, 541] width 877 height 131
click at [208, 573] on textarea "Buen día Matias David, Muchas gracias por la respuesta. De acuerdo con la infor…" at bounding box center [571, 541] width 877 height 131
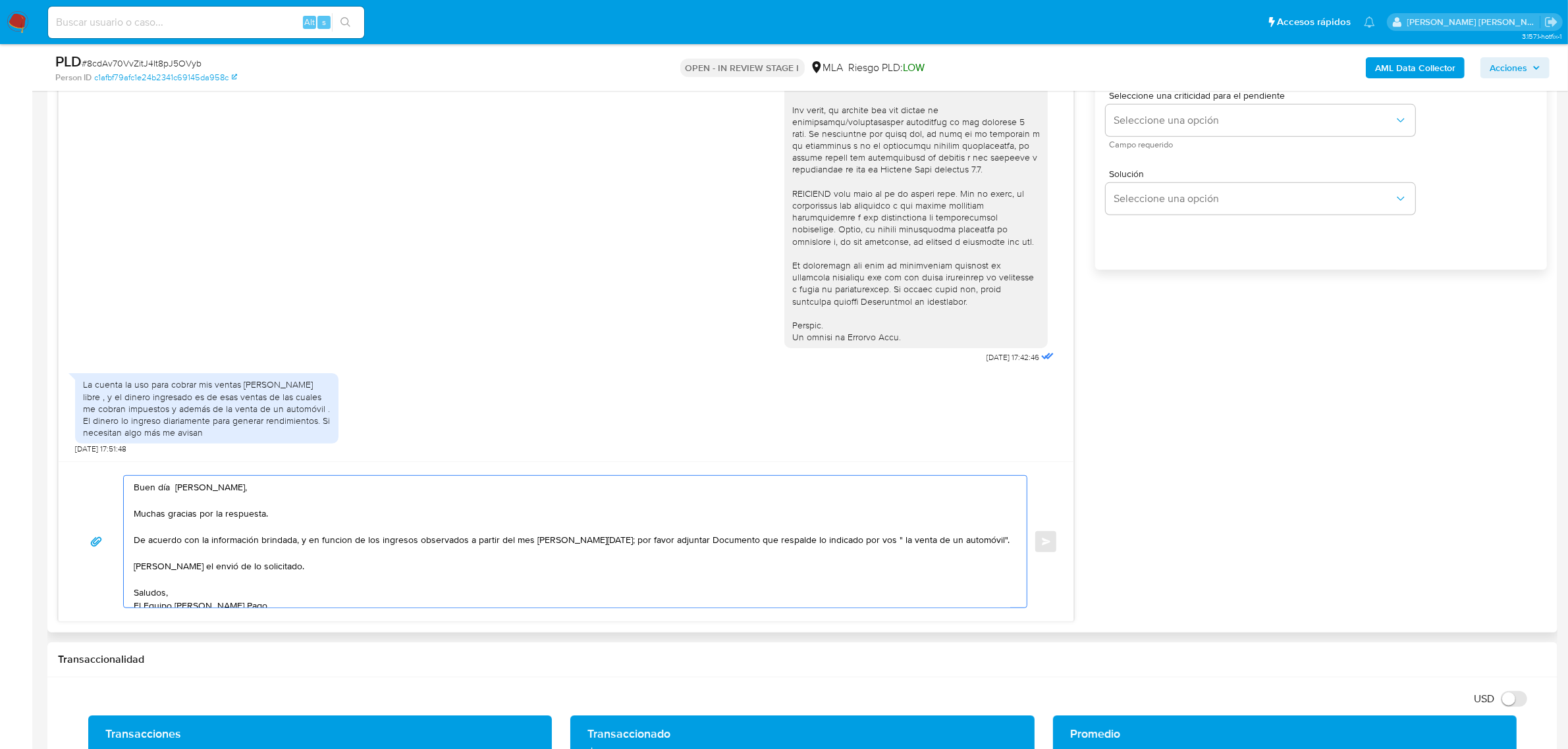
click at [175, 558] on textarea "Buen día Matias David, Muchas gracias por la respuesta. De acuerdo con la infor…" at bounding box center [571, 541] width 877 height 131
paste textarea "Es importante que sepas que, en caso de no responder a lo solicitado o si lo pr…"
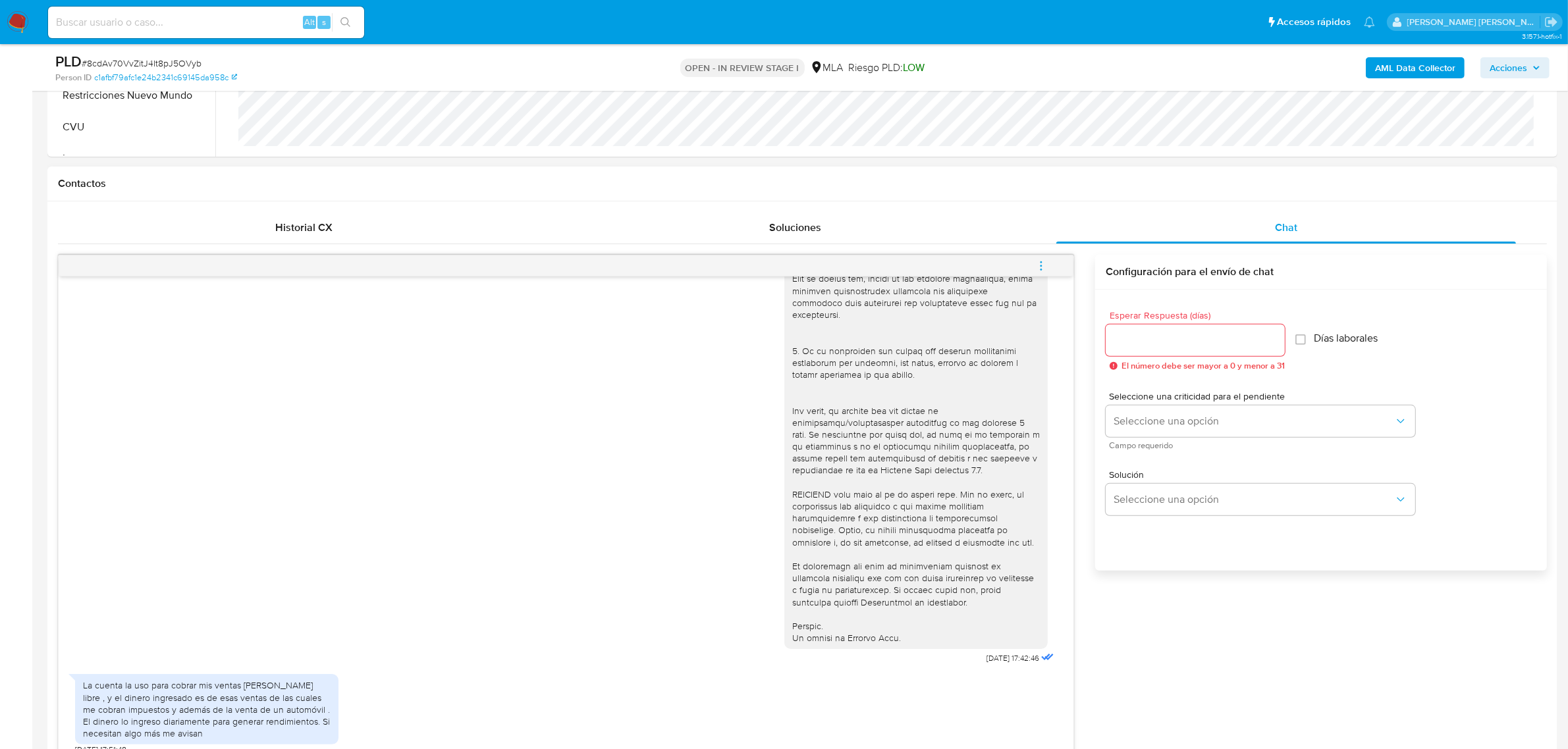
scroll to position [494, 0]
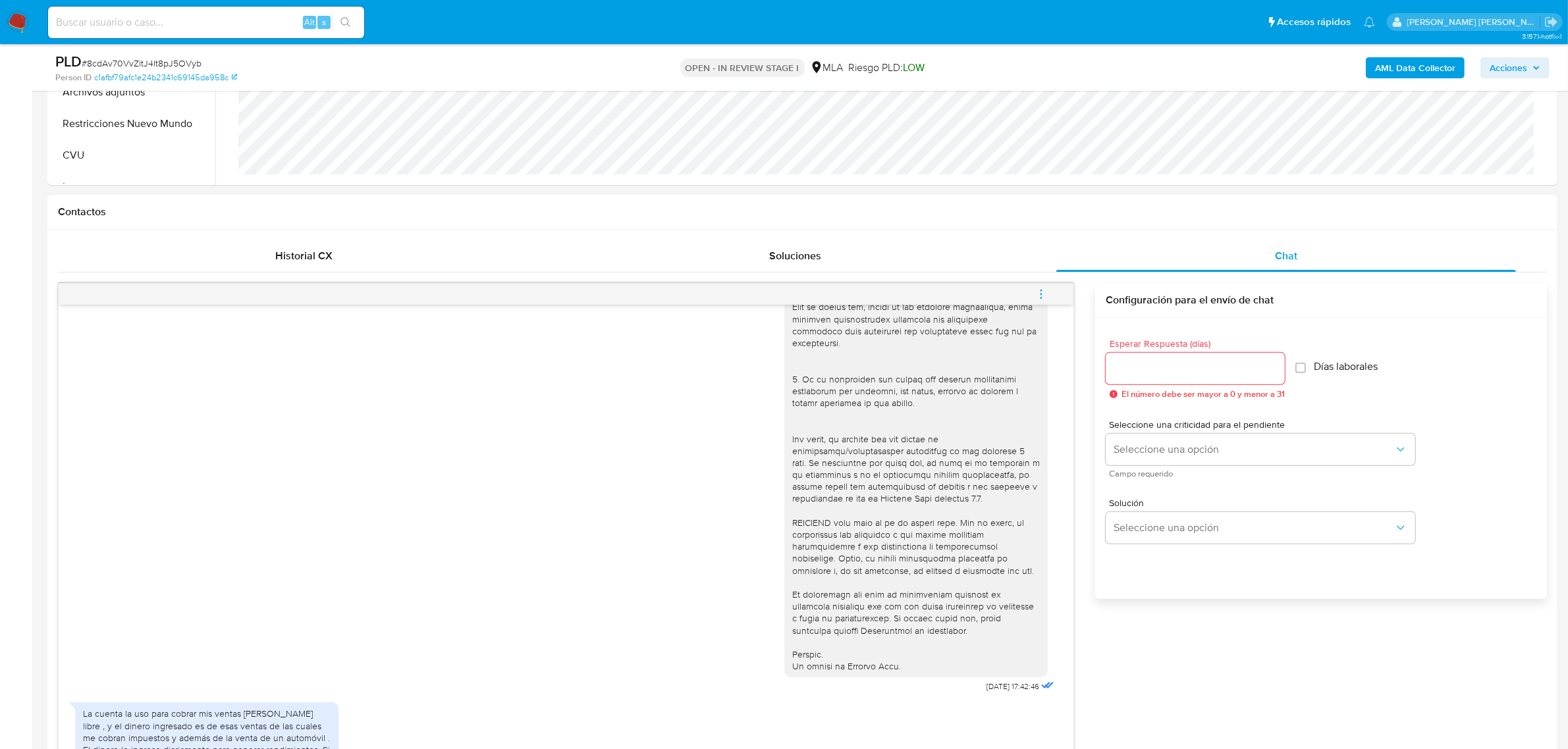
type textarea "Buen día Matias David, Muchas gracias por la respuesta. De acuerdo con la infor…"
click at [1167, 361] on input "Esperar Respuesta (días)" at bounding box center [1194, 368] width 179 height 17
type input "2"
click at [1174, 460] on button "Seleccione una opción" at bounding box center [1260, 450] width 309 height 32
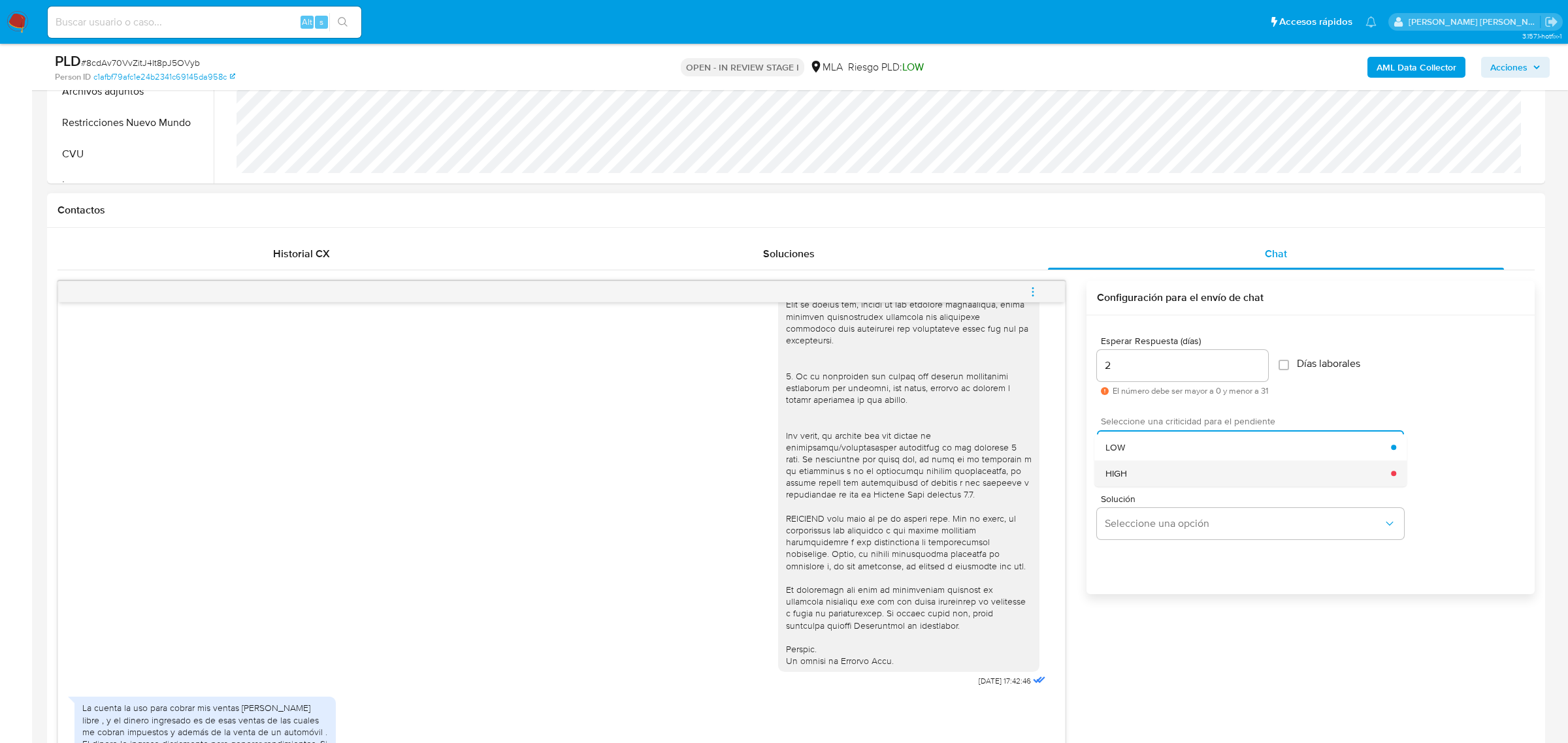
click at [1163, 465] on div "HIGH" at bounding box center [1248, 473] width 286 height 26
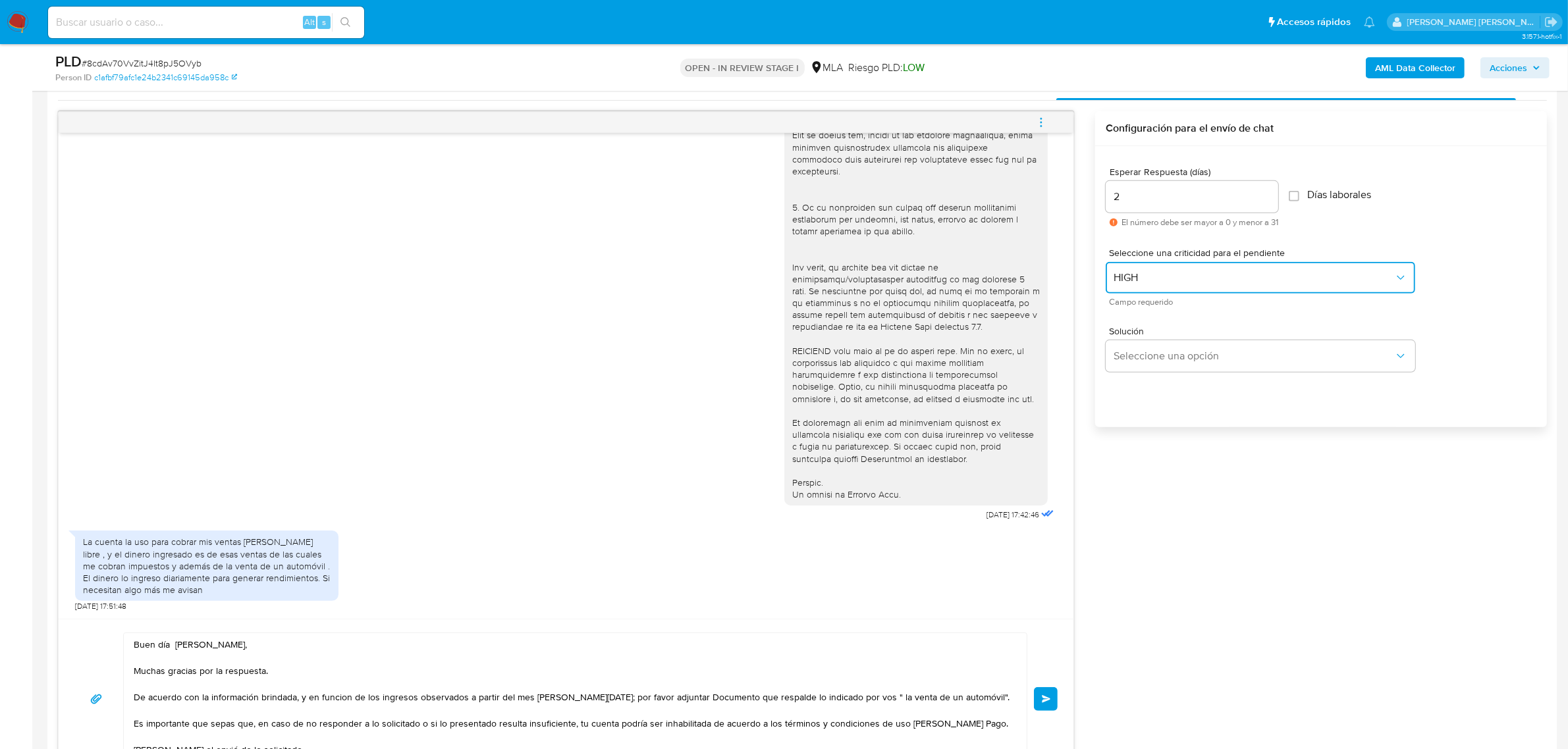
scroll to position [823, 0]
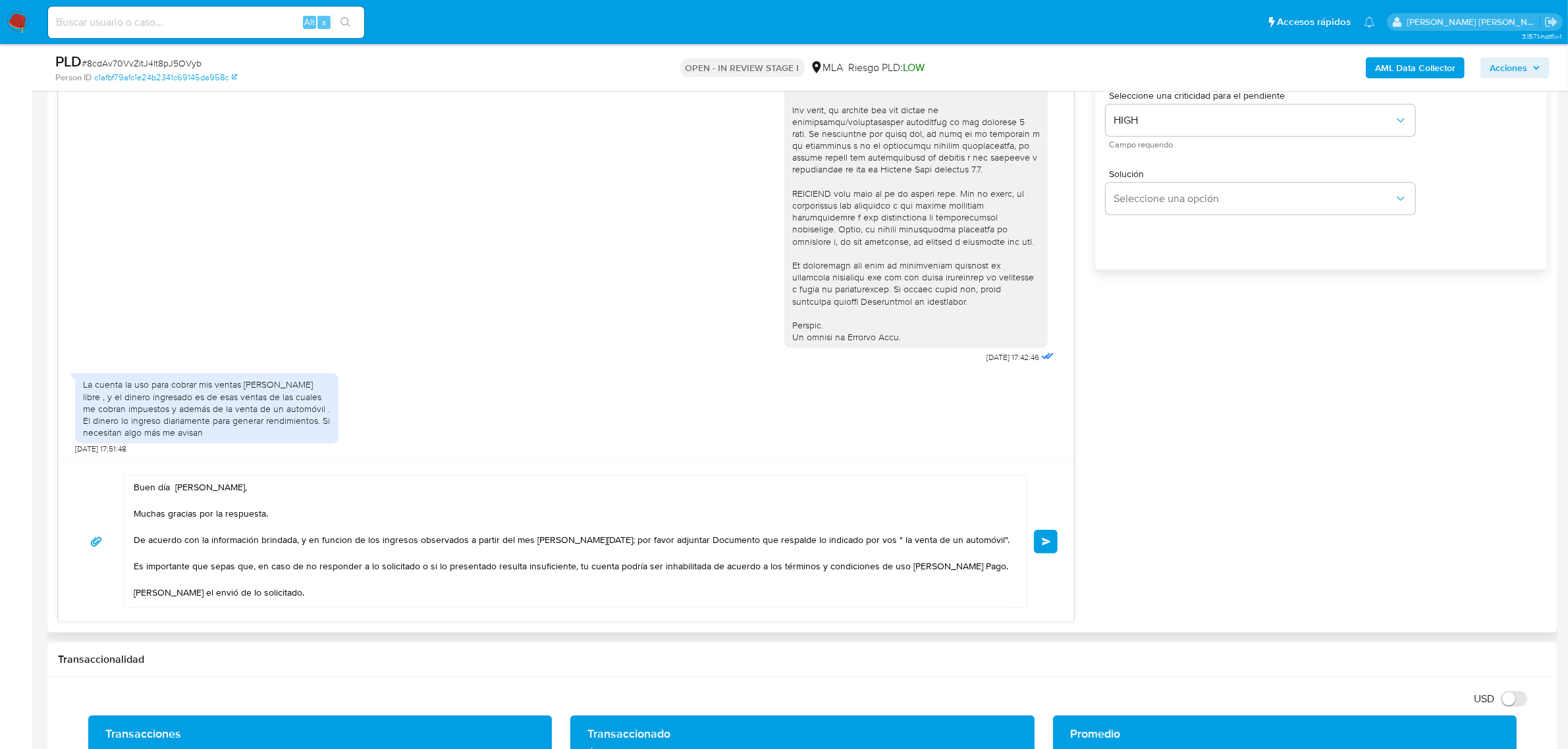
click at [1042, 543] on span "Enviar" at bounding box center [1046, 541] width 9 height 8
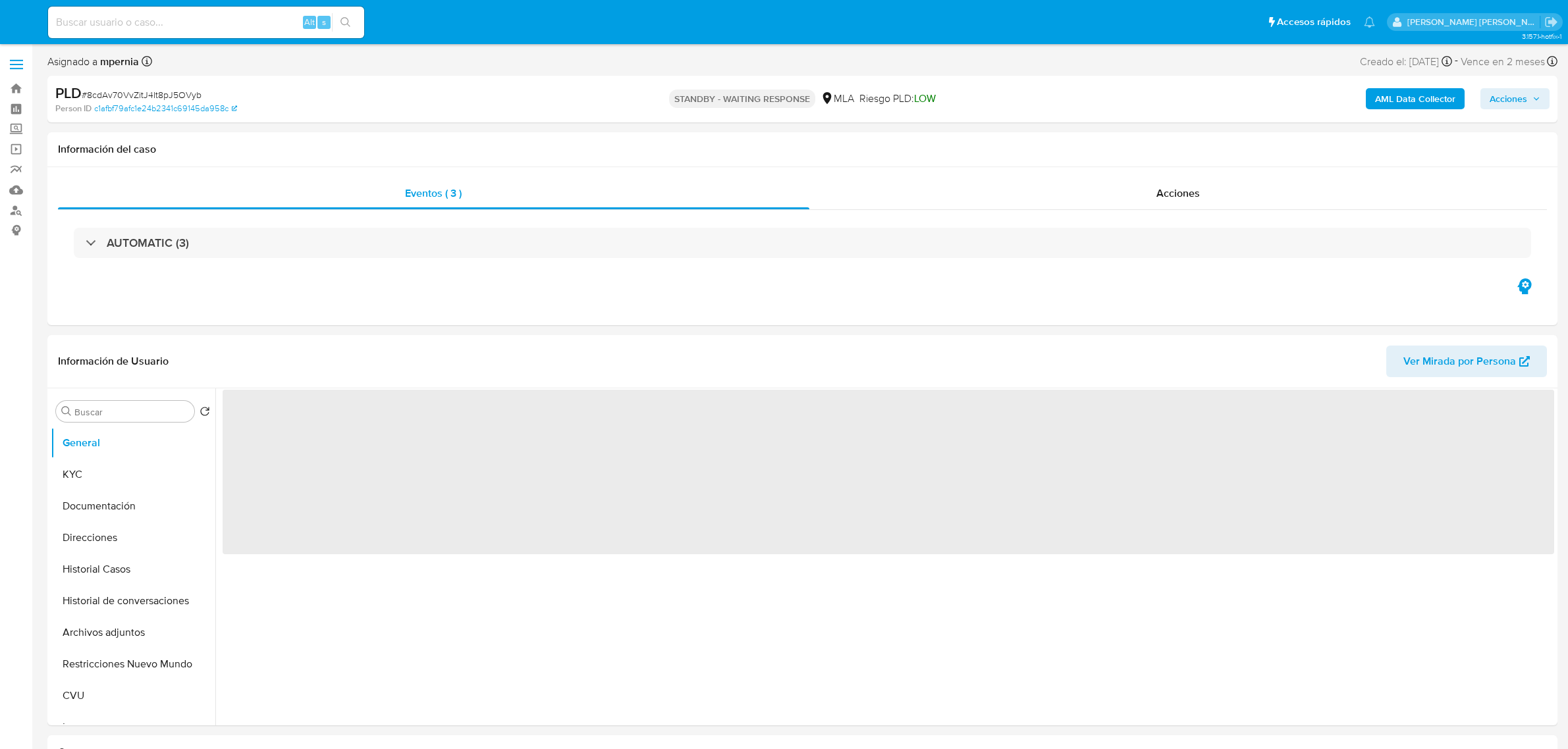
select select "10"
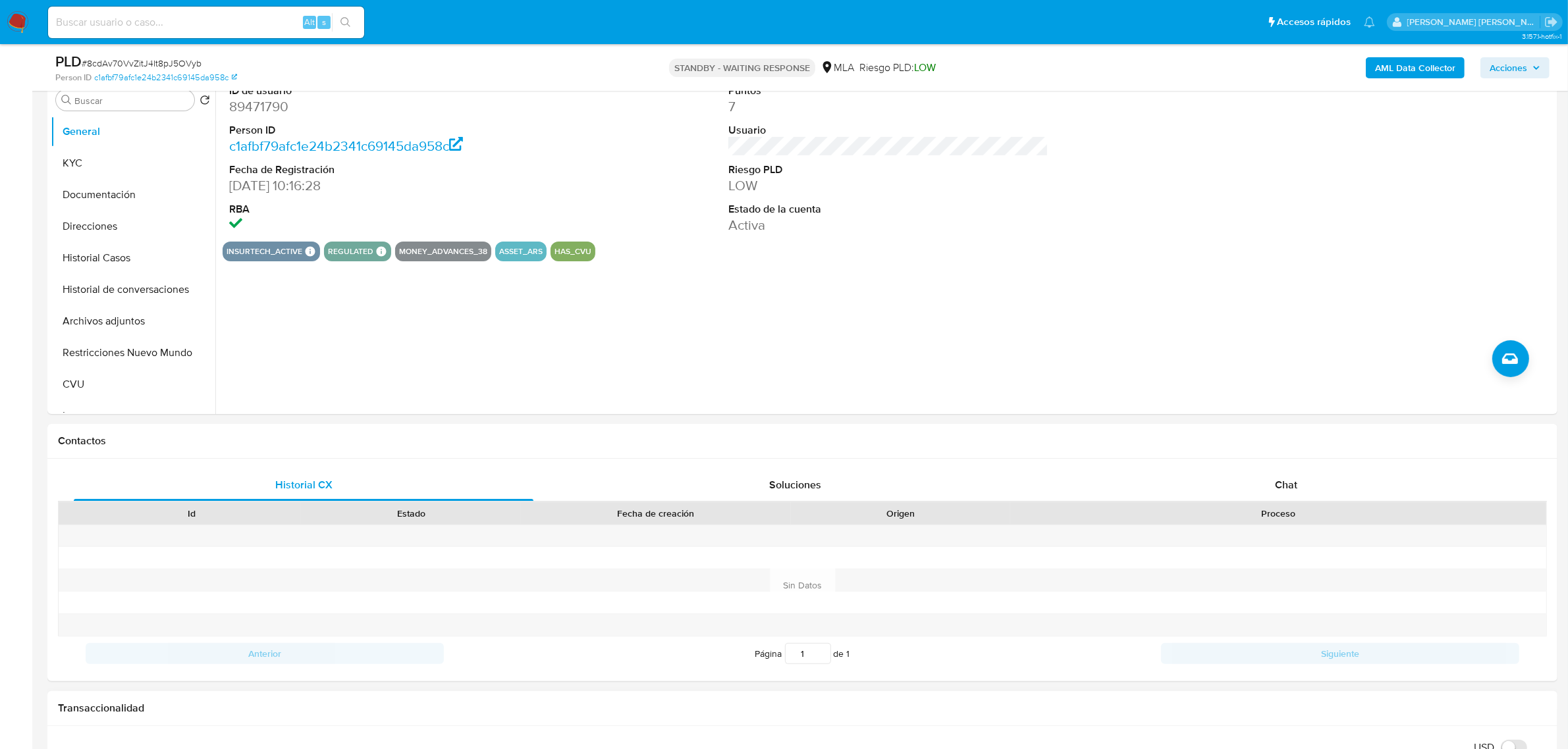
scroll to position [329, 0]
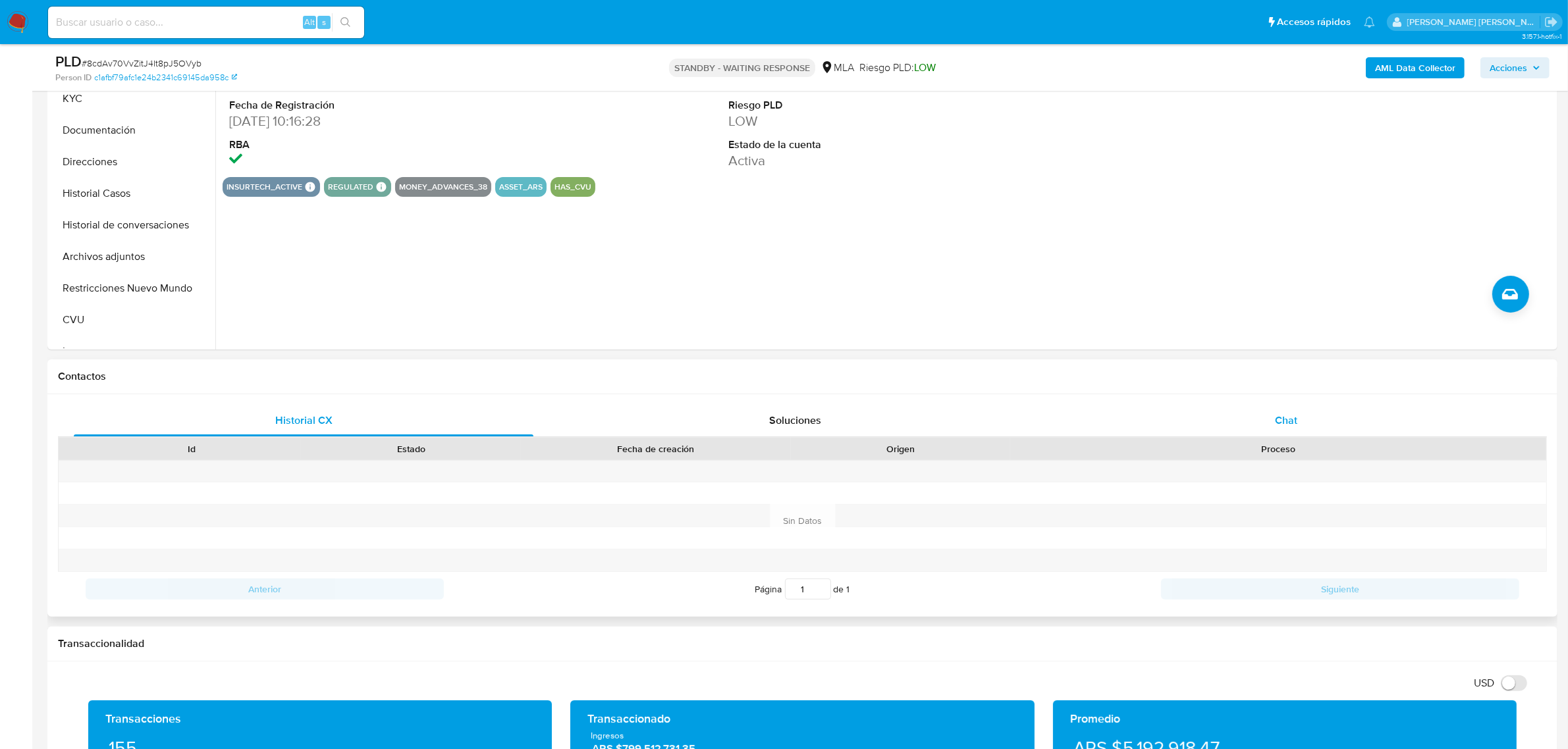
click at [1287, 415] on span "Chat" at bounding box center [1286, 420] width 23 height 15
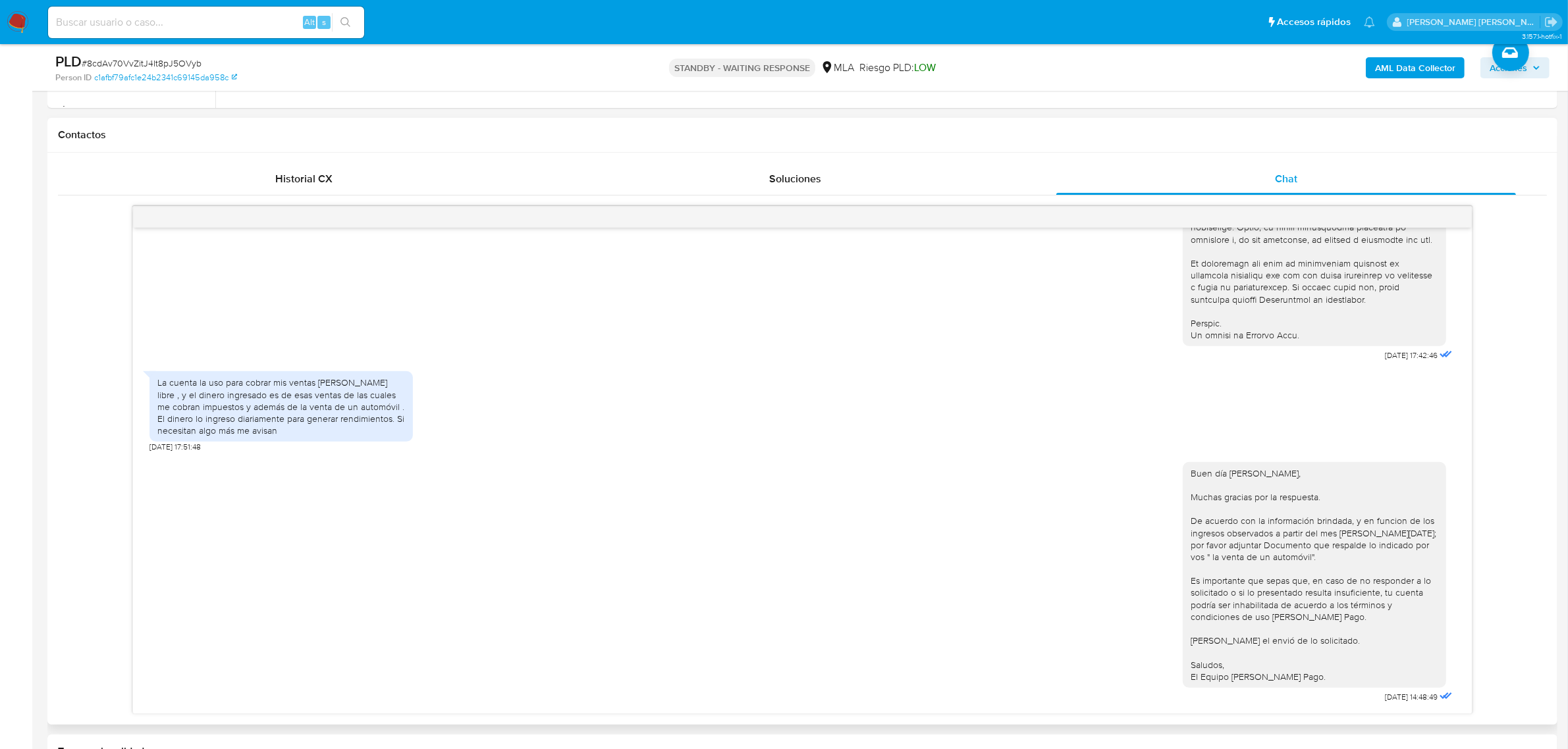
scroll to position [658, 0]
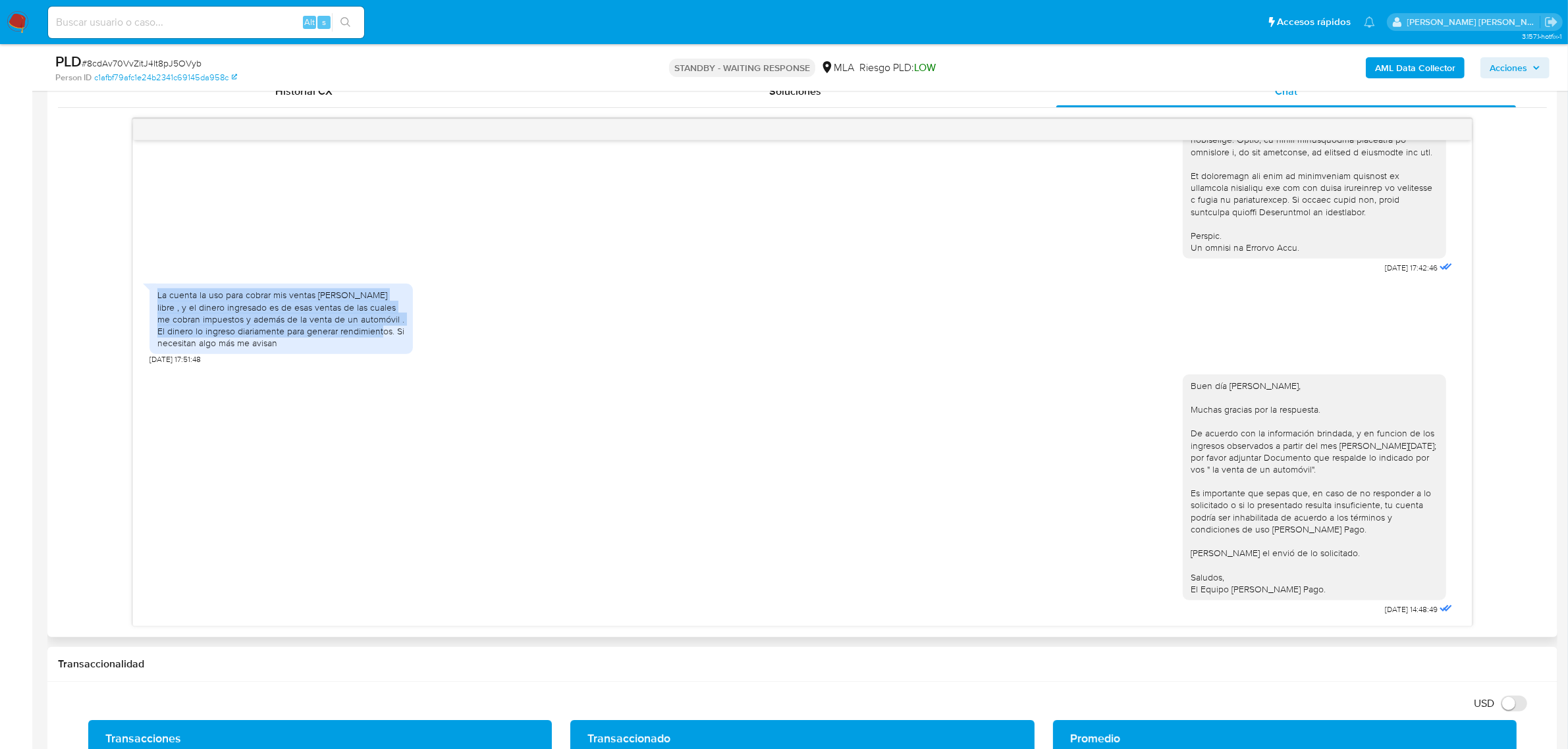
drag, startPoint x: 155, startPoint y: 293, endPoint x: 386, endPoint y: 334, distance: 234.6
click at [386, 334] on div "La cuenta la uso para cobrar mis ventas [PERSON_NAME] libre , y el dinero ingre…" at bounding box center [281, 318] width 263 height 70
copy div "La cuenta la uso para cobrar mis ventas de mercado libre , y el dinero ingresad…"
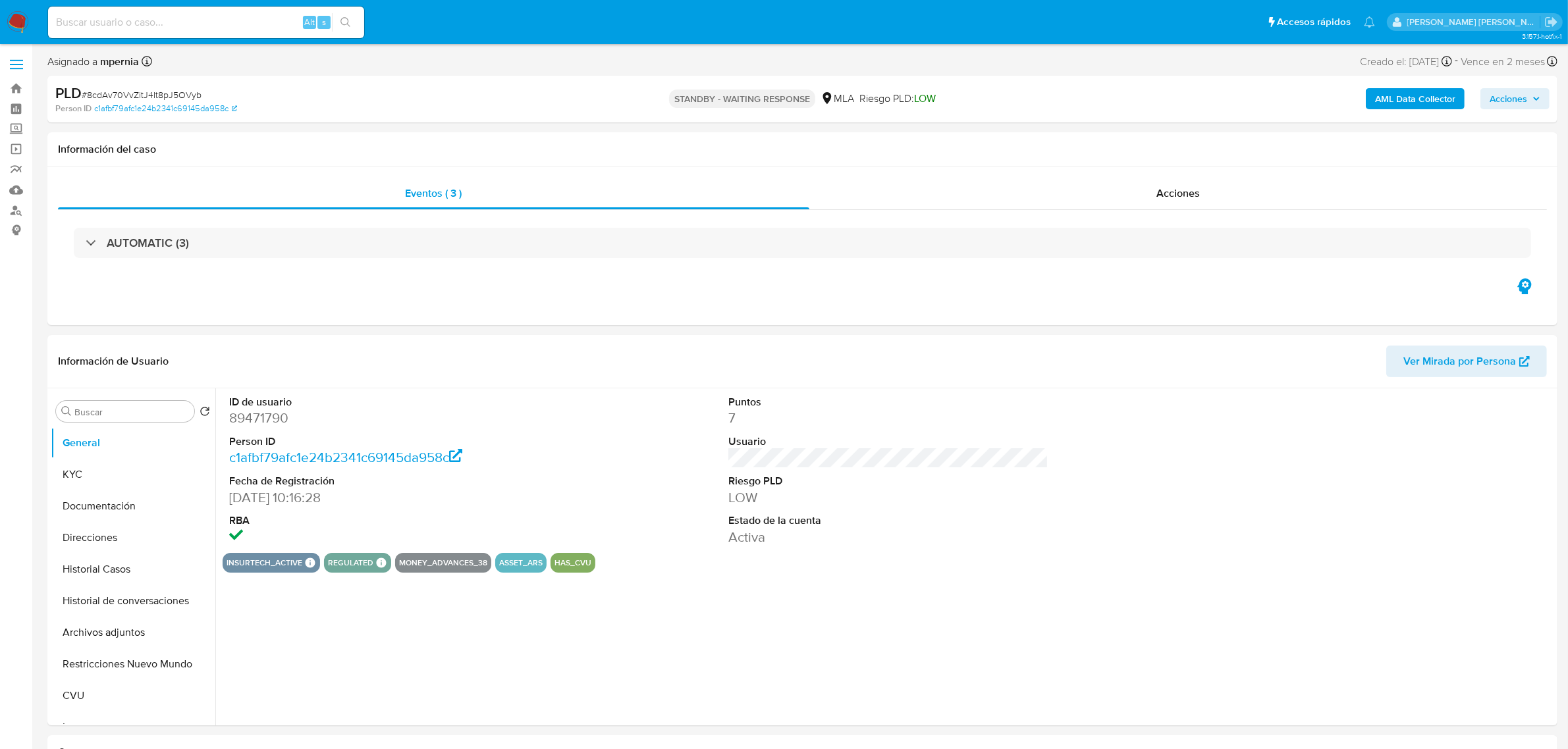
select select "10"
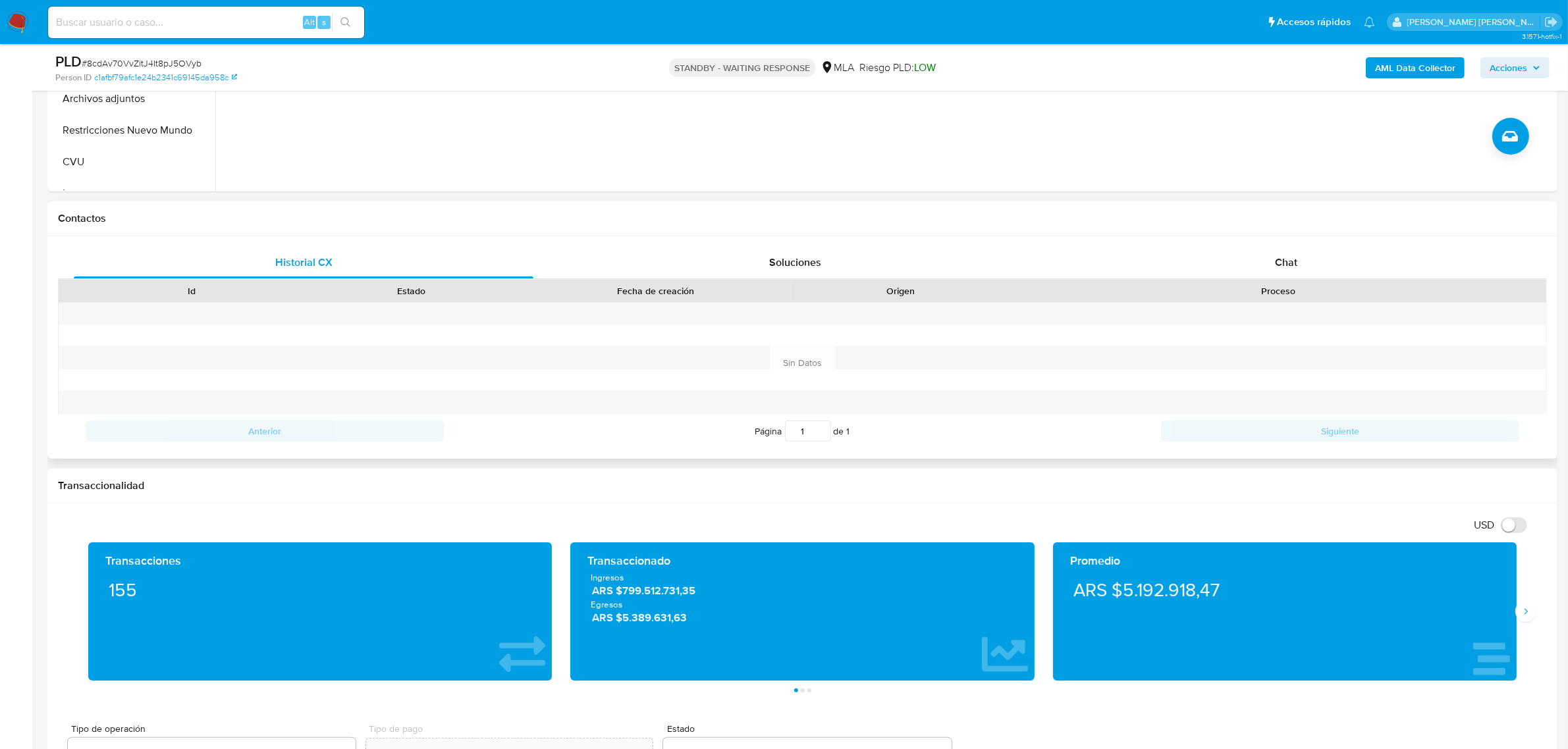
scroll to position [576, 0]
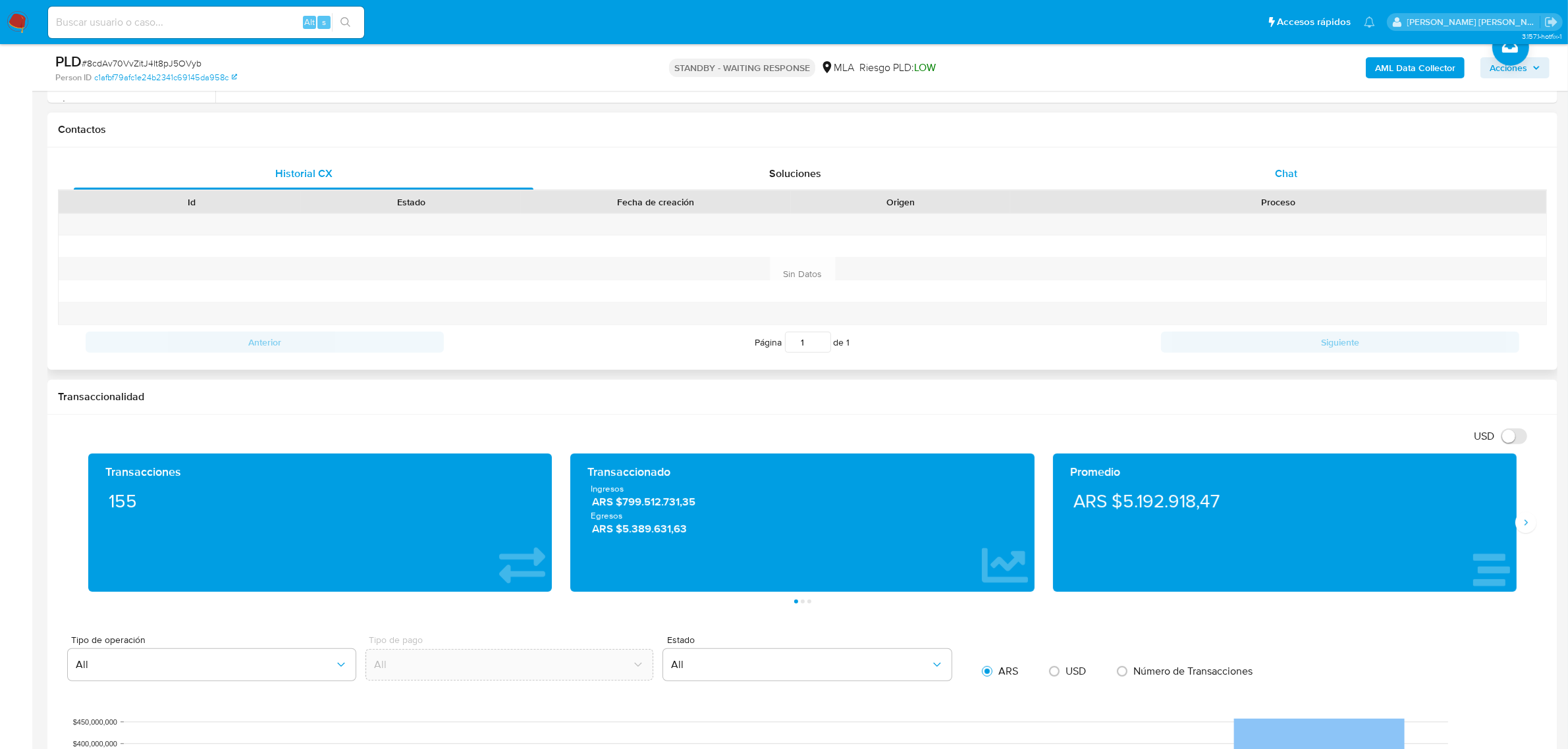
click at [1301, 175] on div "Chat" at bounding box center [1285, 174] width 460 height 32
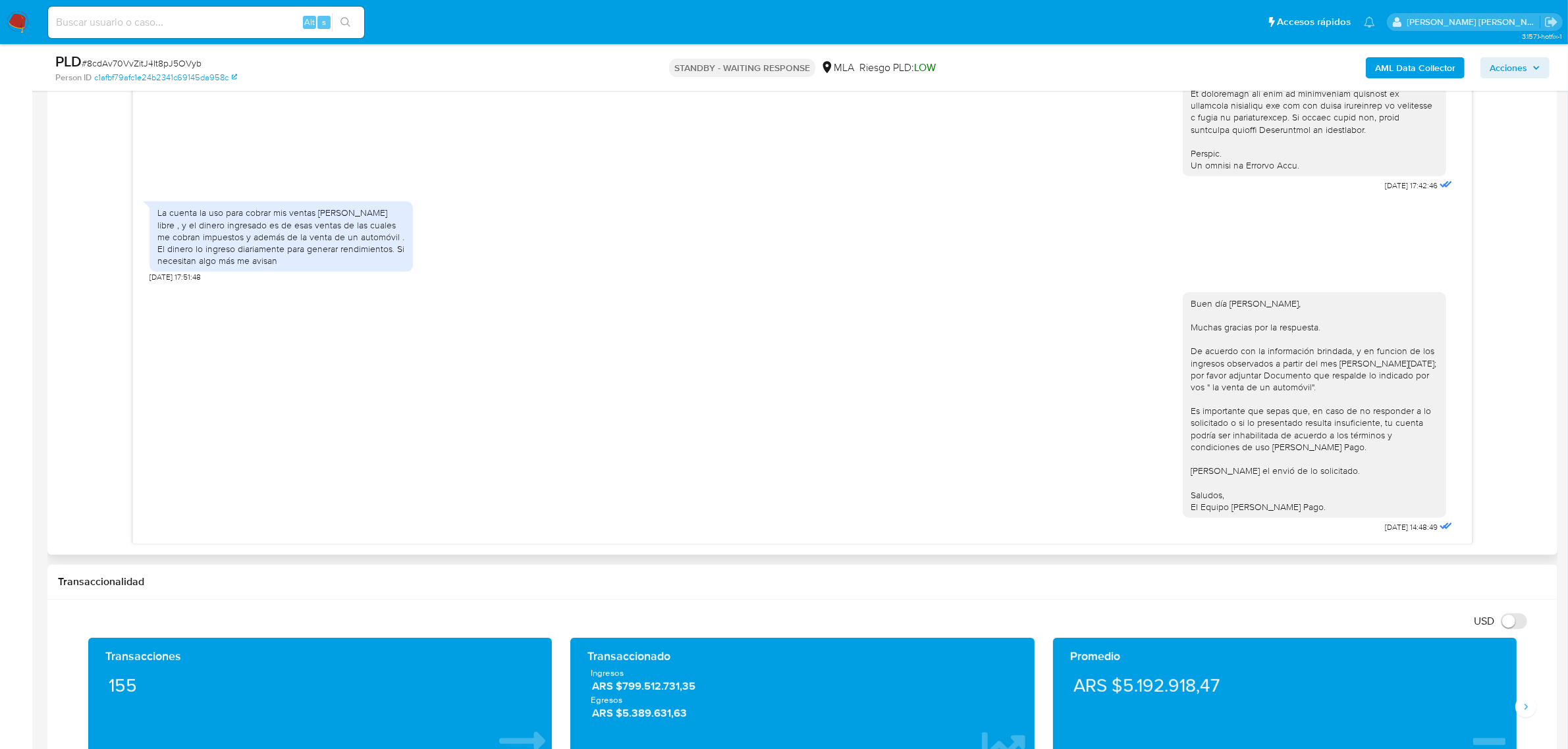
scroll to position [450, 0]
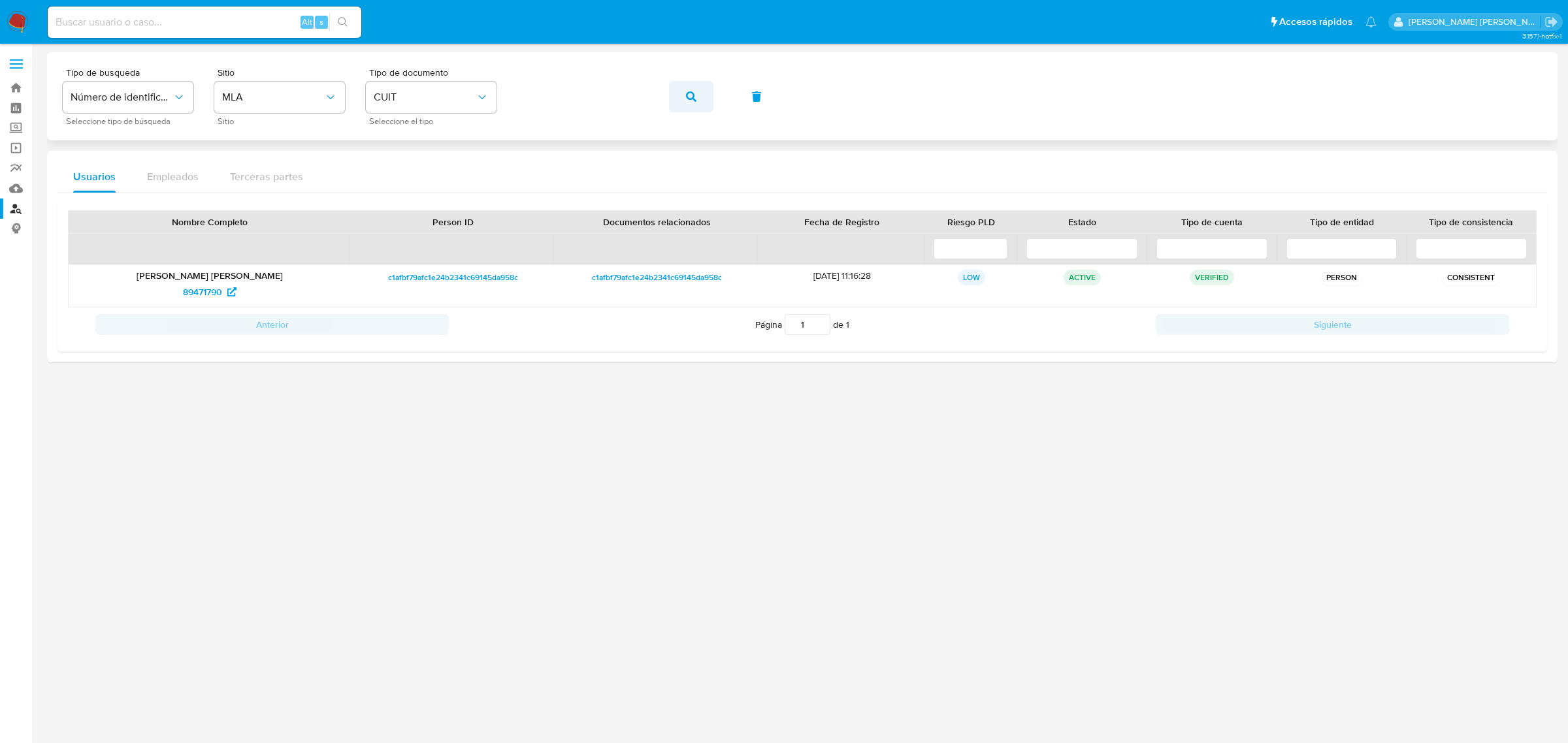
click at [685, 99] on icon "button" at bounding box center [690, 96] width 11 height 11
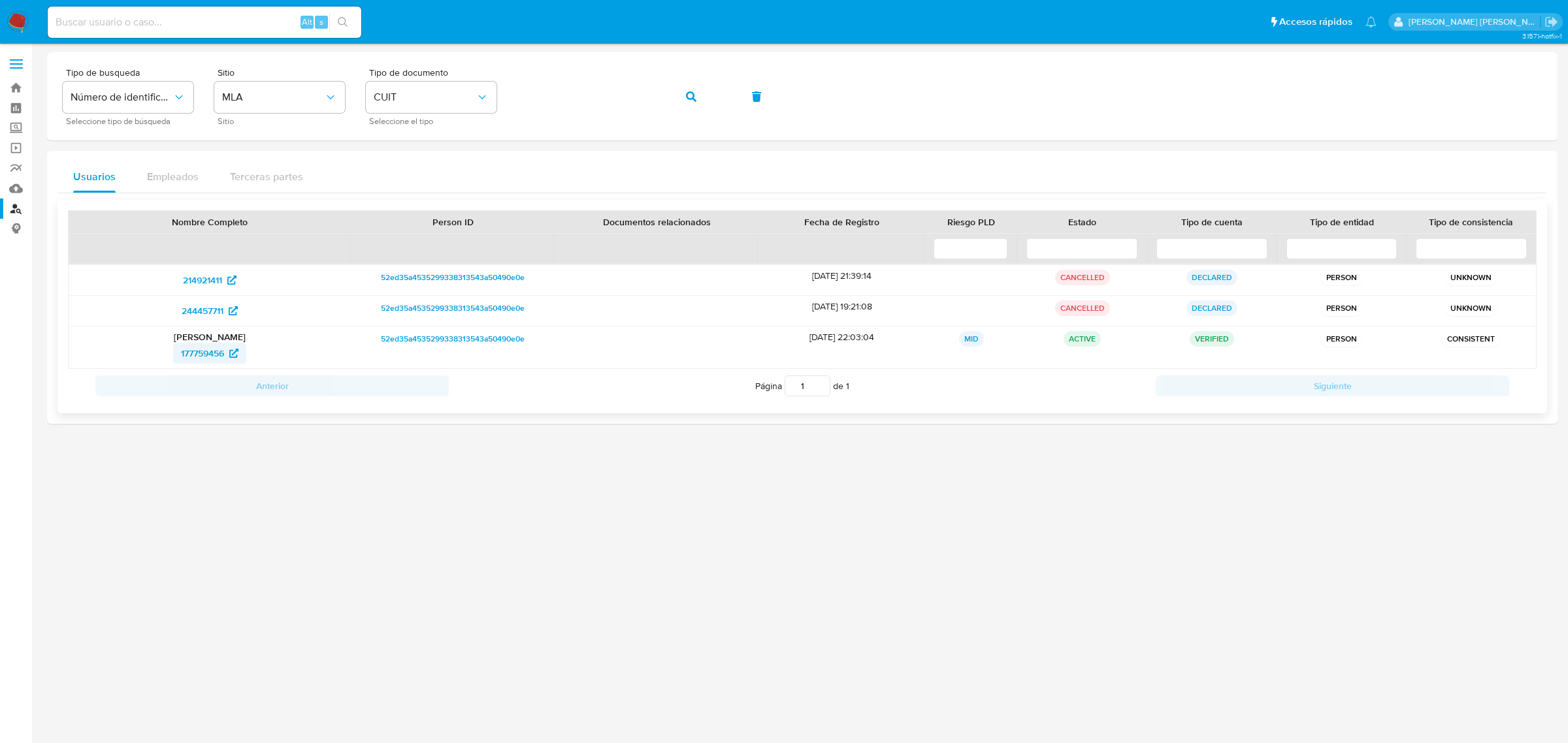
click at [209, 353] on span "177759456" at bounding box center [203, 353] width 43 height 21
click at [683, 99] on button "button" at bounding box center [690, 97] width 44 height 31
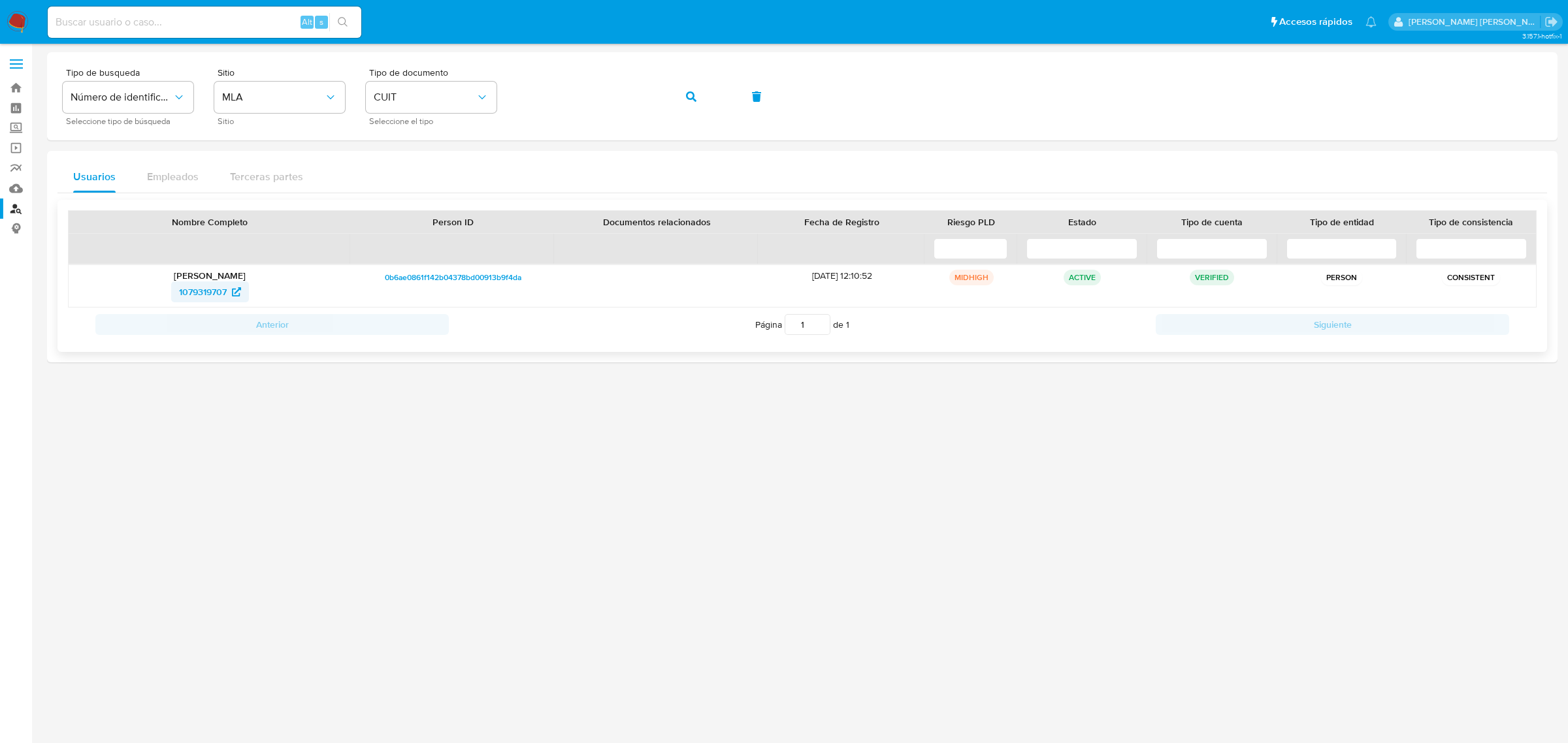
click at [206, 290] on span "1079319707" at bounding box center [203, 291] width 48 height 21
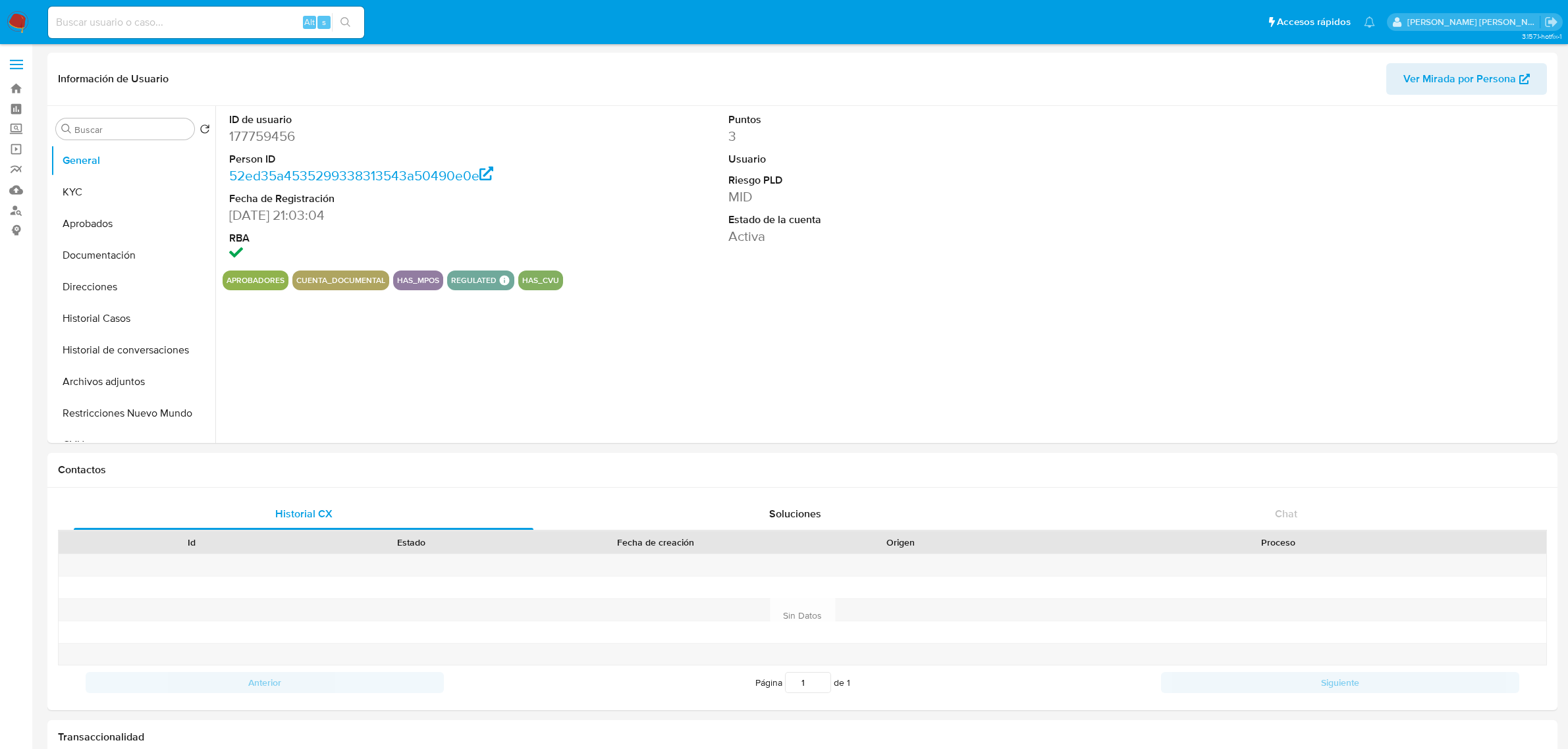
select select "10"
click at [90, 313] on button "Historial Casos" at bounding box center [128, 318] width 154 height 32
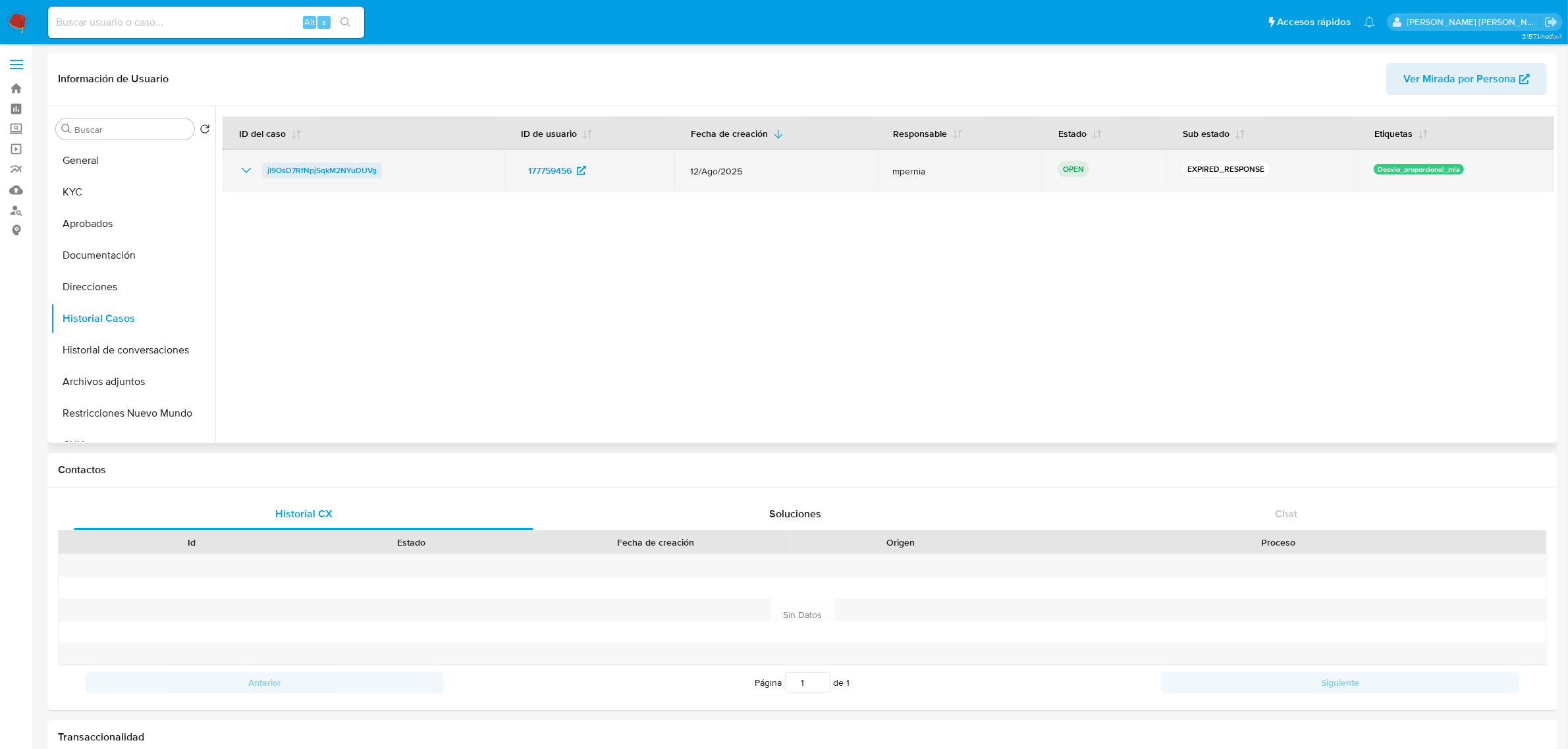
click at [322, 171] on span "jl9OsD7RfNpj5qkM2NYuDUVg" at bounding box center [321, 171] width 110 height 16
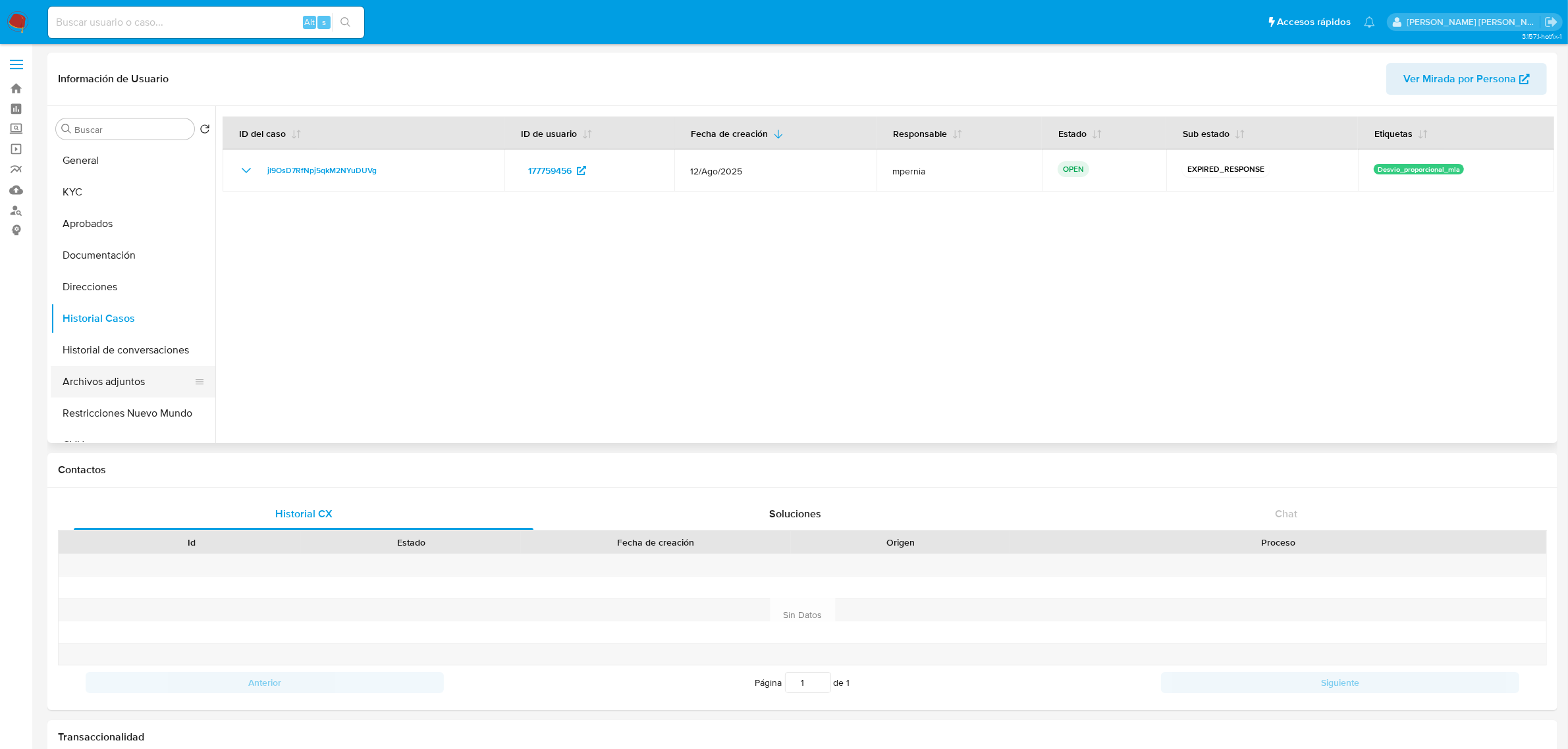
click at [116, 386] on button "Archivos adjuntos" at bounding box center [128, 381] width 154 height 32
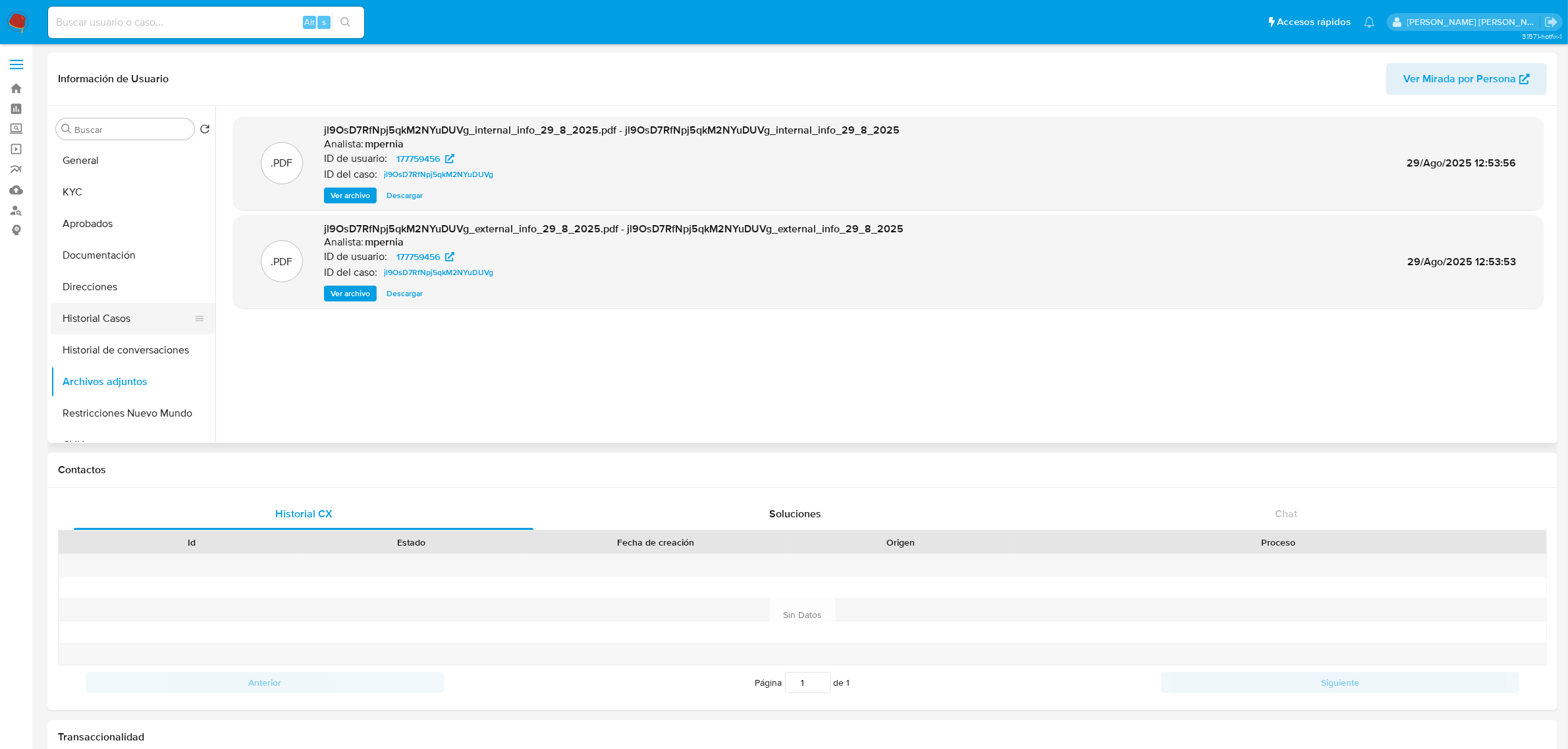
click at [74, 329] on button "Historial Casos" at bounding box center [128, 318] width 154 height 32
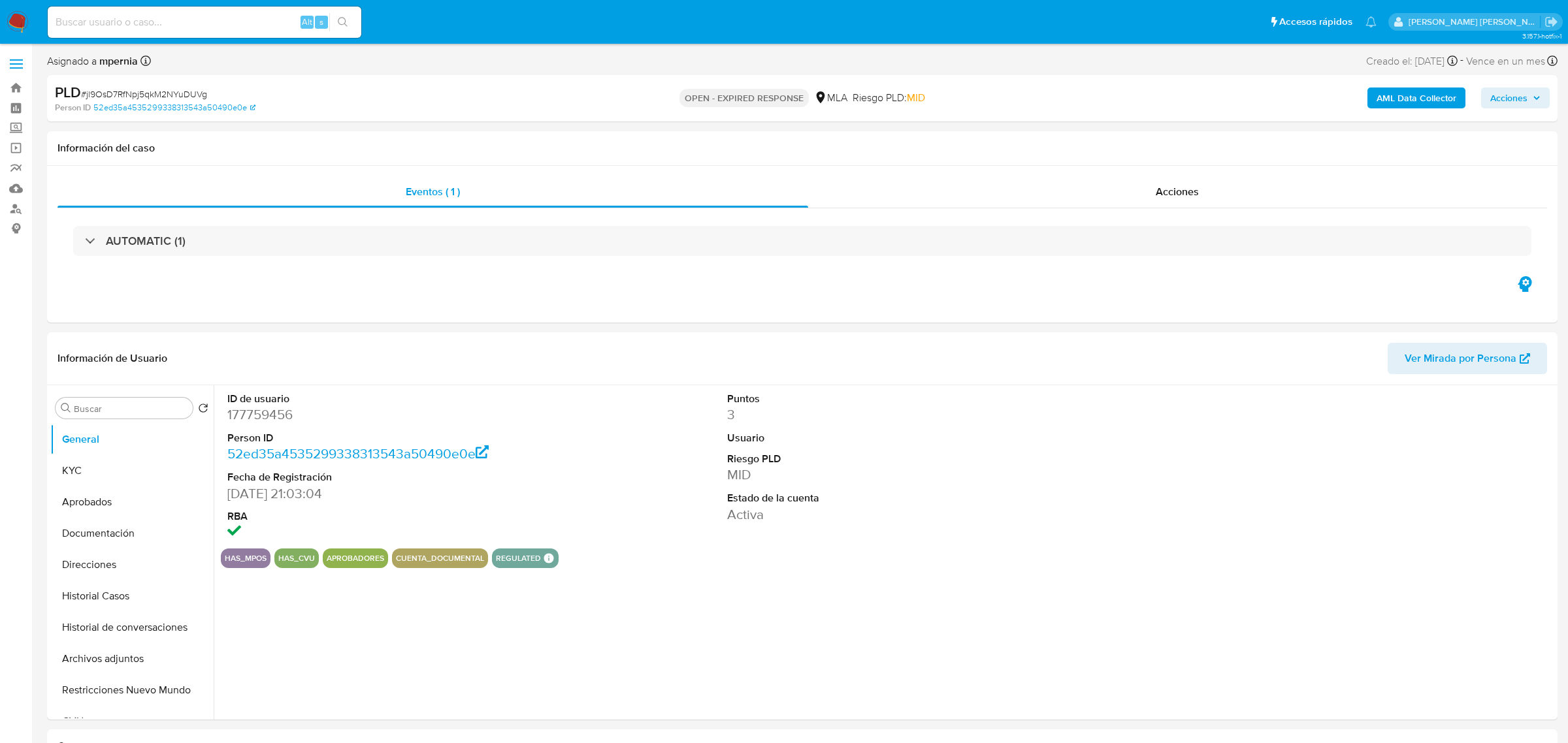
select select "10"
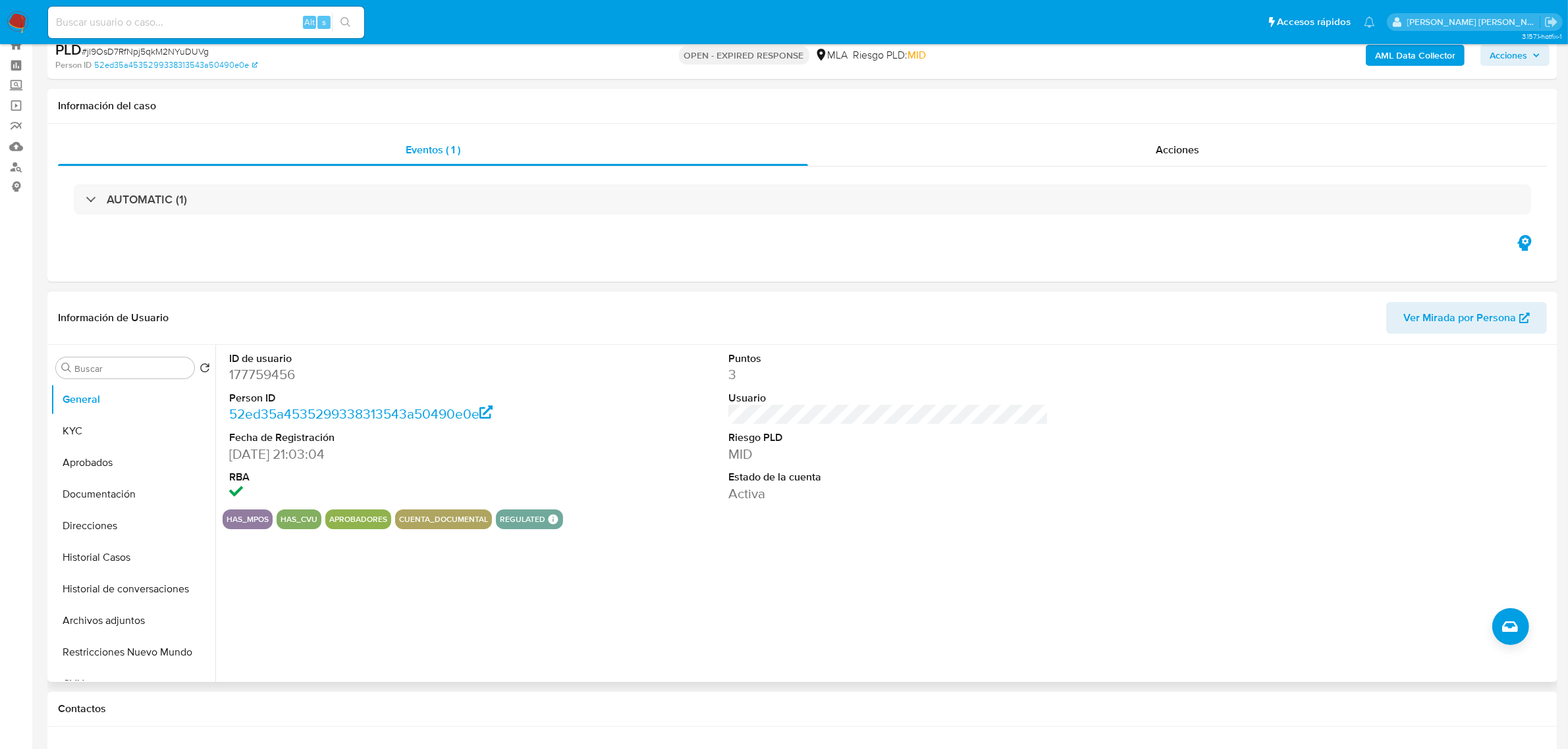
scroll to position [82, 0]
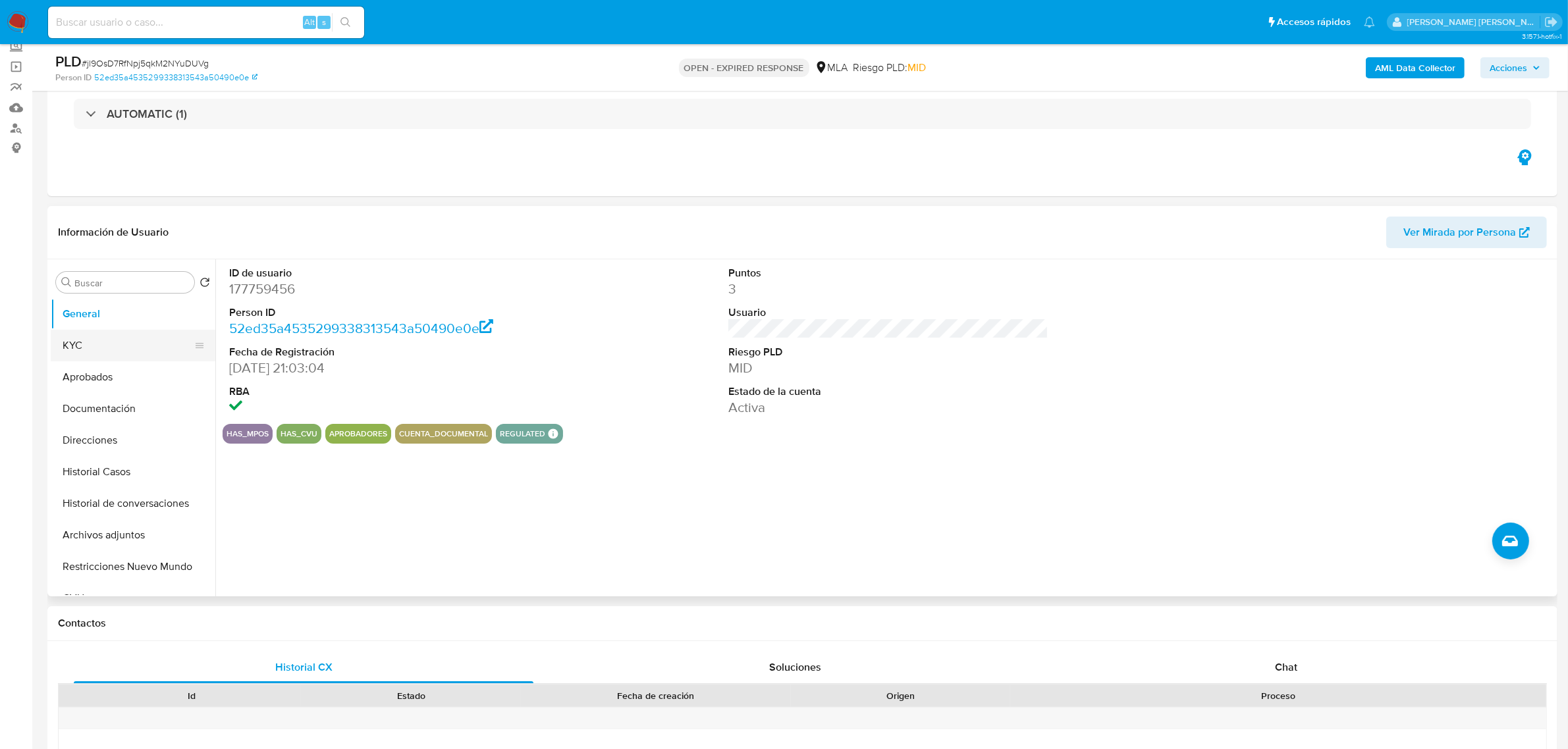
click at [78, 346] on button "KYC" at bounding box center [128, 346] width 154 height 32
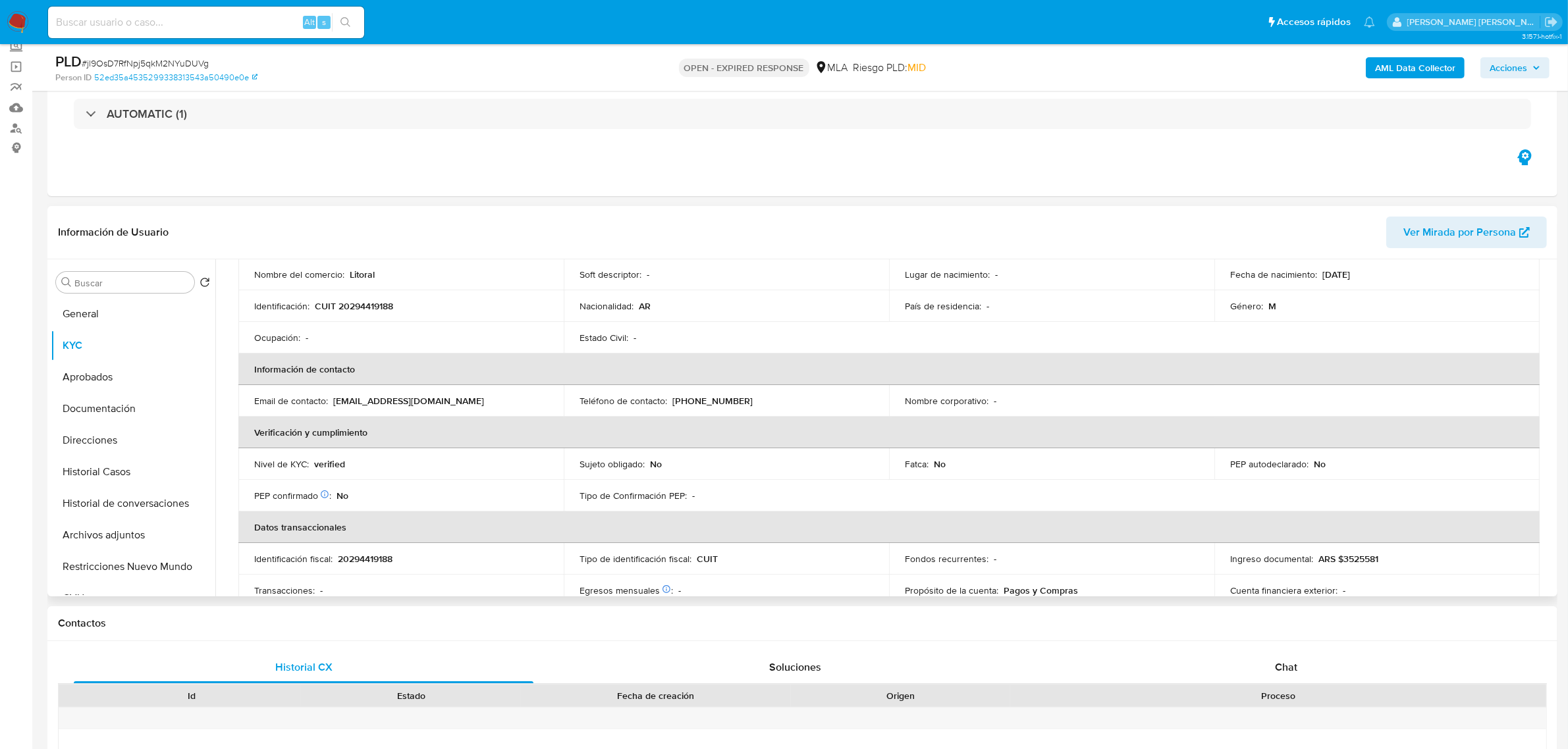
scroll to position [64, 0]
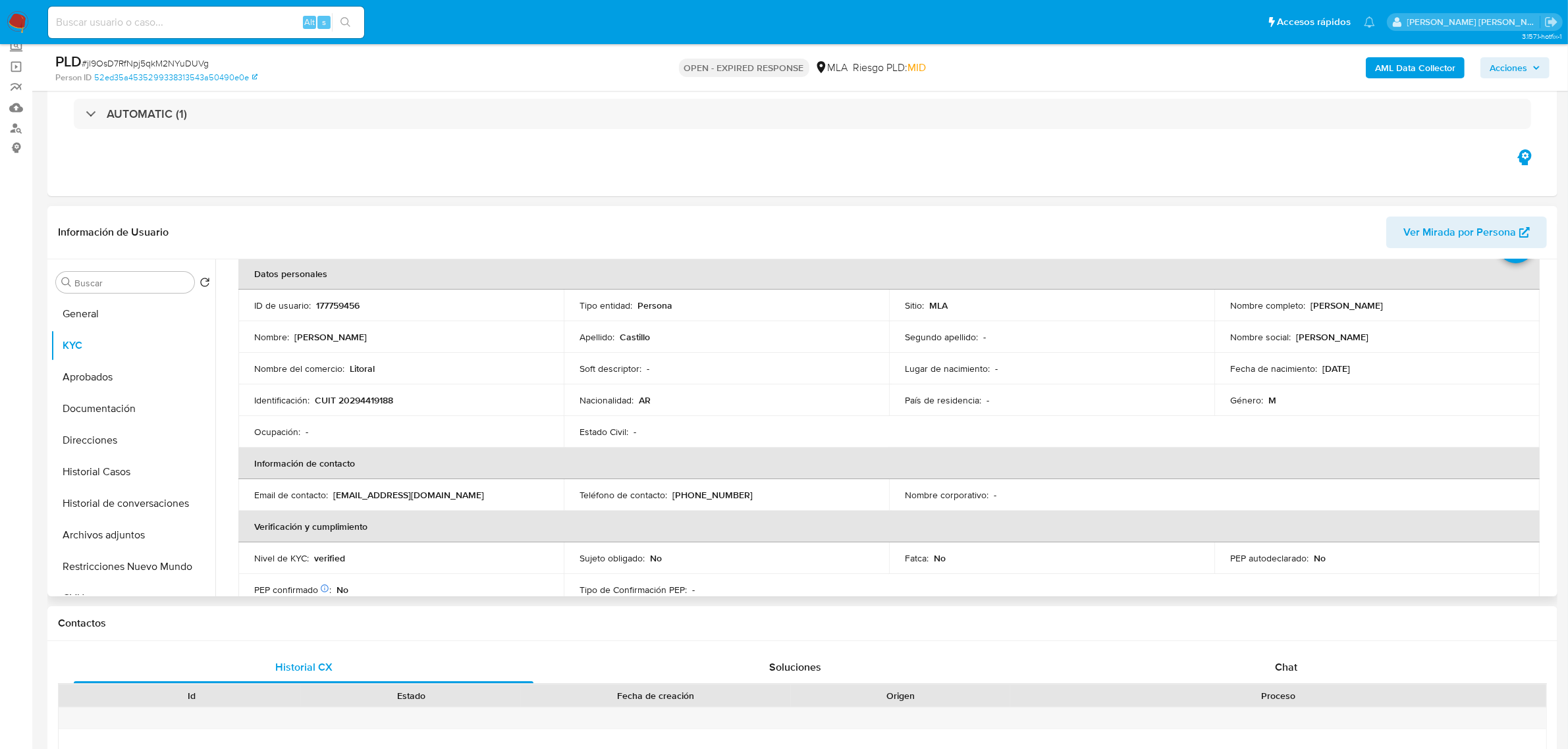
drag, startPoint x: 1303, startPoint y: 302, endPoint x: 1390, endPoint y: 303, distance: 87.0
click at [1390, 303] on div "Nombre completo : [PERSON_NAME]" at bounding box center [1376, 305] width 294 height 12
click at [84, 433] on button "Direcciones" at bounding box center [128, 441] width 154 height 32
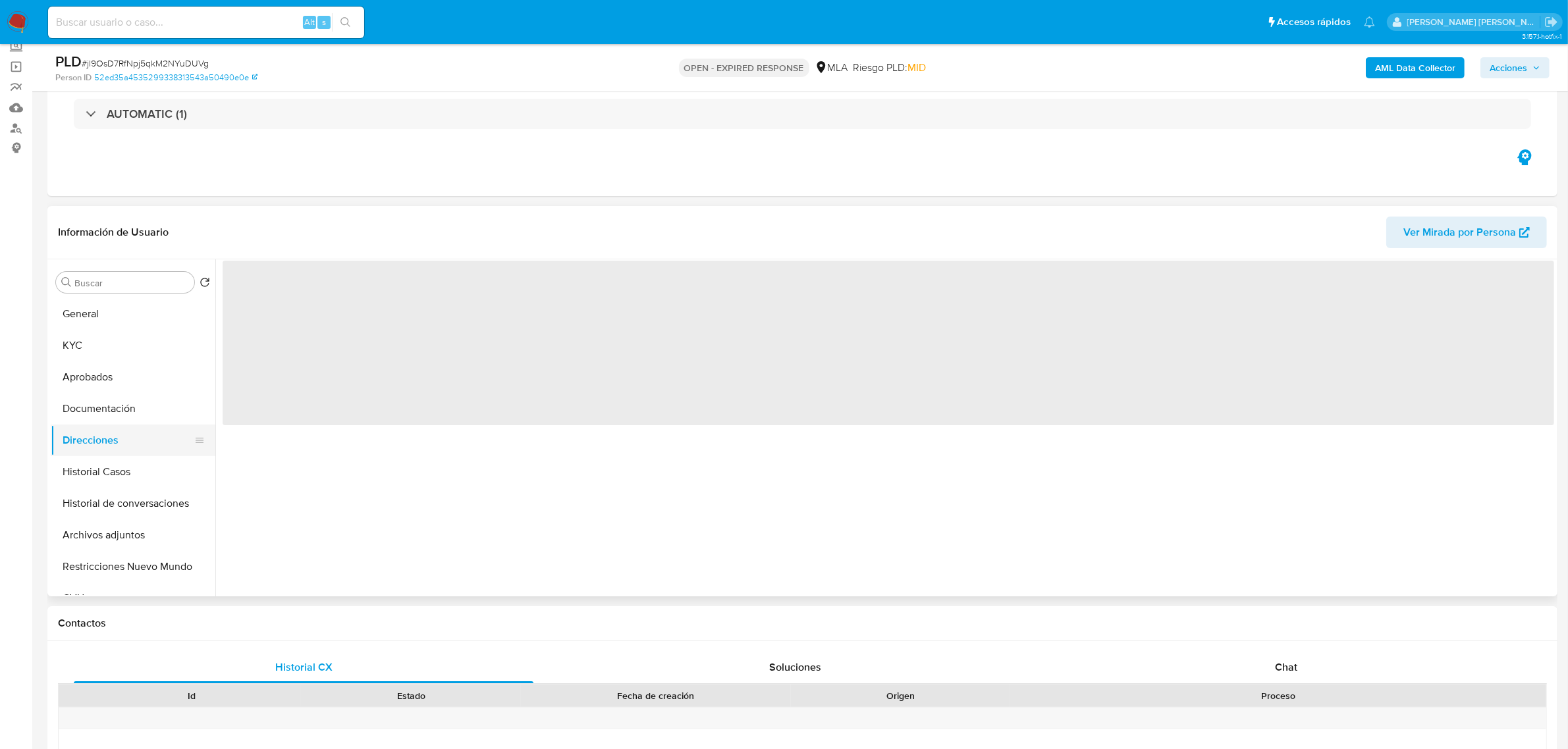
scroll to position [0, 0]
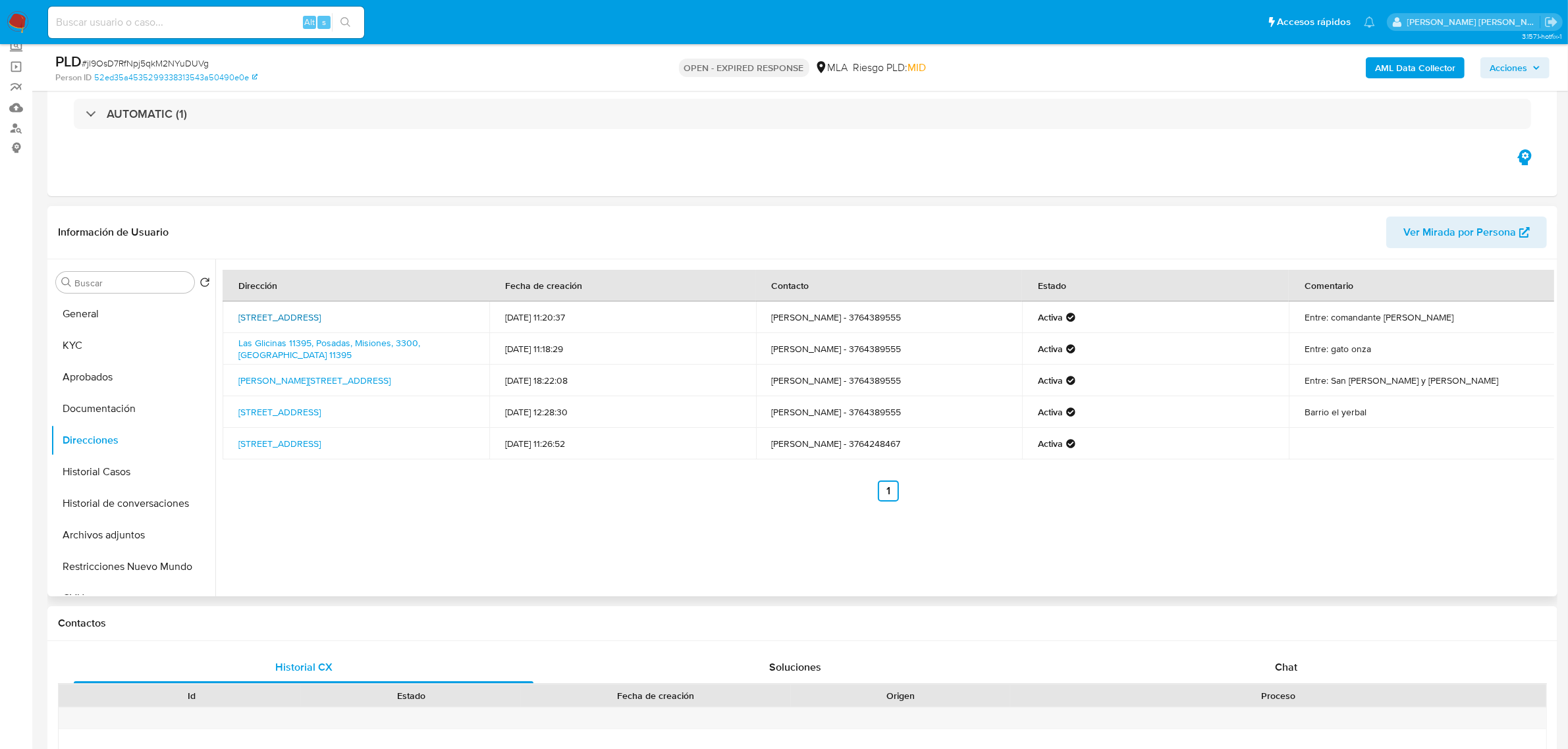
click at [311, 310] on link "Calle Noruega 3789, Posadas, Misiones, 3300, Argentina 3789" at bounding box center [279, 316] width 82 height 13
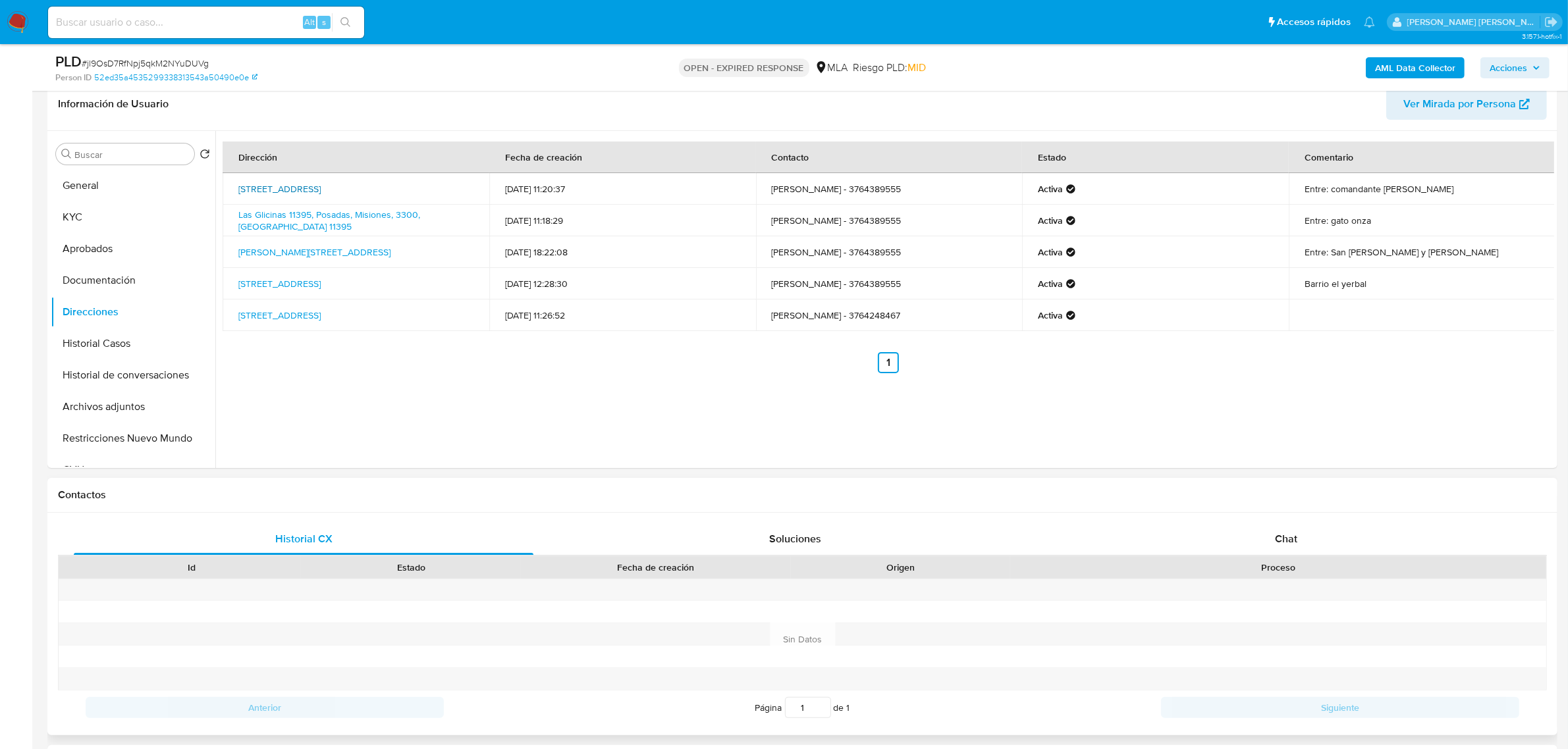
scroll to position [329, 0]
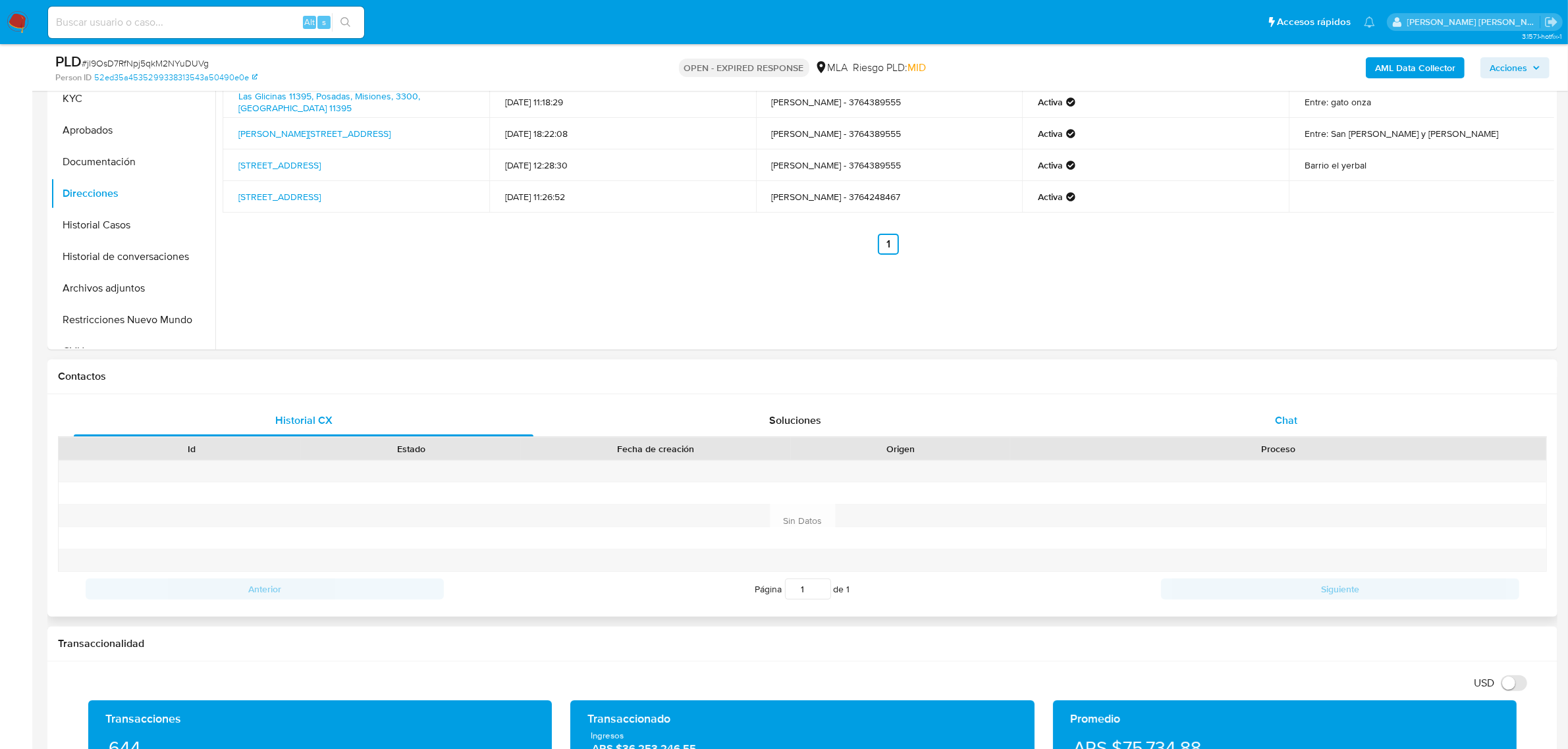
click at [1274, 413] on div "Chat" at bounding box center [1285, 421] width 460 height 32
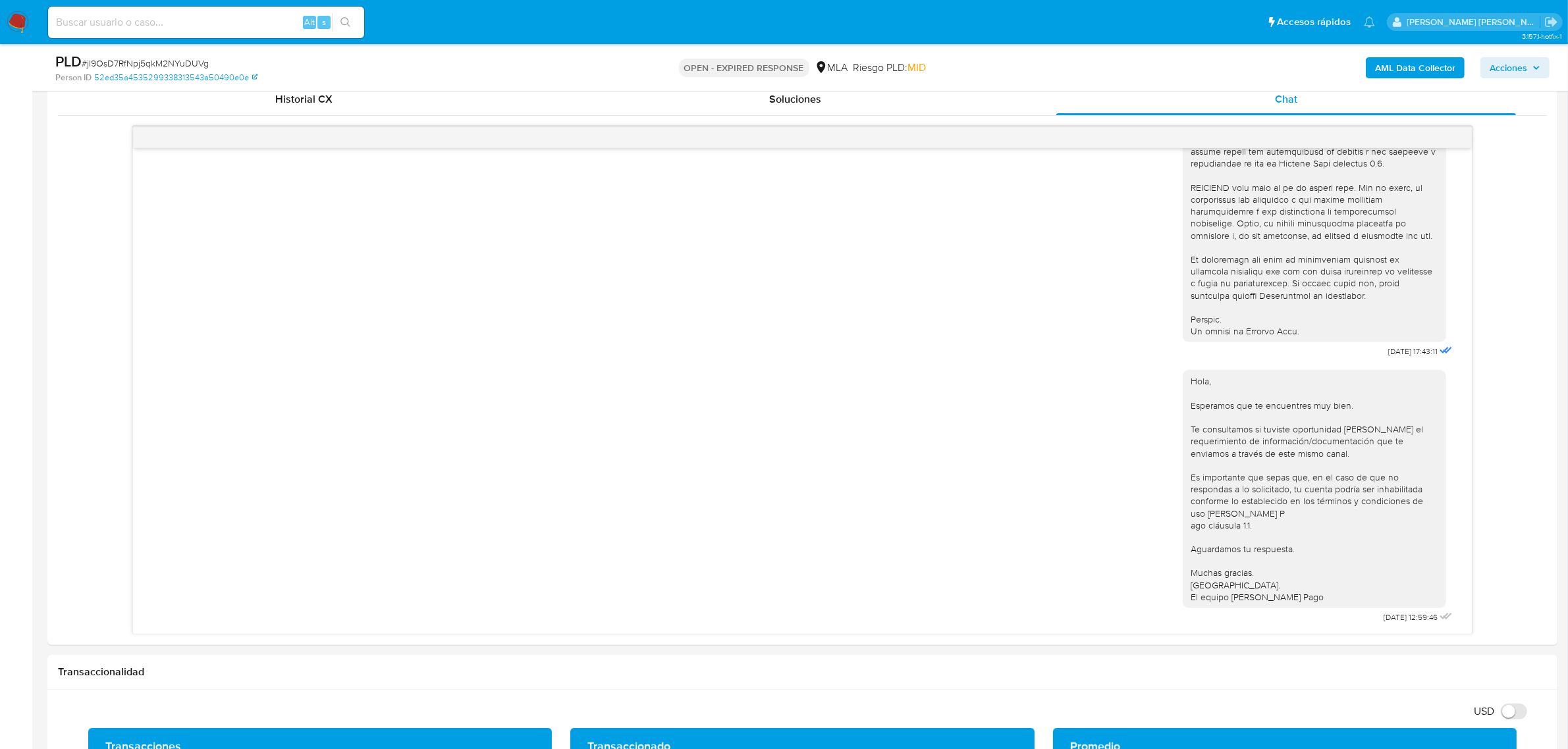
scroll to position [658, 0]
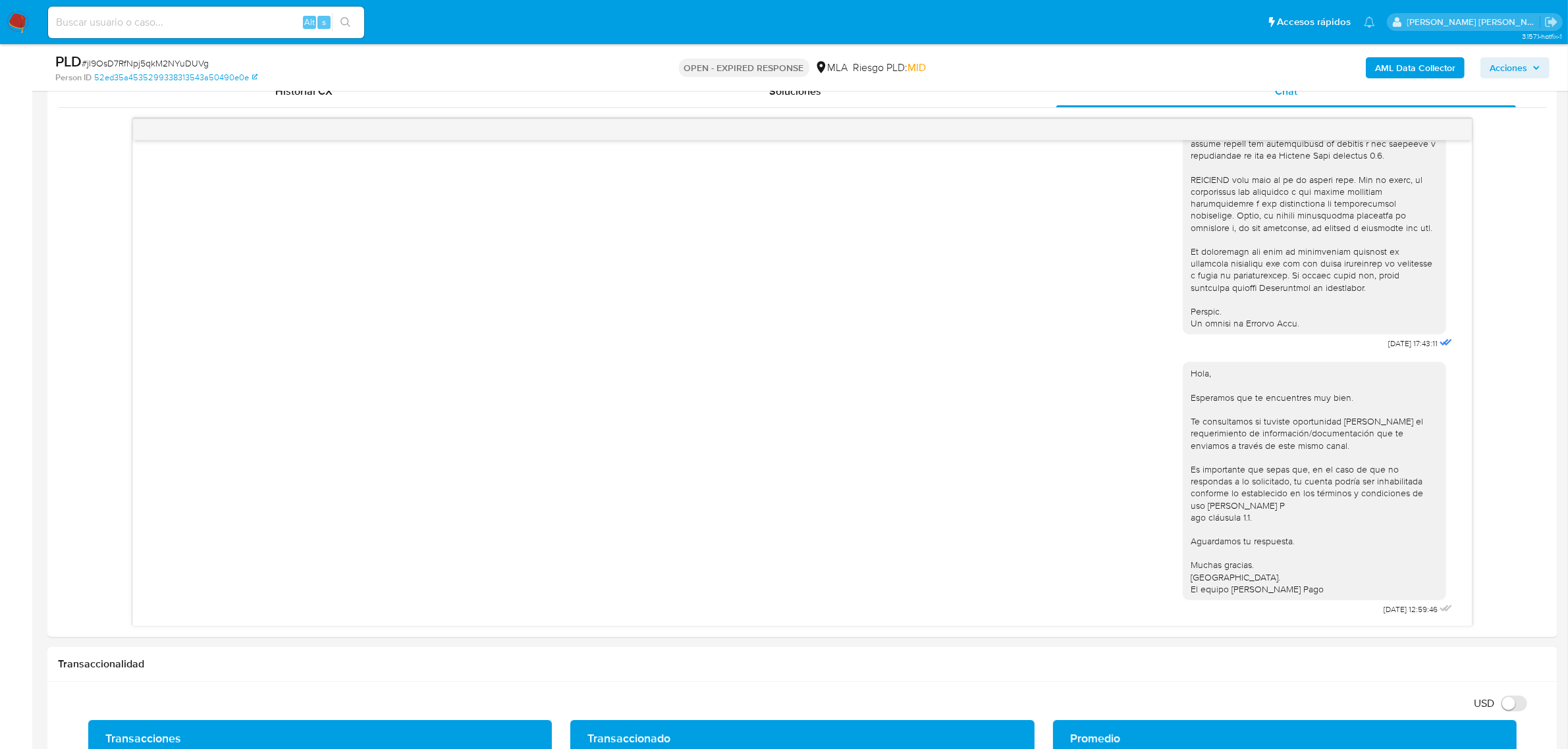
click at [126, 61] on span "# jl9OsD7RfNpj5qkM2NYuDUVg" at bounding box center [145, 62] width 128 height 13
copy span "jl9OsD7RfNpj5qkM2NYuDUVg"
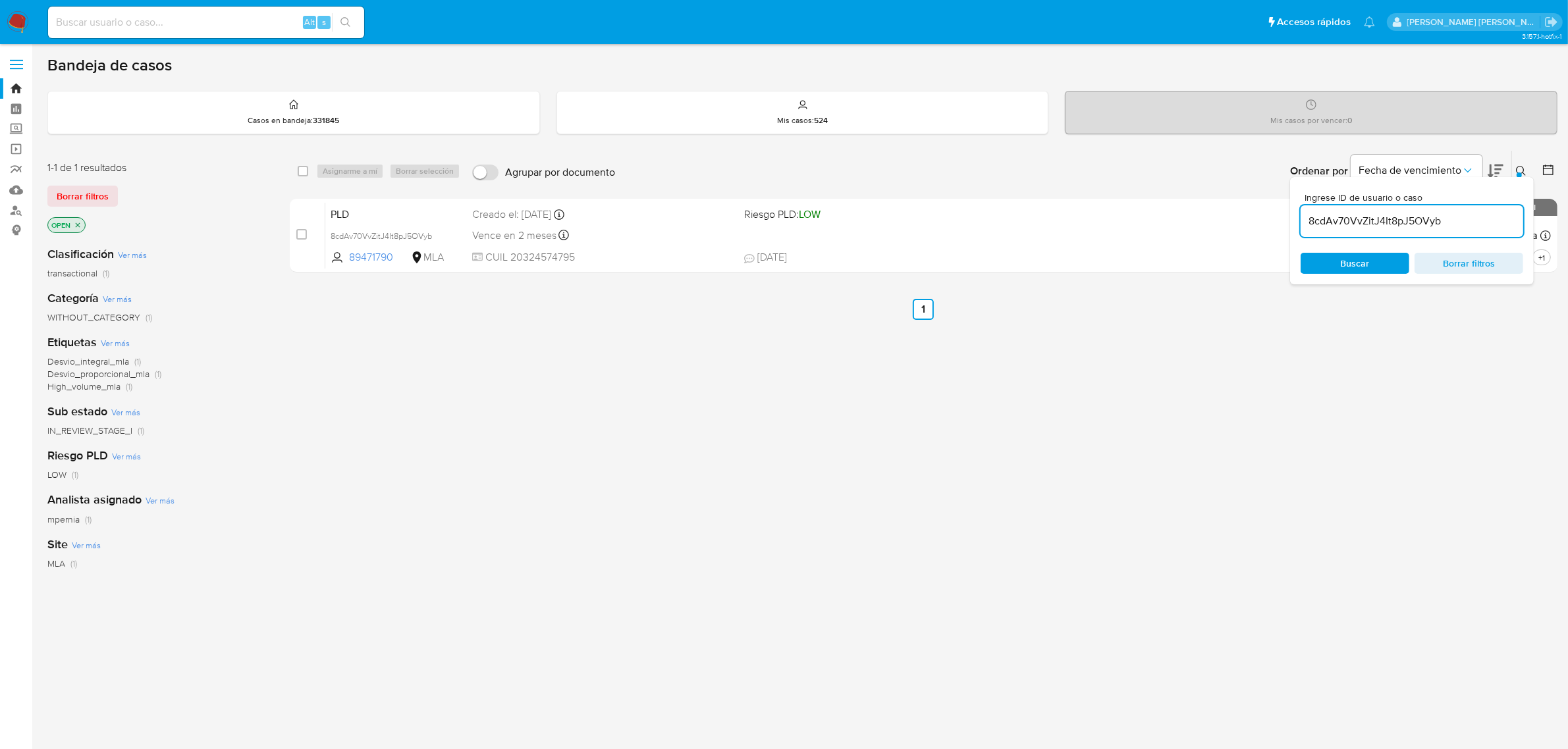
click at [1356, 221] on input "8cdAv70VvZitJ4It8pJ5OVyb" at bounding box center [1412, 220] width 222 height 17
paste input "jl9OsD7RfNpj5qkM2NYuDUVg"
click at [1356, 221] on input "8cdAv70VvZitJ4It8pJ5OVyb" at bounding box center [1412, 220] width 222 height 17
type input "jl9OsD7RfNpj5qkM2NYuDUVg"
click at [305, 173] on input "checkbox" at bounding box center [303, 171] width 11 height 11
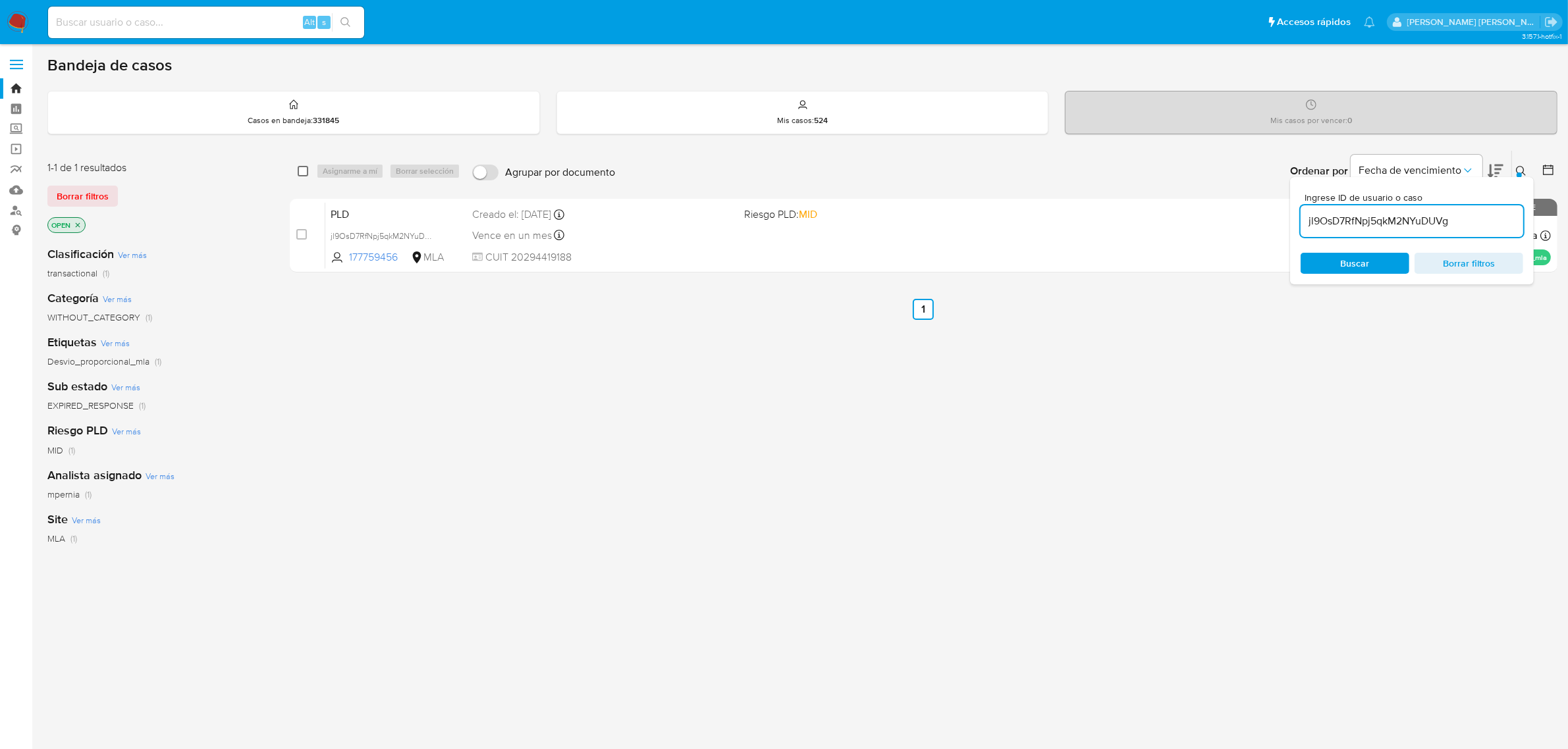
checkbox input "true"
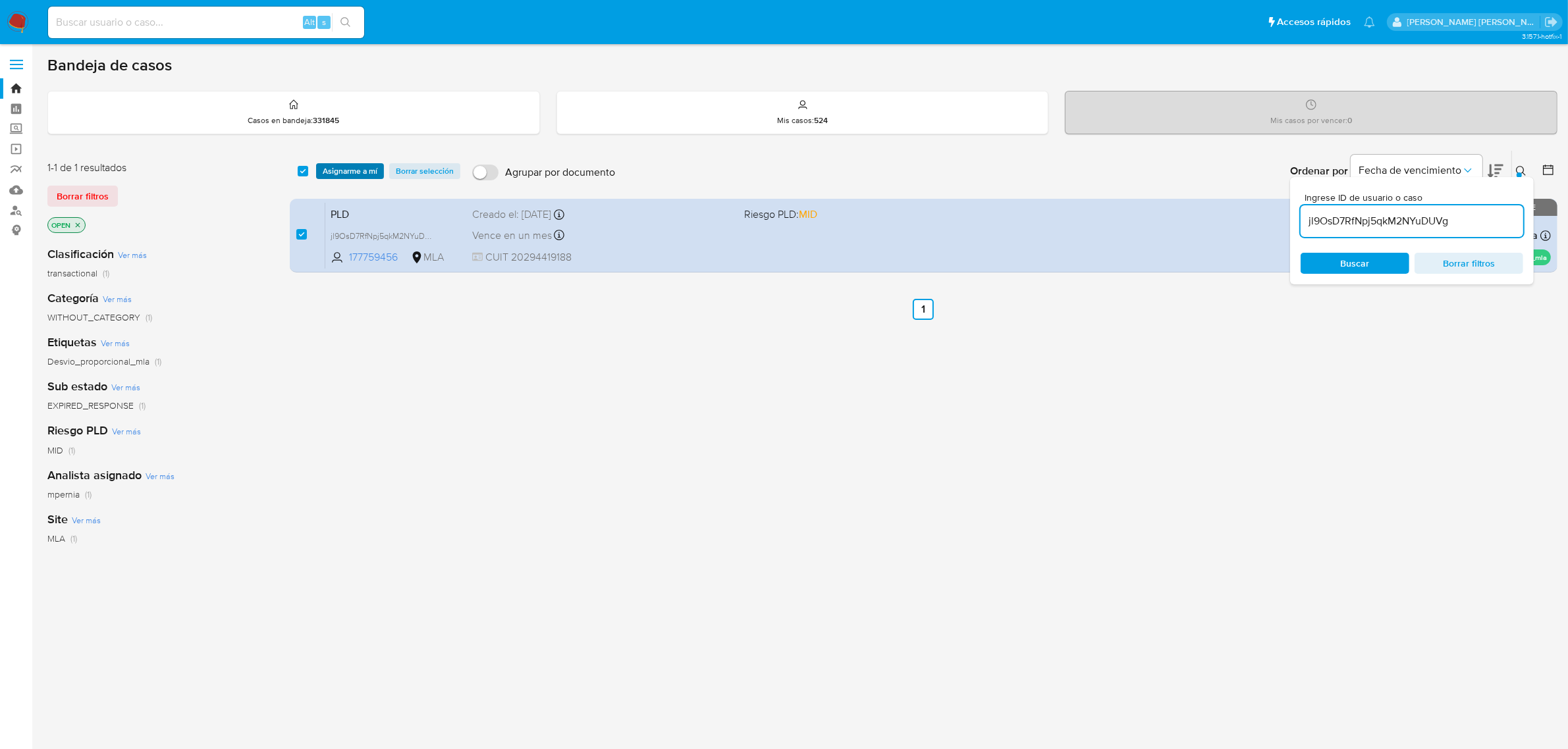
click at [324, 169] on span "Asignarme a mí" at bounding box center [349, 171] width 54 height 13
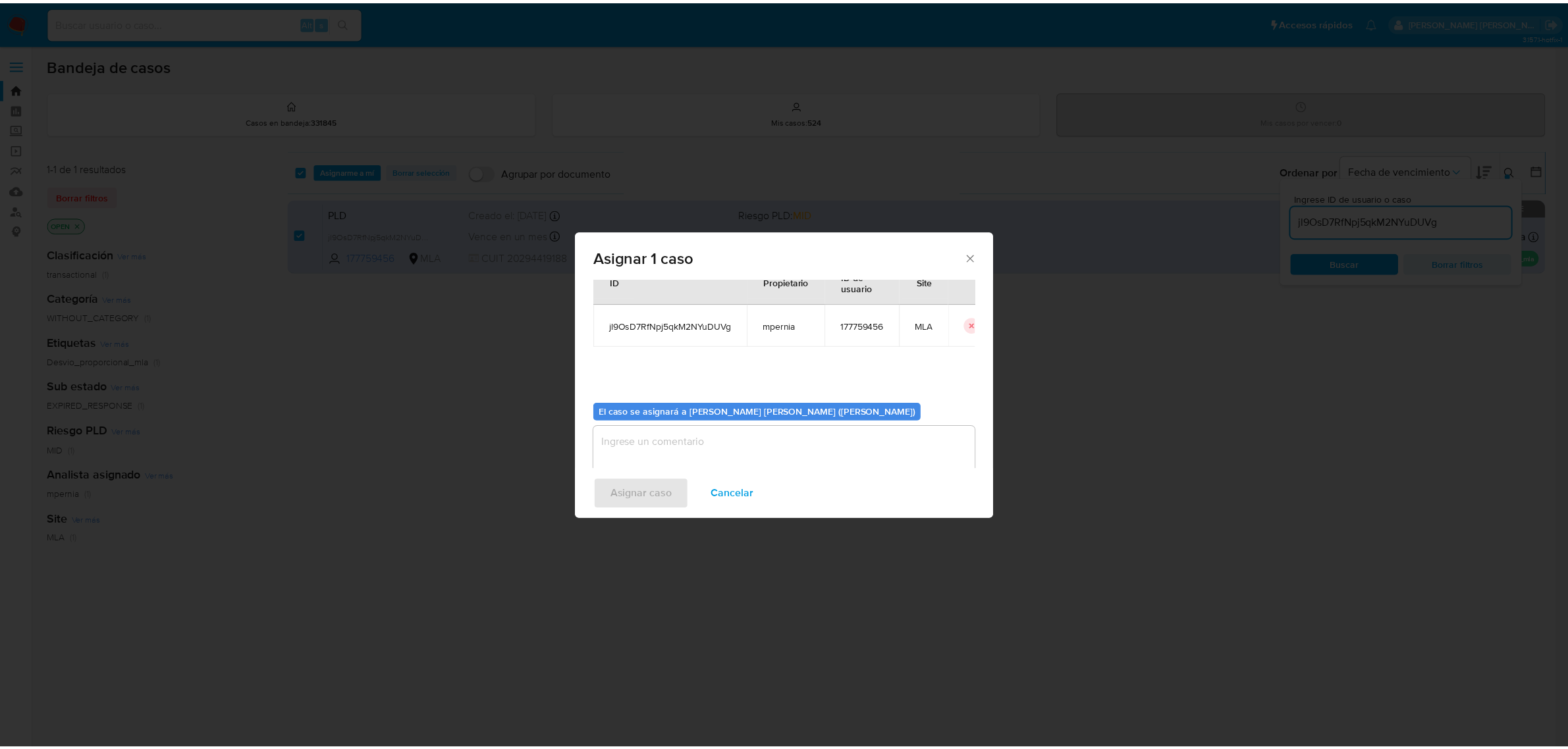
scroll to position [67, 0]
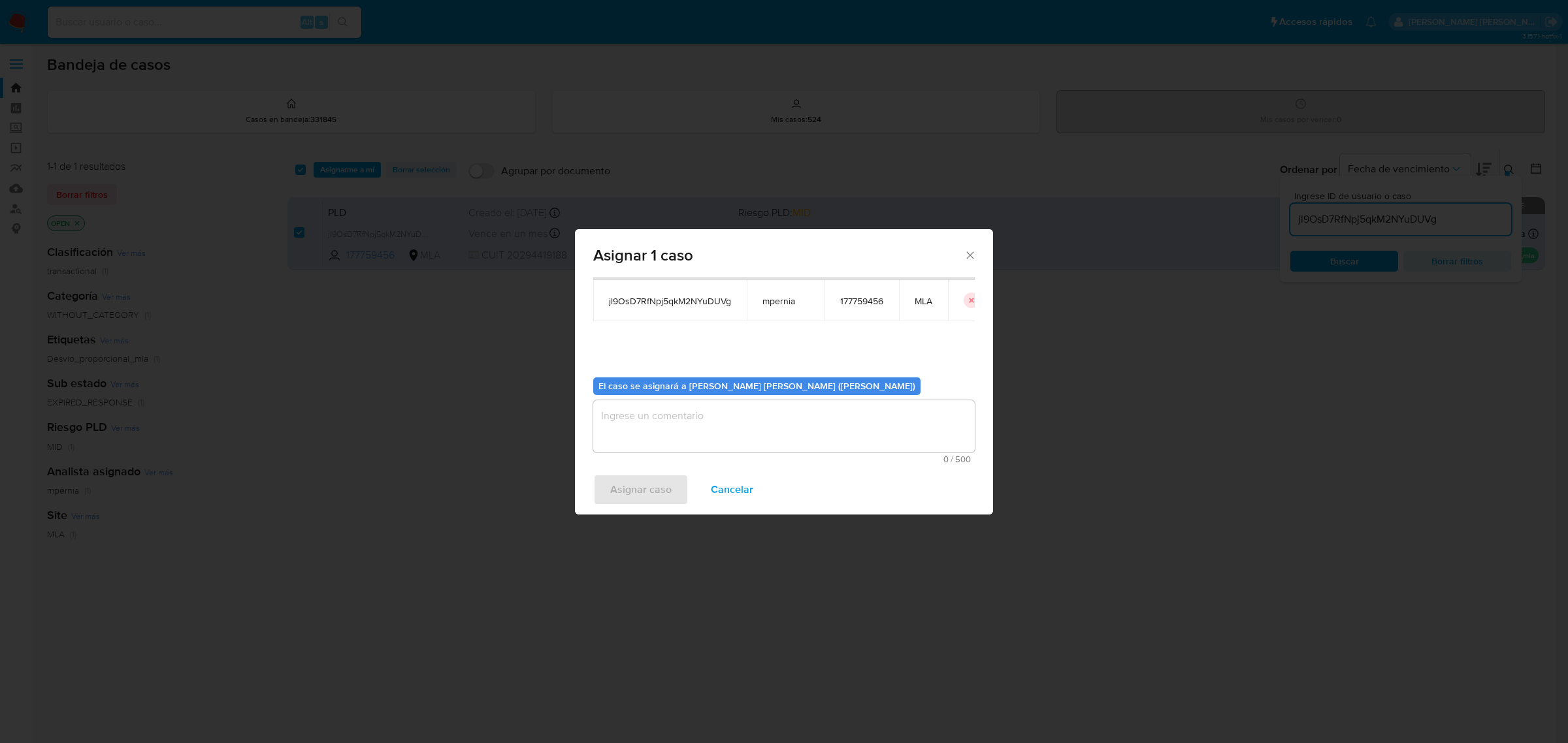
click at [691, 454] on div "0 / 500 500 caracteres restantes" at bounding box center [784, 431] width 381 height 64
click at [686, 431] on textarea "assign-modal" at bounding box center [784, 425] width 381 height 52
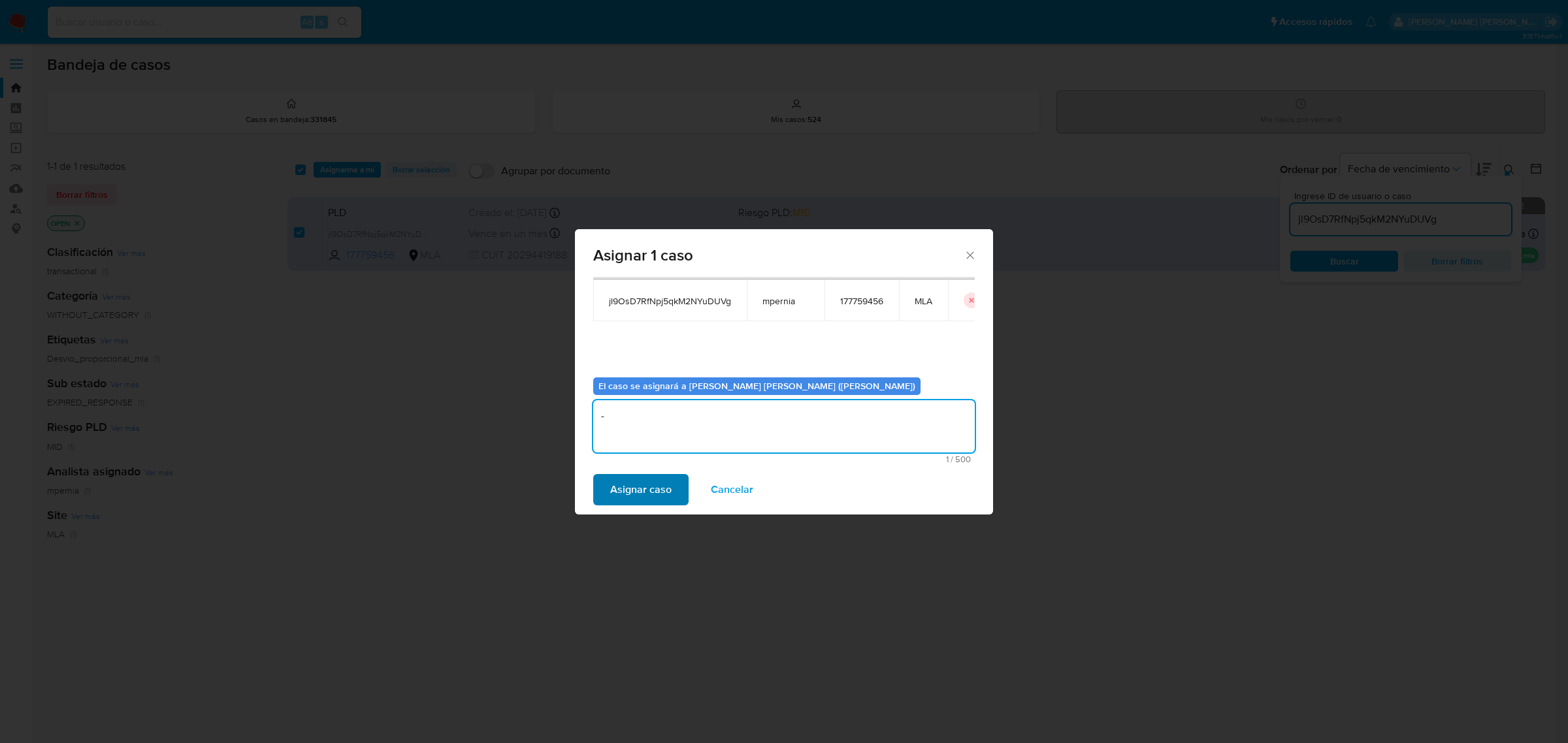
type textarea "-"
click at [628, 487] on span "Asignar caso" at bounding box center [640, 489] width 62 height 28
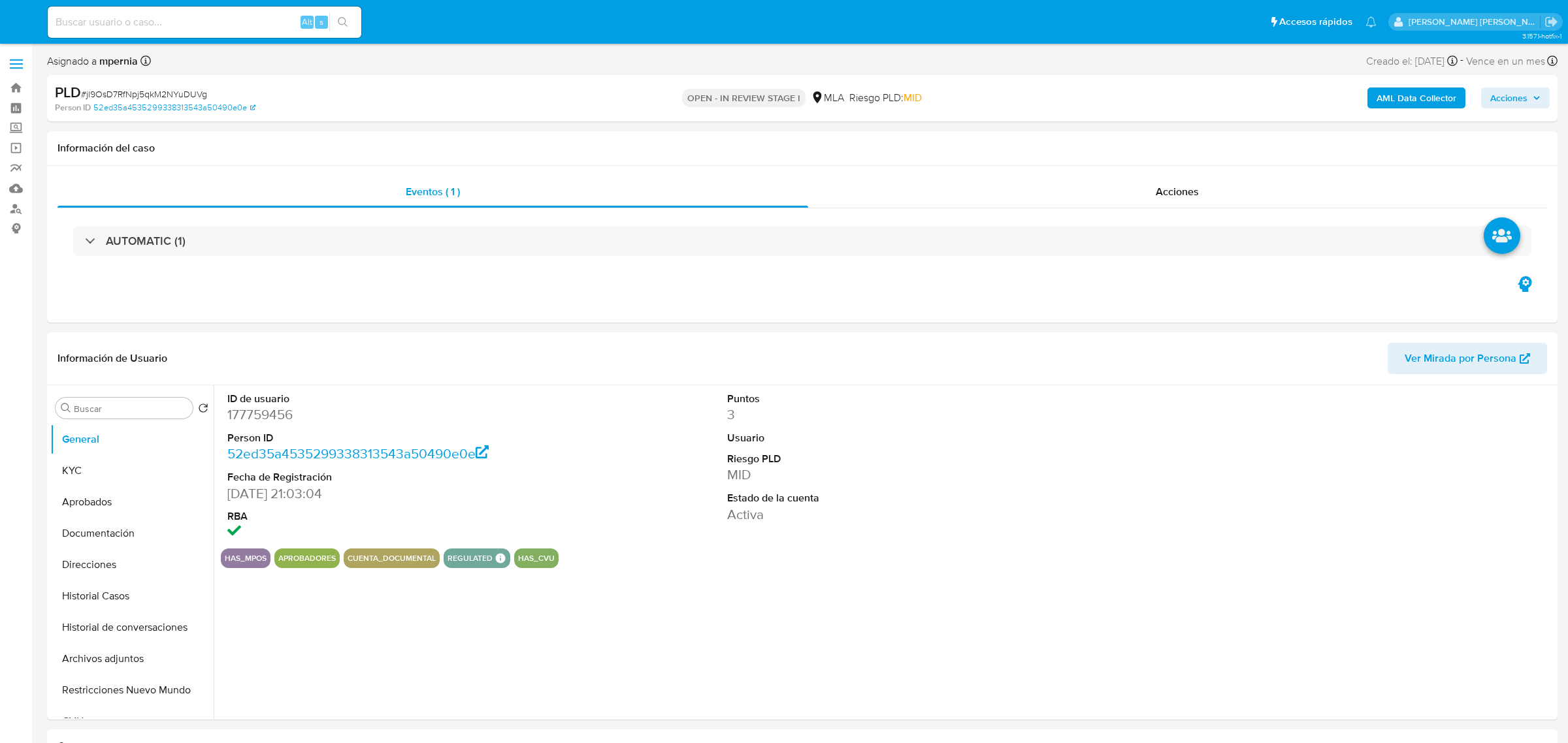
select select "10"
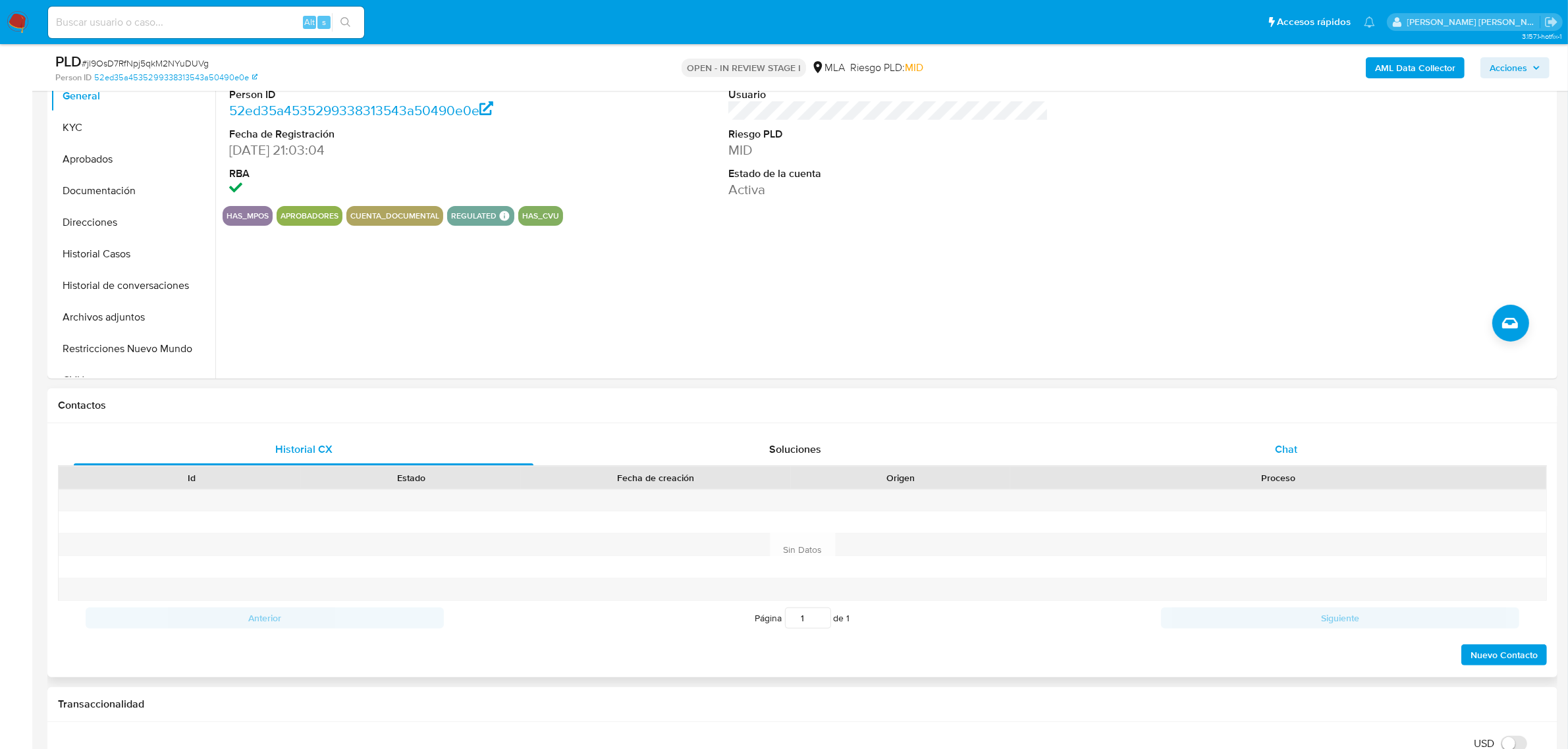
scroll to position [329, 0]
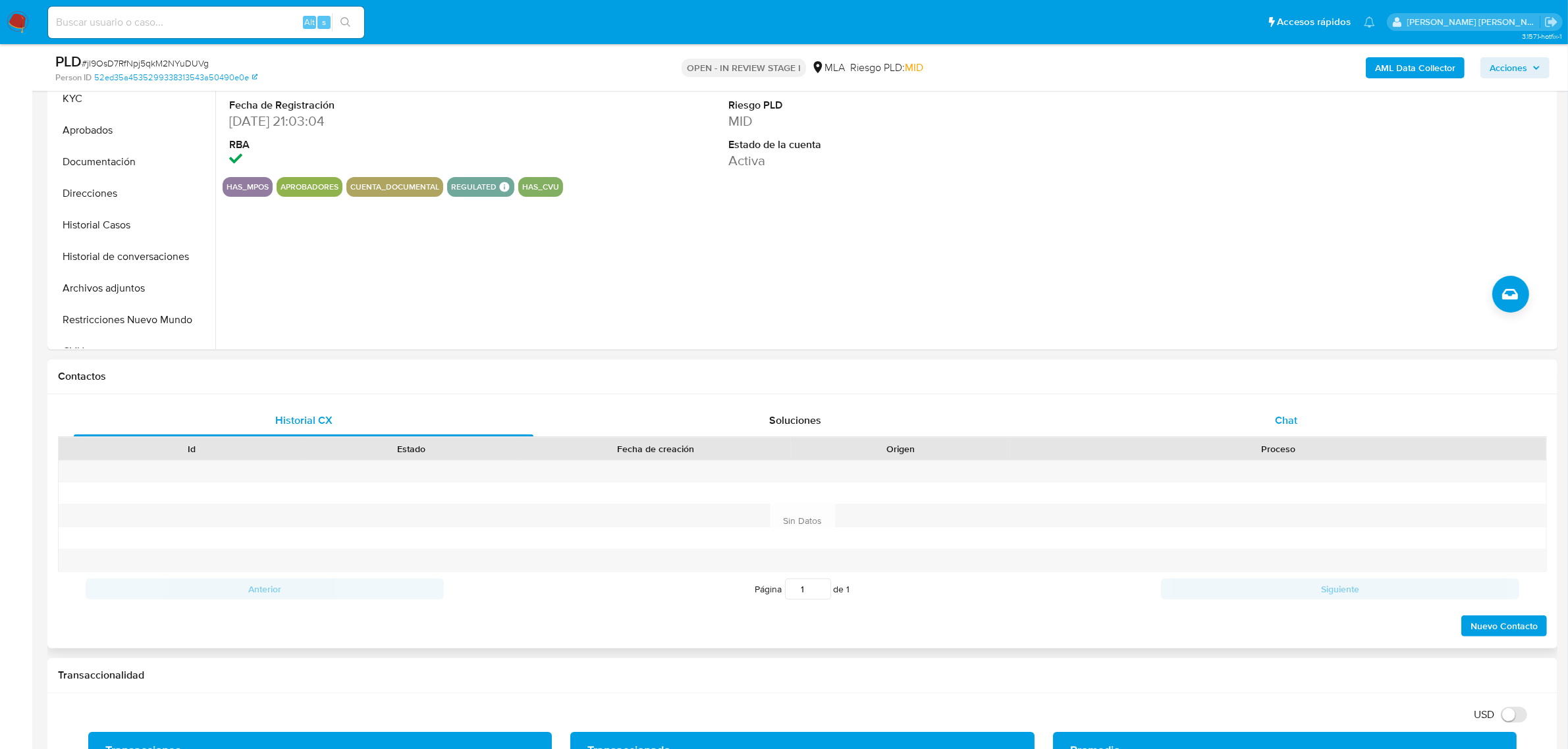
click at [1307, 419] on div "Chat" at bounding box center [1285, 421] width 460 height 32
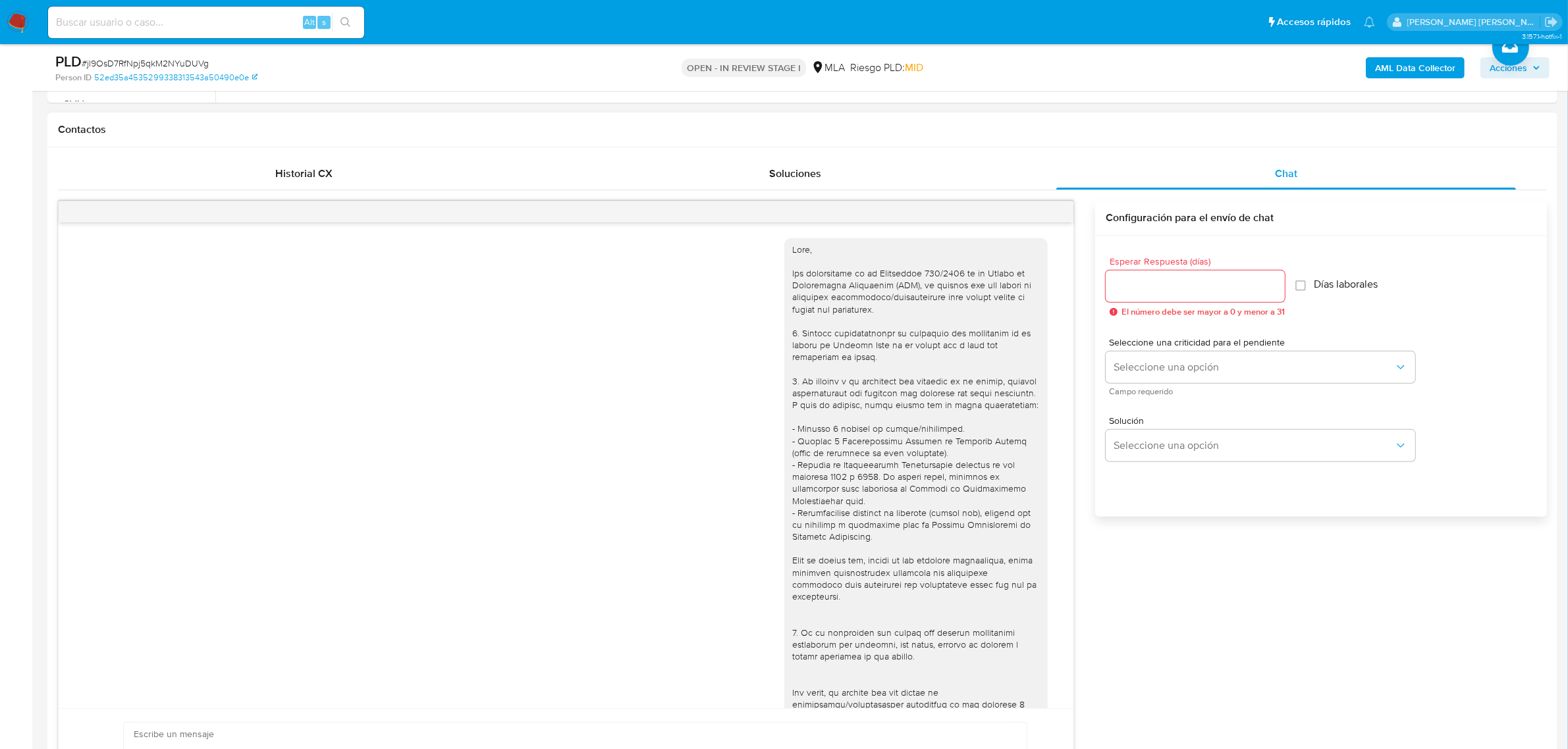
scroll to position [551, 0]
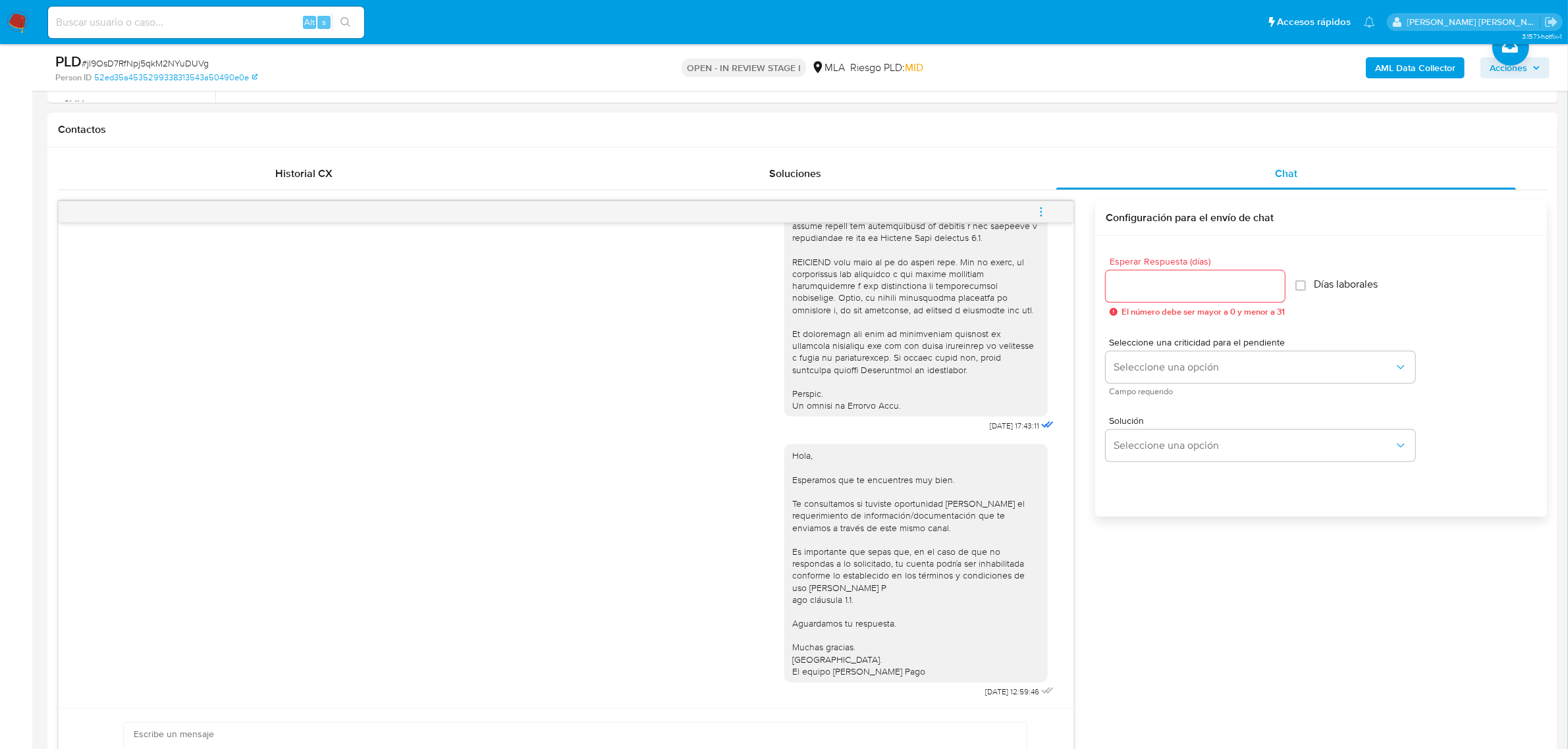
click at [1043, 217] on icon "menu-action" at bounding box center [1041, 212] width 12 height 12
click at [966, 192] on li "Cerrar conversación" at bounding box center [952, 188] width 135 height 24
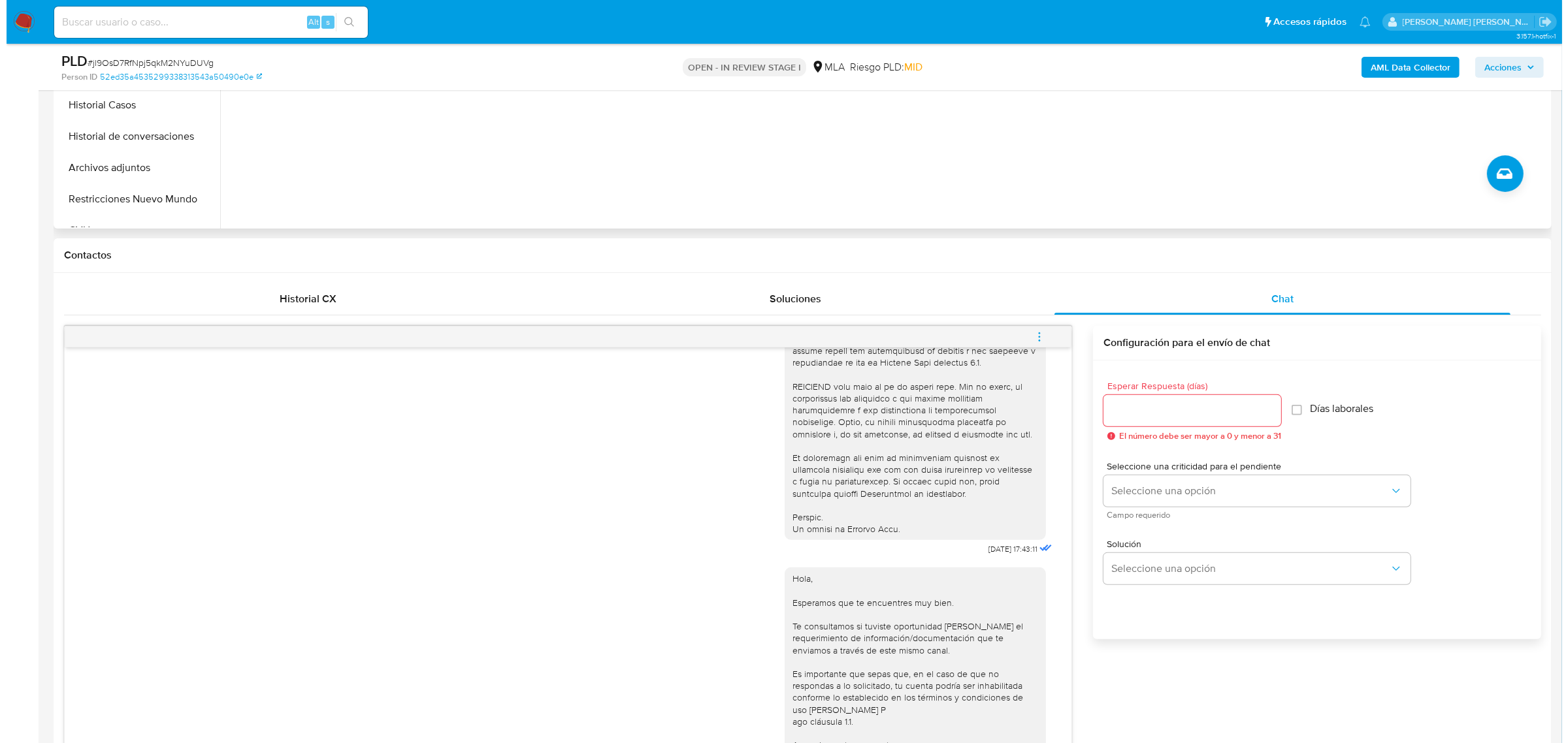
scroll to position [326, 0]
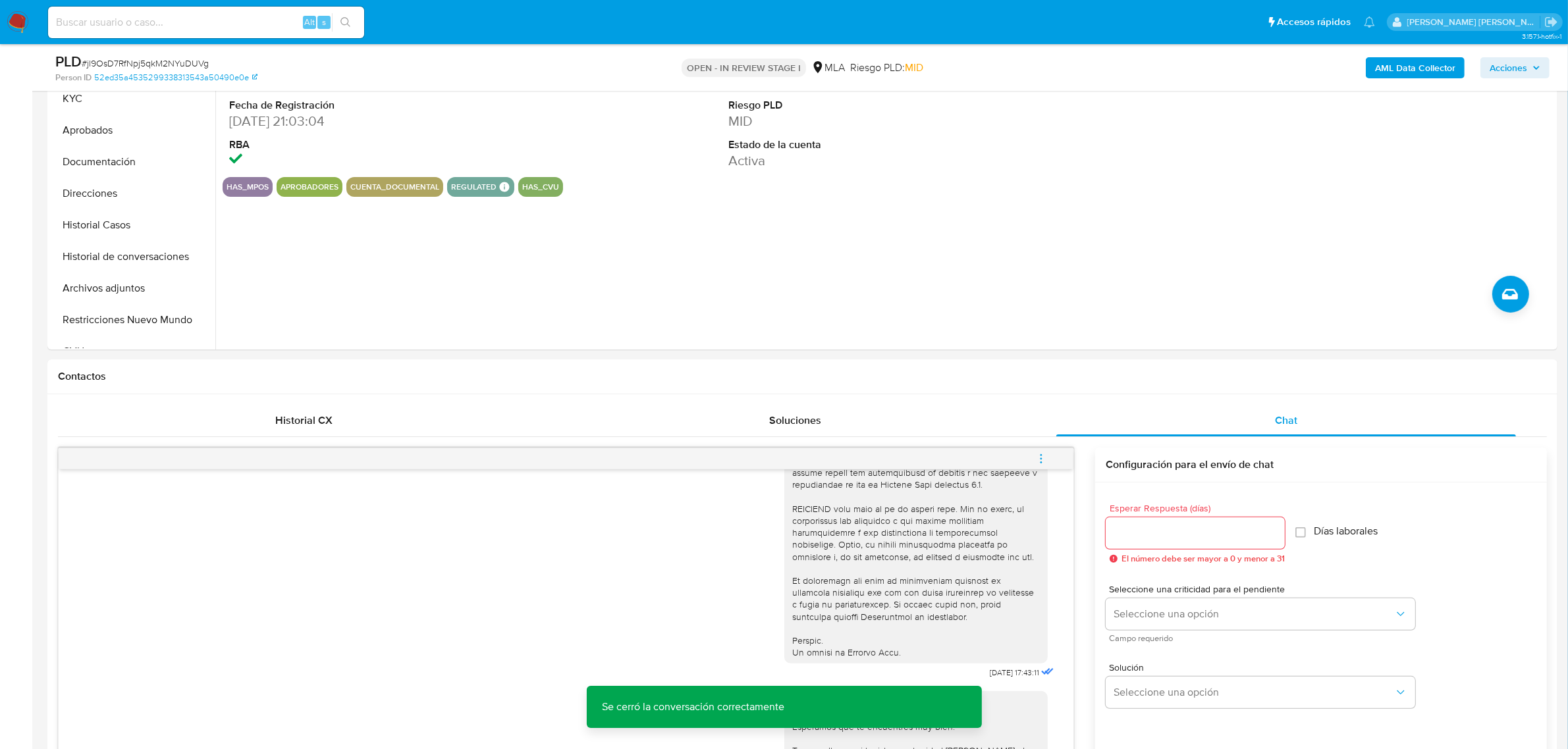
click at [1398, 66] on b "AML Data Collector" at bounding box center [1415, 67] width 80 height 21
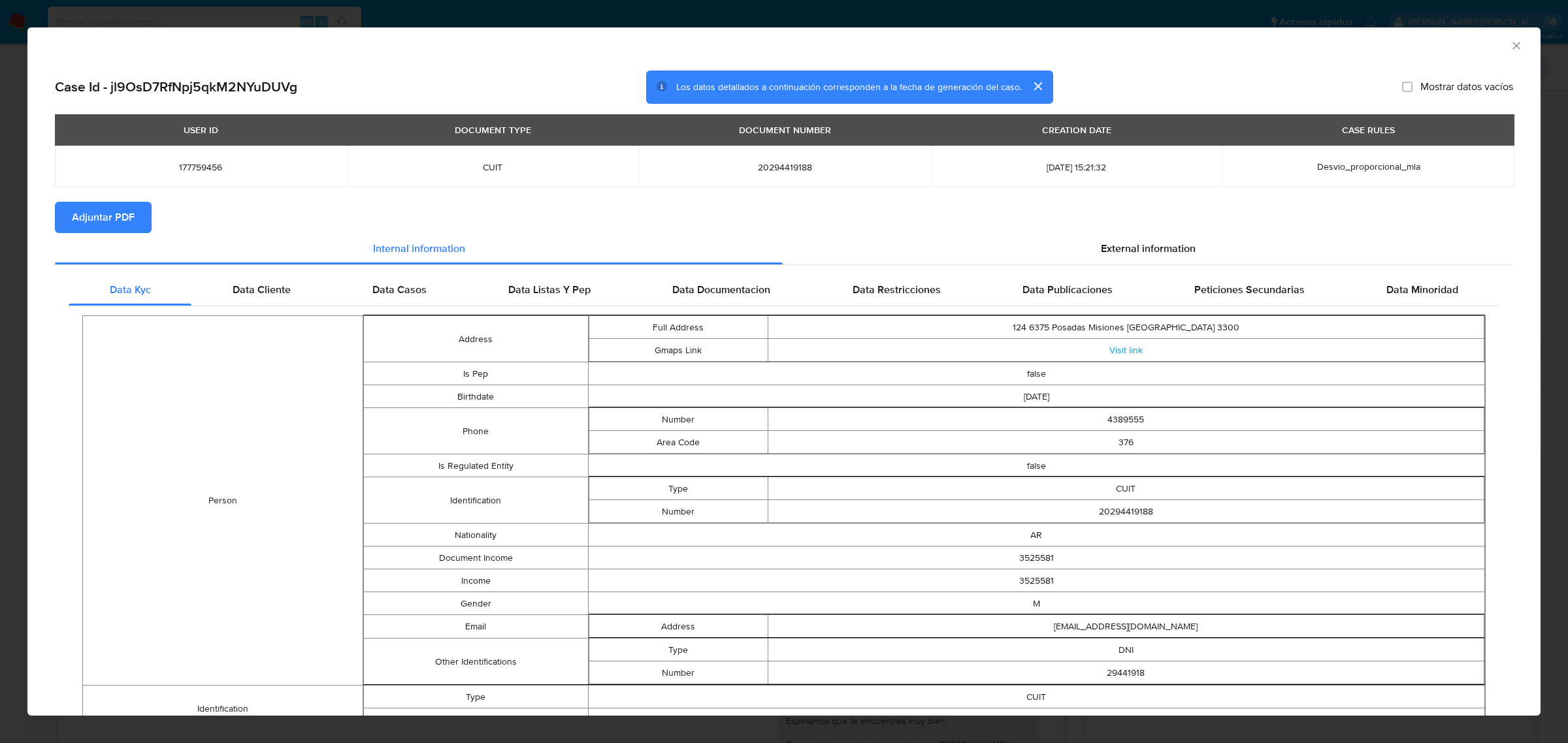
drag, startPoint x: 95, startPoint y: 225, endPoint x: 105, endPoint y: 179, distance: 47.1
click at [95, 225] on span "Adjuntar PDF" at bounding box center [103, 217] width 63 height 28
click at [1509, 43] on icon "Cerrar ventana" at bounding box center [1515, 45] width 13 height 13
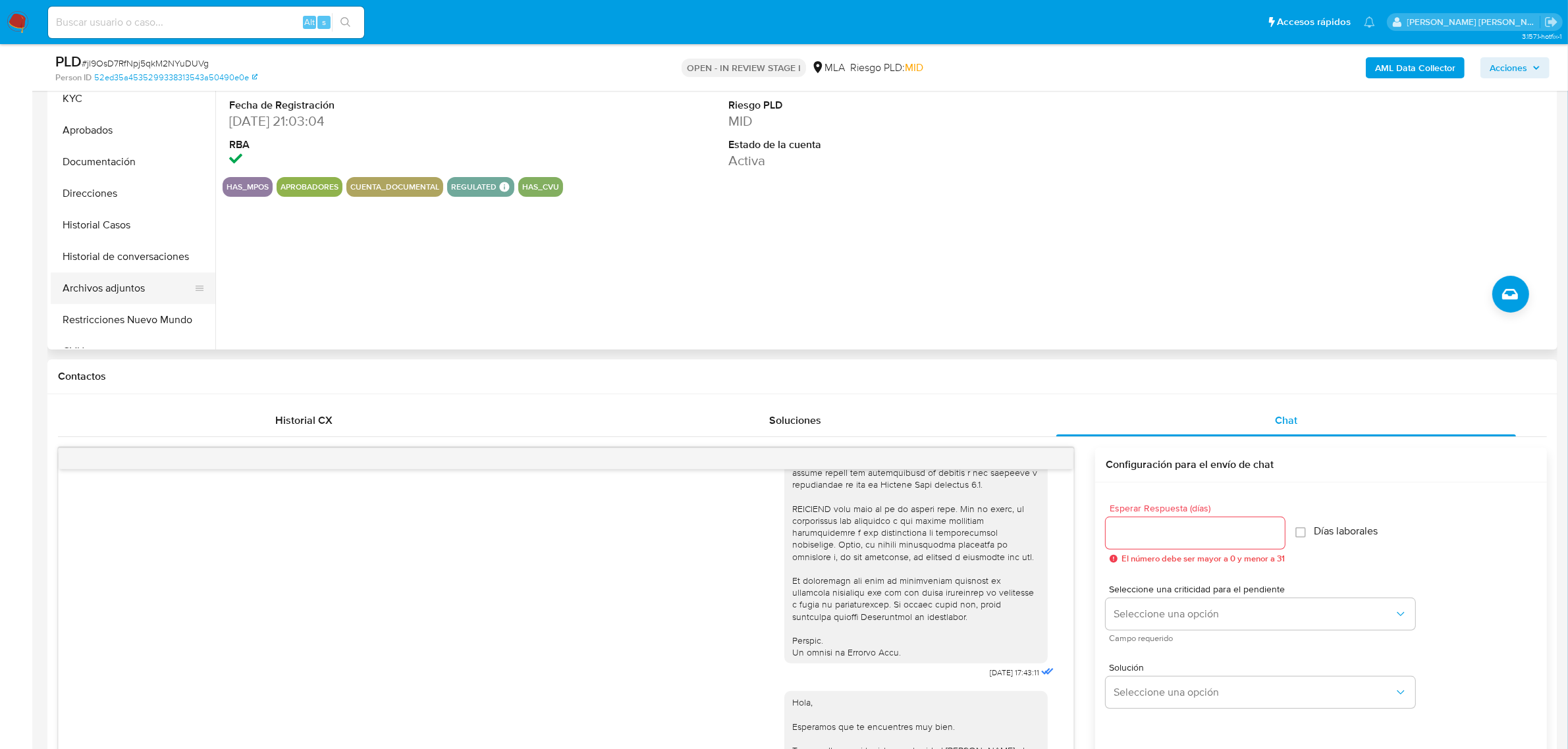
click at [146, 287] on button "Archivos adjuntos" at bounding box center [128, 289] width 154 height 32
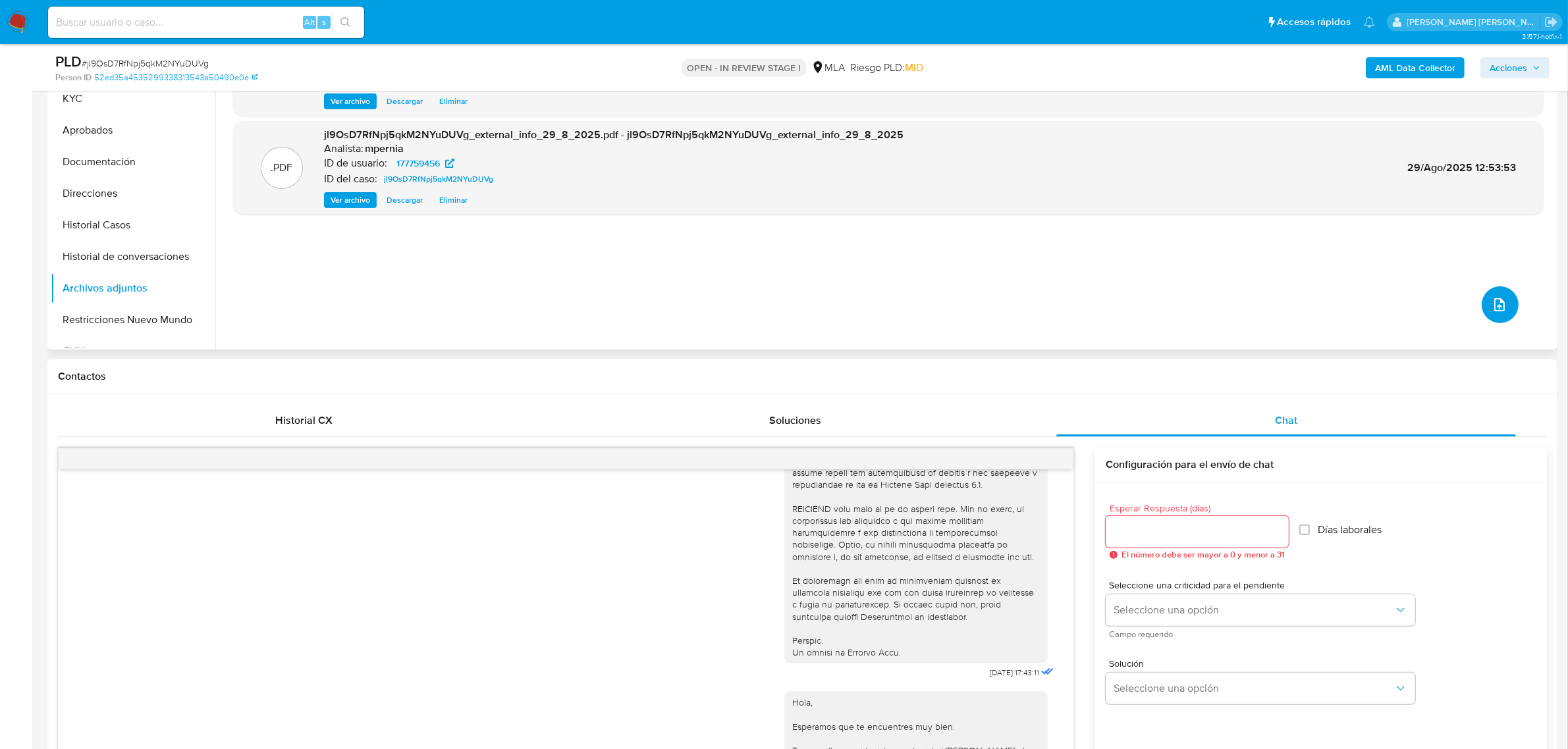
click at [1492, 310] on icon "upload-file" at bounding box center [1500, 304] width 16 height 16
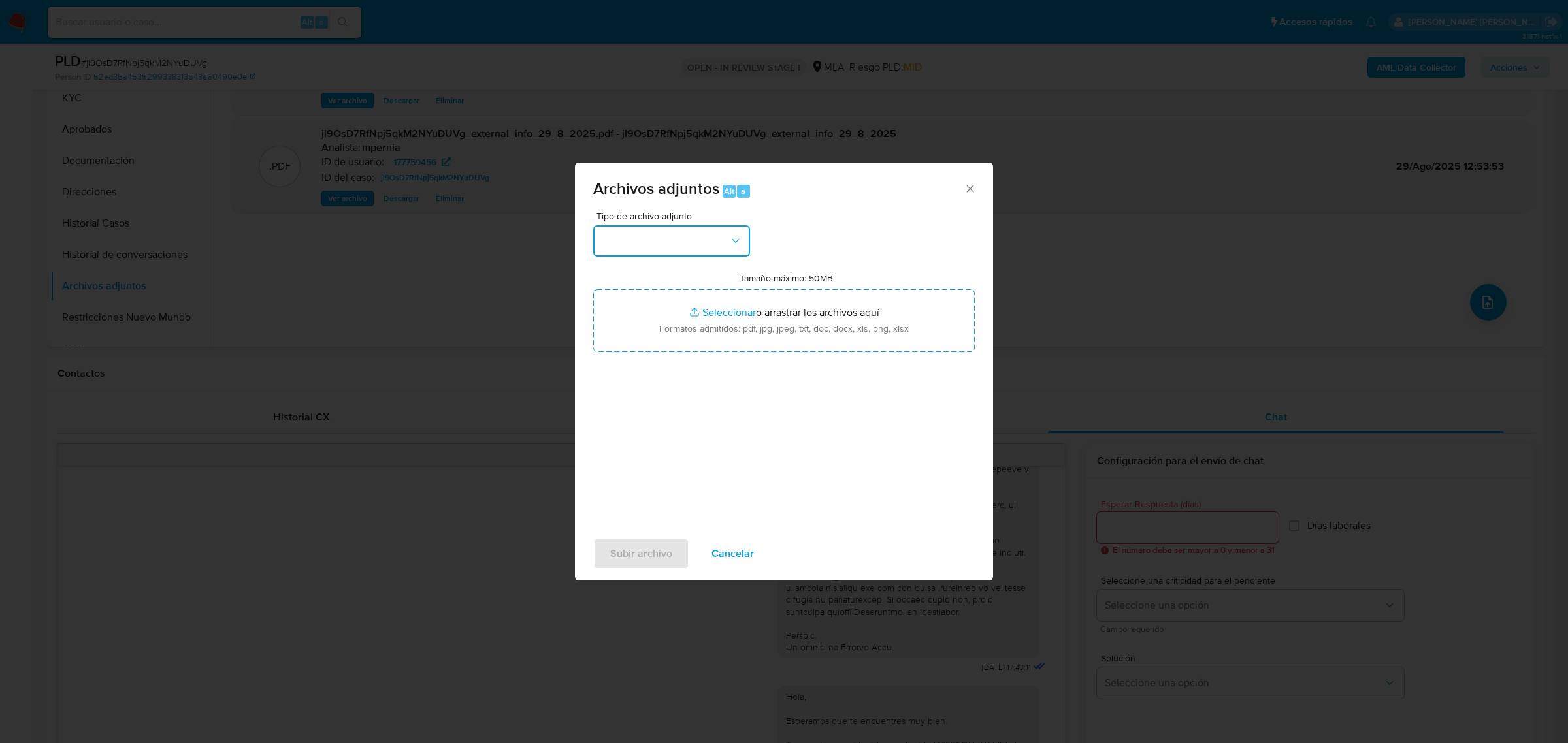
click at [625, 230] on button "button" at bounding box center [672, 241] width 157 height 31
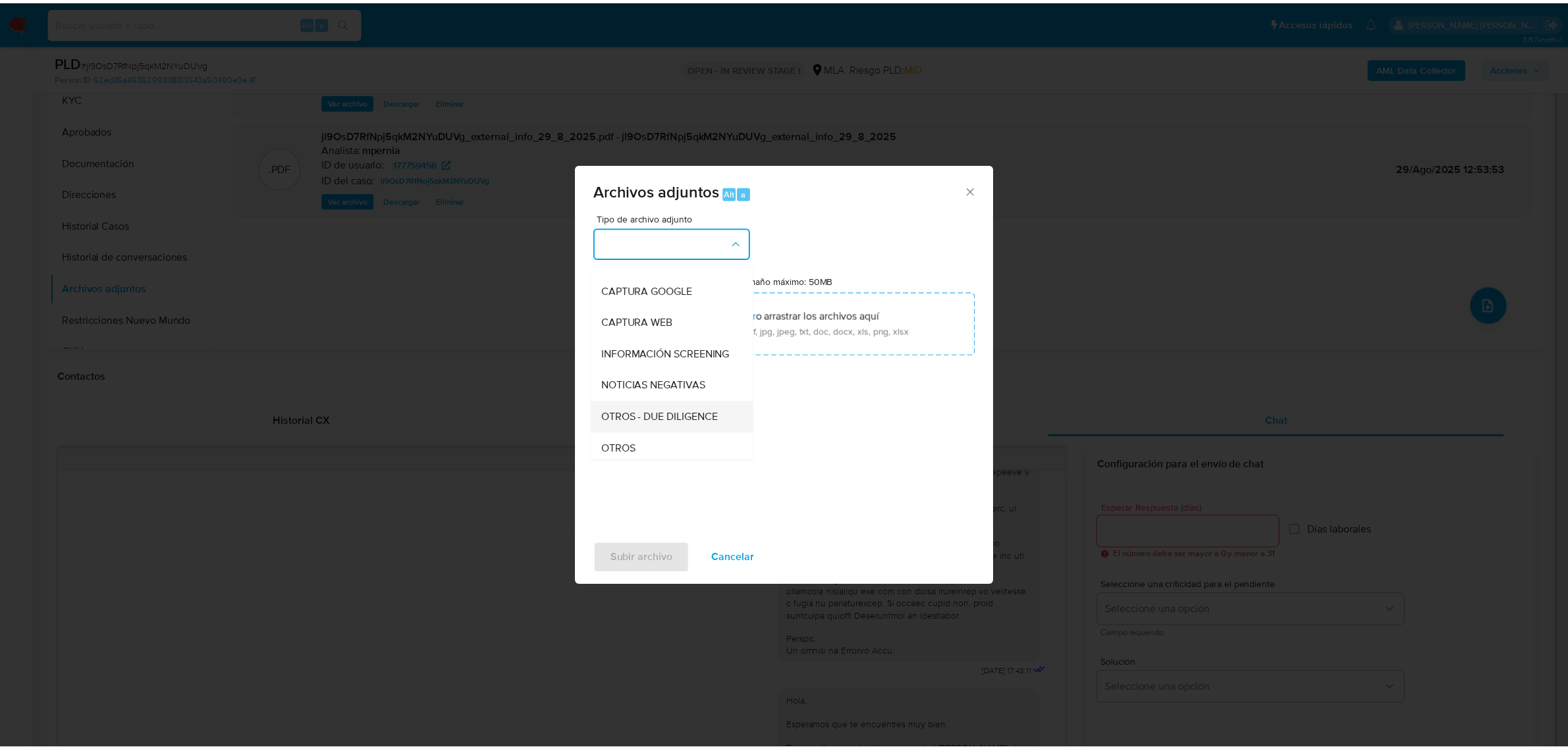
scroll to position [165, 0]
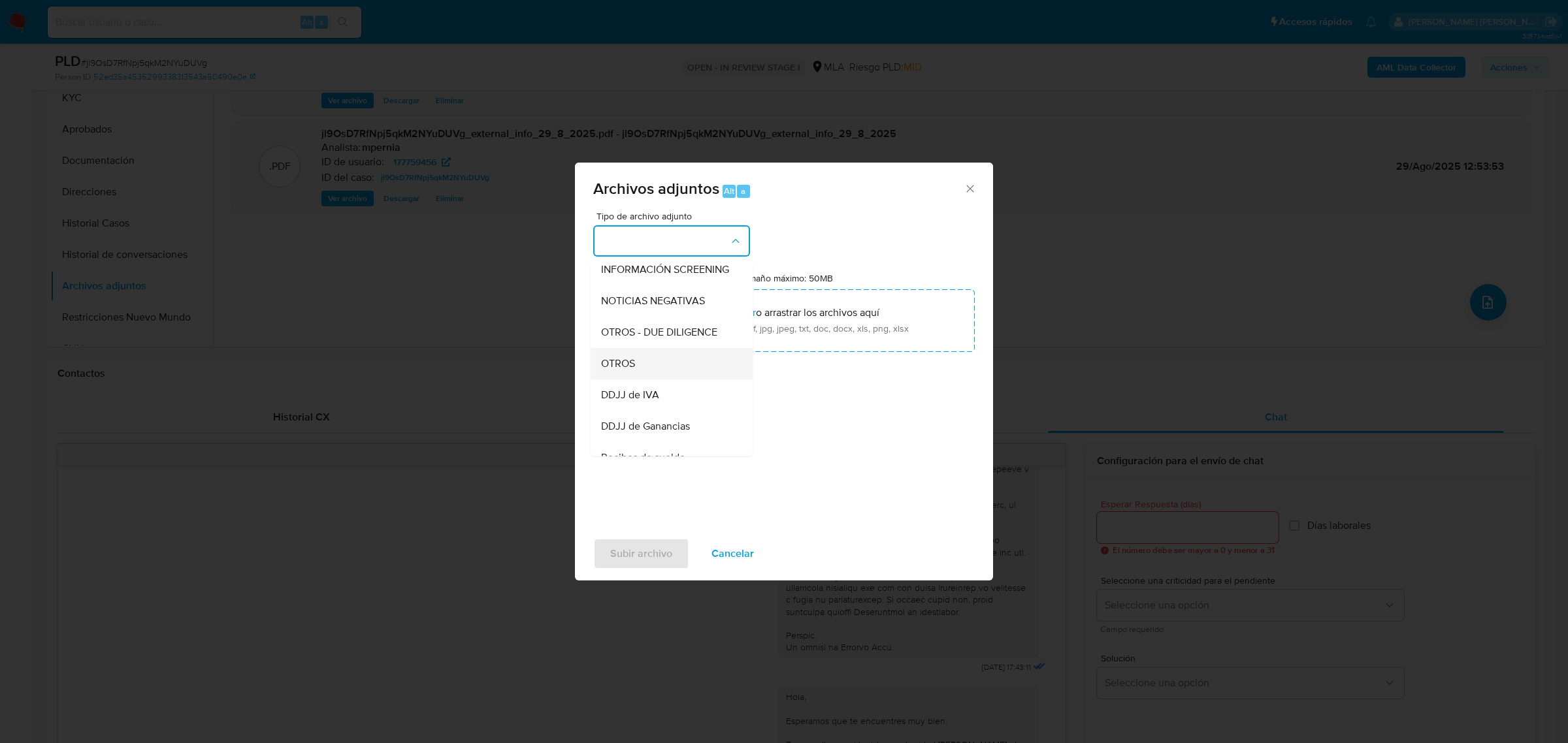
click at [624, 370] on span "OTROS" at bounding box center [618, 363] width 34 height 13
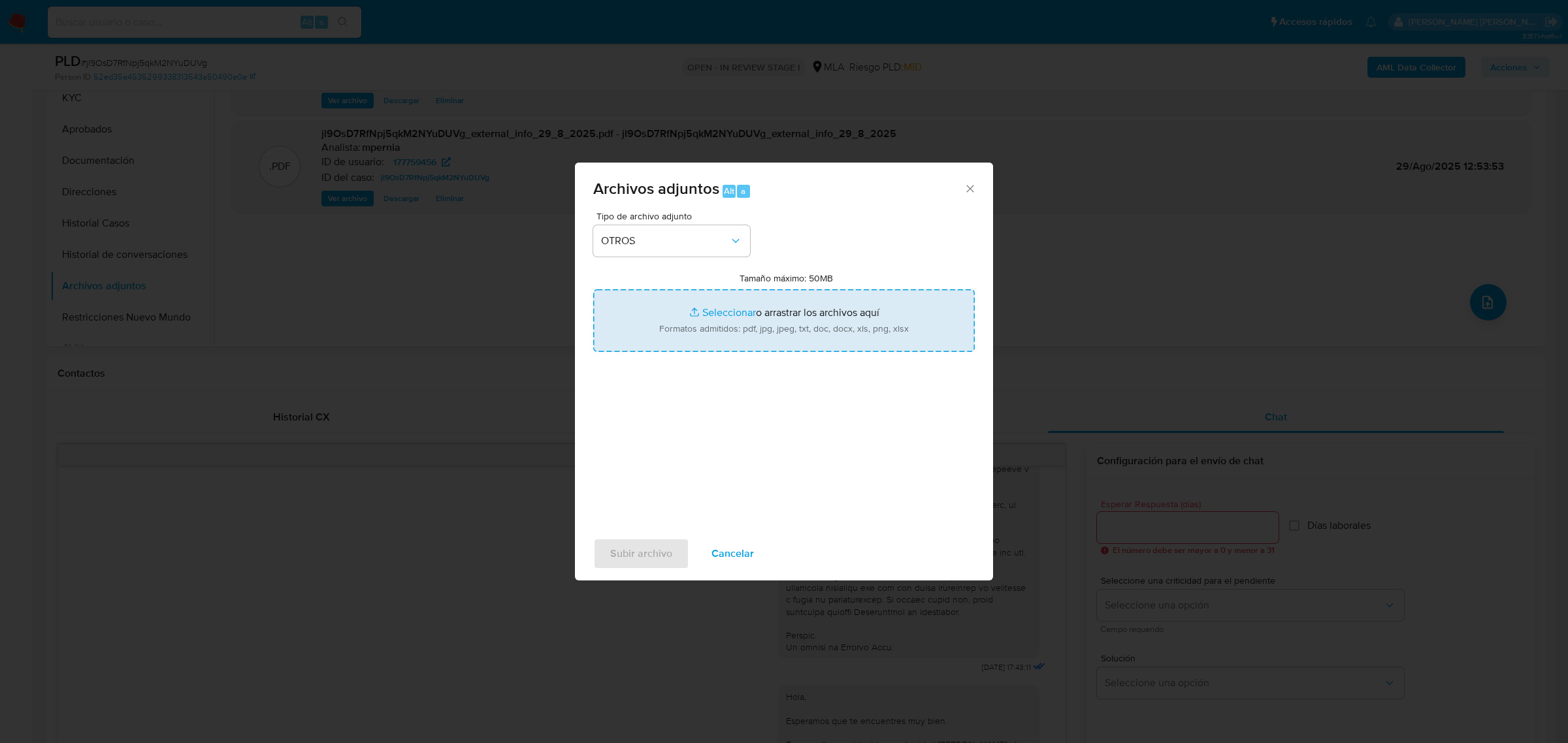
type input "C:\fakepath\Movimientos-Aladdin-177759456.xlsx"
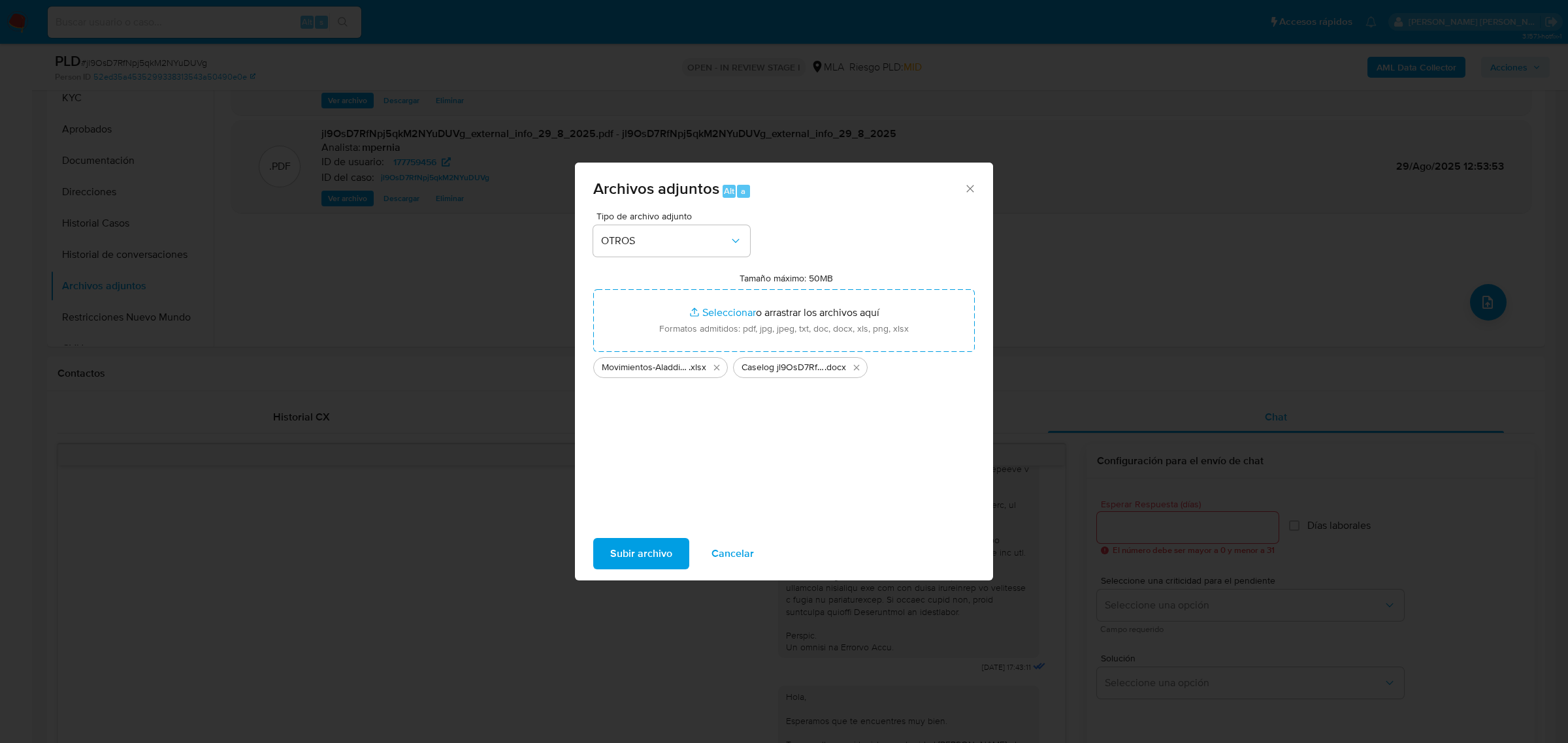
click at [646, 550] on span "Subir archivo" at bounding box center [640, 553] width 62 height 28
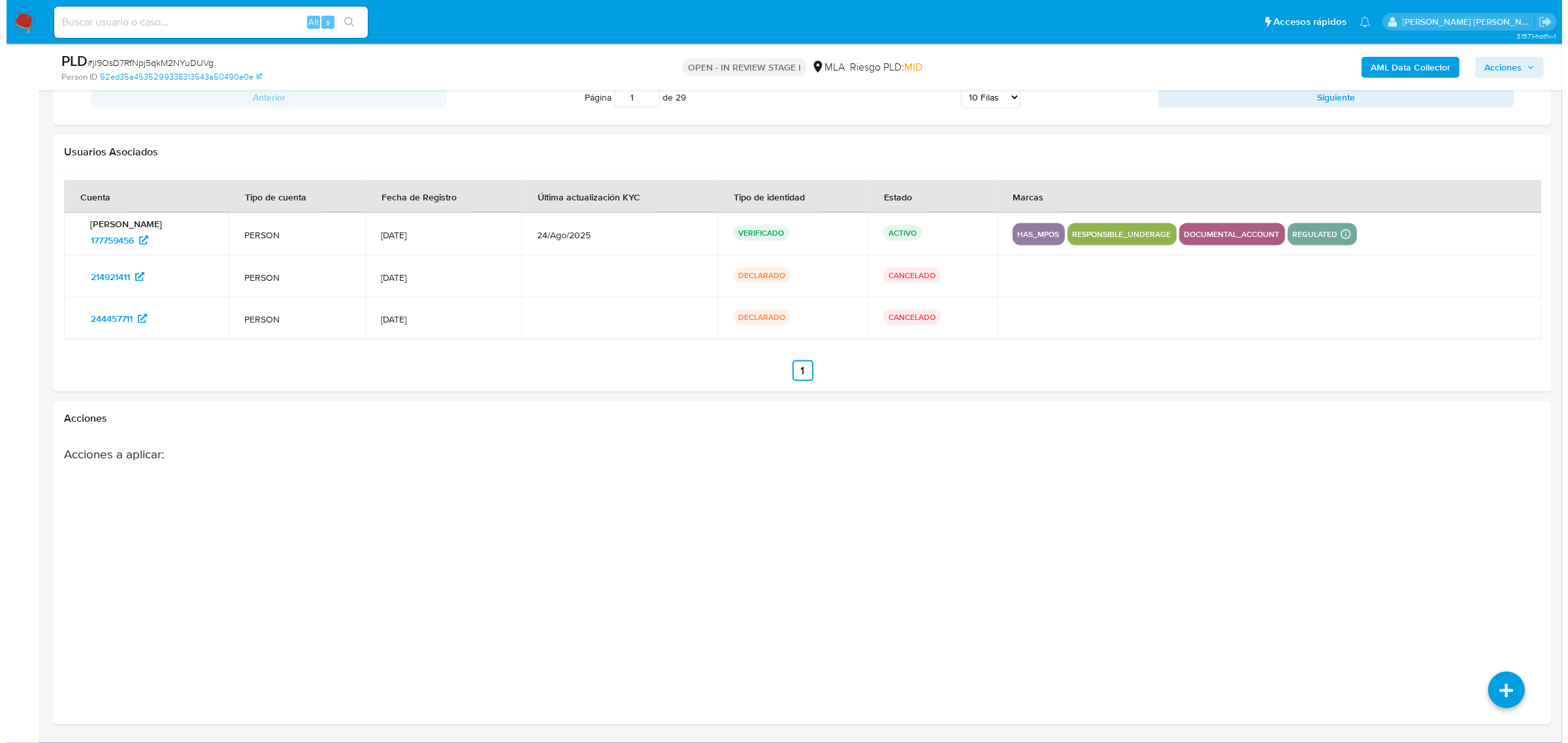
scroll to position [2383, 0]
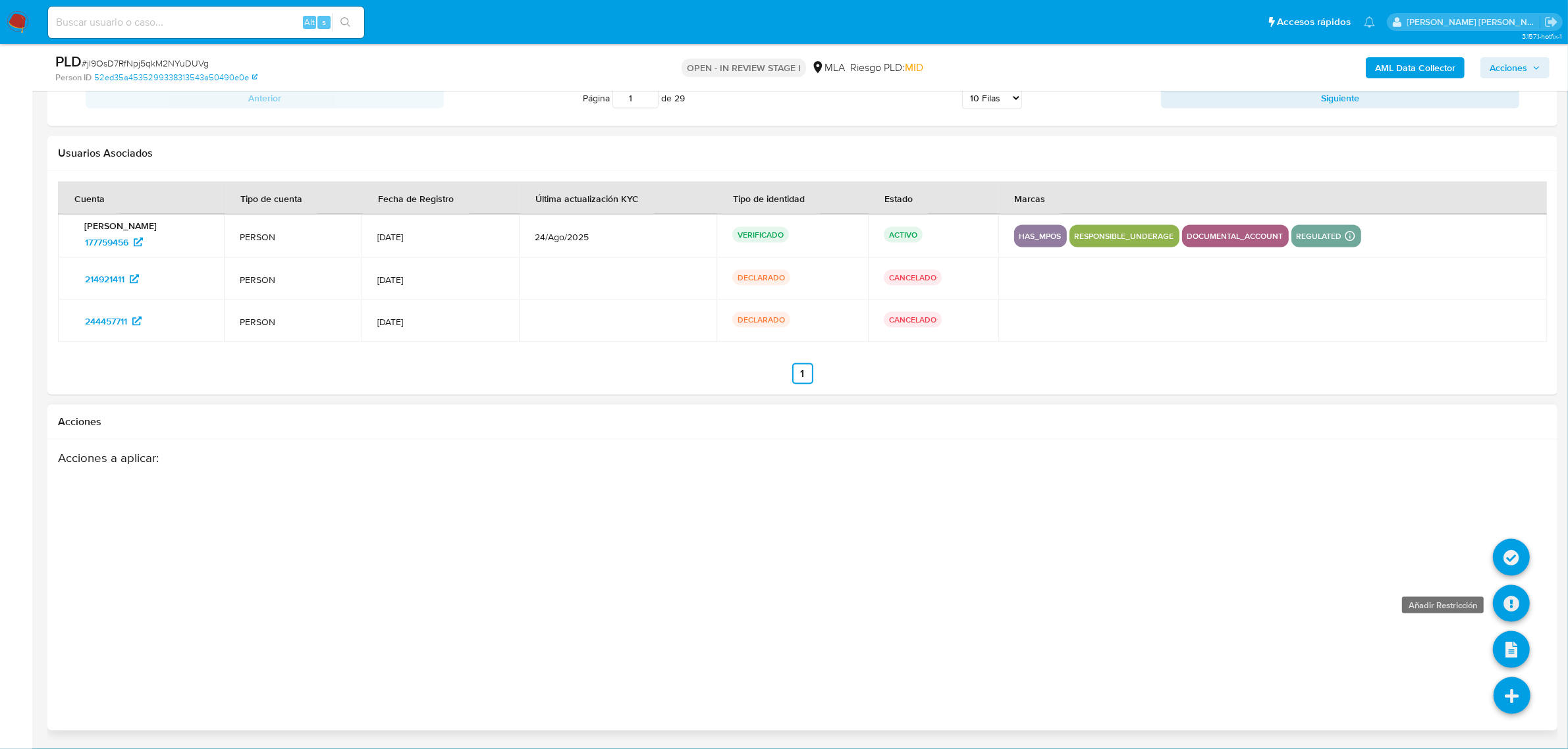
click at [1506, 603] on icon at bounding box center [1511, 603] width 37 height 37
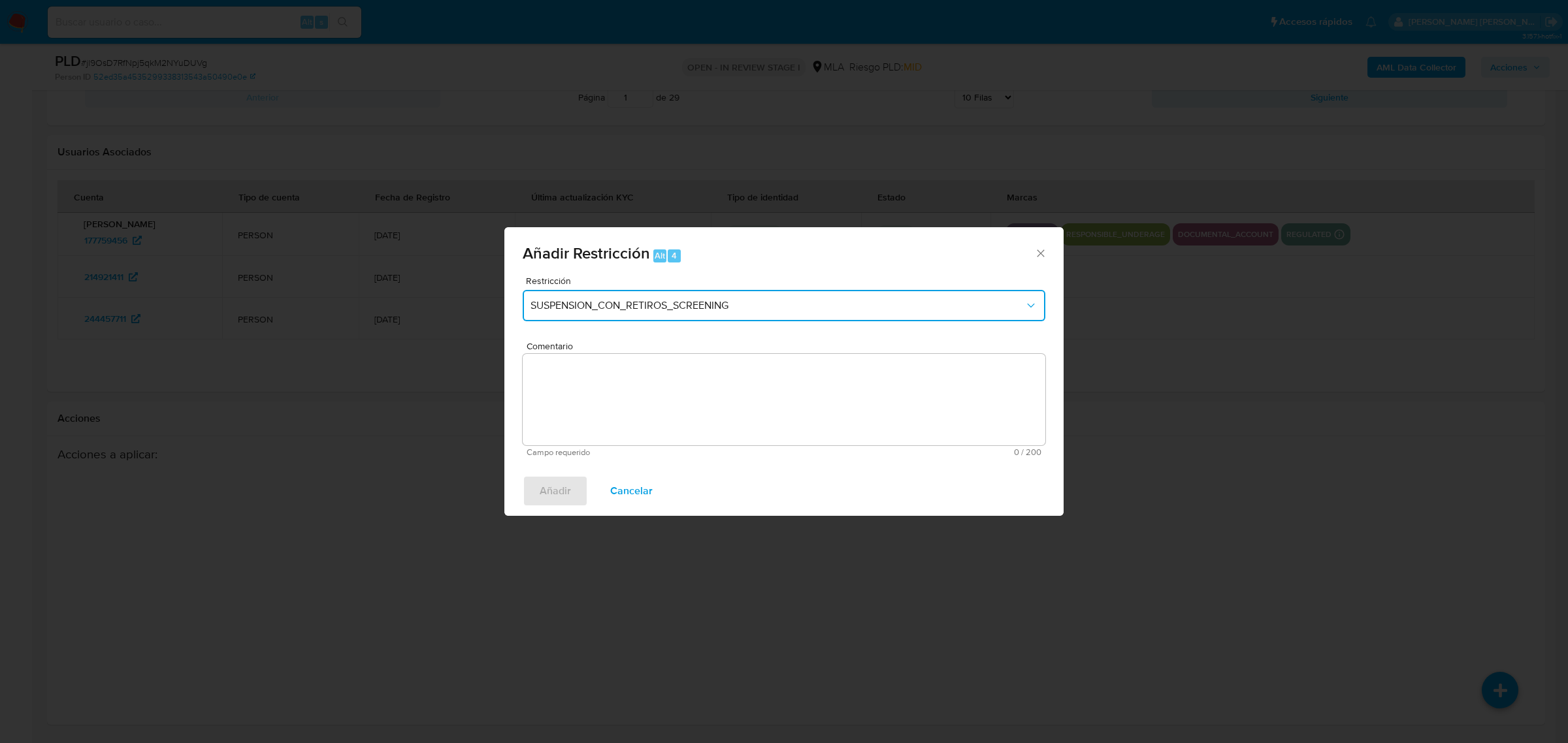
click at [748, 290] on button "SUSPENSION_CON_RETIROS_SCREENING" at bounding box center [784, 306] width 523 height 31
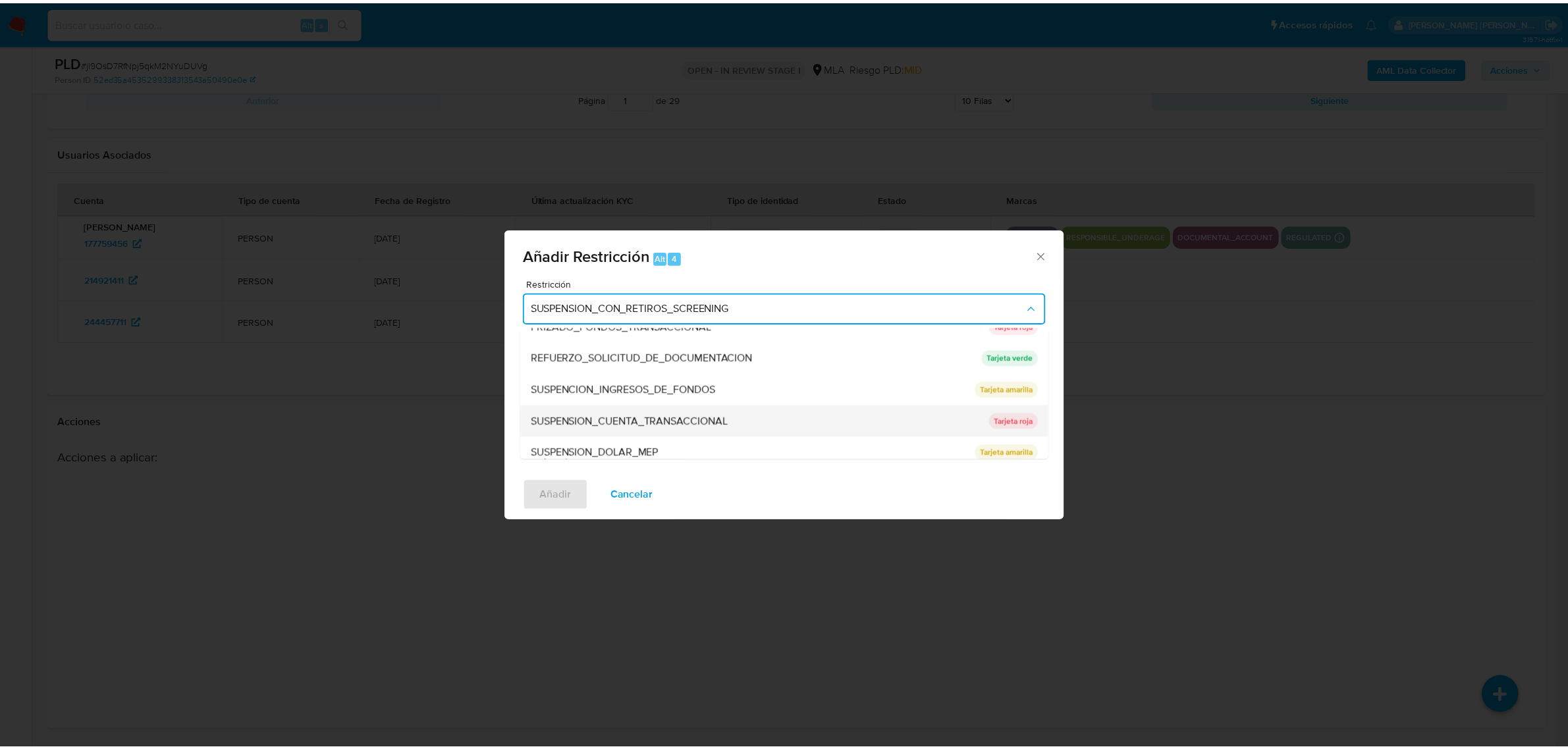
scroll to position [279, 0]
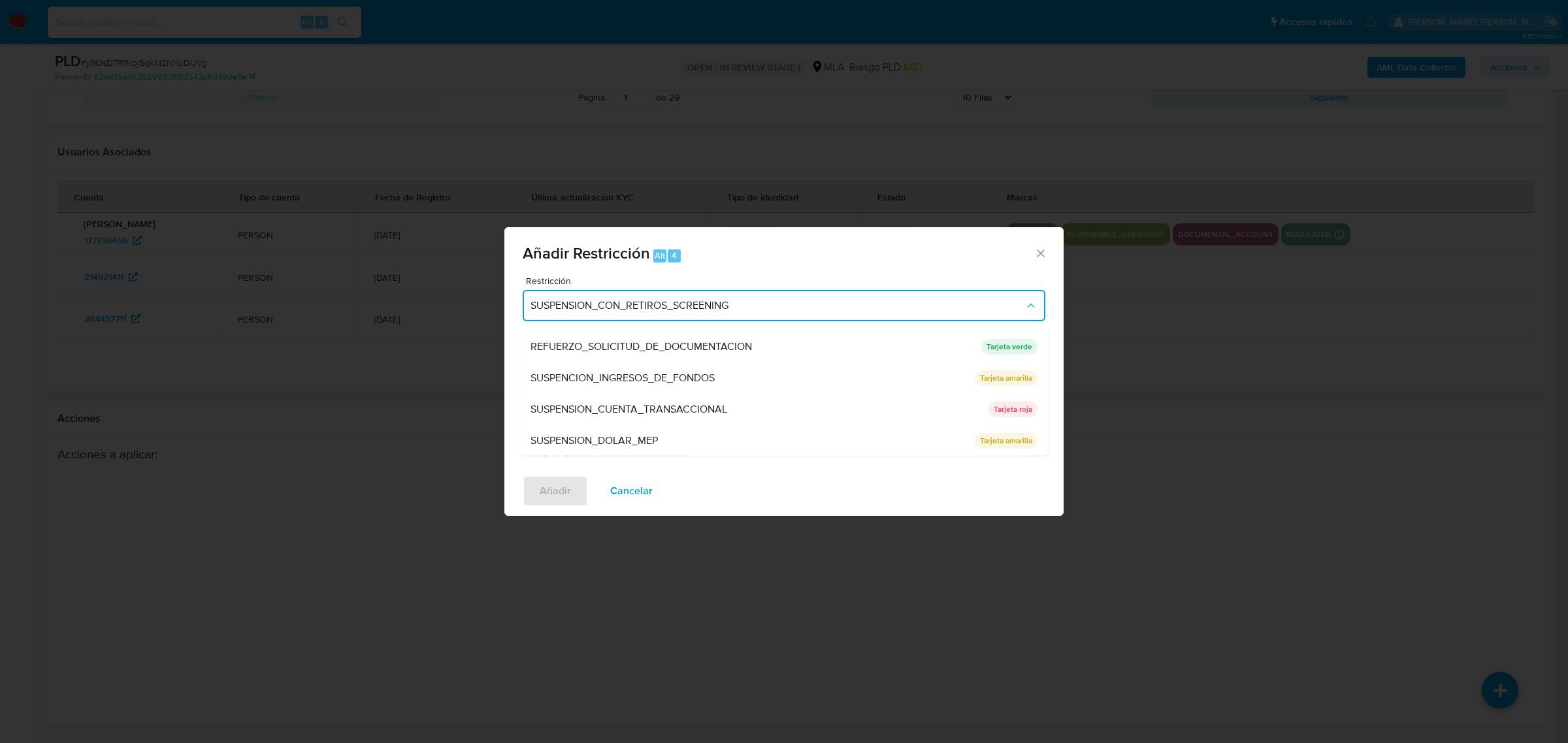
click at [714, 407] on span "SUSPENSION_CUENTA_TRANSACCIONAL" at bounding box center [629, 408] width 197 height 13
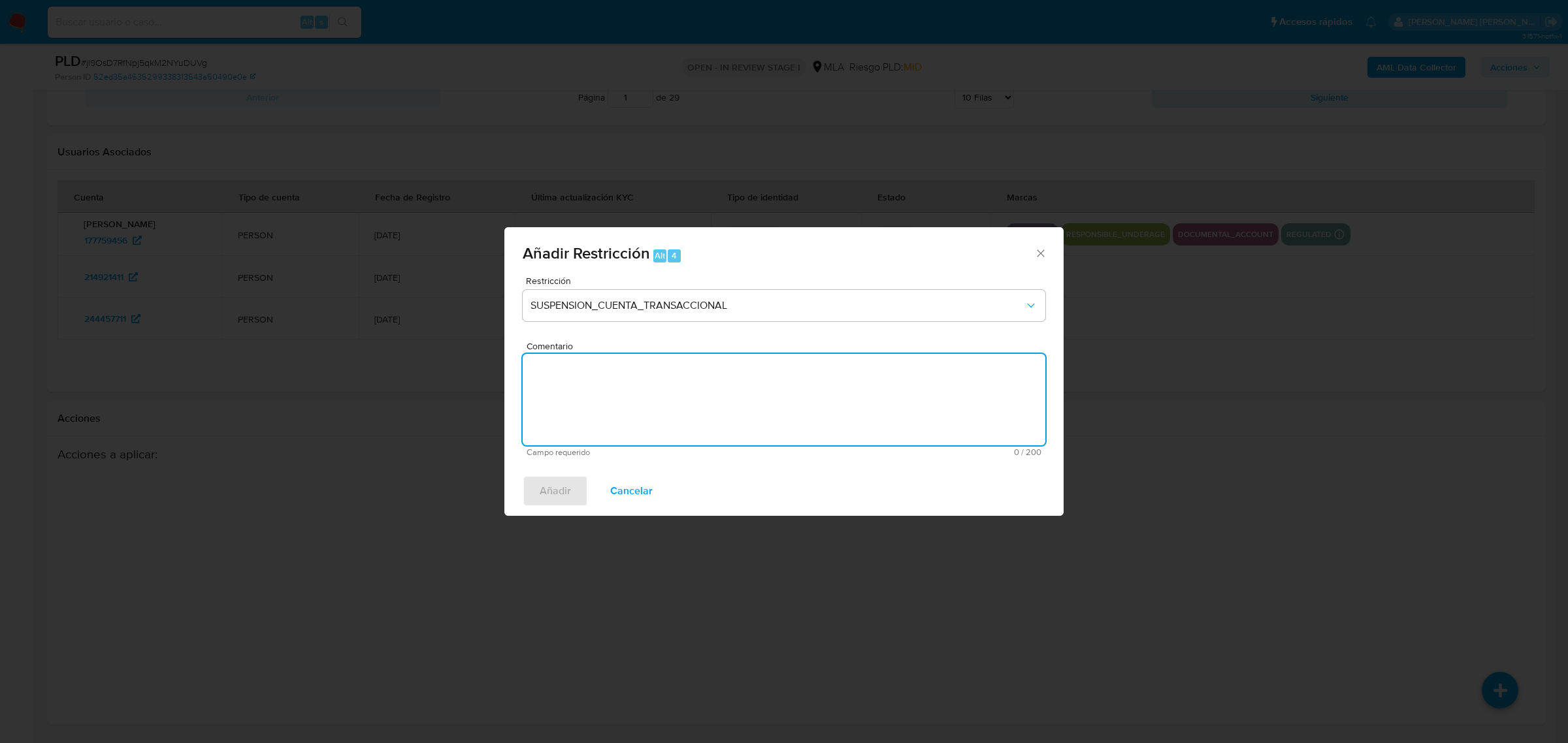
click at [714, 406] on textarea "Comentario" at bounding box center [784, 399] width 523 height 91
type textarea "AML"
click at [559, 494] on span "Añadir" at bounding box center [555, 490] width 31 height 28
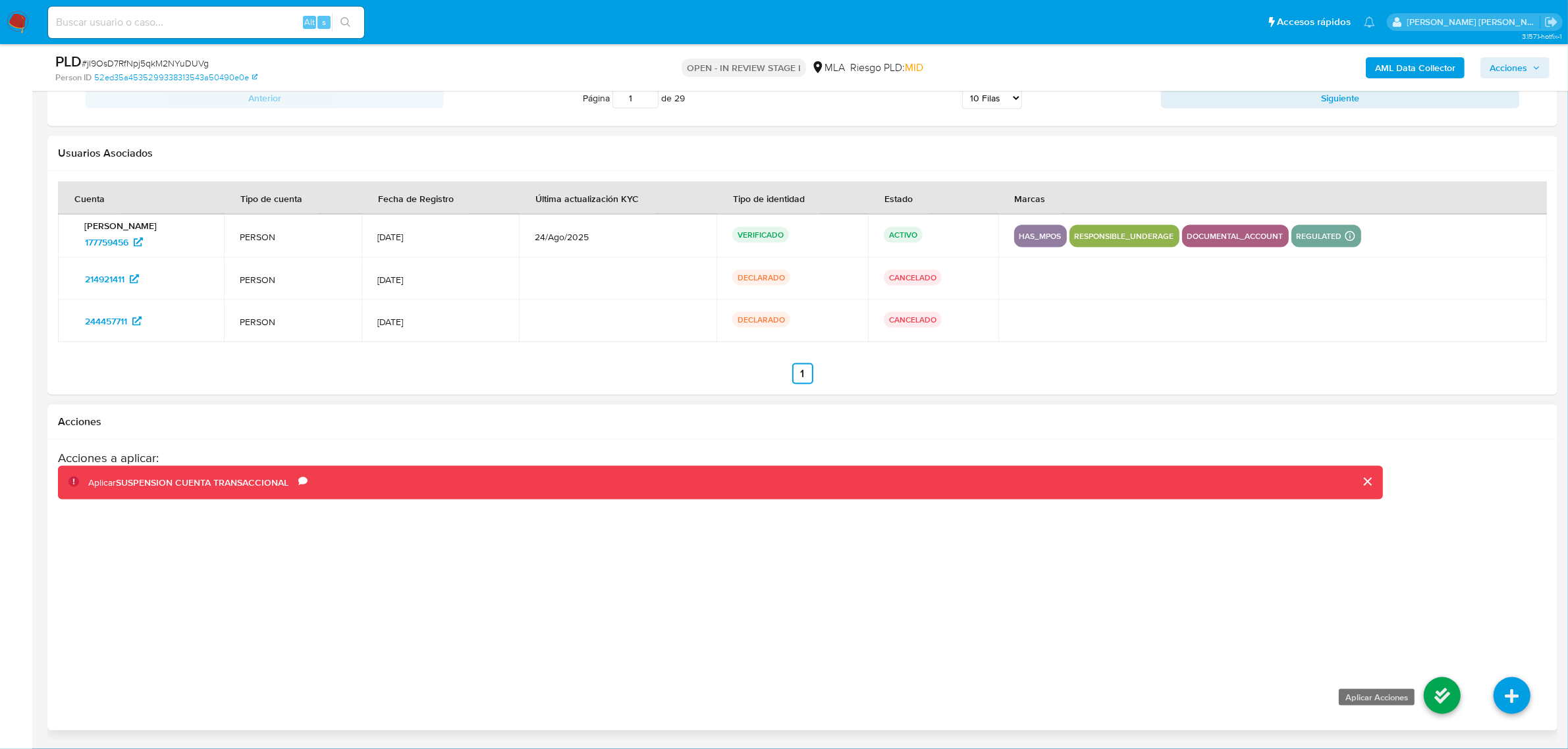
click at [1434, 701] on icon at bounding box center [1441, 695] width 37 height 37
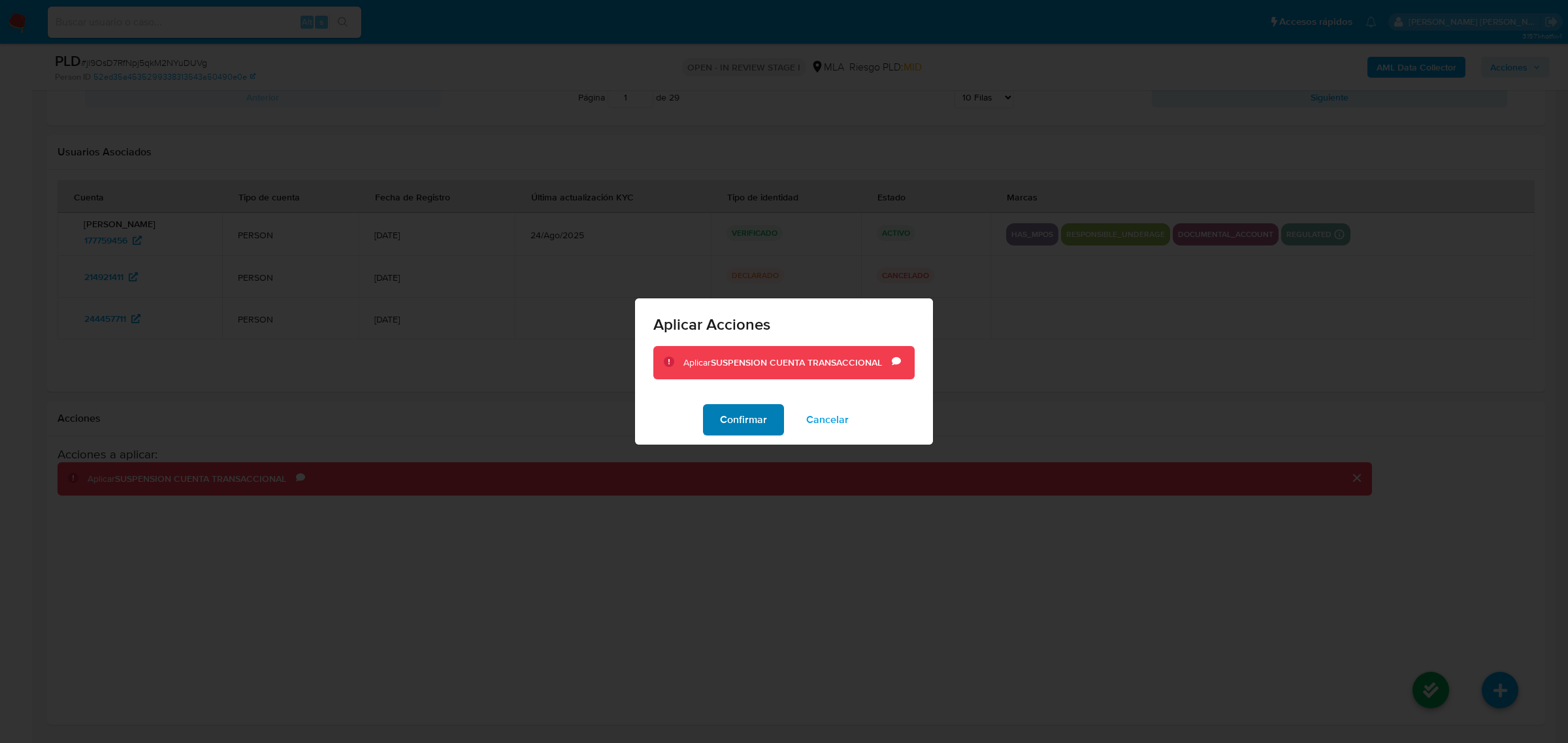
click at [709, 418] on button "Confirmar" at bounding box center [743, 420] width 81 height 31
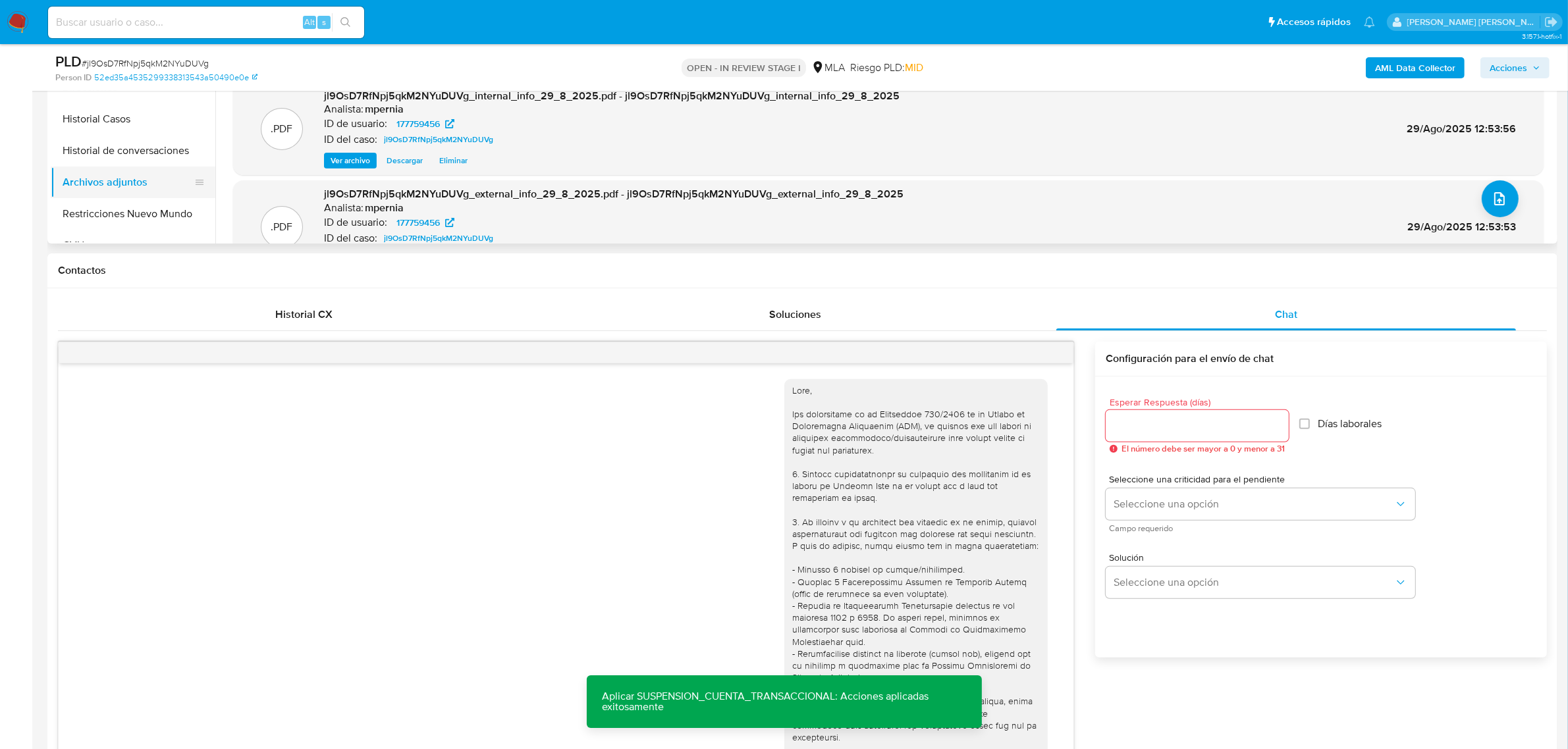
scroll to position [181, 0]
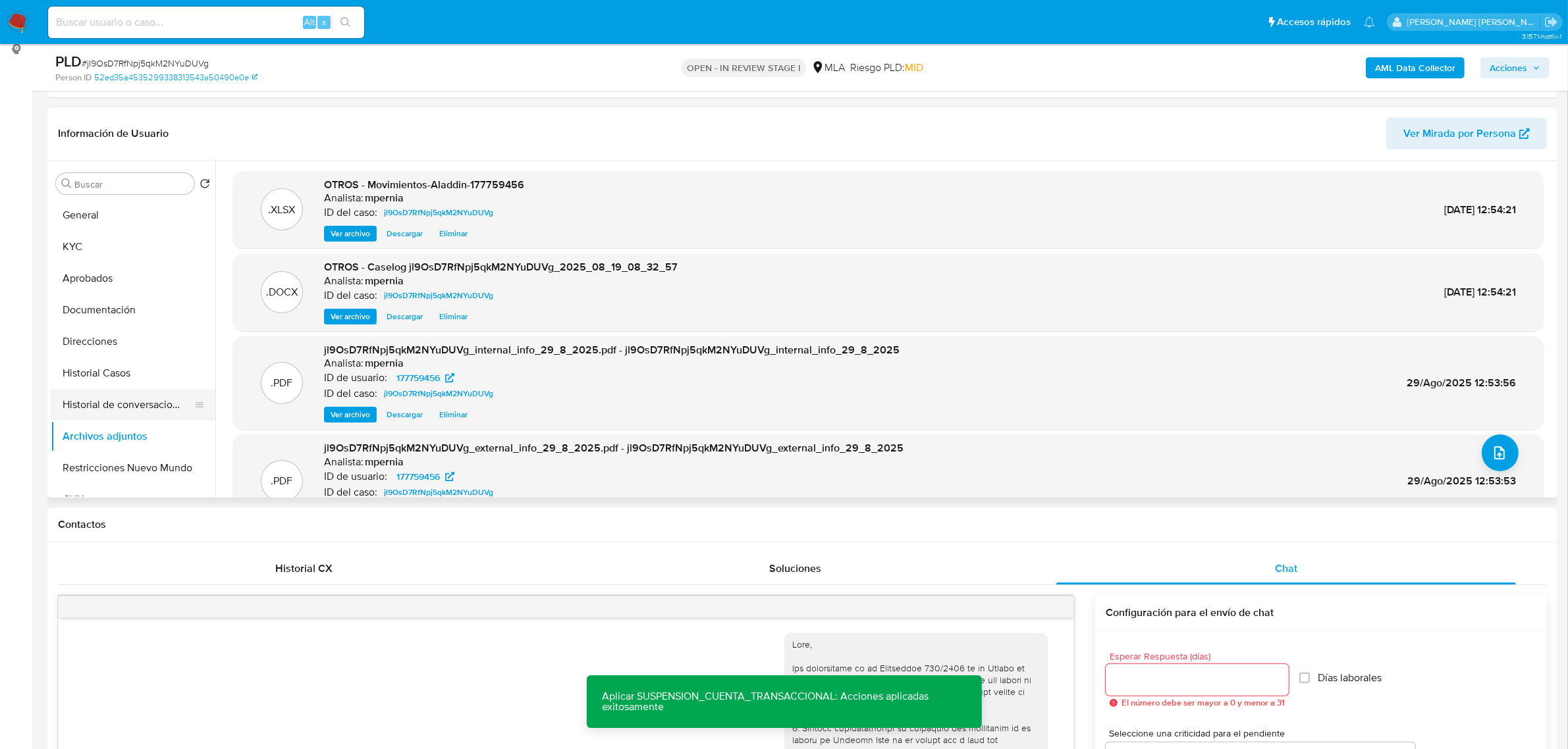
click at [118, 405] on button "Historial de conversaciones" at bounding box center [128, 405] width 154 height 32
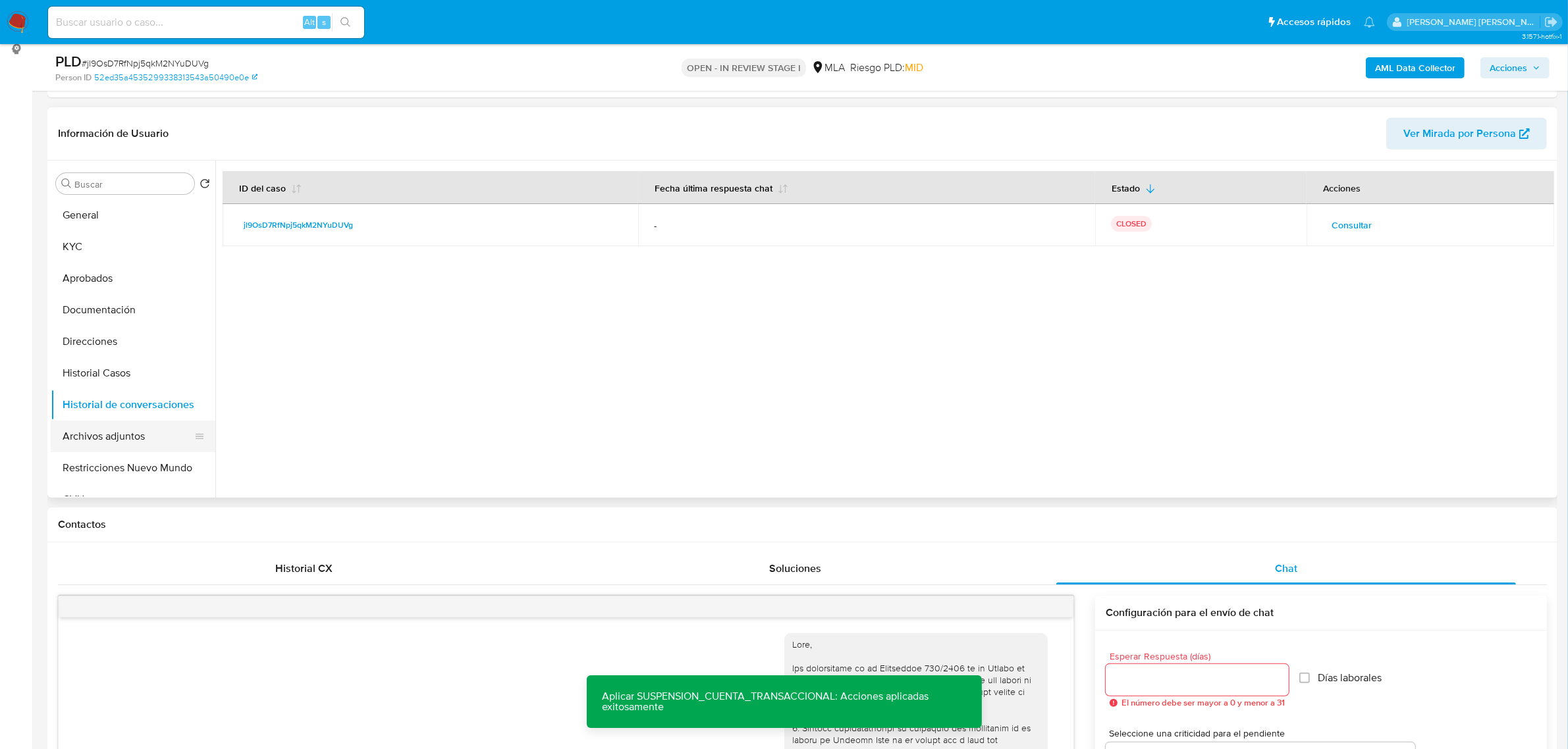
click at [119, 440] on button "Archivos adjuntos" at bounding box center [128, 437] width 154 height 32
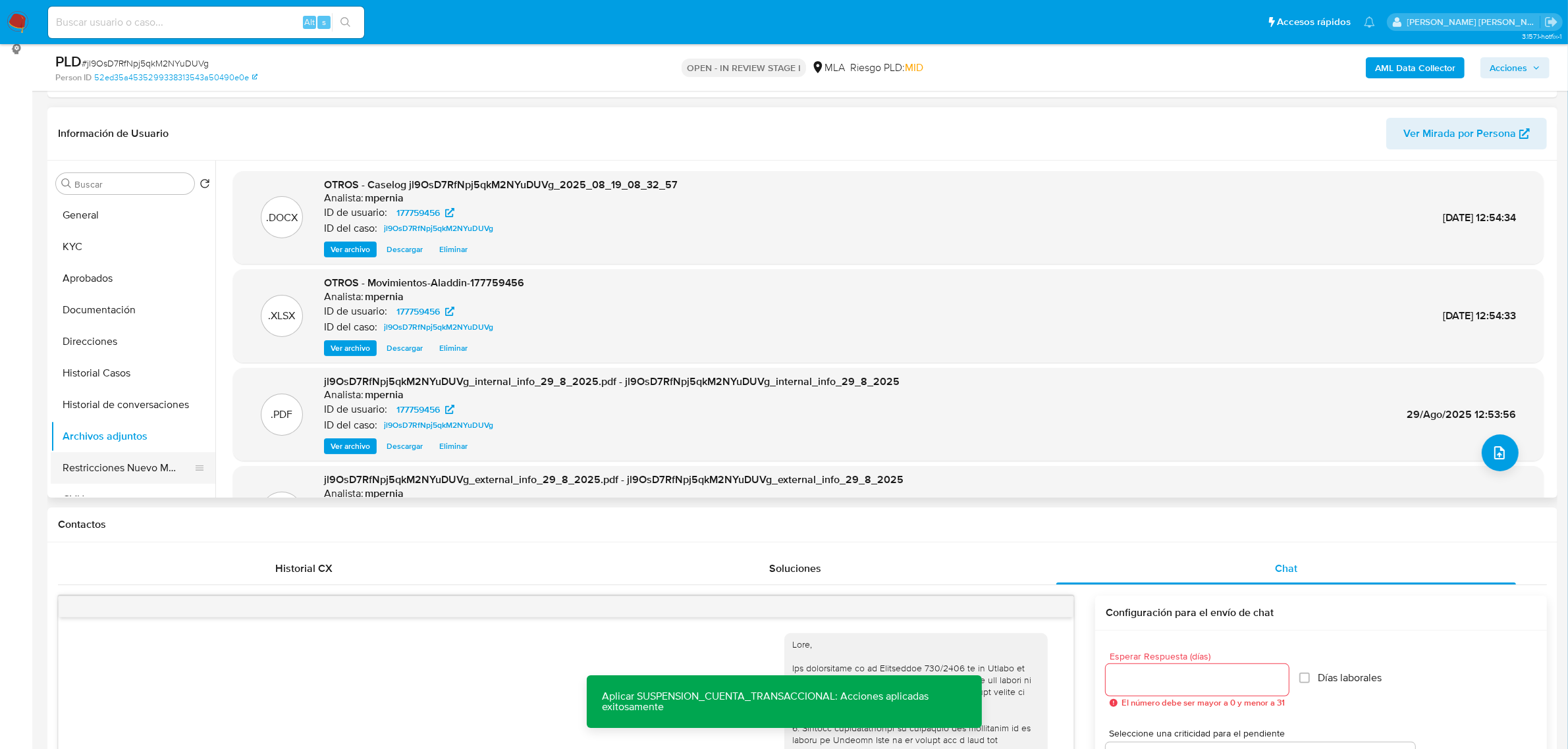
click at [116, 460] on button "Restricciones Nuevo Mundo" at bounding box center [128, 468] width 154 height 32
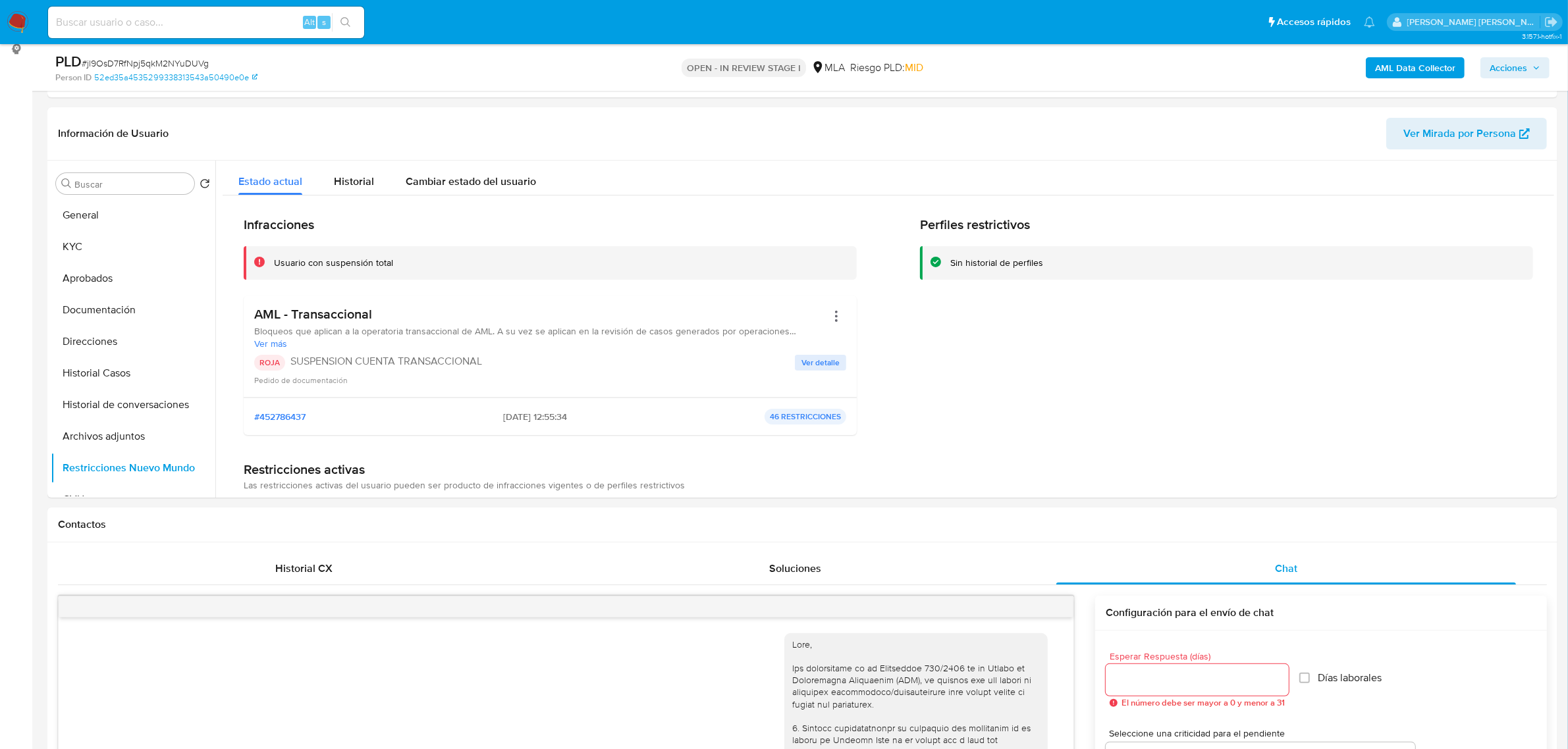
click at [1524, 63] on span "Acciones" at bounding box center [1509, 67] width 38 height 21
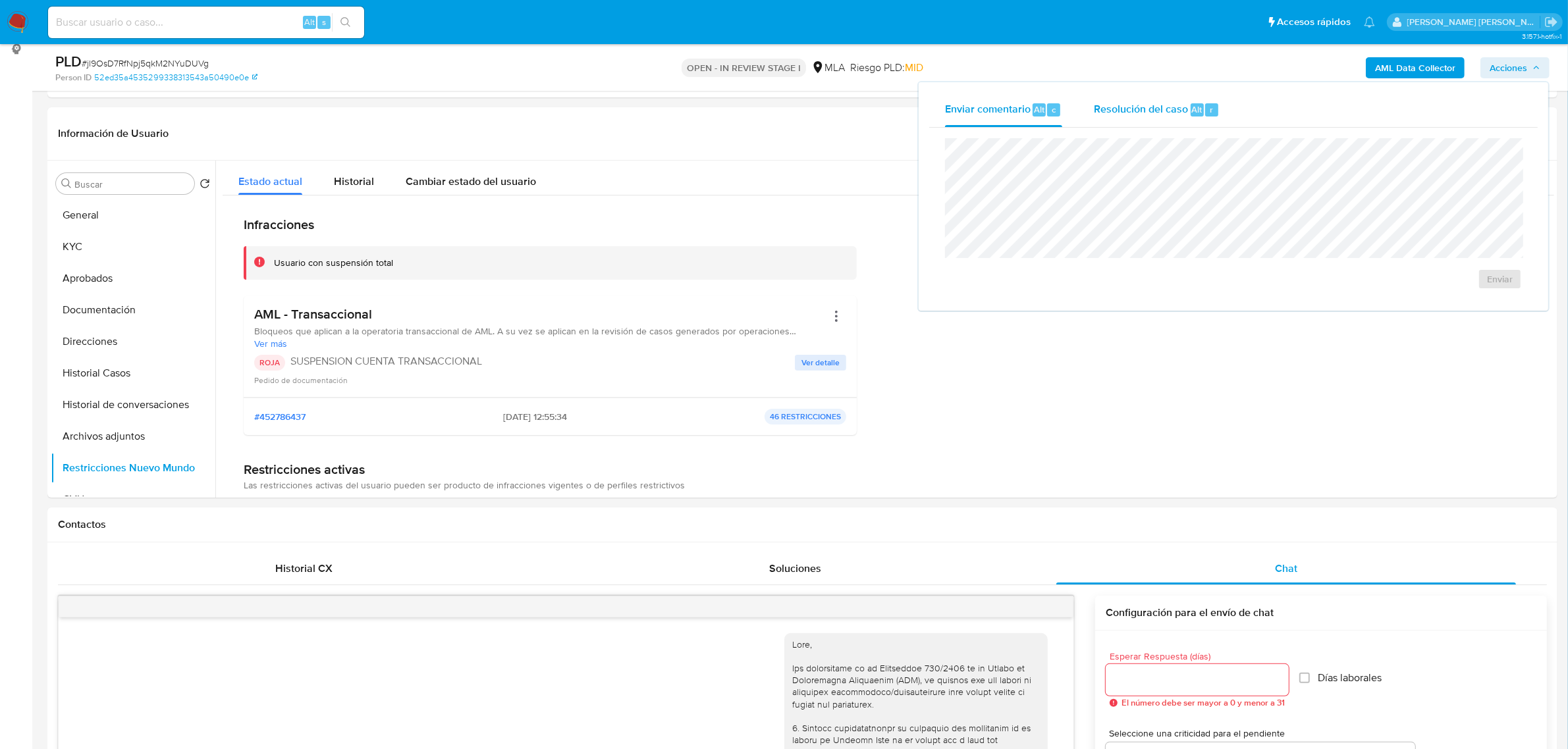
click at [1171, 104] on span "Resolución del caso" at bounding box center [1140, 109] width 94 height 15
click at [1460, 293] on span "ROI Proposal" at bounding box center [1467, 287] width 68 height 19
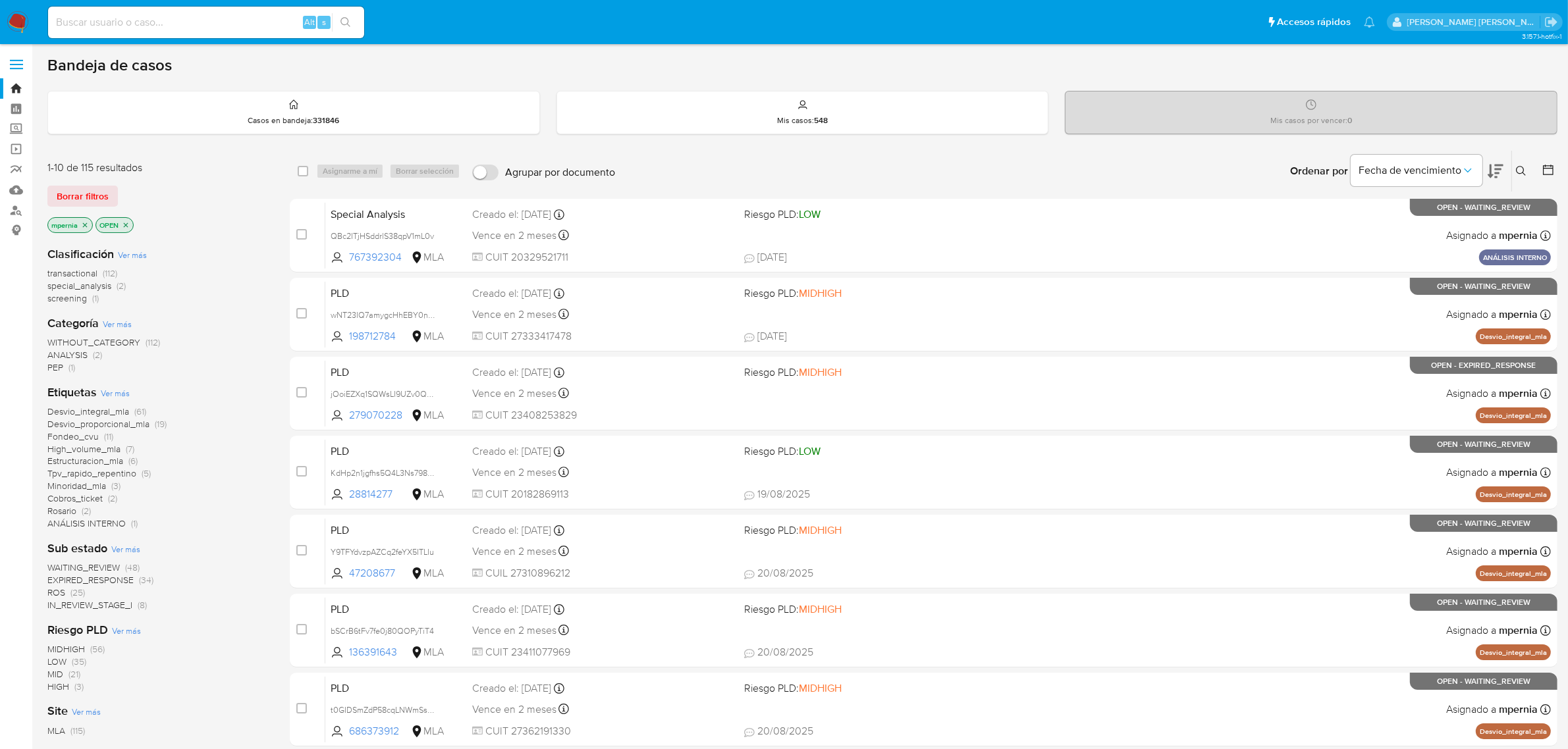
click at [189, 27] on input at bounding box center [207, 22] width 316 height 17
paste input "673316248"
type input "673316248"
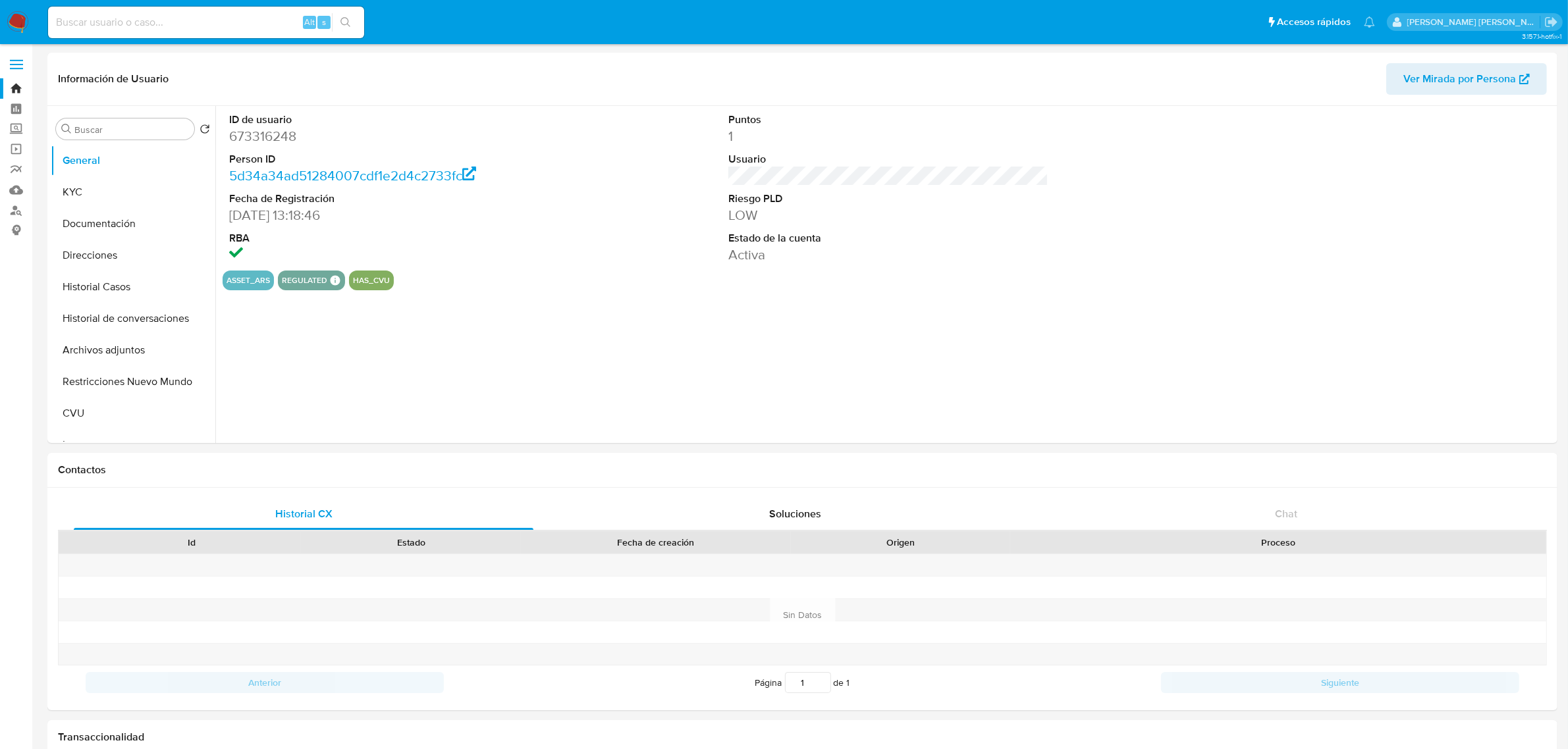
select select "10"
click at [70, 193] on button "KYC" at bounding box center [128, 193] width 154 height 32
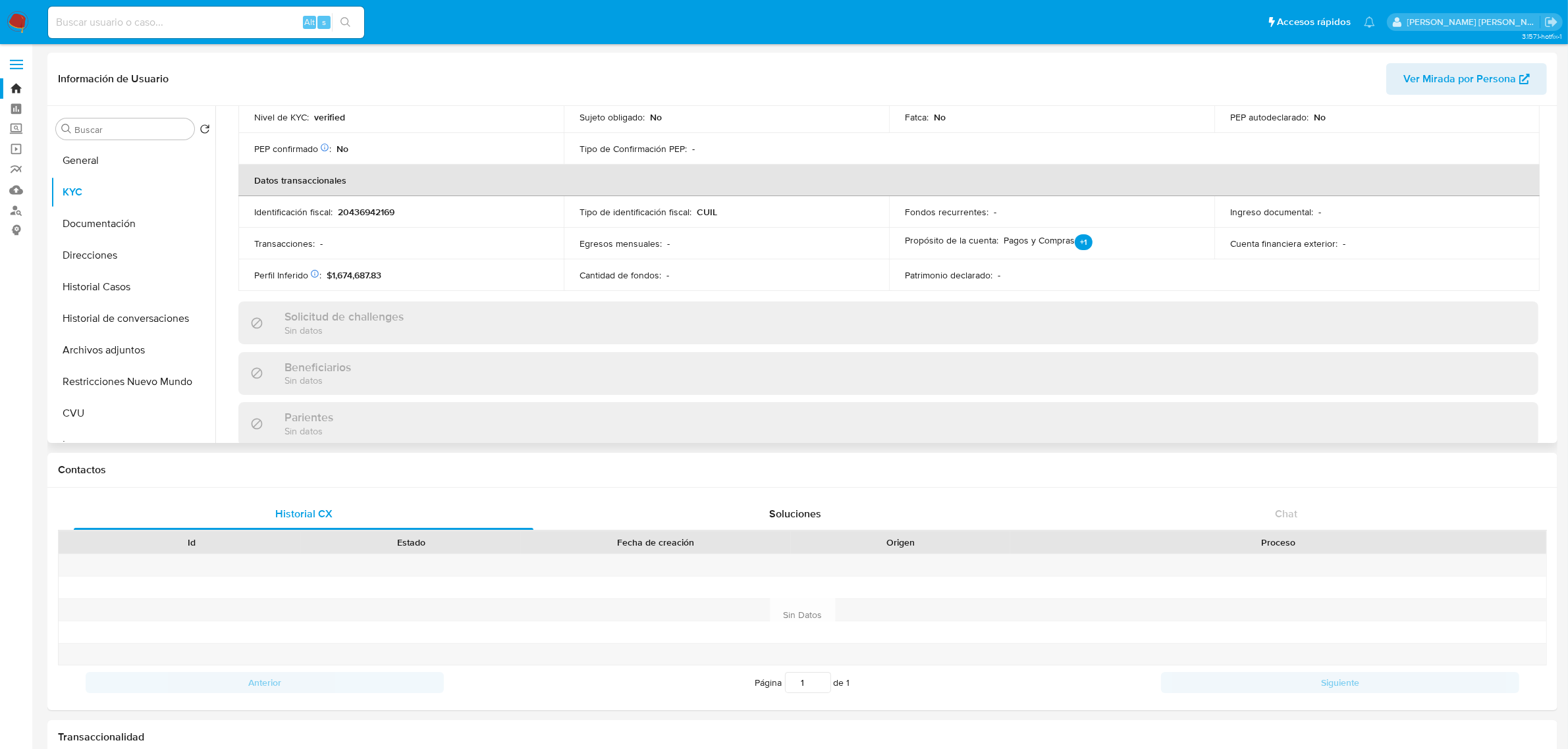
scroll to position [106, 0]
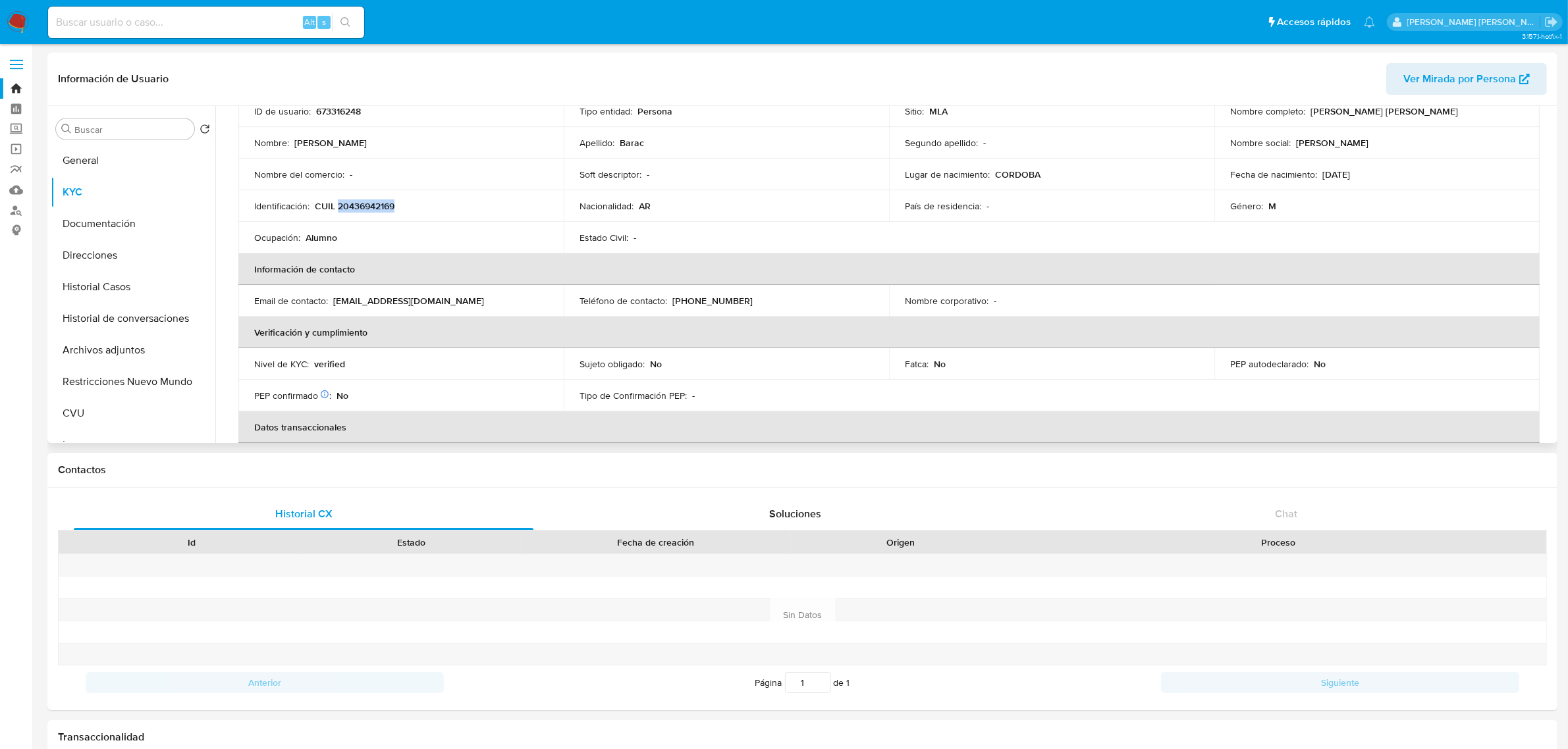
drag, startPoint x: 338, startPoint y: 203, endPoint x: 397, endPoint y: 210, distance: 59.4
click at [397, 210] on div "Identificación : CUIL 20436942169" at bounding box center [400, 207] width 294 height 12
copy p "20436942169"
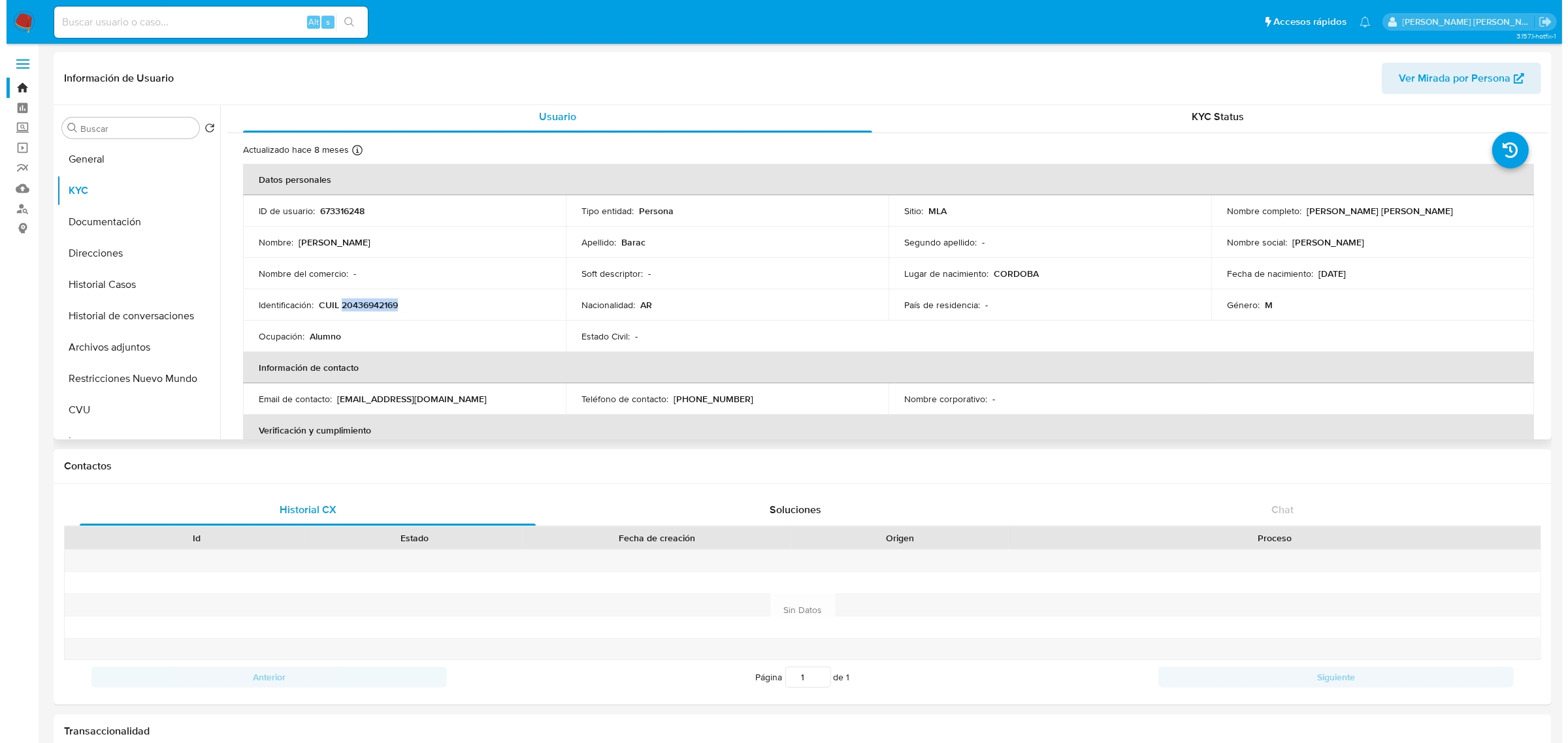
scroll to position [0, 0]
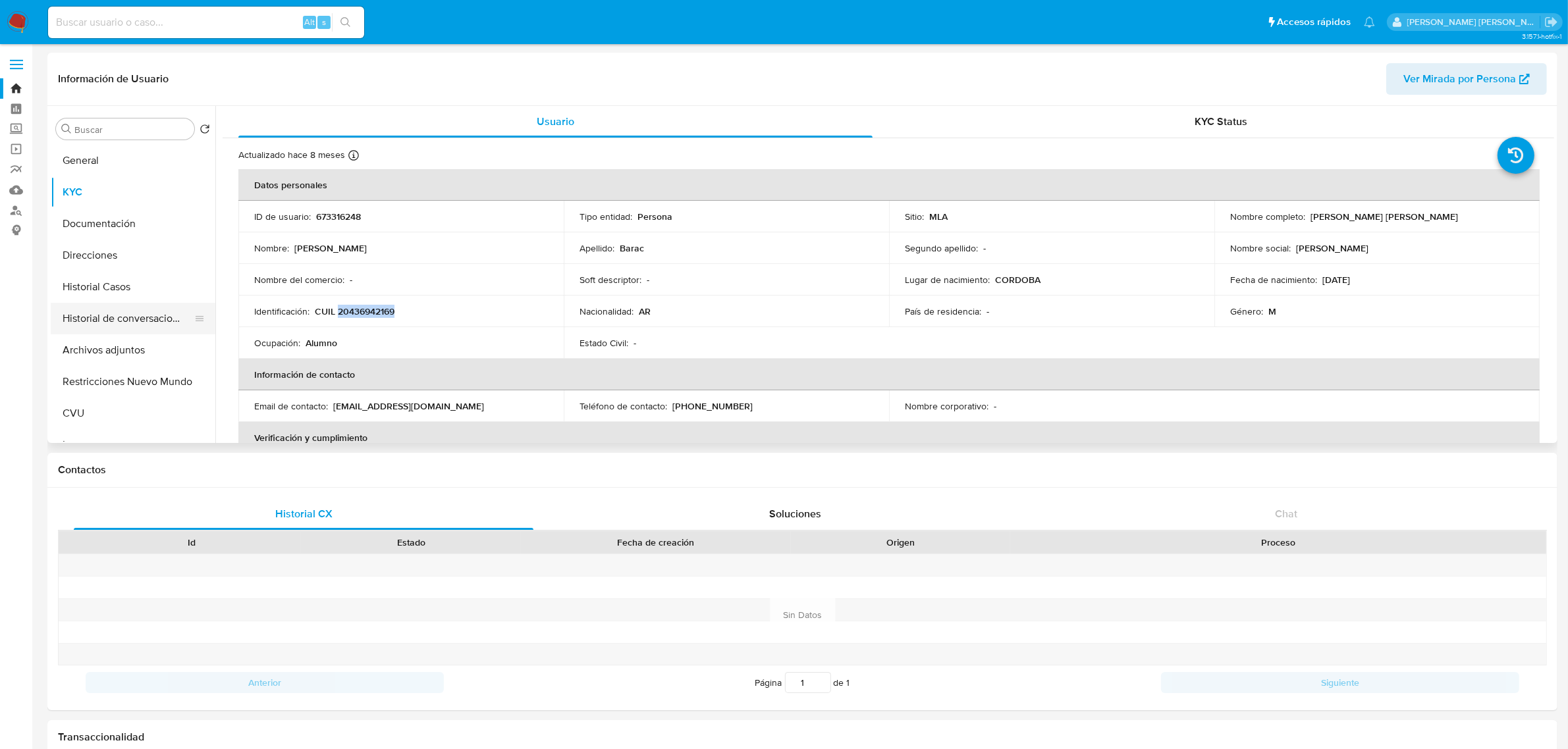
click at [120, 311] on button "Historial de conversaciones" at bounding box center [128, 318] width 154 height 32
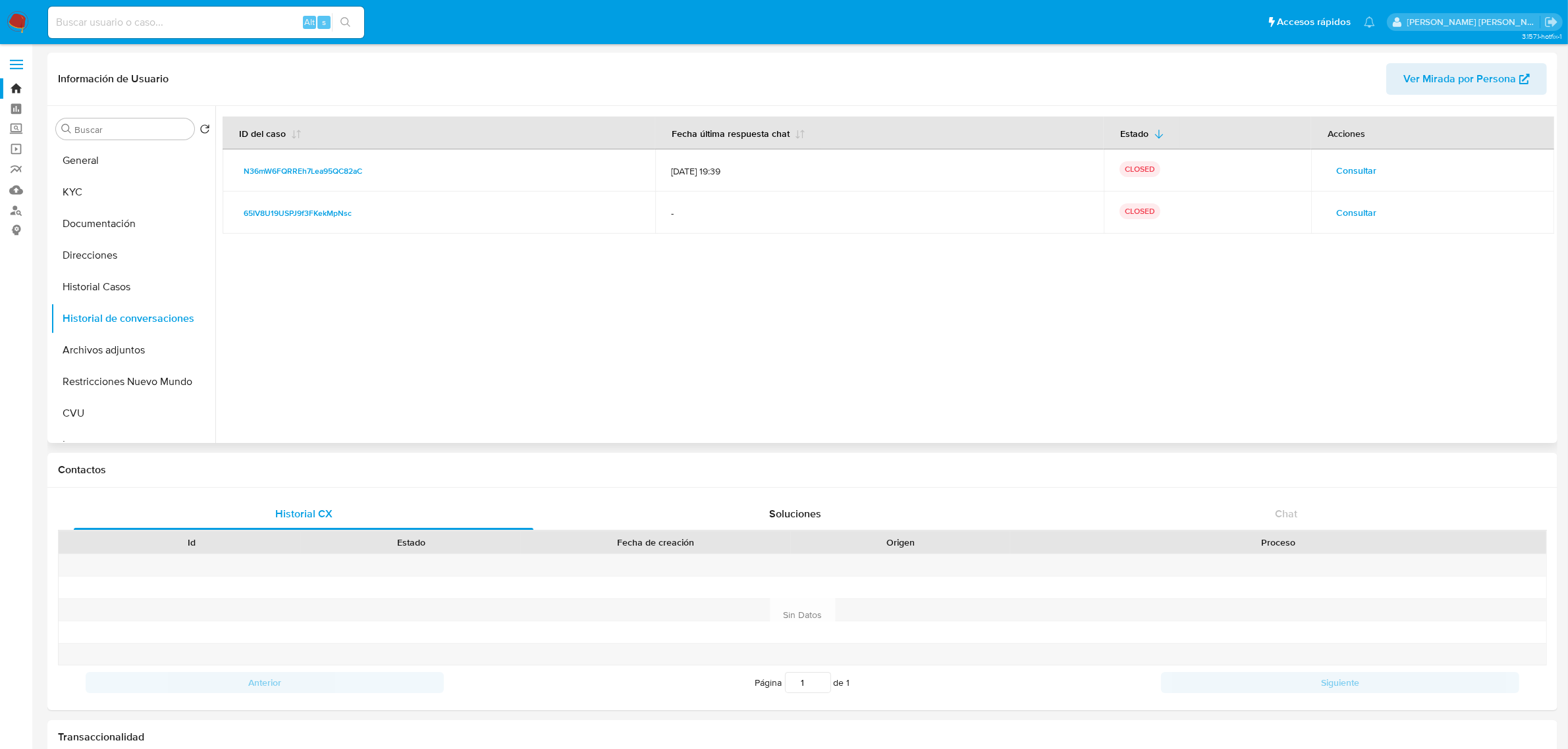
click at [1349, 170] on span "Consultar" at bounding box center [1356, 170] width 41 height 19
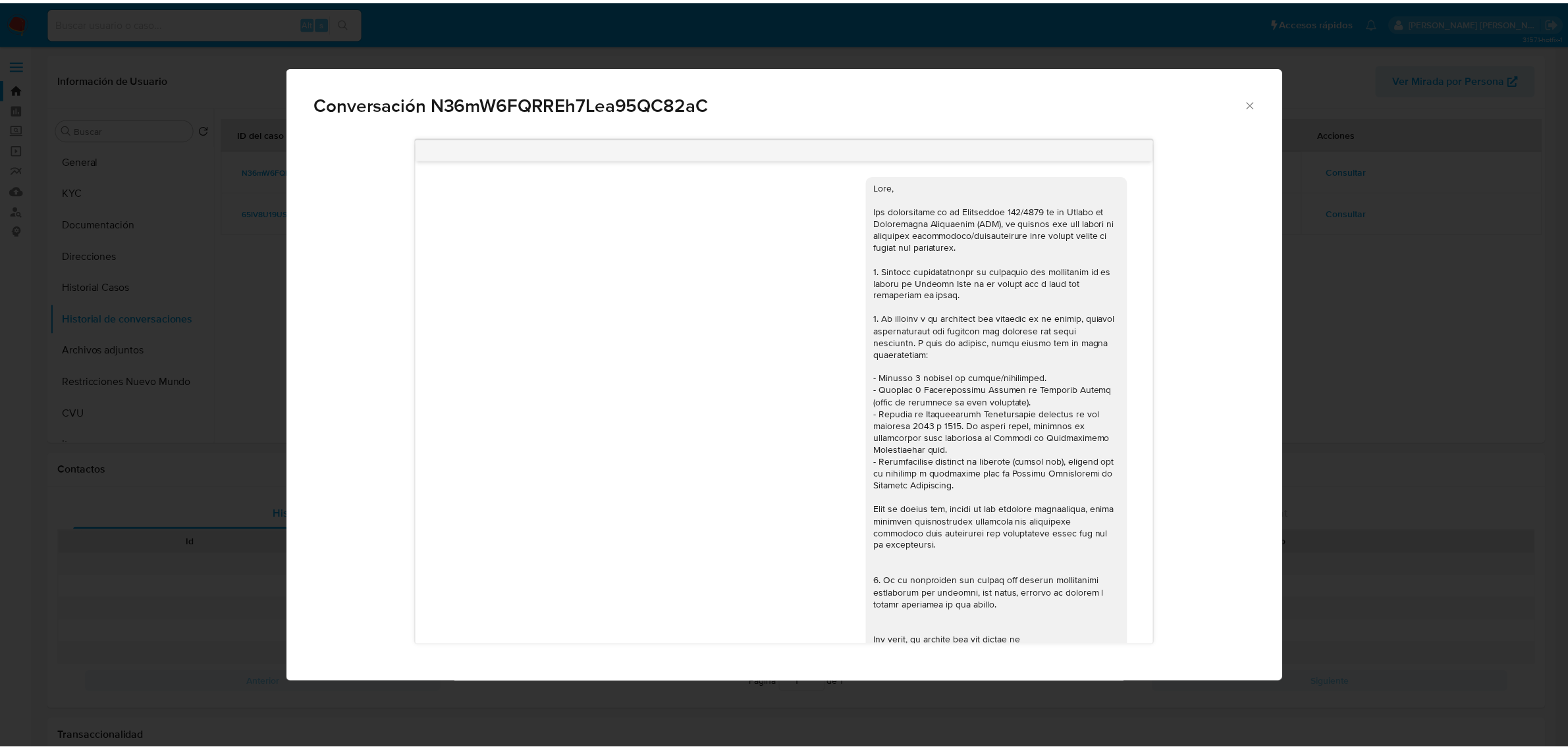
scroll to position [576, 0]
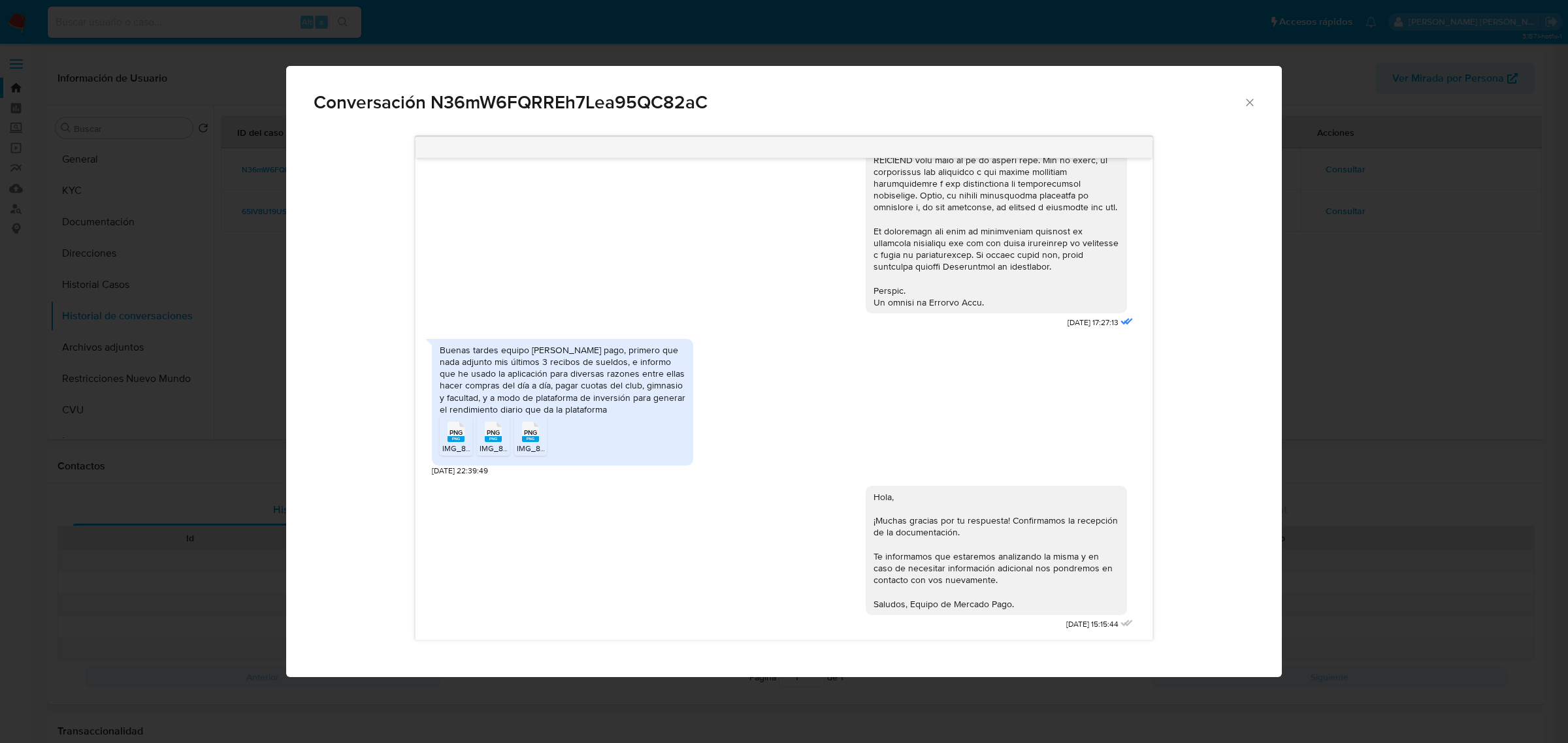
click at [1251, 103] on icon "Cerrar" at bounding box center [1248, 102] width 7 height 7
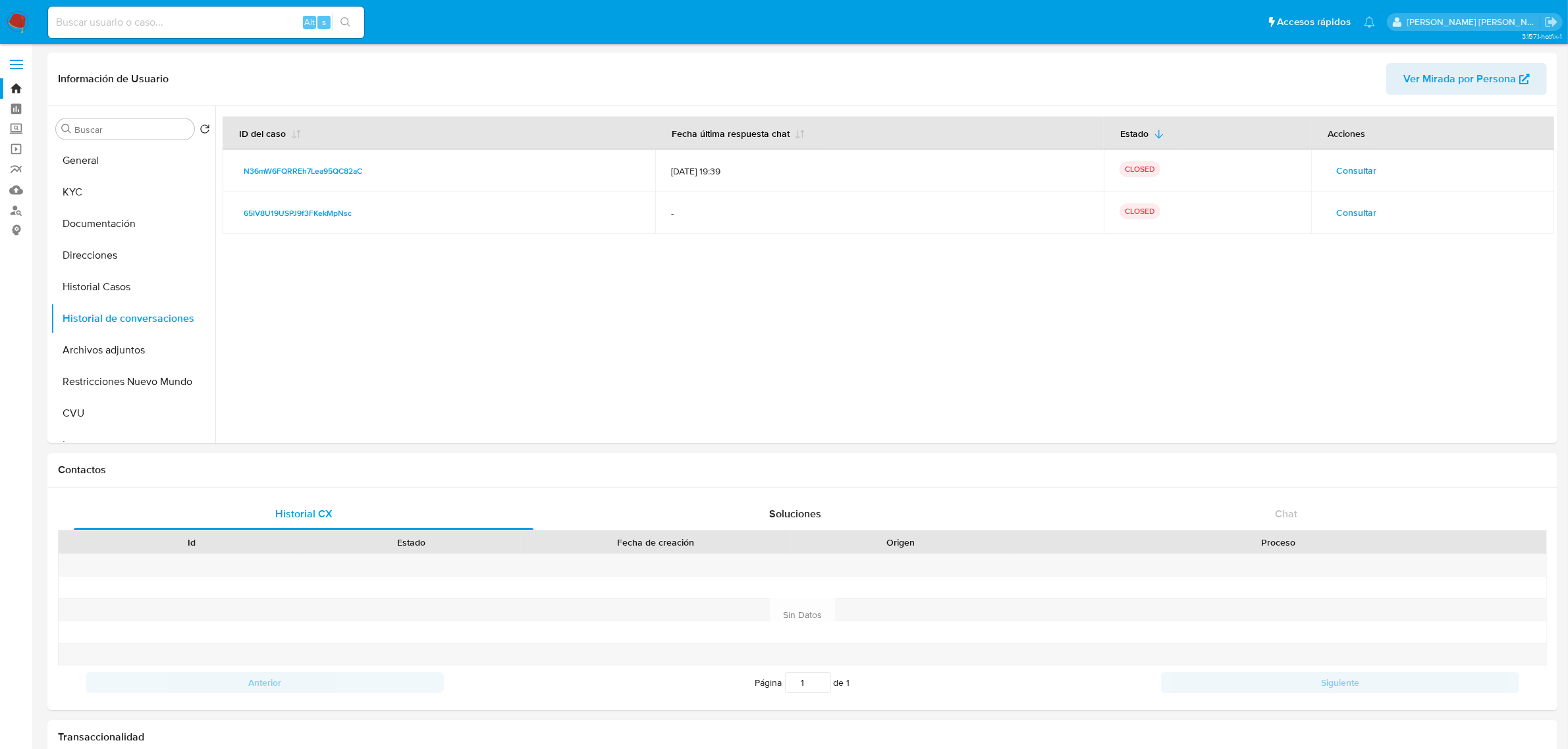
click at [177, 27] on input at bounding box center [207, 22] width 316 height 17
paste input "673316248"
type input "673316248"
click at [108, 259] on button "Direcciones" at bounding box center [128, 255] width 154 height 32
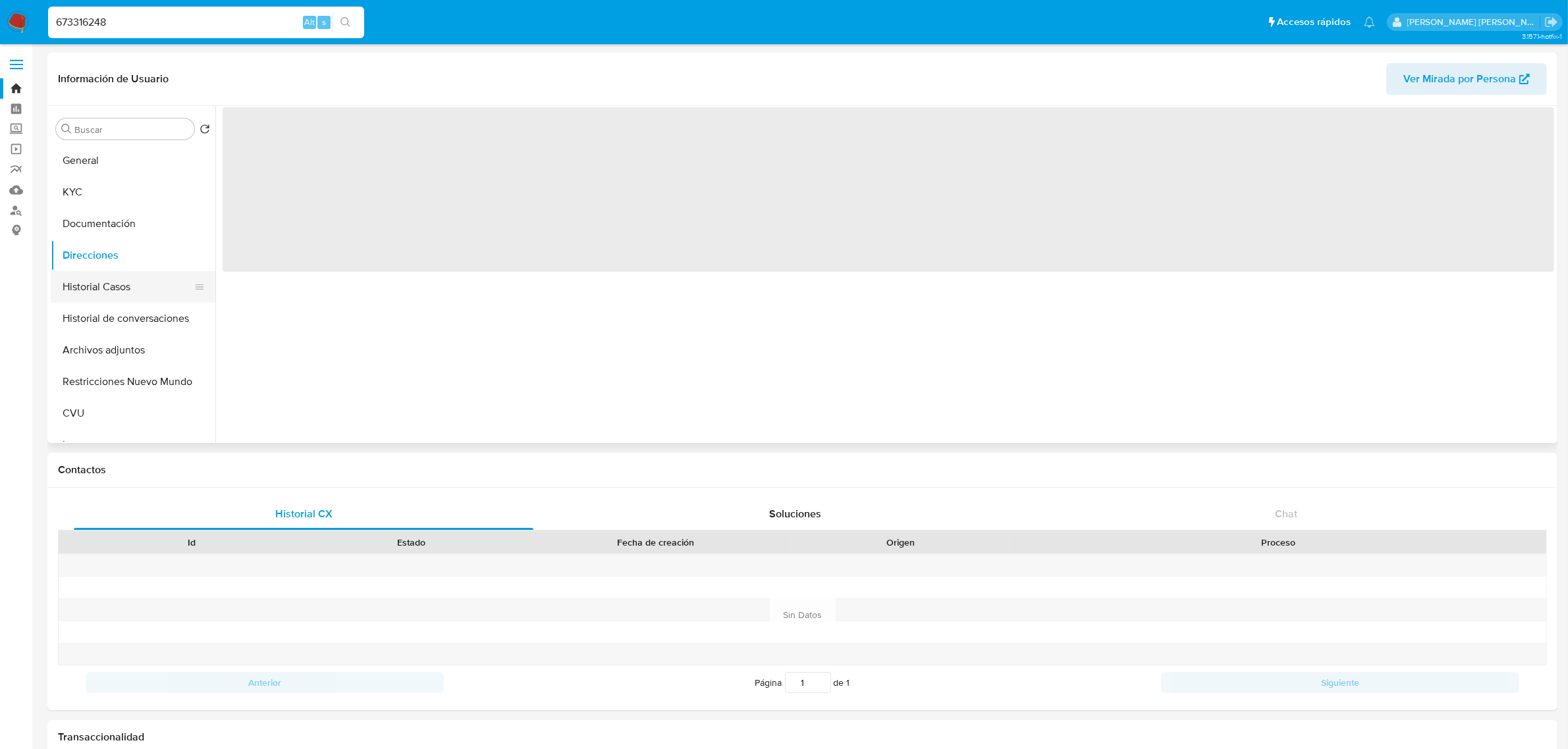
click at [100, 289] on button "Historial Casos" at bounding box center [128, 287] width 154 height 32
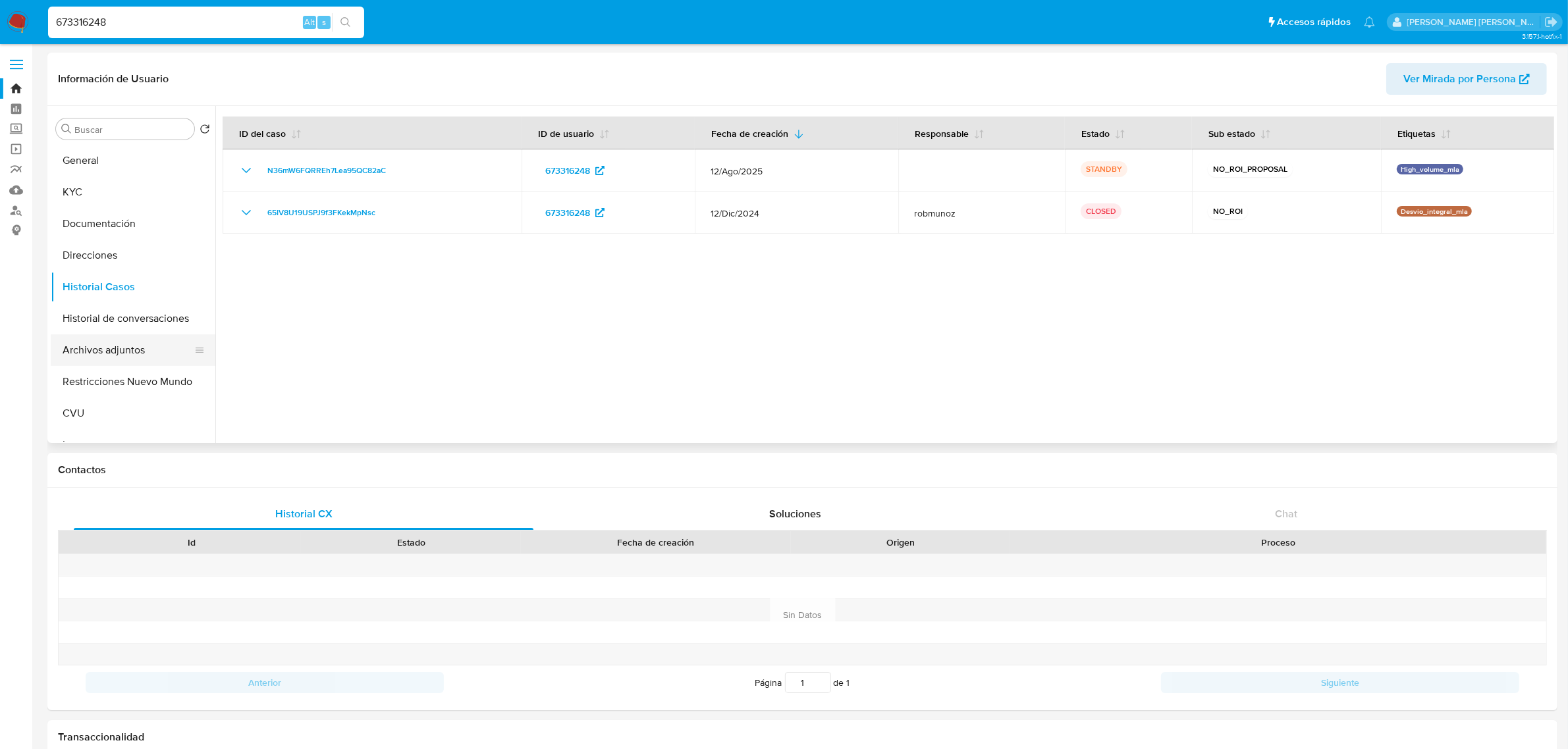
click at [141, 342] on button "Archivos adjuntos" at bounding box center [128, 350] width 154 height 32
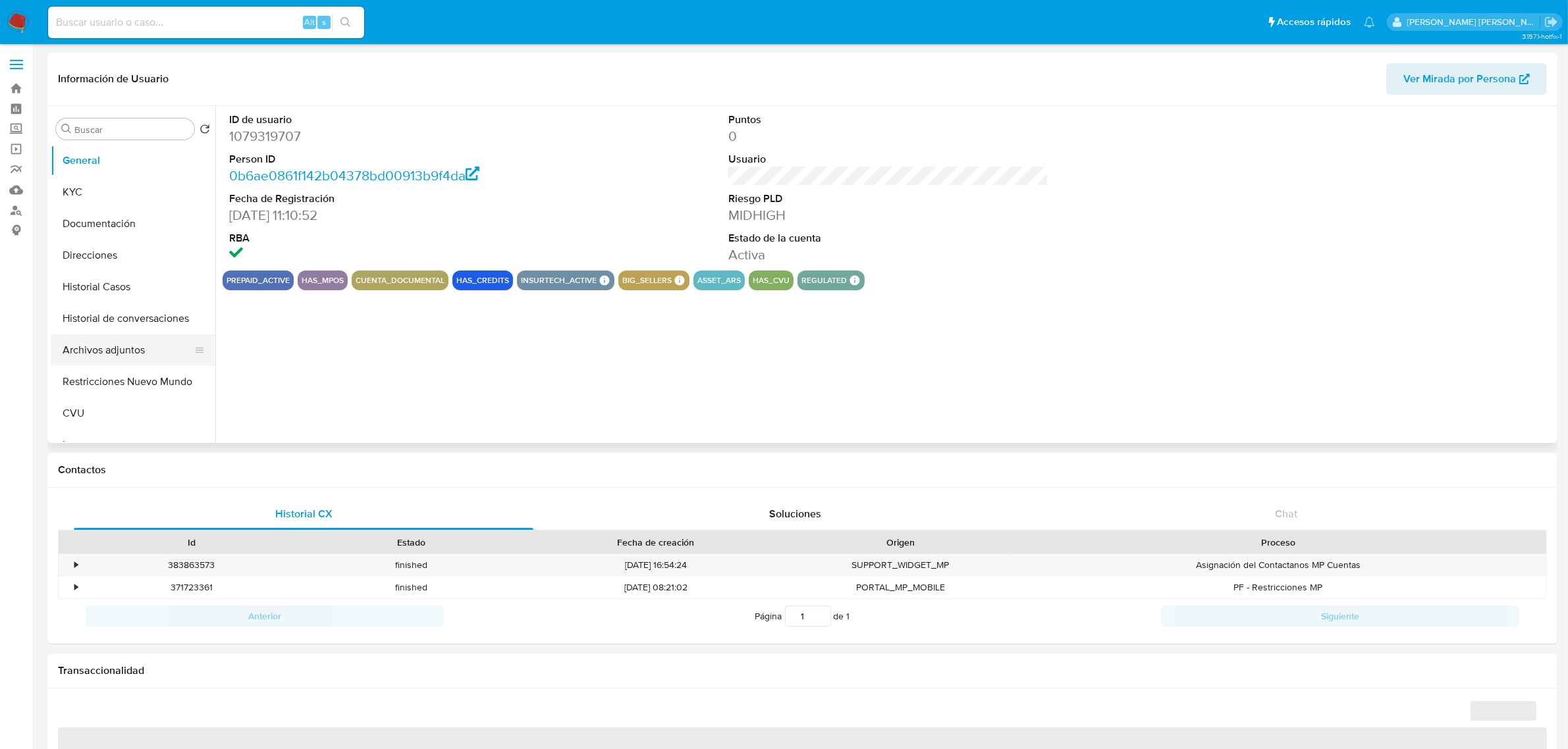
select select "10"
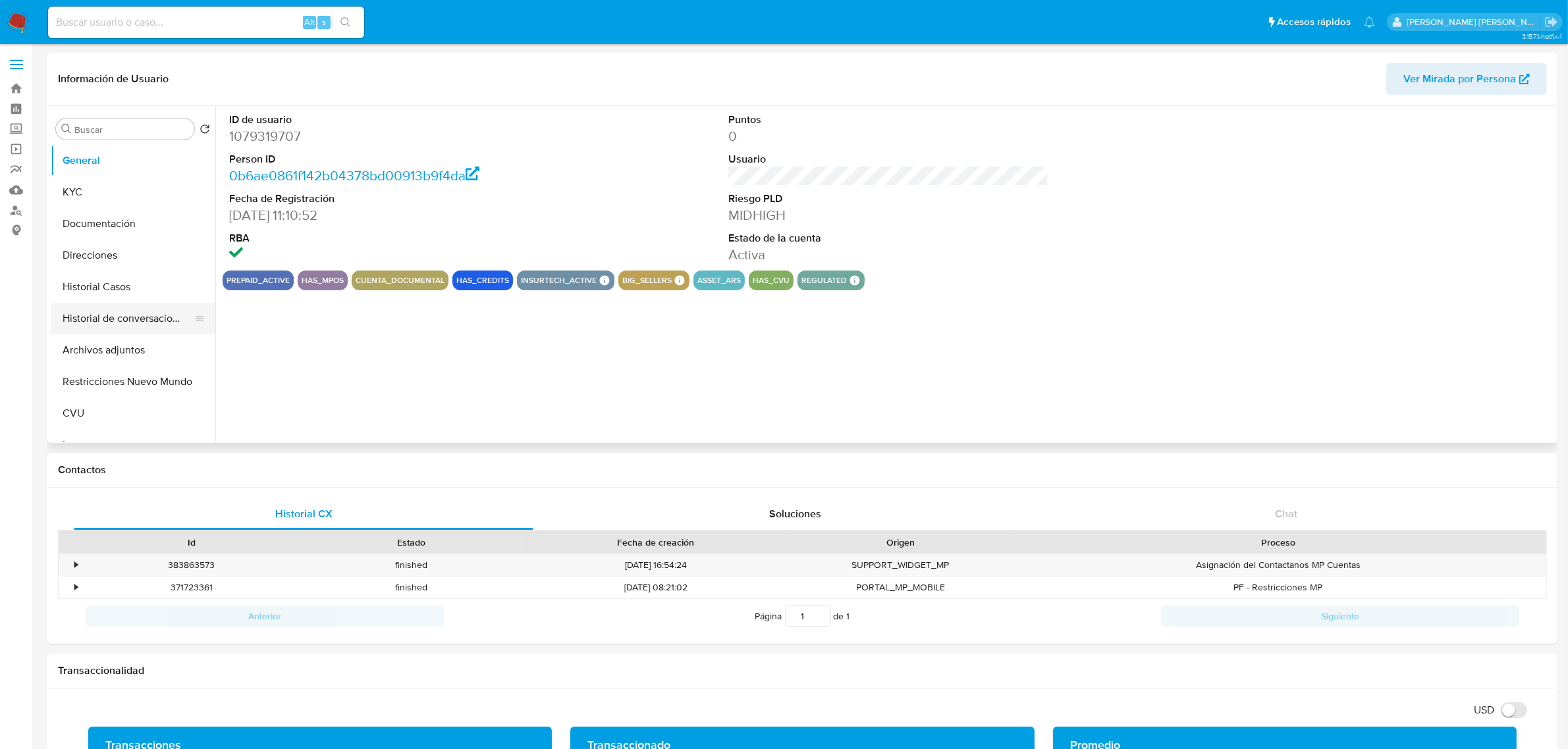
click at [116, 326] on button "Historial de conversaciones" at bounding box center [128, 318] width 154 height 32
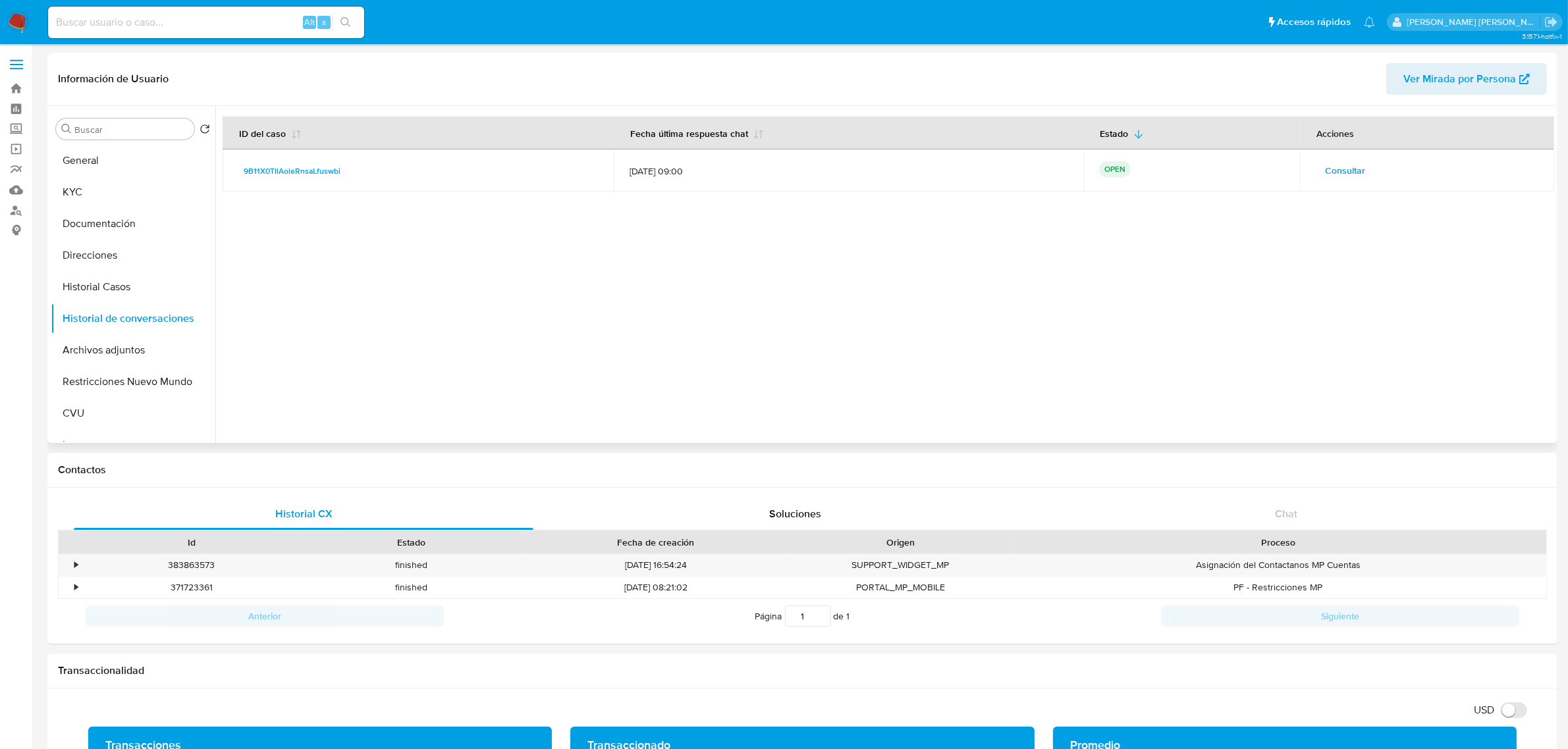
click at [1344, 168] on span "Consultar" at bounding box center [1345, 170] width 41 height 19
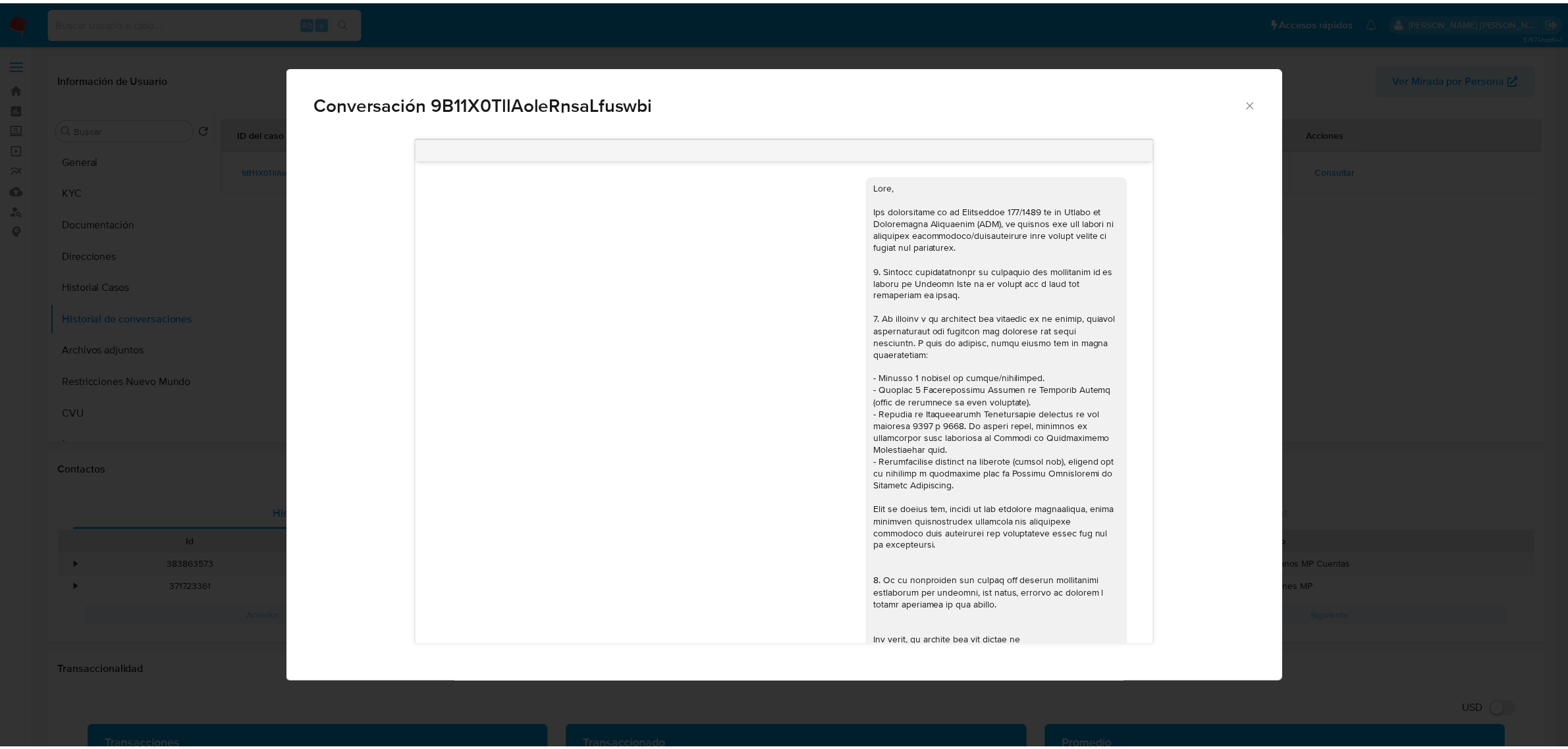
scroll to position [346, 0]
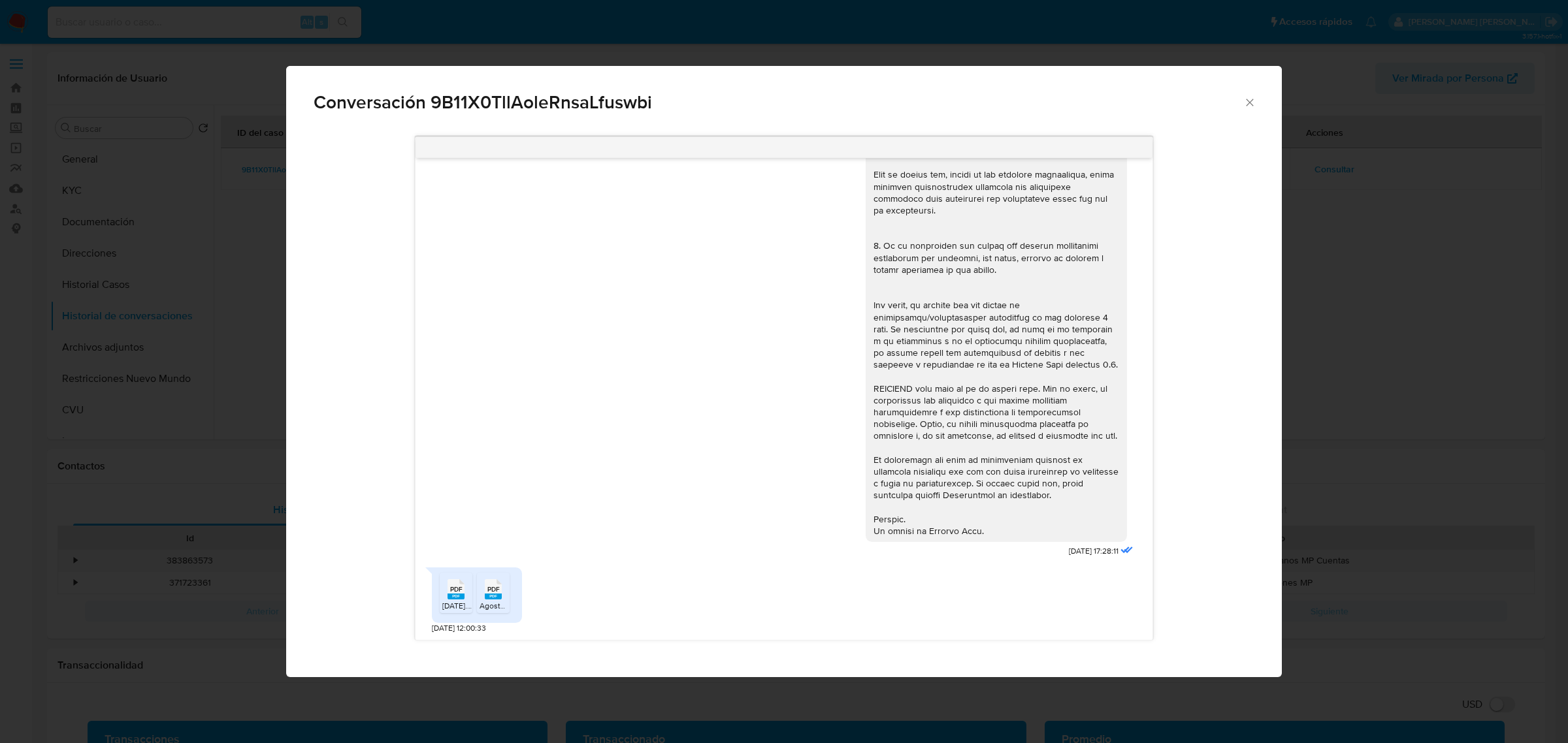
click at [1251, 103] on icon "Cerrar" at bounding box center [1249, 102] width 13 height 13
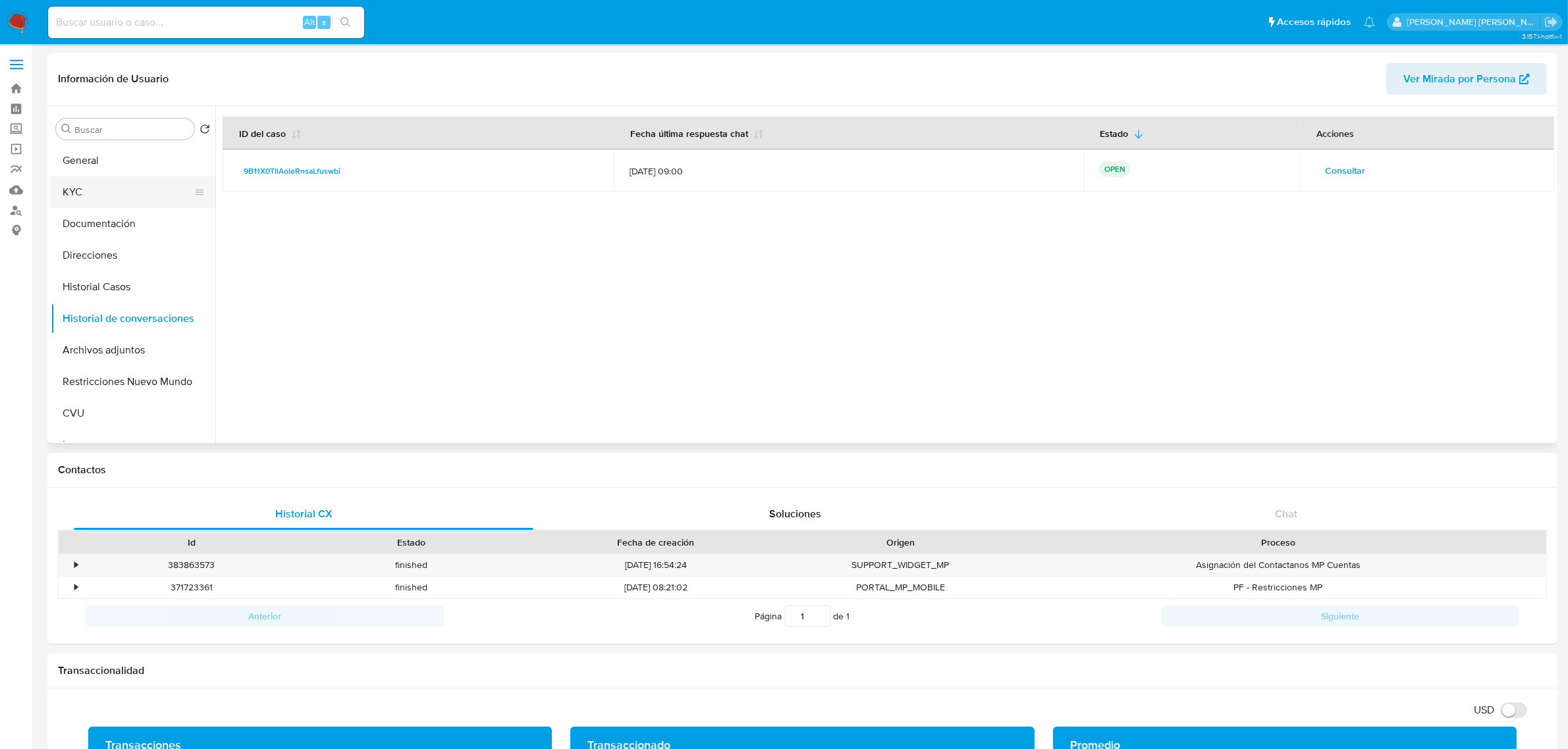
click at [84, 203] on button "KYC" at bounding box center [128, 193] width 154 height 32
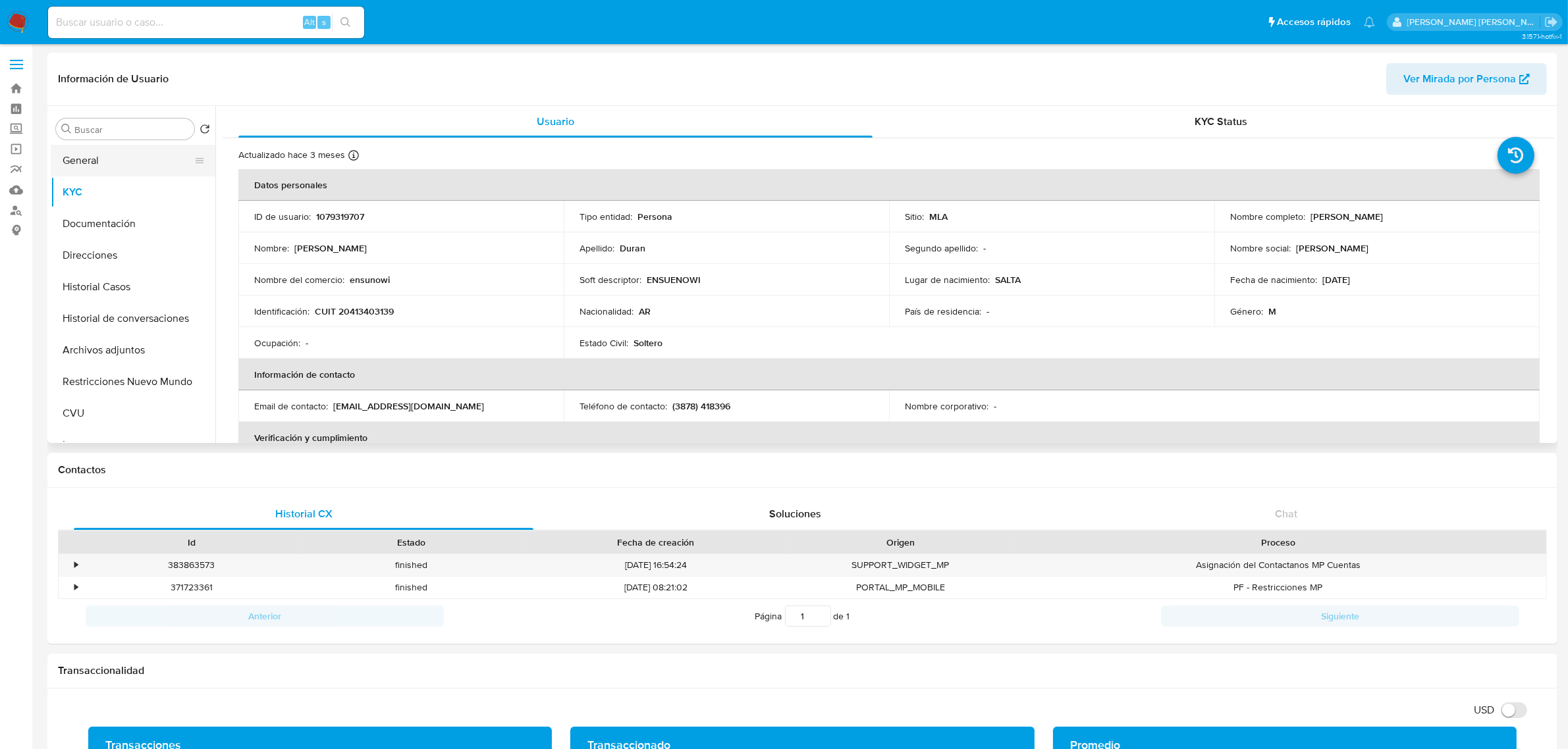
click at [83, 168] on button "General" at bounding box center [128, 161] width 154 height 32
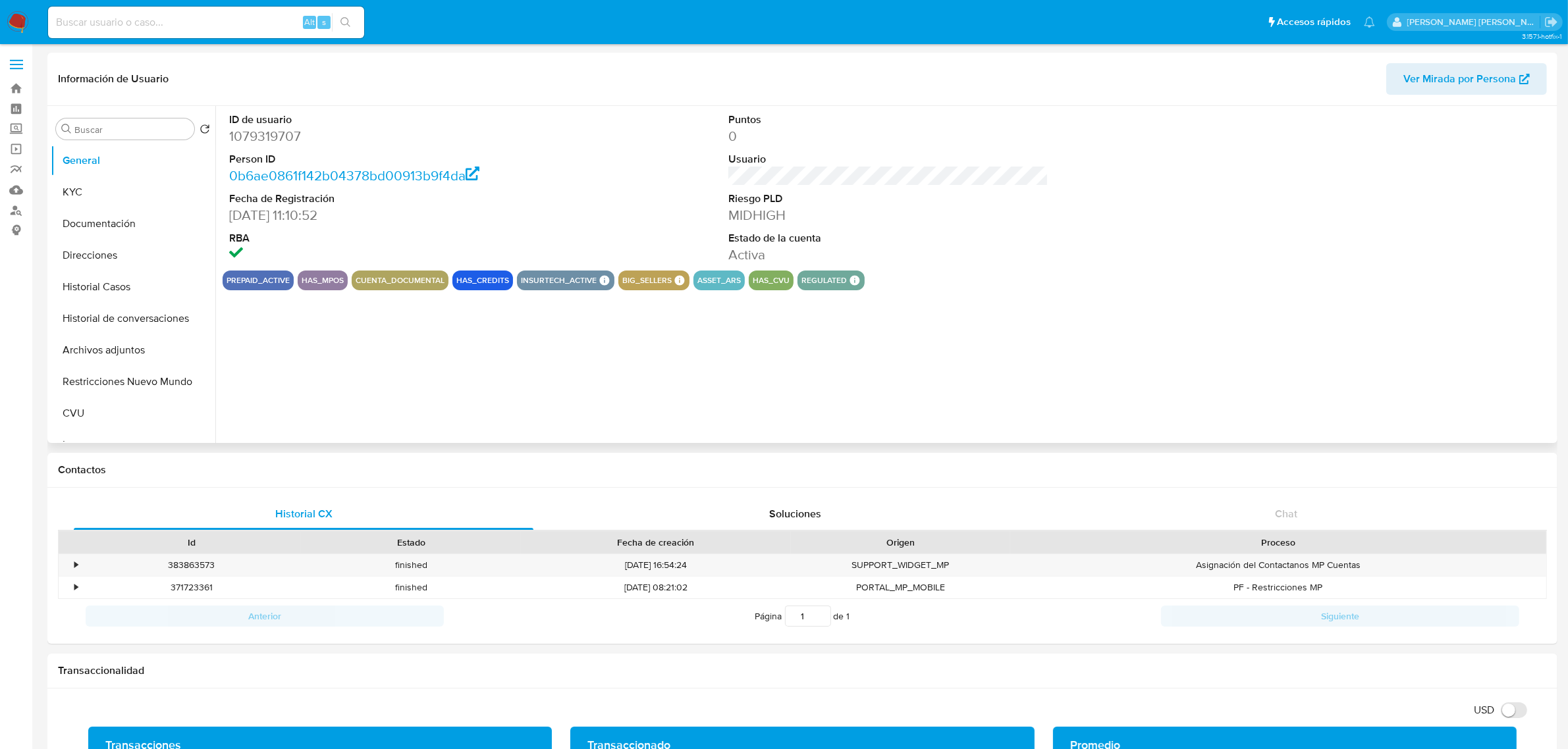
click at [260, 147] on dl "ID de usuario 1079319707 Person ID 0b6ae0861f142b04378bd00913b9f4da Fecha de Re…" at bounding box center [390, 188] width 320 height 151
click at [259, 138] on dd "1079319707" at bounding box center [390, 136] width 320 height 19
click at [259, 137] on dd "1079319707" at bounding box center [390, 136] width 320 height 19
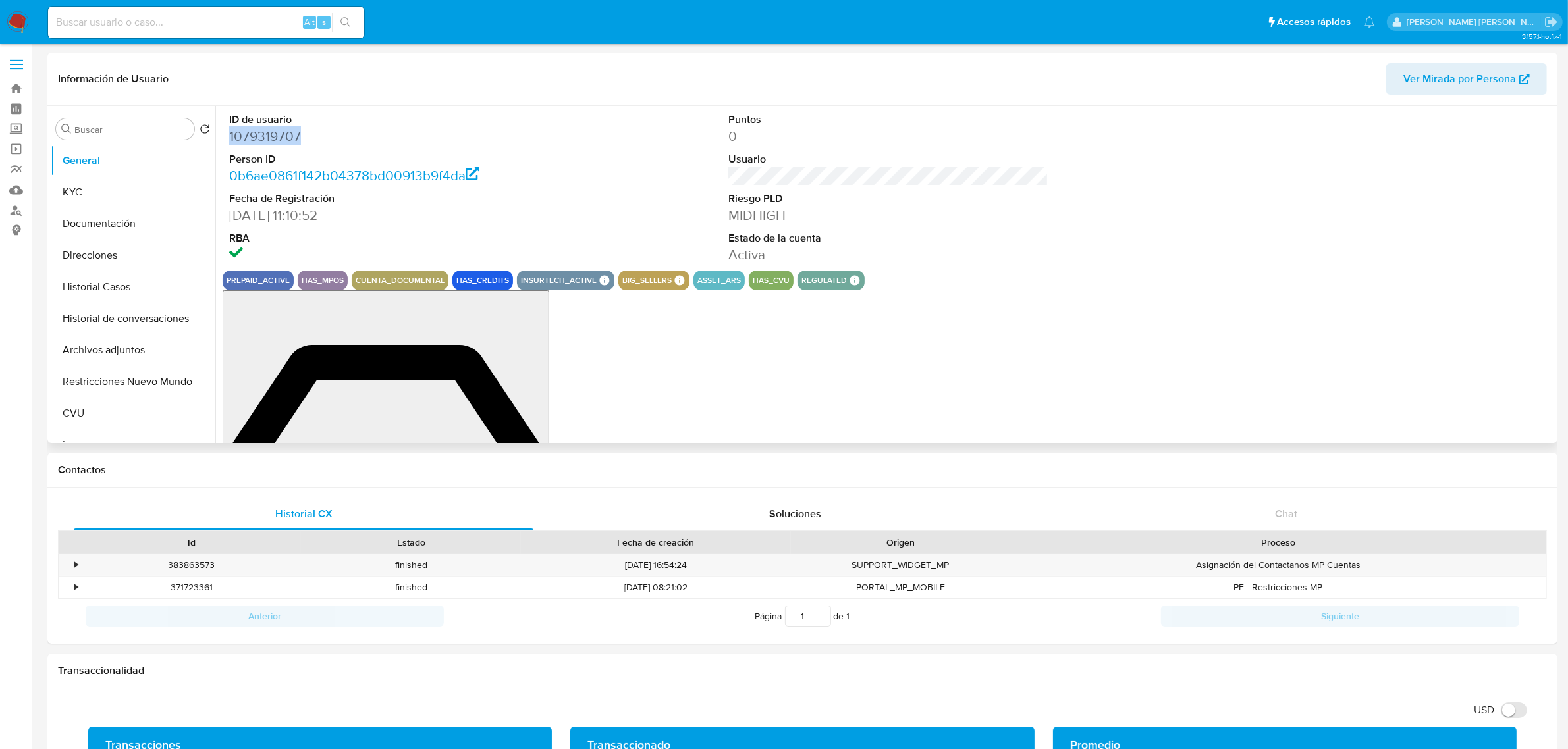
copy dd "1079319707"
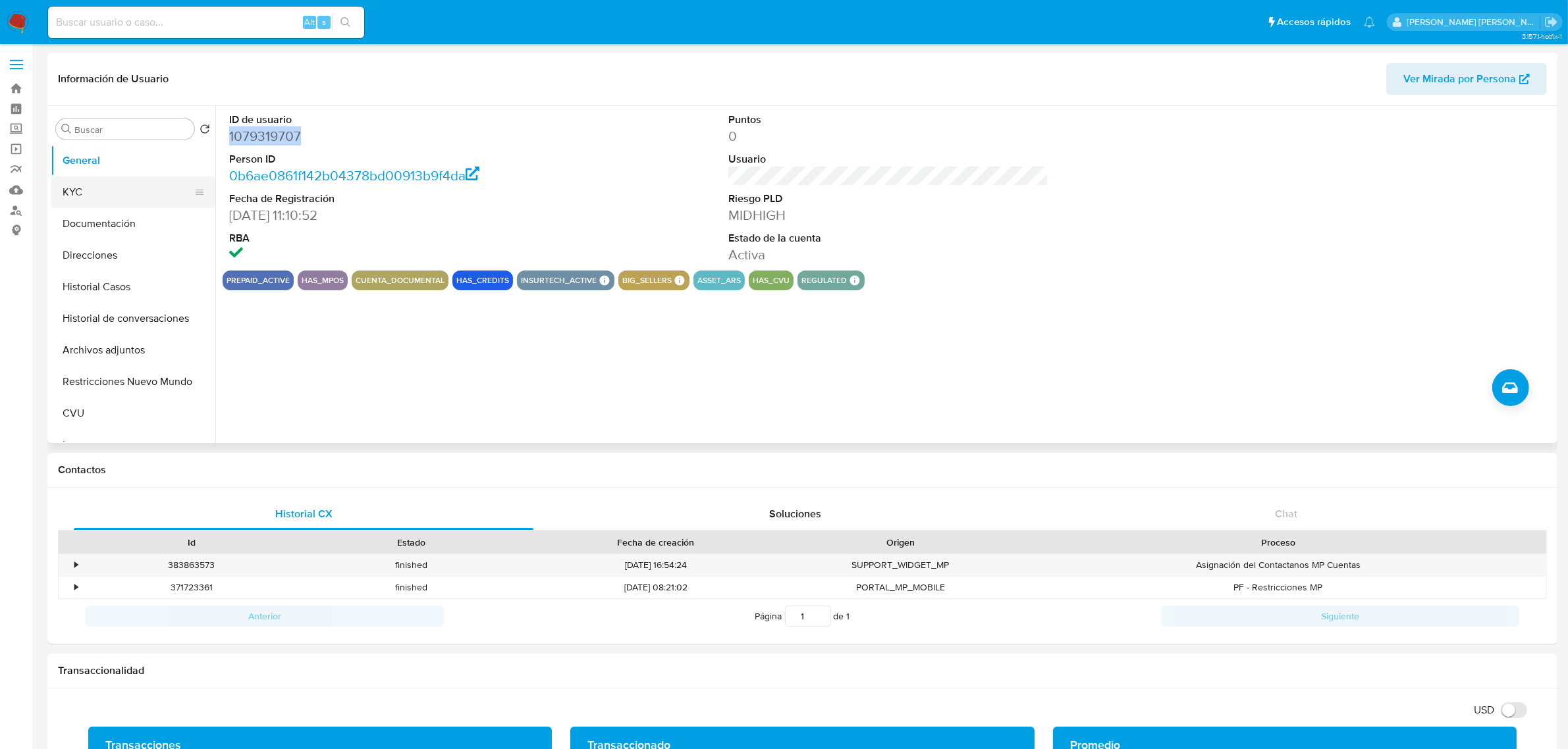
click at [103, 185] on button "KYC" at bounding box center [128, 193] width 154 height 32
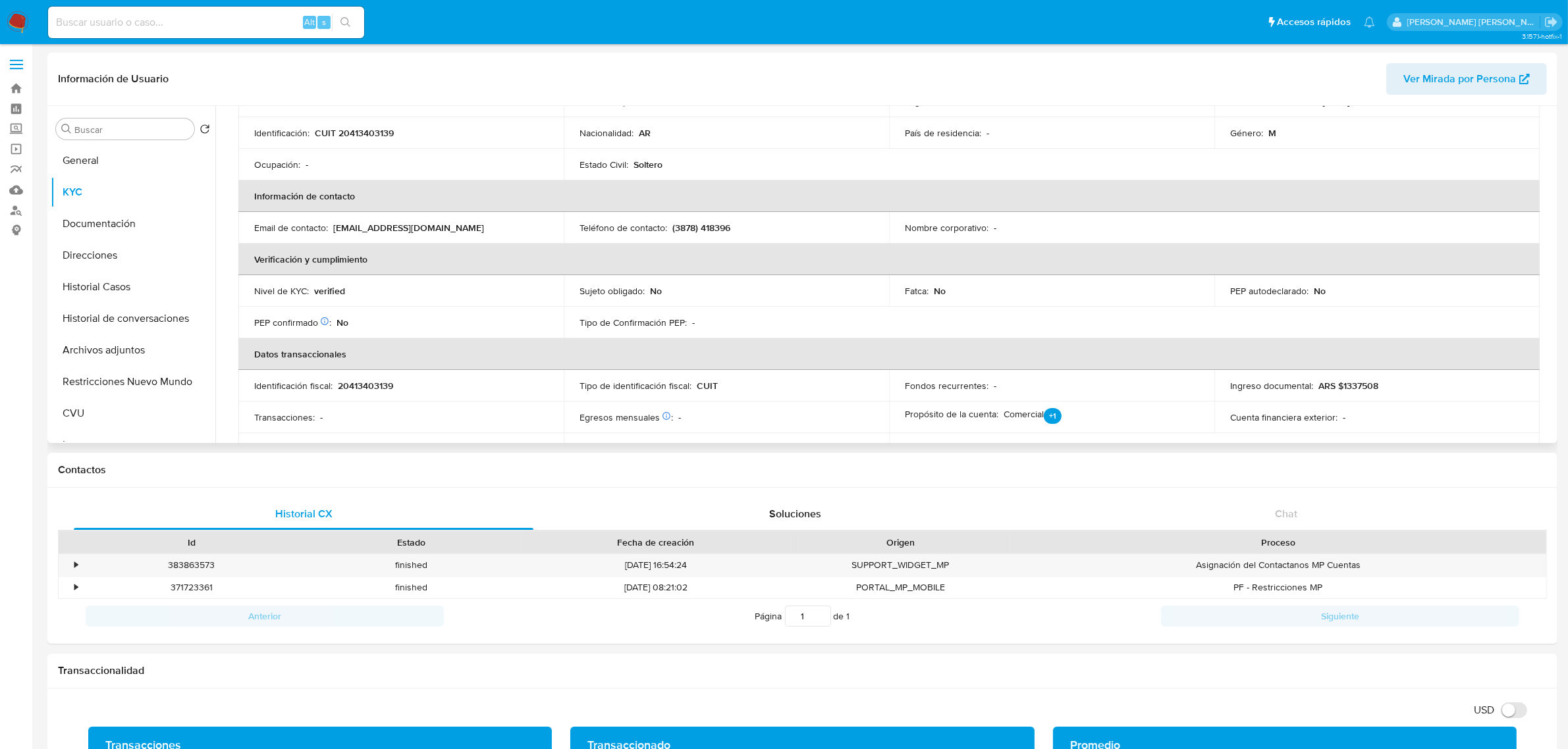
scroll to position [104, 0]
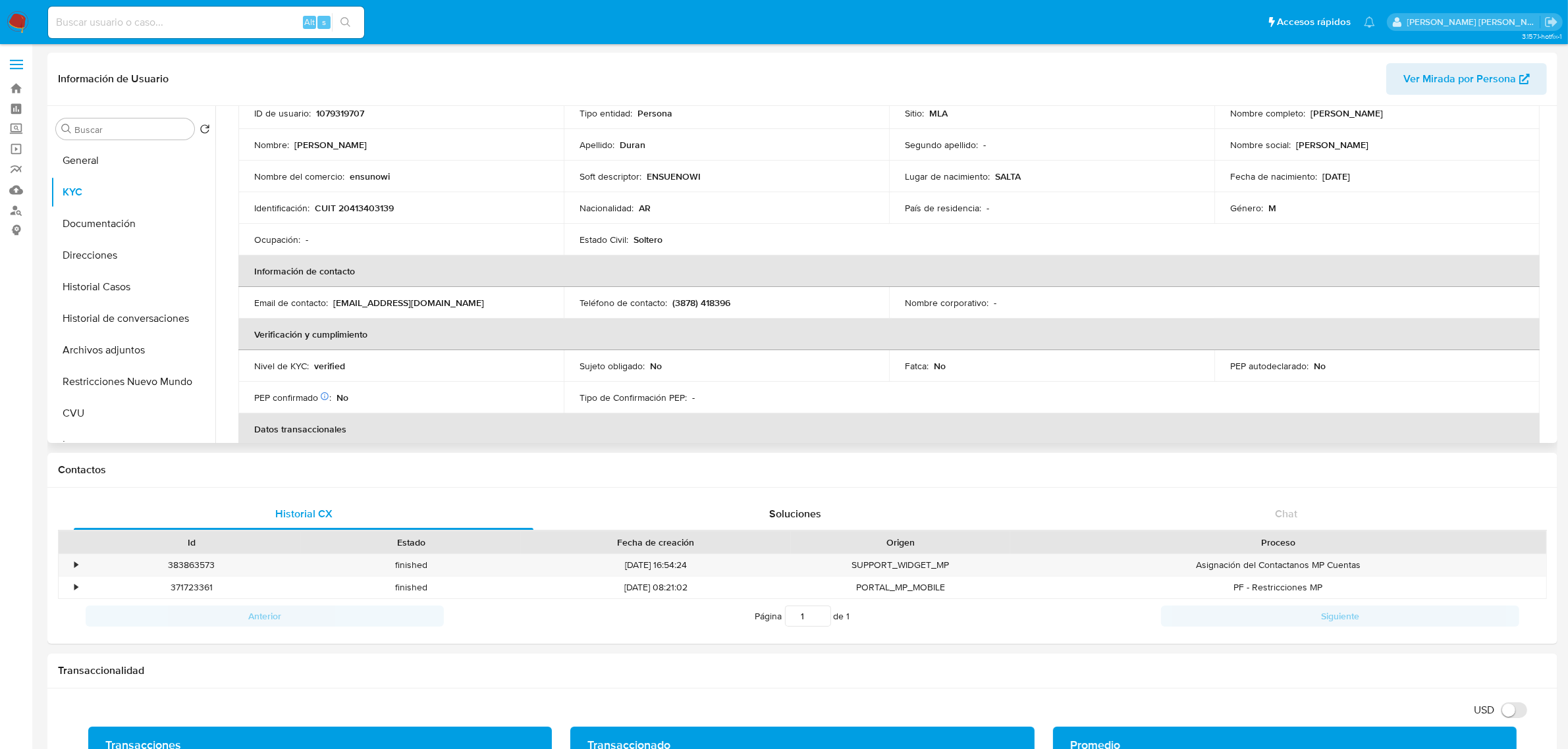
click at [362, 205] on p "CUIT 20413403139" at bounding box center [354, 208] width 79 height 12
copy p "20413403139"
click at [69, 227] on button "Documentación" at bounding box center [128, 224] width 154 height 32
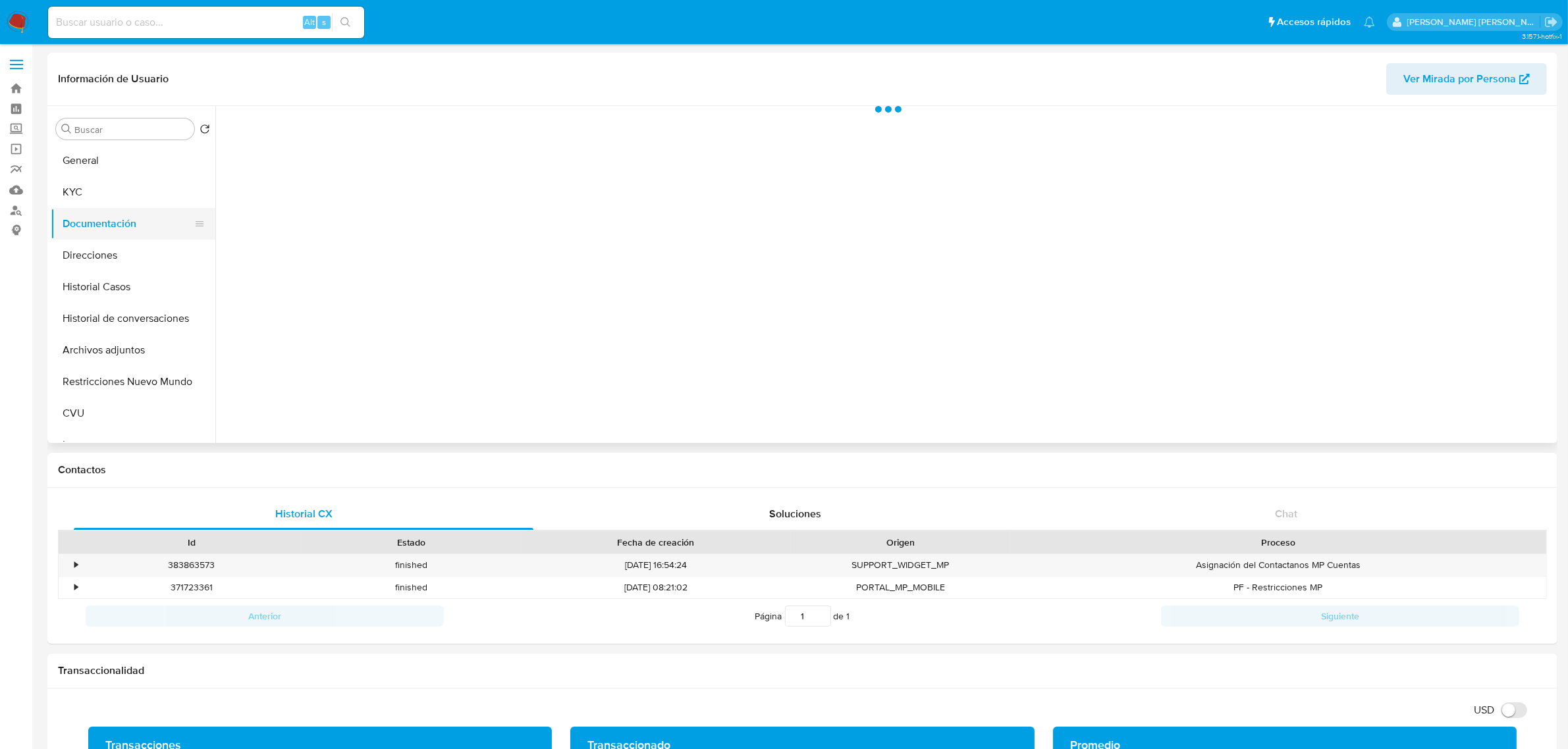
scroll to position [0, 0]
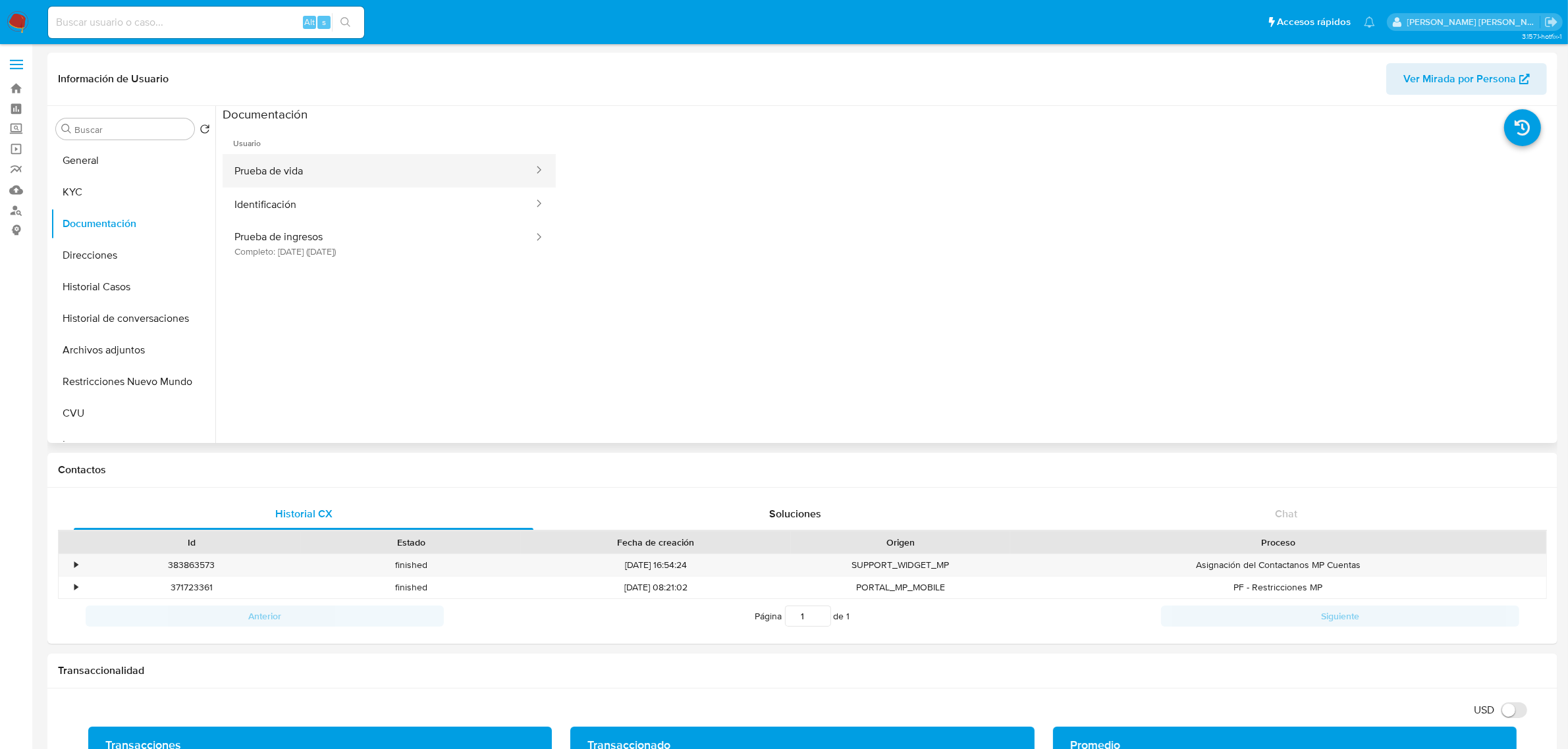
click at [298, 175] on button "Prueba de vida" at bounding box center [379, 171] width 312 height 34
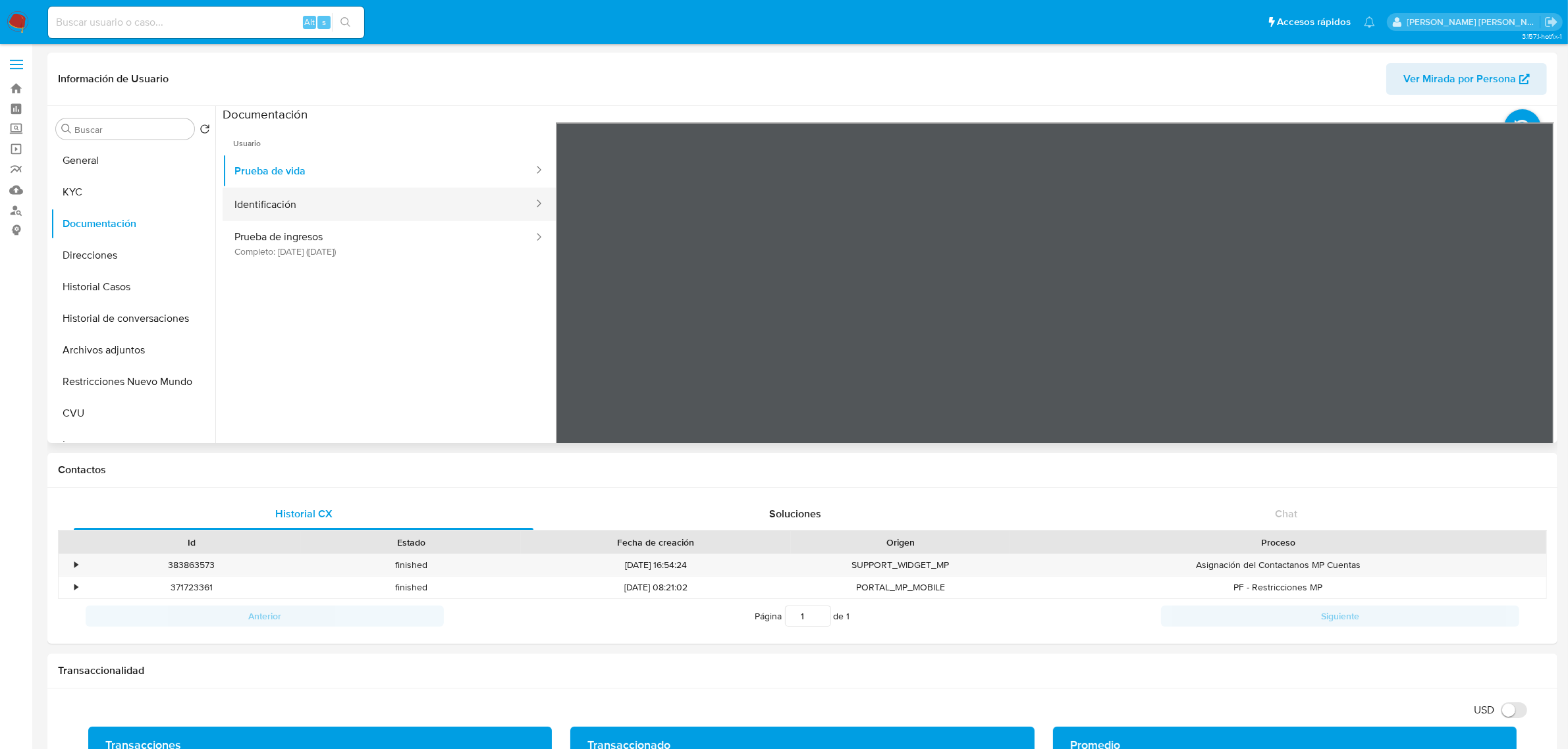
click at [342, 207] on button "Identificación" at bounding box center [379, 205] width 312 height 34
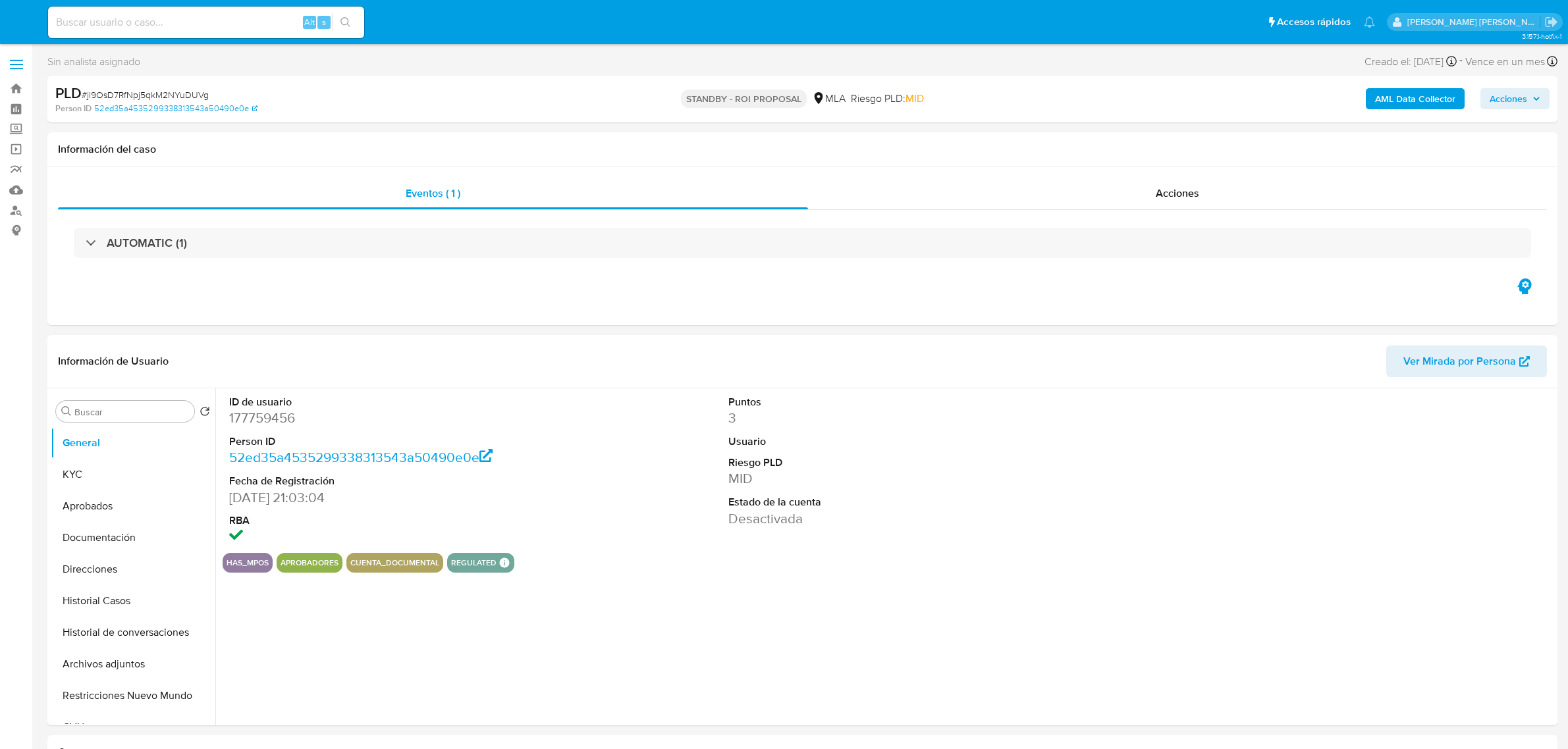
select select "10"
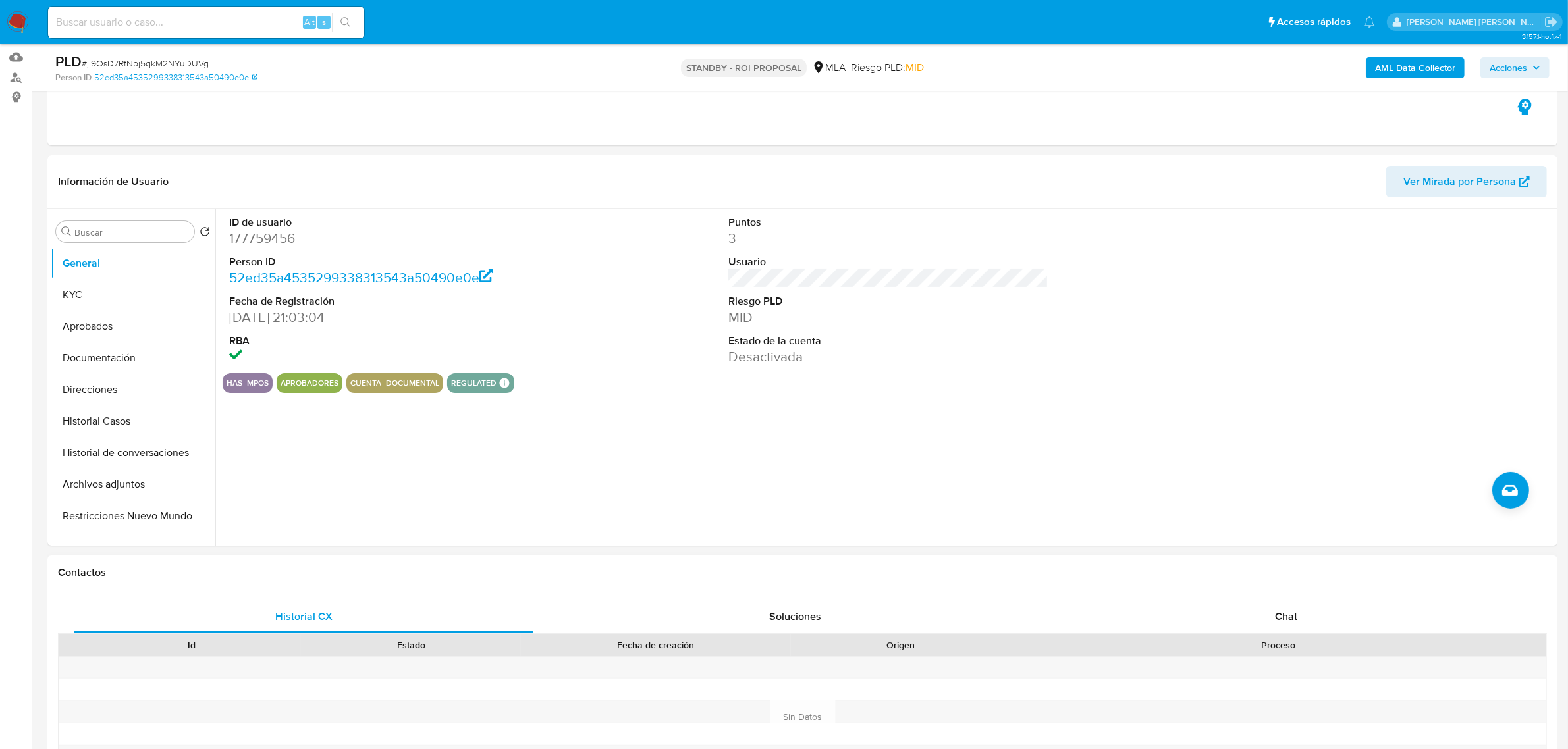
scroll to position [247, 0]
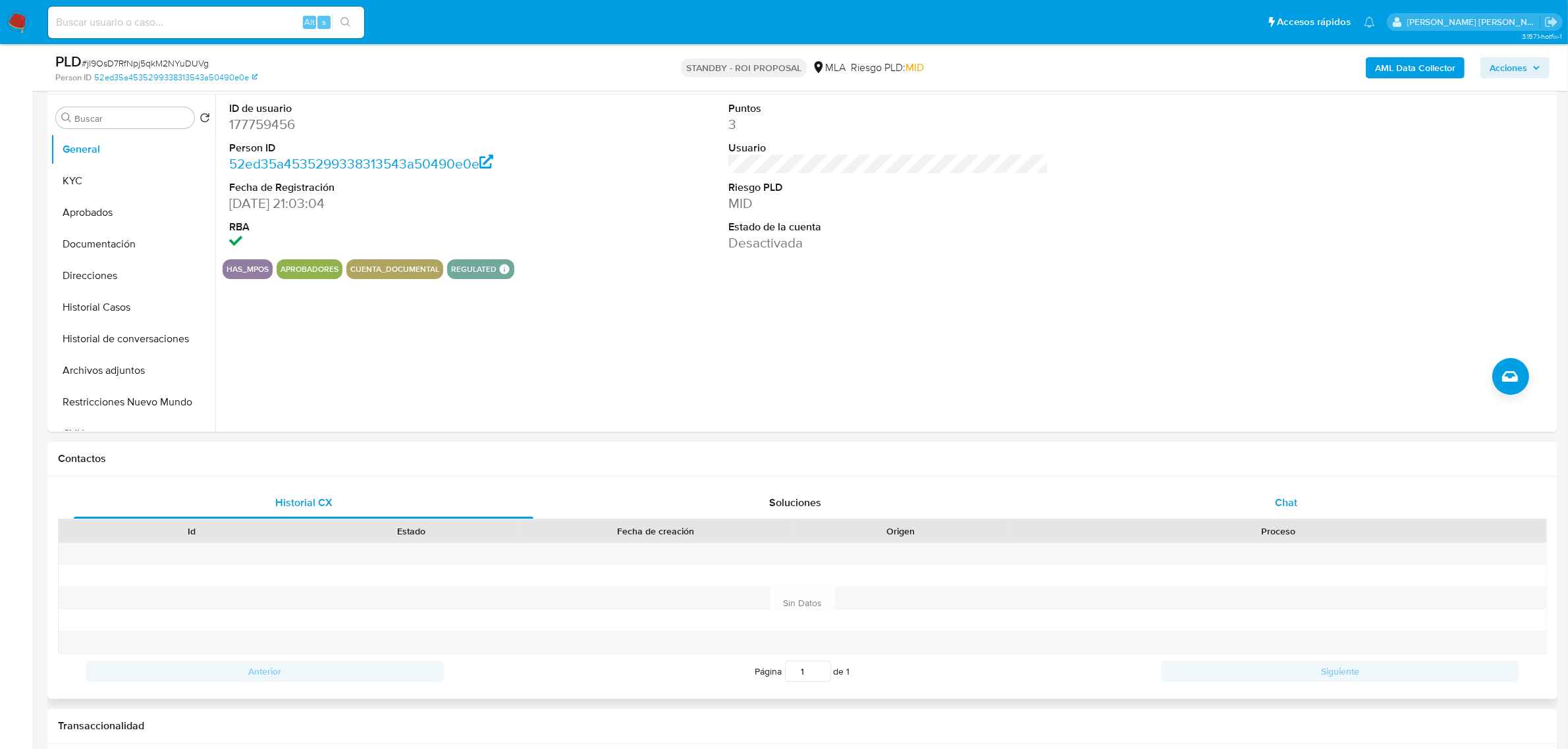
click at [1291, 502] on span "Chat" at bounding box center [1286, 502] width 23 height 15
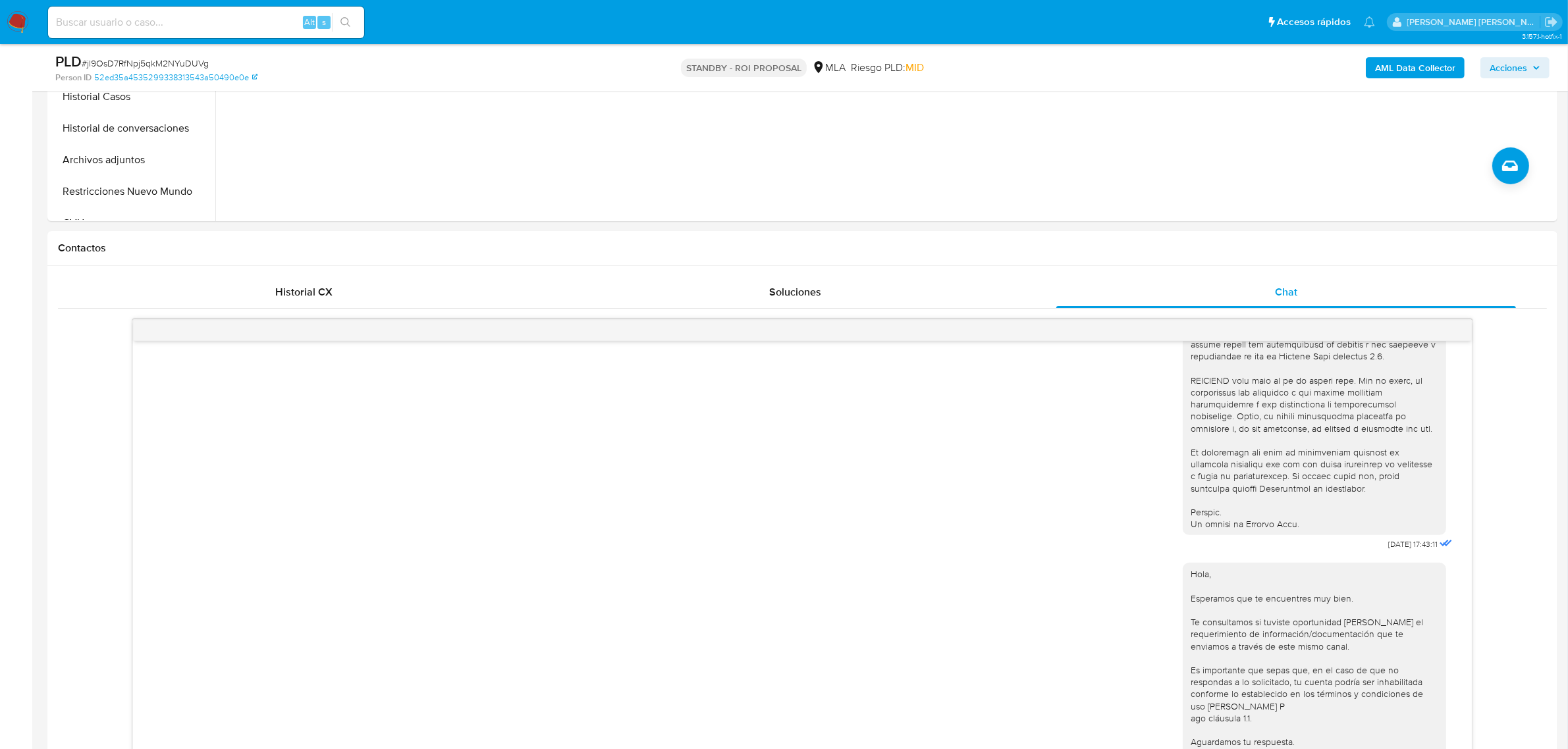
scroll to position [658, 0]
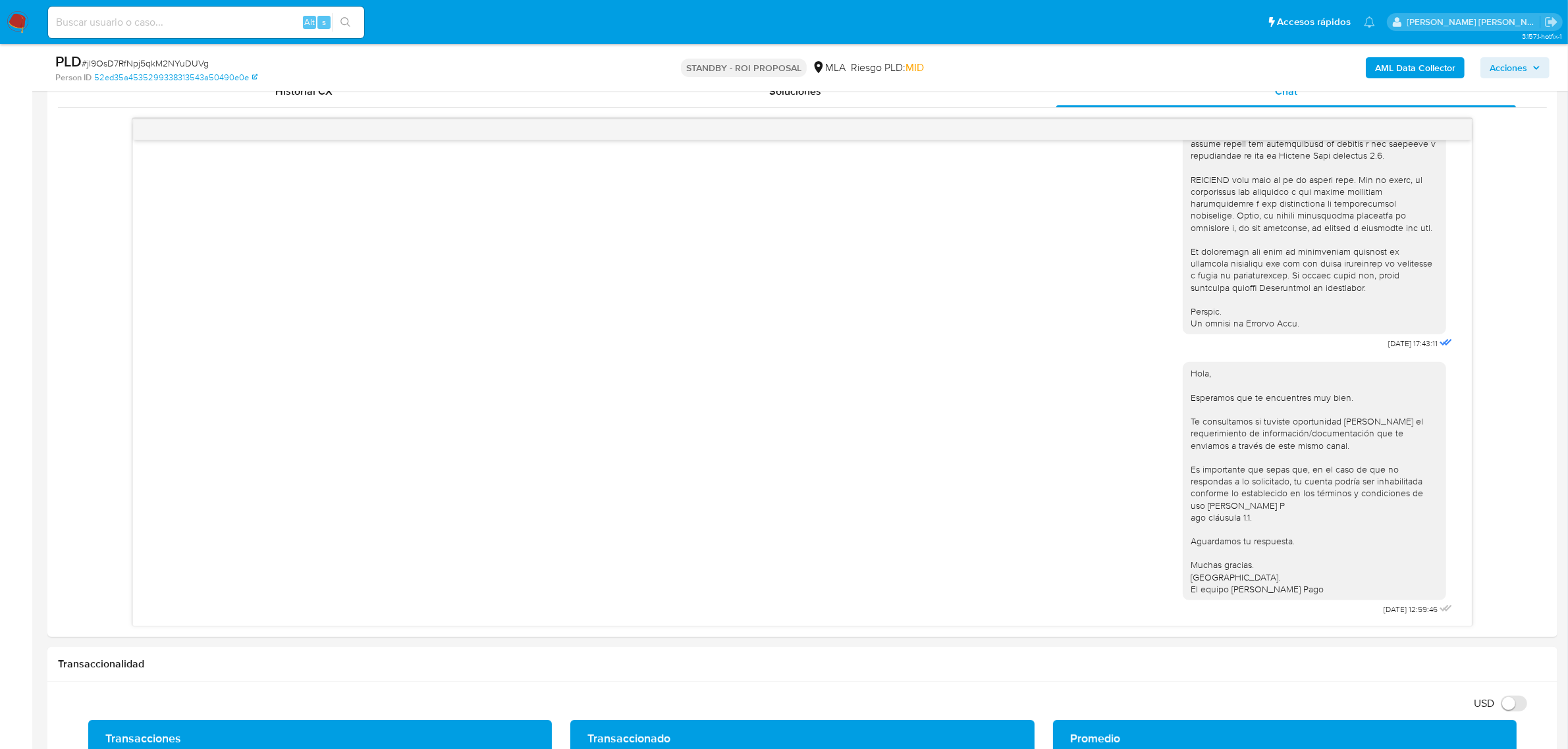
click at [193, 30] on input at bounding box center [207, 22] width 316 height 17
paste input "1079319707"
type input "1079319707"
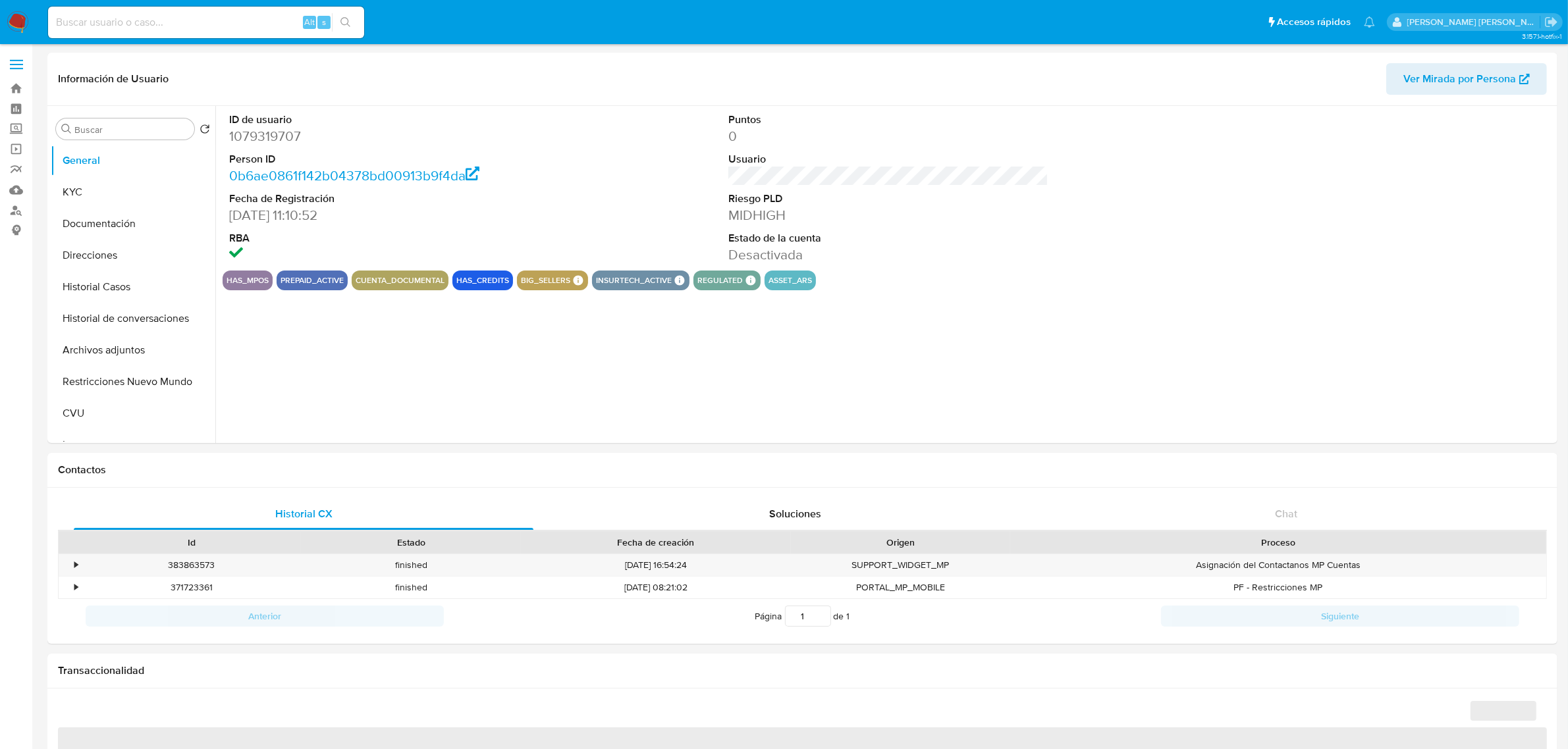
select select "10"
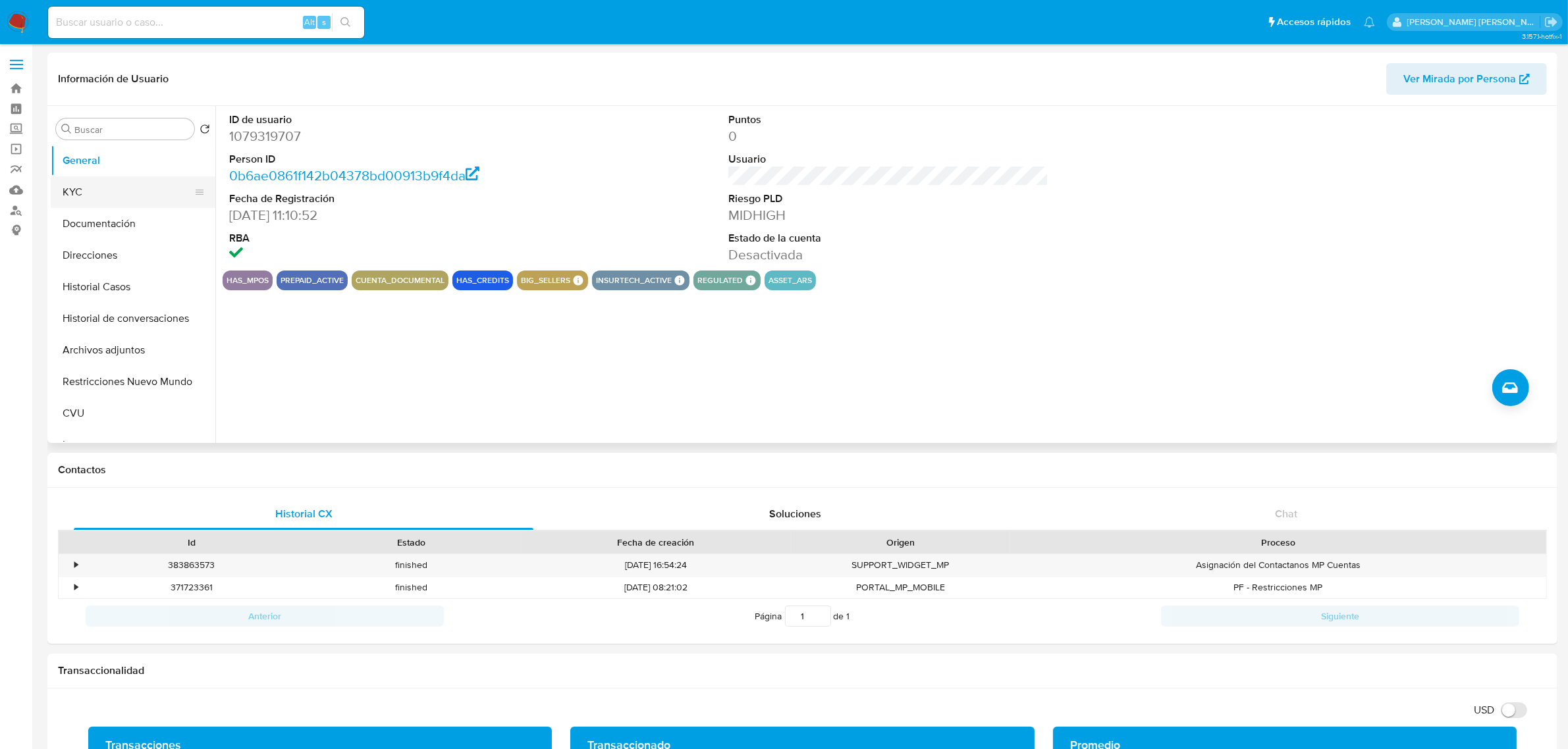
click at [80, 199] on button "KYC" at bounding box center [128, 193] width 154 height 32
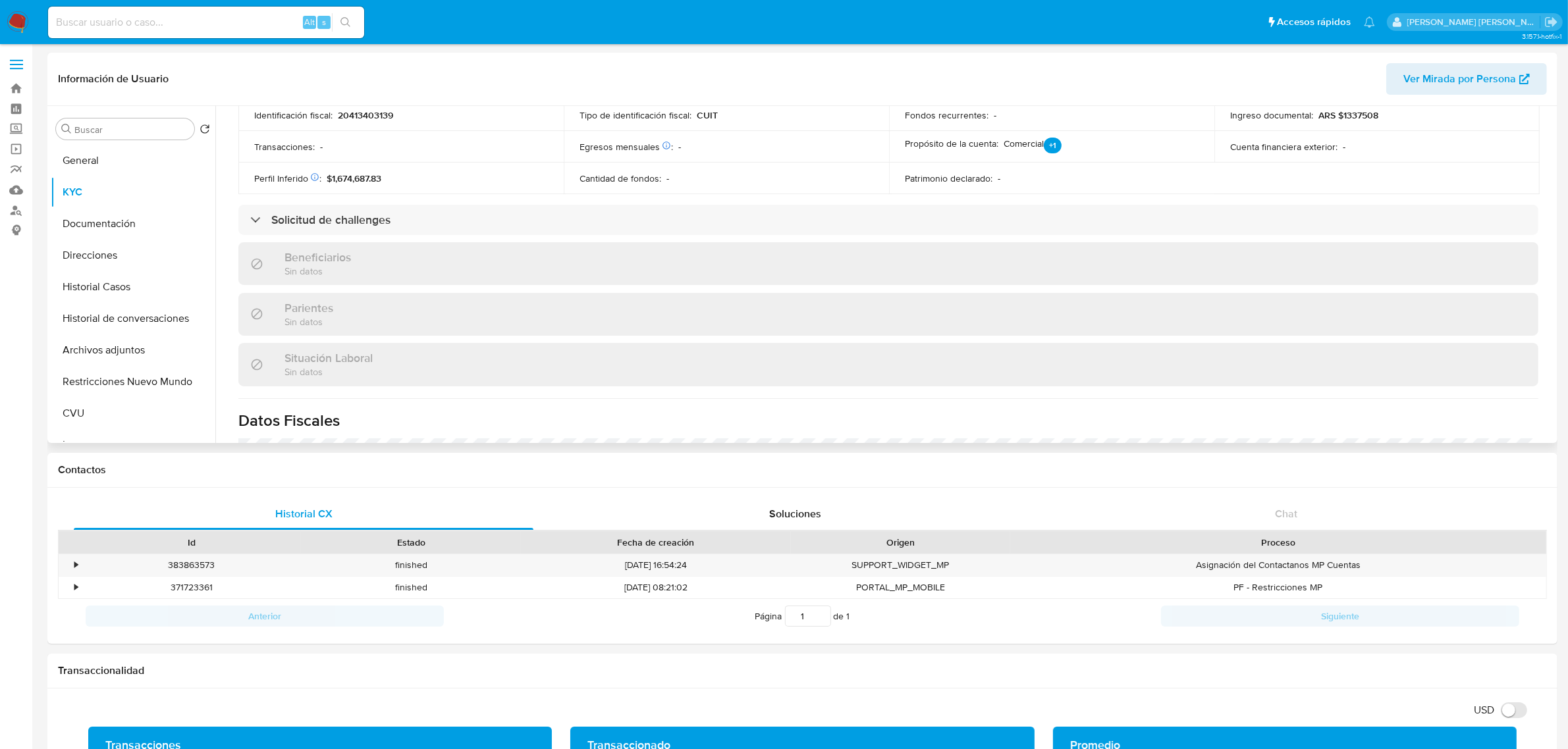
scroll to position [411, 0]
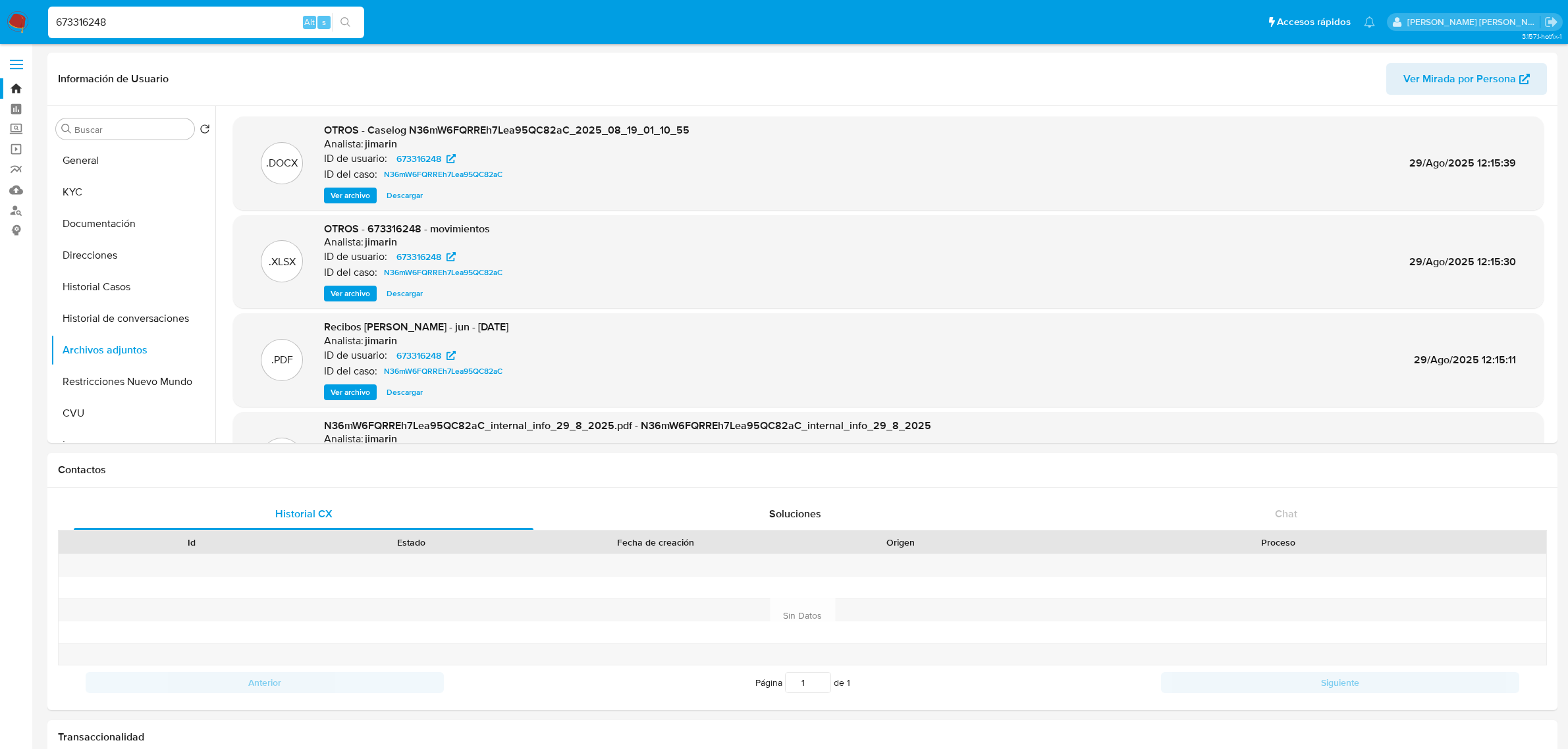
select select "10"
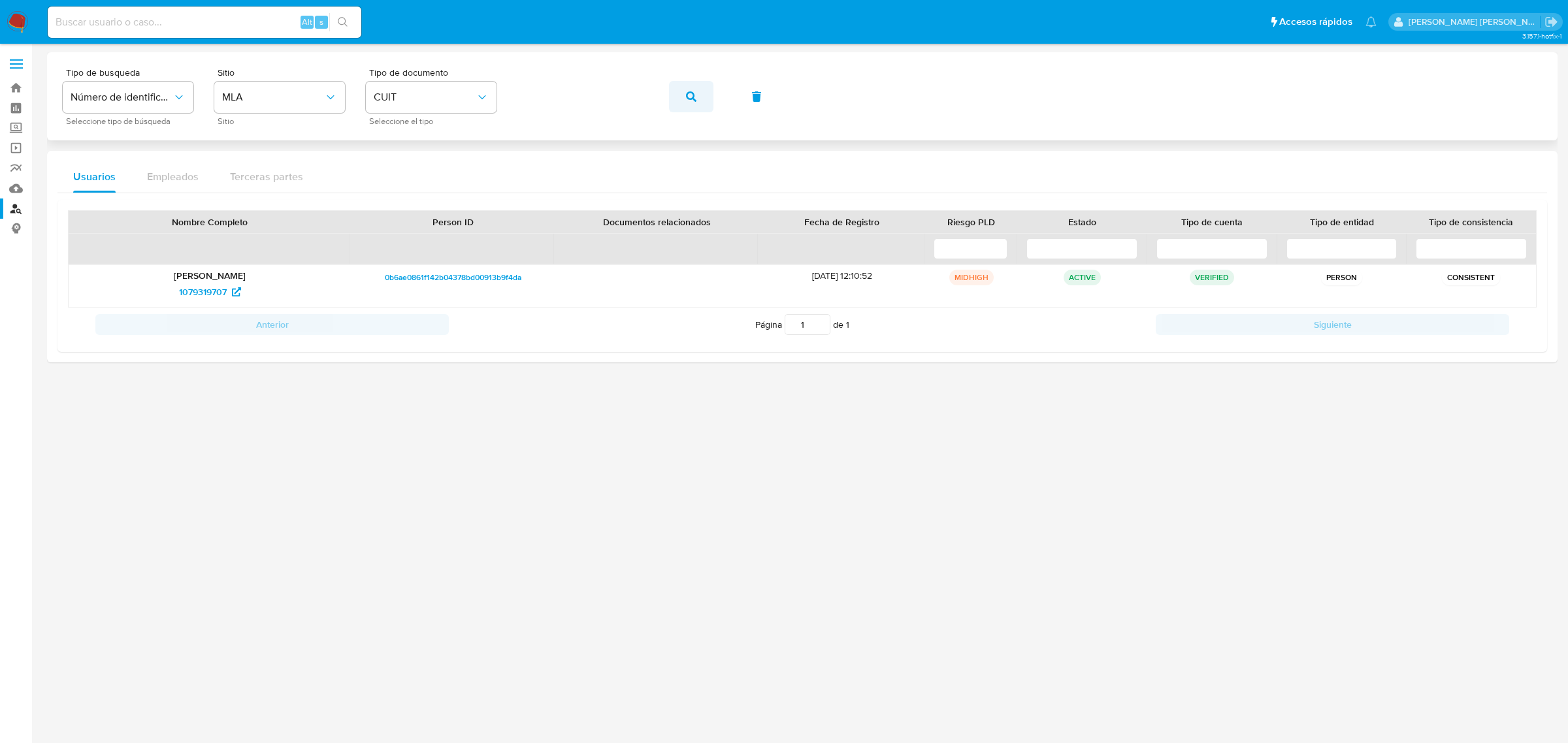
click at [691, 103] on span "button" at bounding box center [690, 96] width 11 height 28
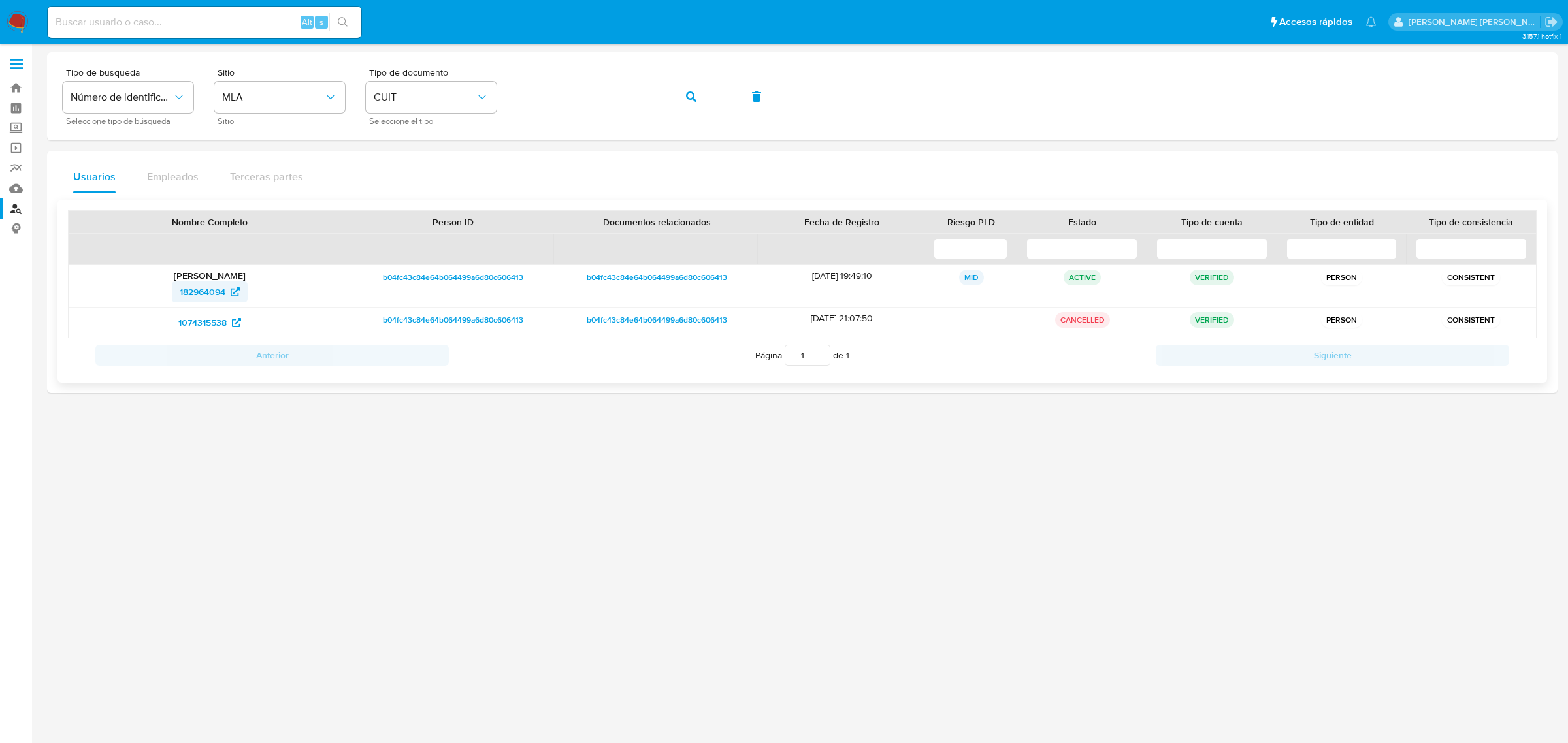
click at [199, 294] on span "182964094" at bounding box center [202, 291] width 46 height 21
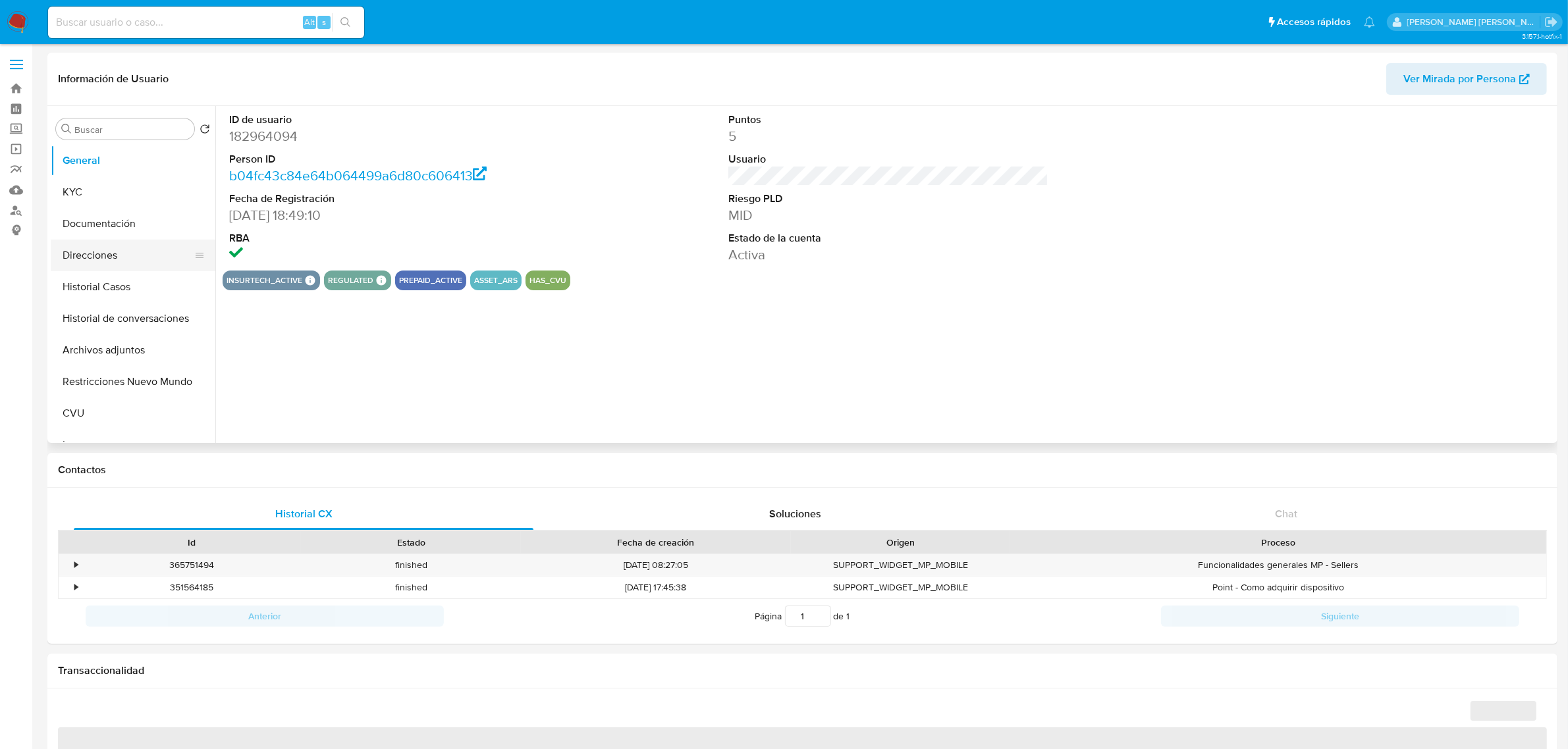
select select "10"
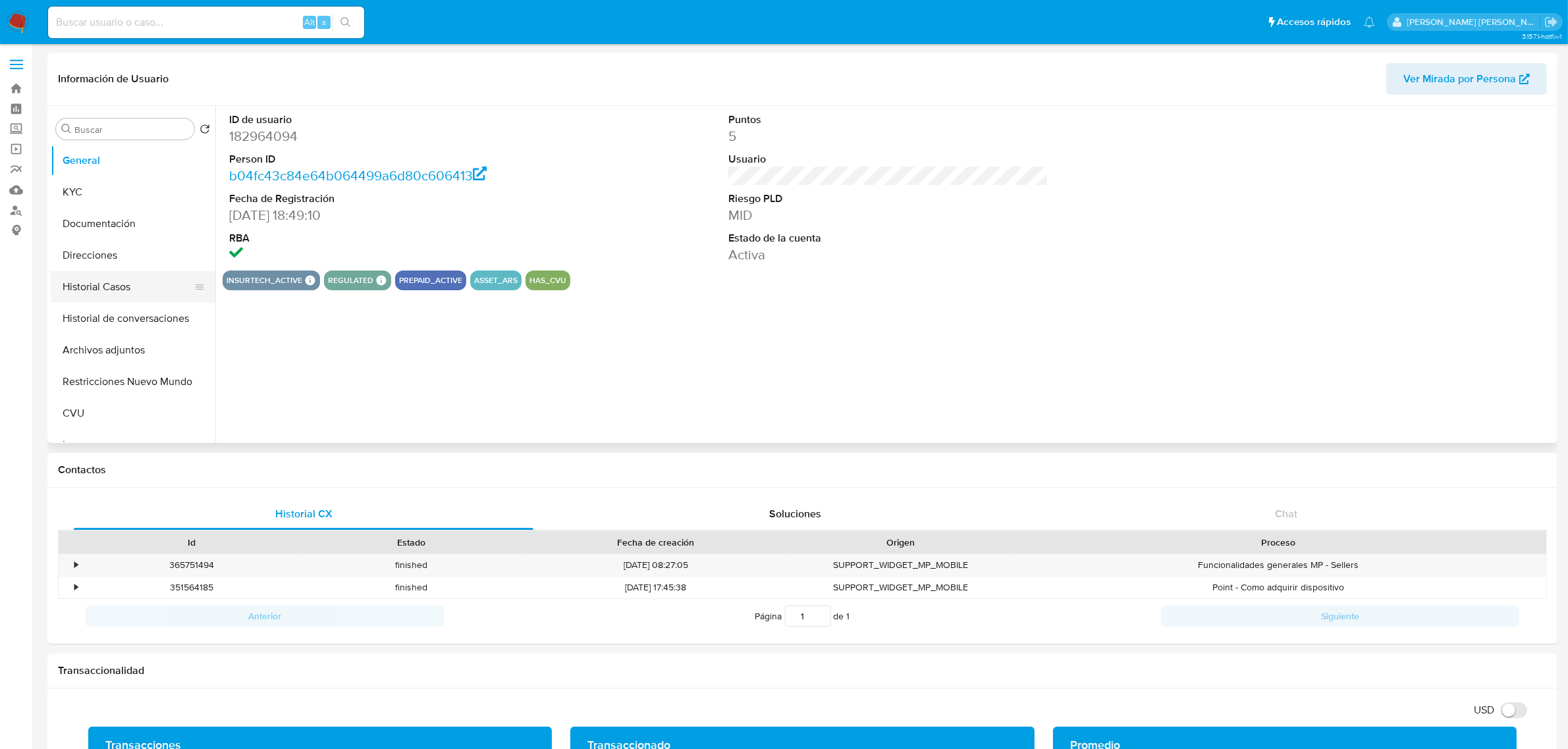
click at [79, 282] on button "Historial Casos" at bounding box center [128, 287] width 154 height 32
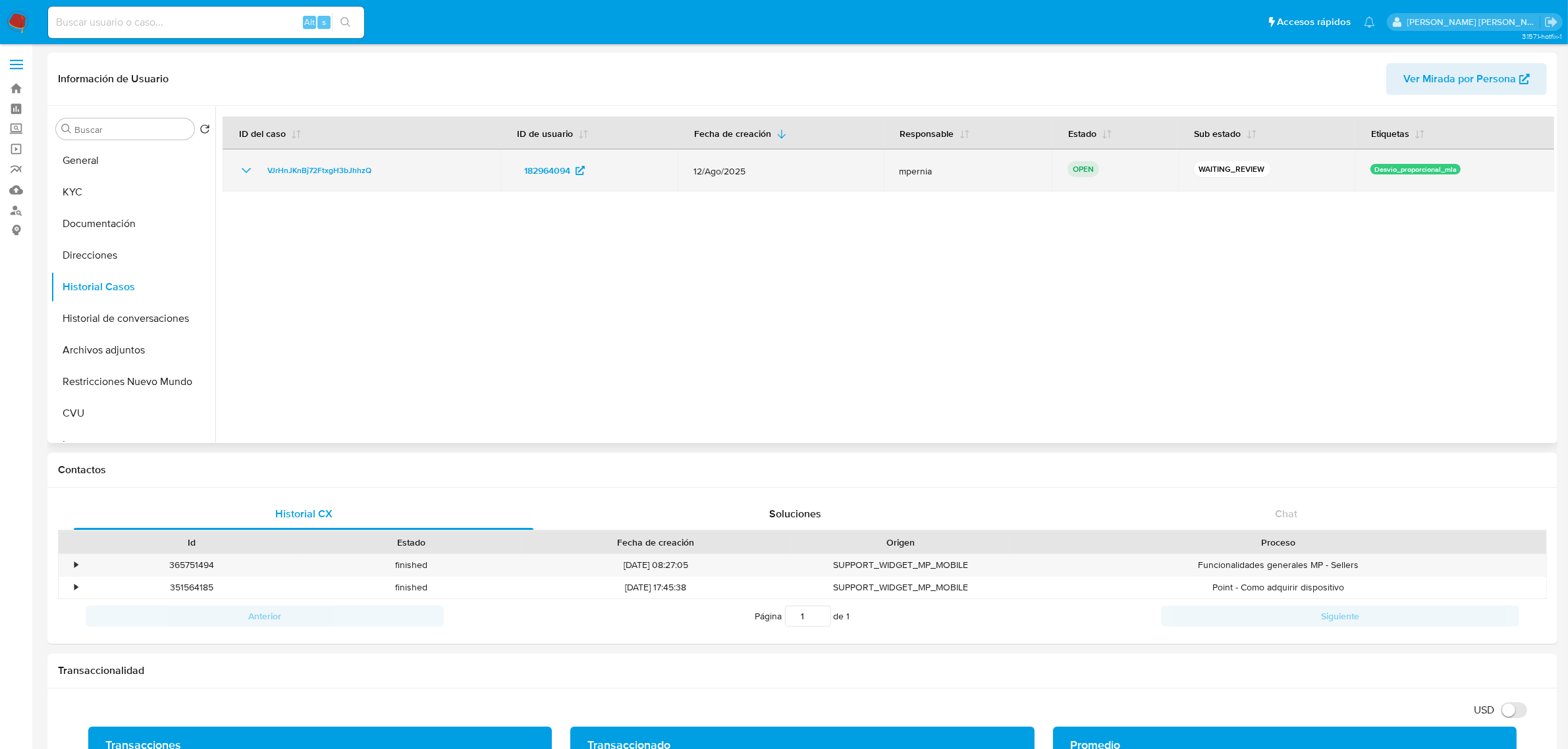
drag, startPoint x: 386, startPoint y: 175, endPoint x: 261, endPoint y: 162, distance: 125.7
click at [261, 163] on div "VJrHnJKnBj72FtxgH3bJhhzQ" at bounding box center [361, 171] width 246 height 16
click at [367, 167] on span "VJrHnJKnBj72FtxgH3bJhhzQ" at bounding box center [318, 171] width 104 height 16
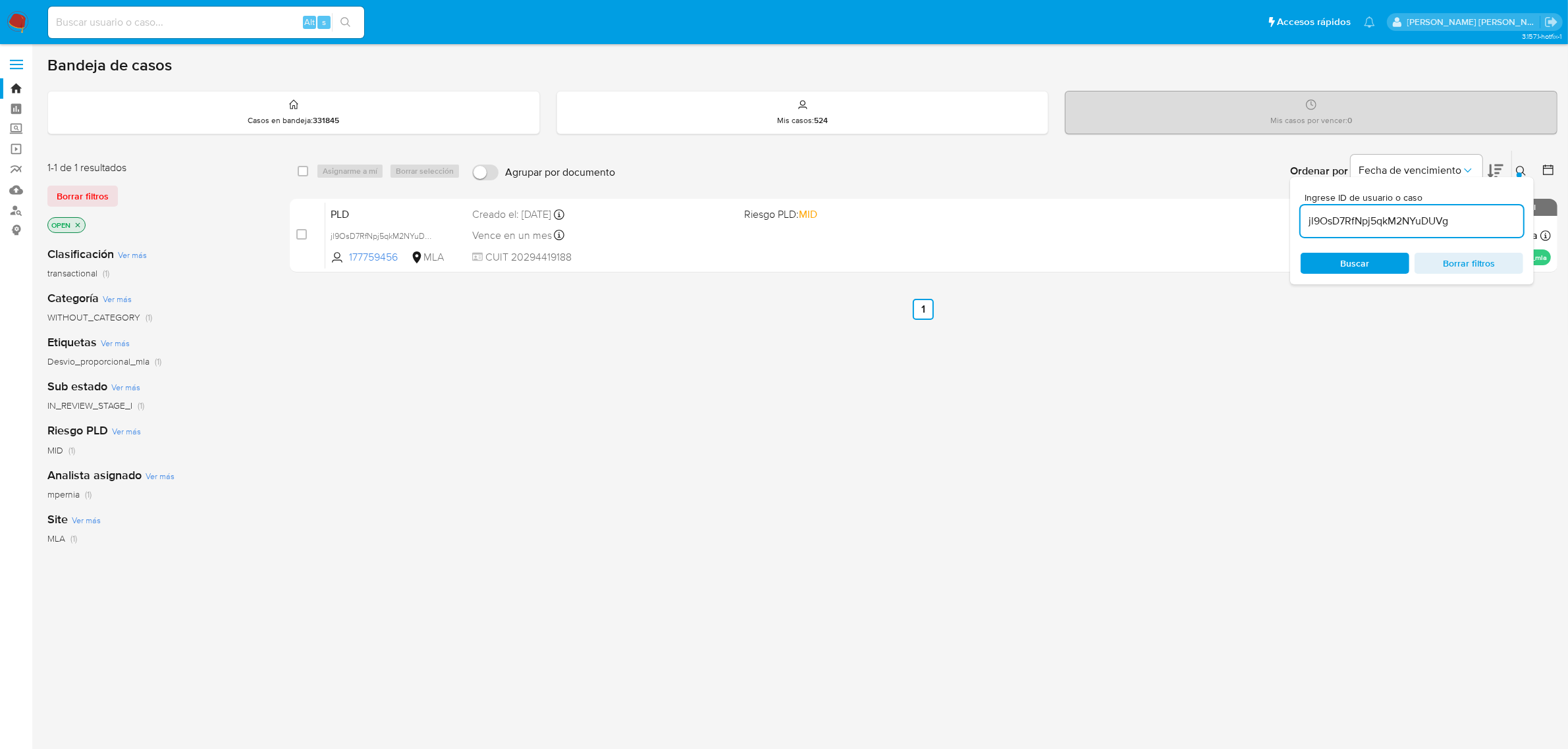
click at [1342, 221] on input "jl9OsD7RfNpj5qkM2NYuDUVg" at bounding box center [1412, 220] width 222 height 17
paste input "VJrHnJKnBj72FtxgH3bJhhzQ"
type input "VJrHnJKnBj72FtxgH3bJhhzQ"
click at [298, 168] on input "checkbox" at bounding box center [303, 171] width 11 height 11
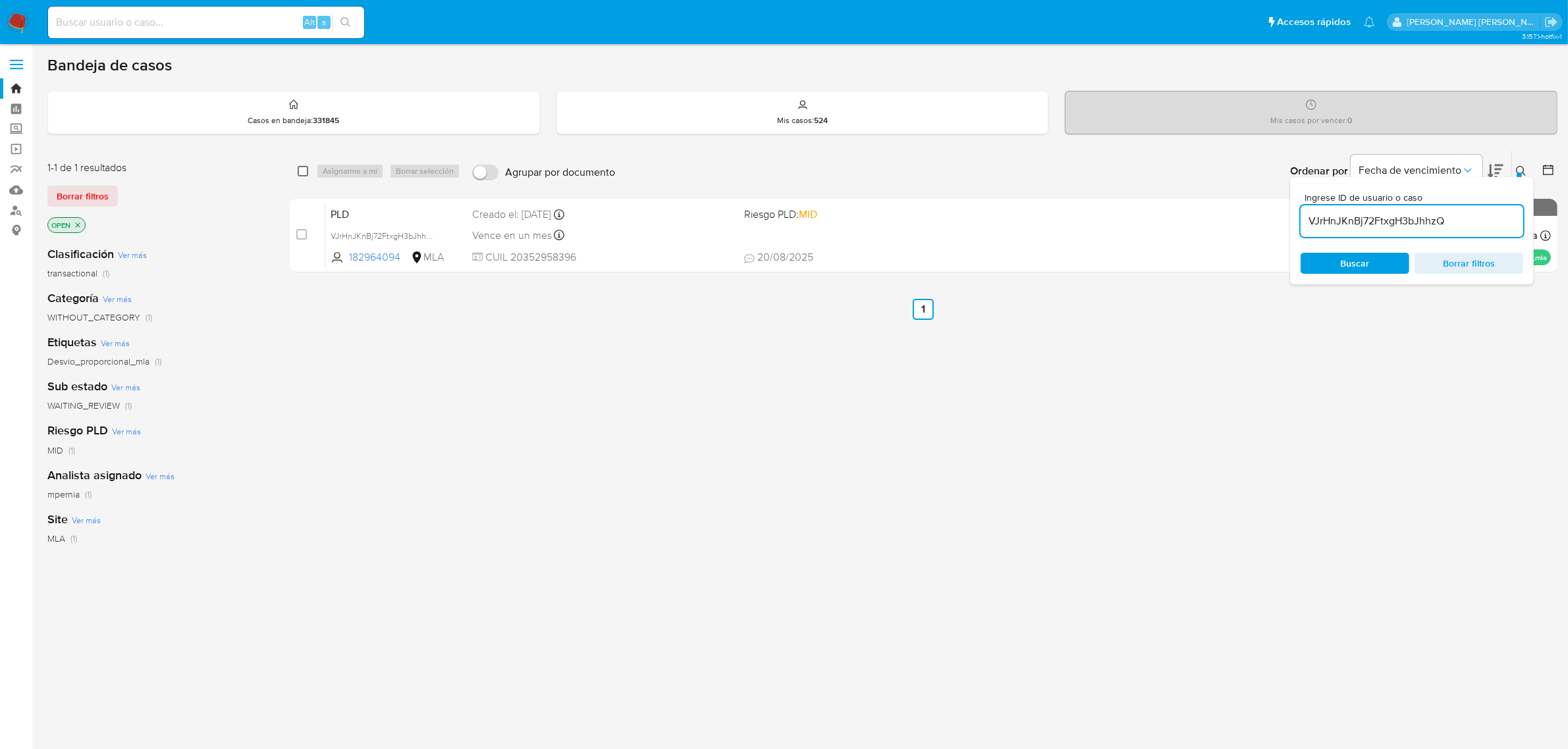
checkbox input "true"
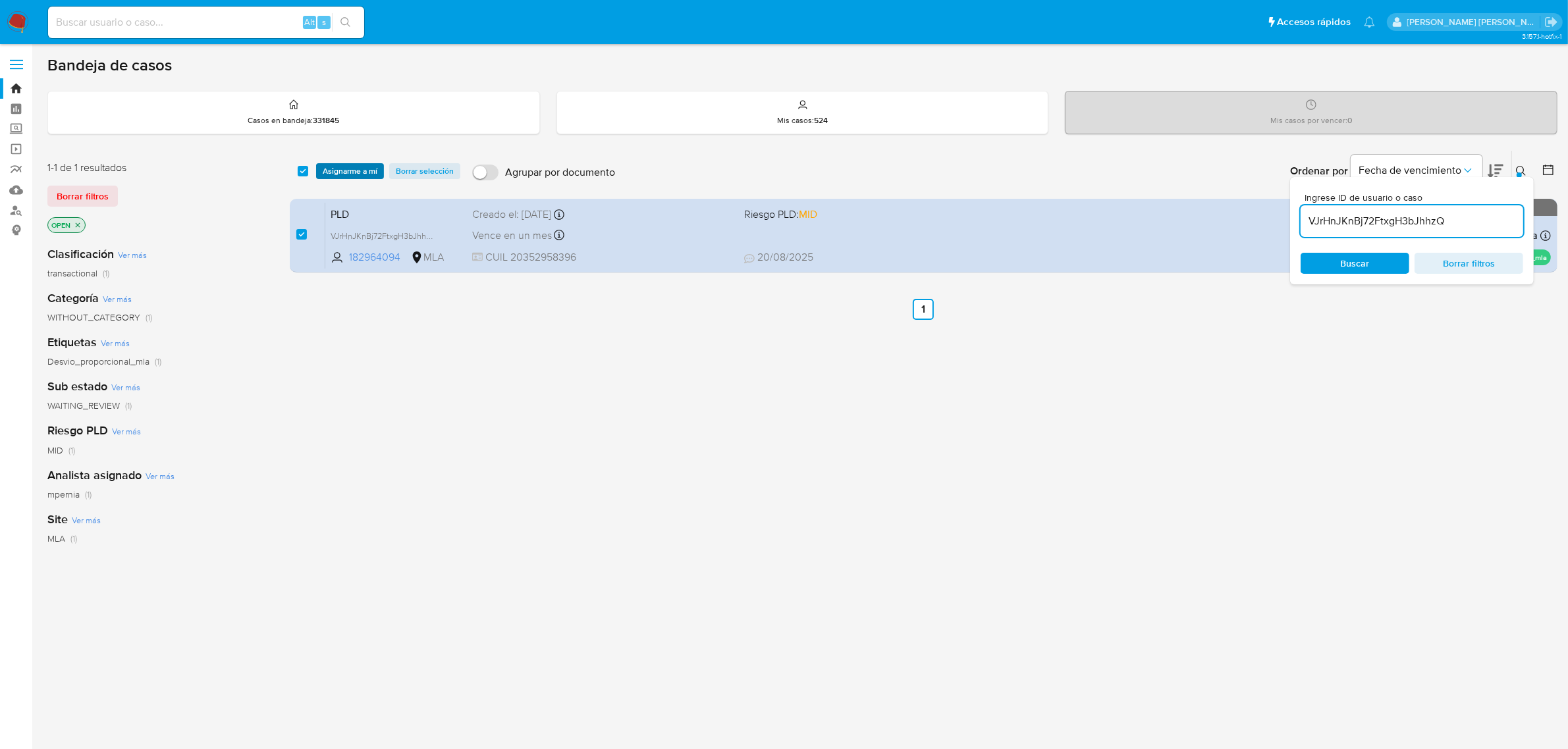
click at [328, 173] on span "Asignarme a mí" at bounding box center [349, 171] width 54 height 13
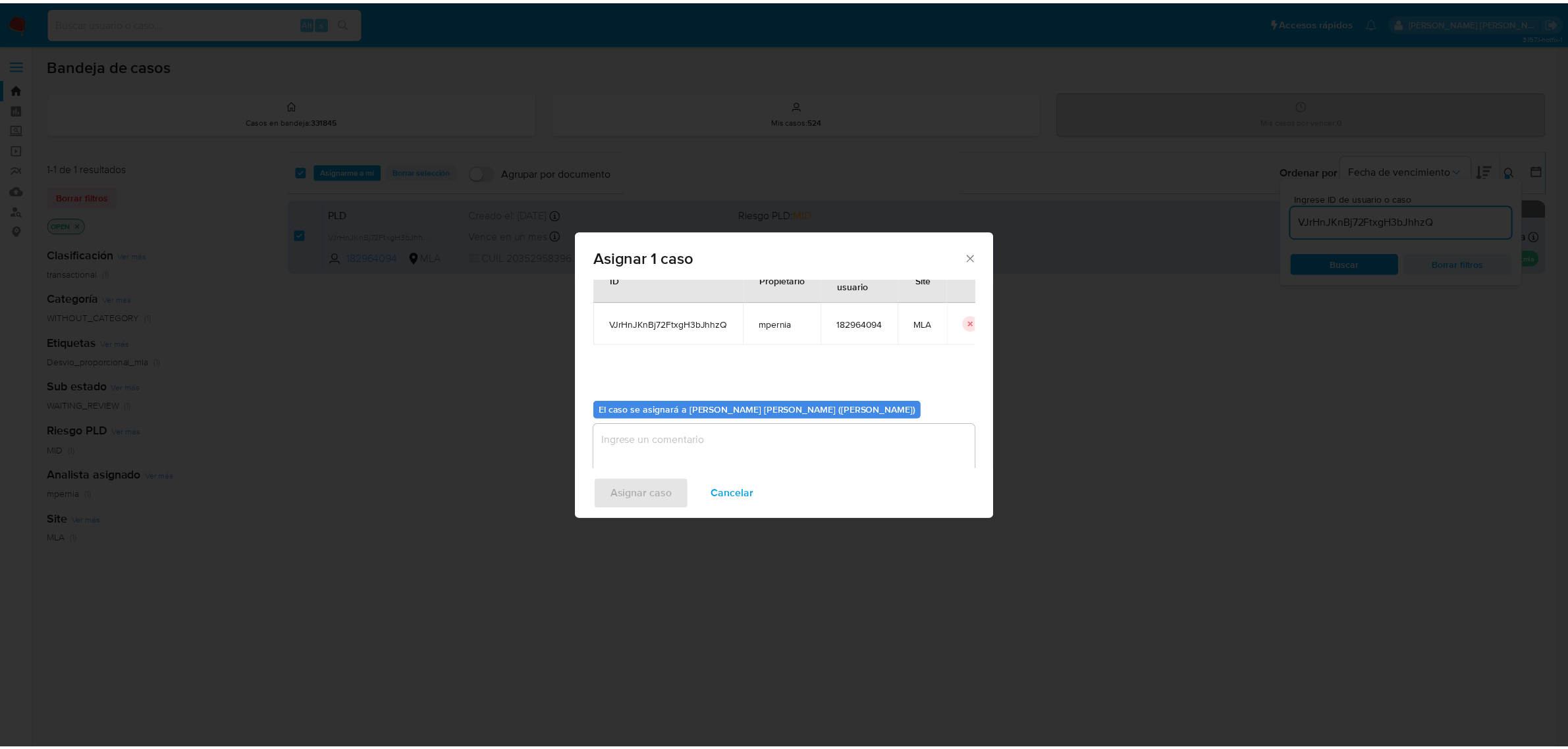
scroll to position [67, 0]
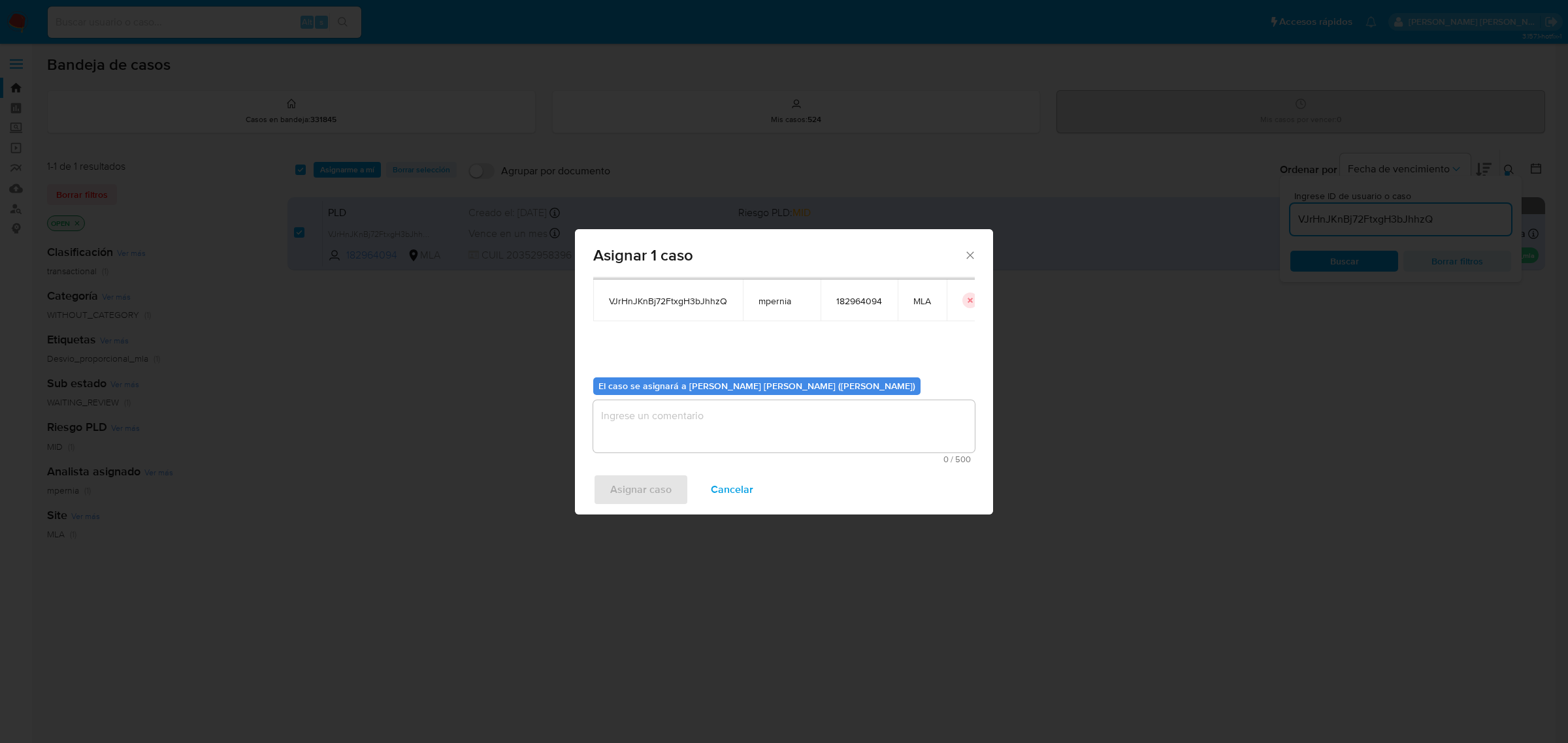
click at [664, 427] on textarea "assign-modal" at bounding box center [784, 425] width 381 height 52
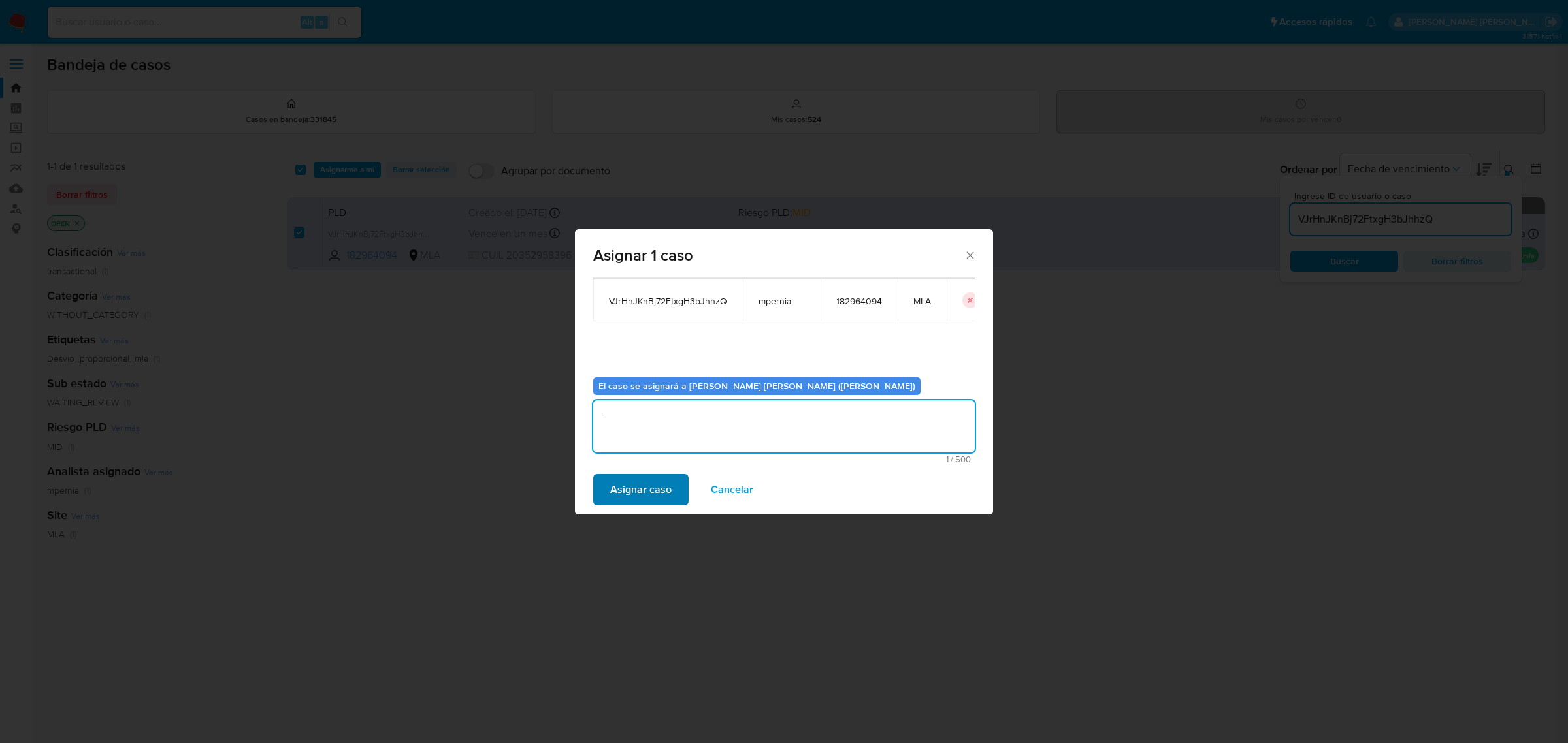
type textarea "-"
click at [645, 486] on span "Asignar caso" at bounding box center [640, 489] width 62 height 28
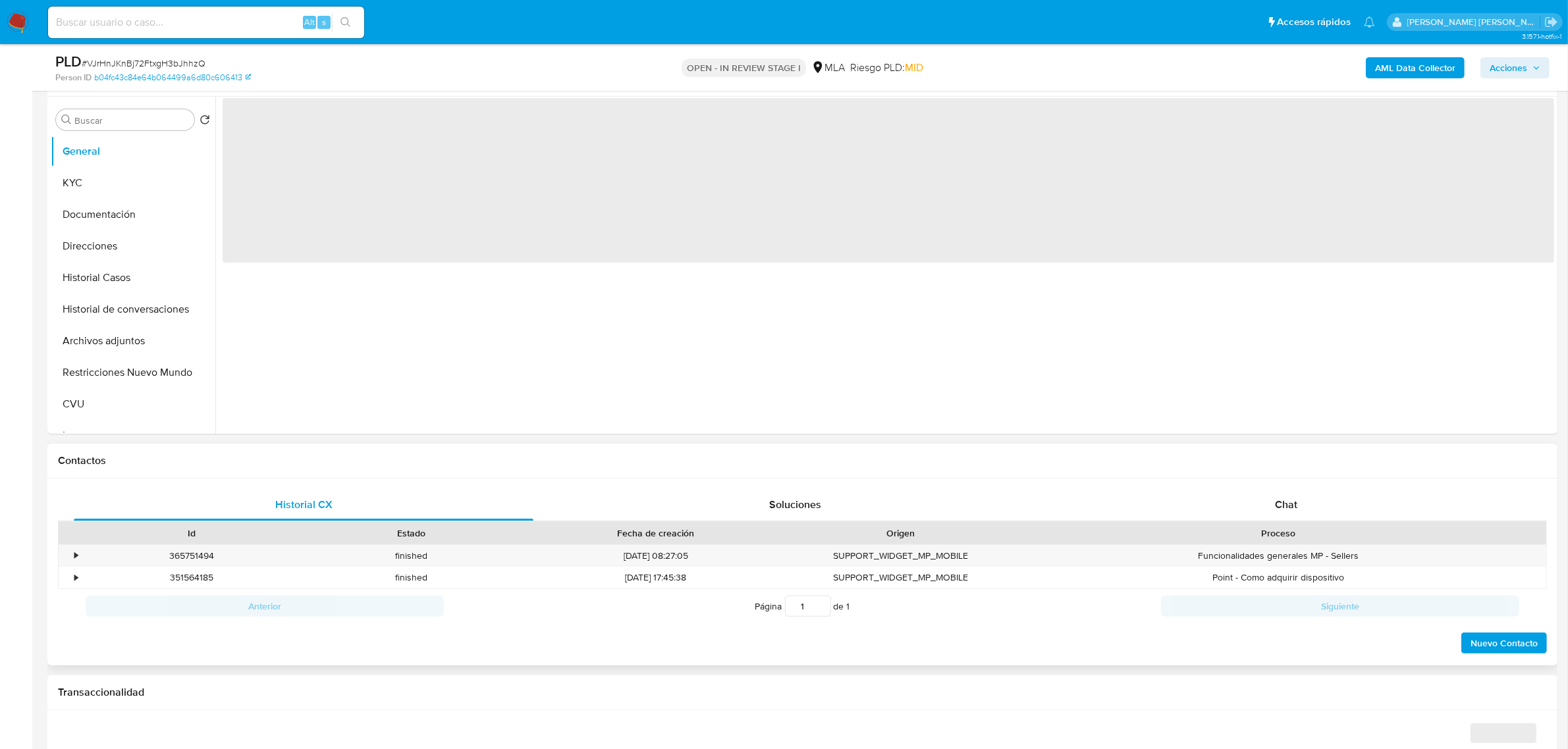
scroll to position [247, 0]
click at [1286, 501] on span "Chat" at bounding box center [1286, 502] width 23 height 15
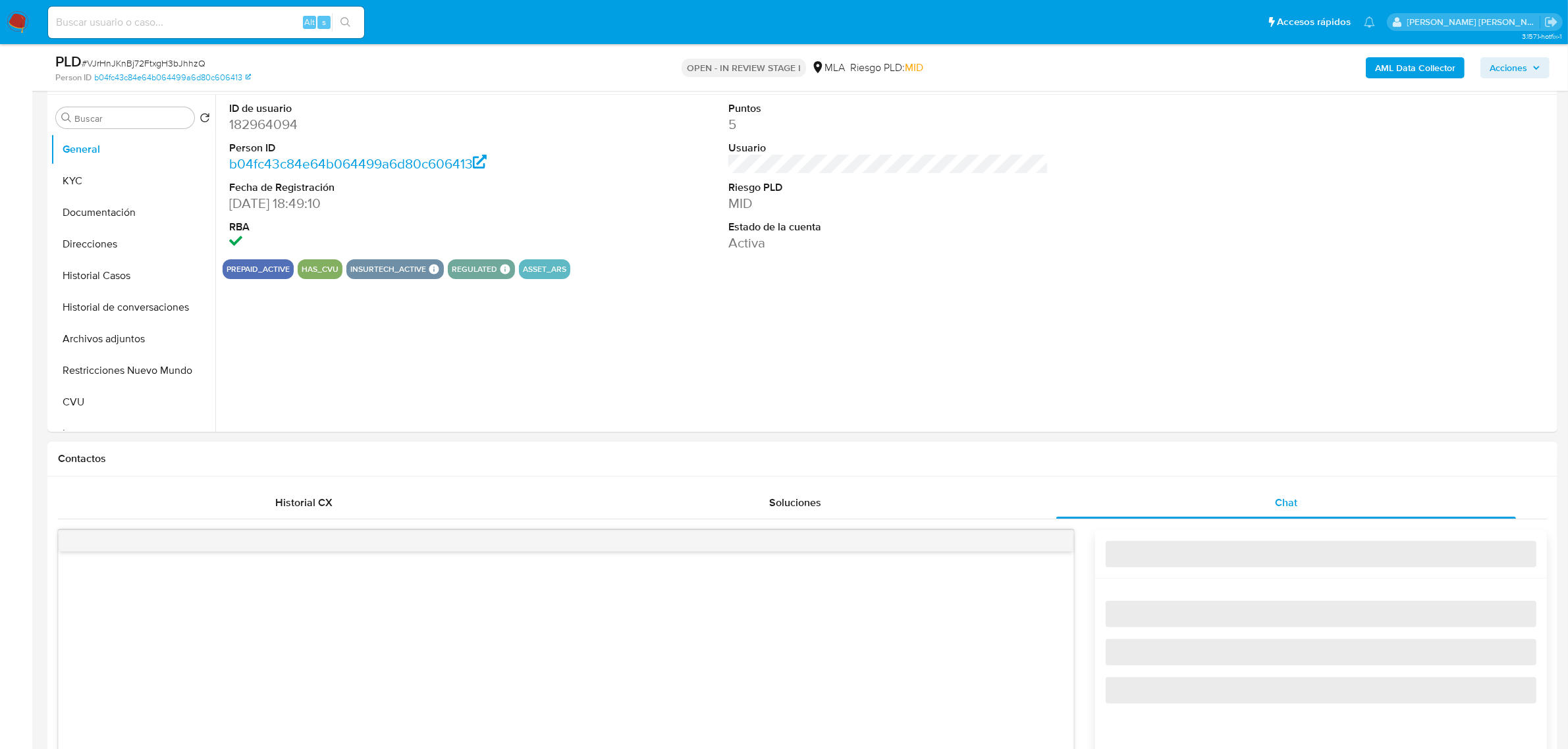
select select "10"
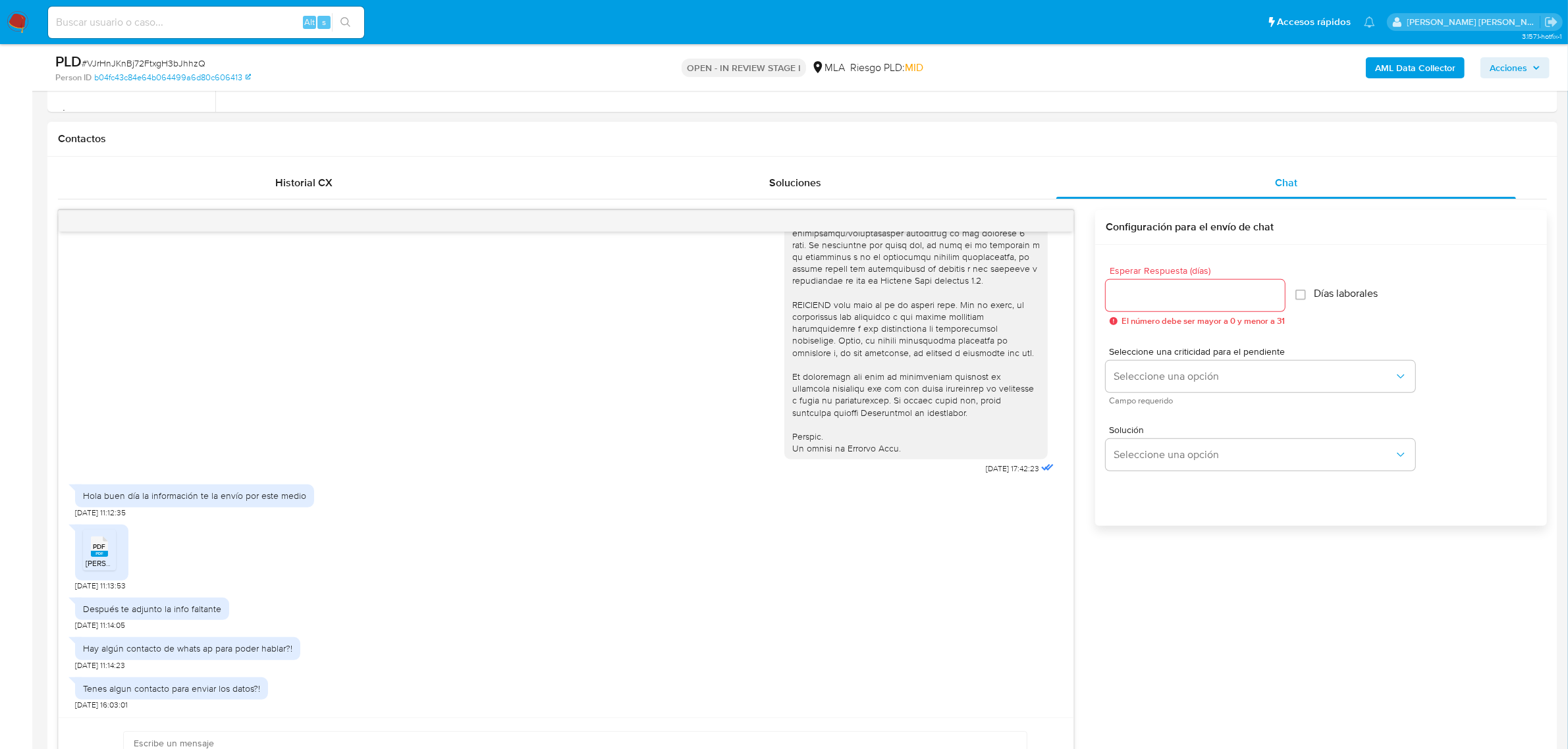
scroll to position [658, 0]
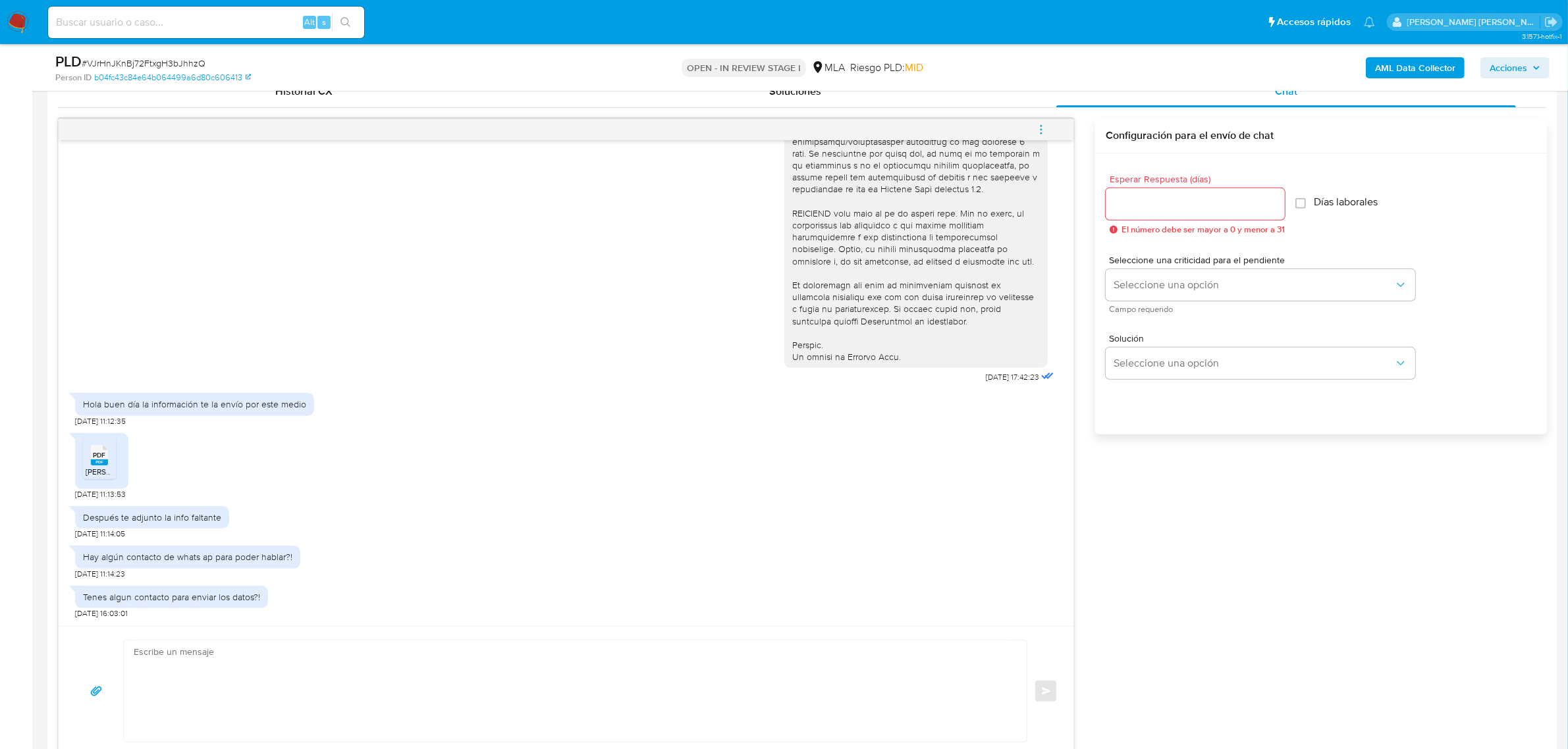
click at [104, 475] on span "[PERSON_NAME]- 6408-00001570.pdf" at bounding box center [153, 471] width 134 height 11
